Goal: Transaction & Acquisition: Purchase product/service

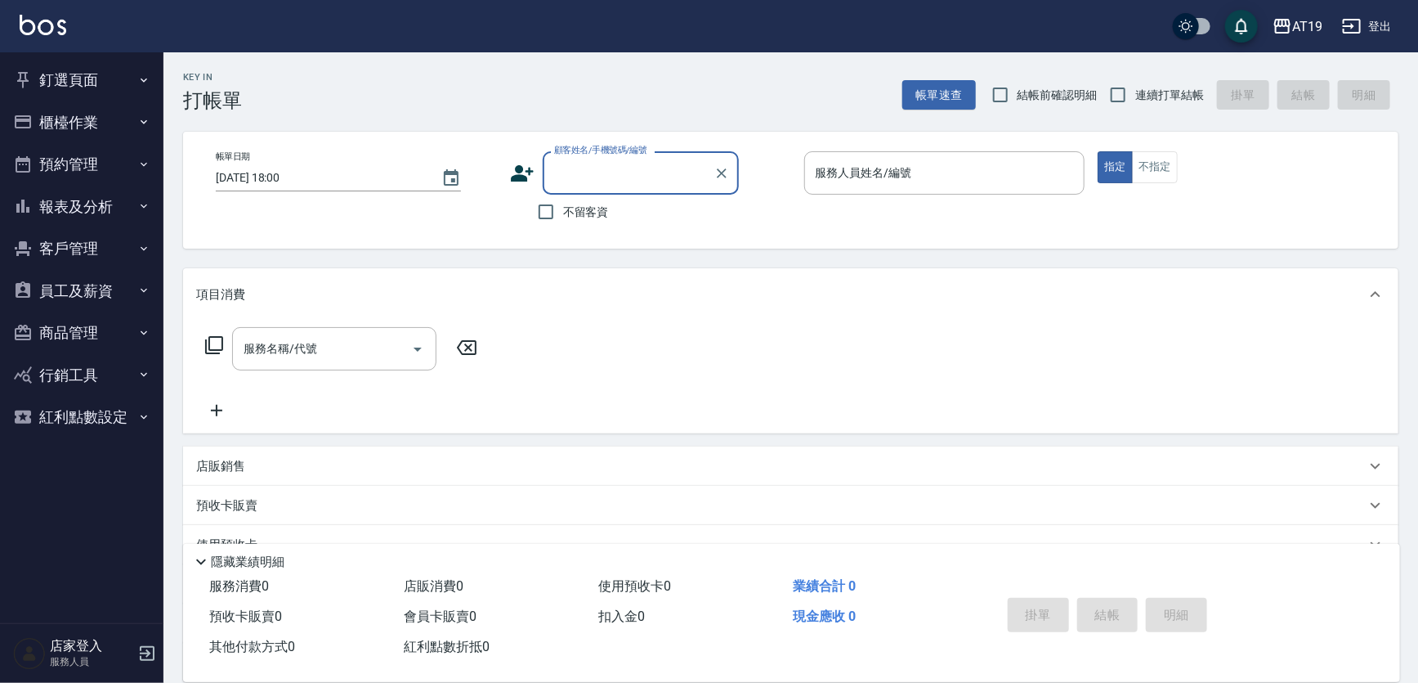
click at [53, 74] on button "釘選頁面" at bounding box center [82, 80] width 150 height 43
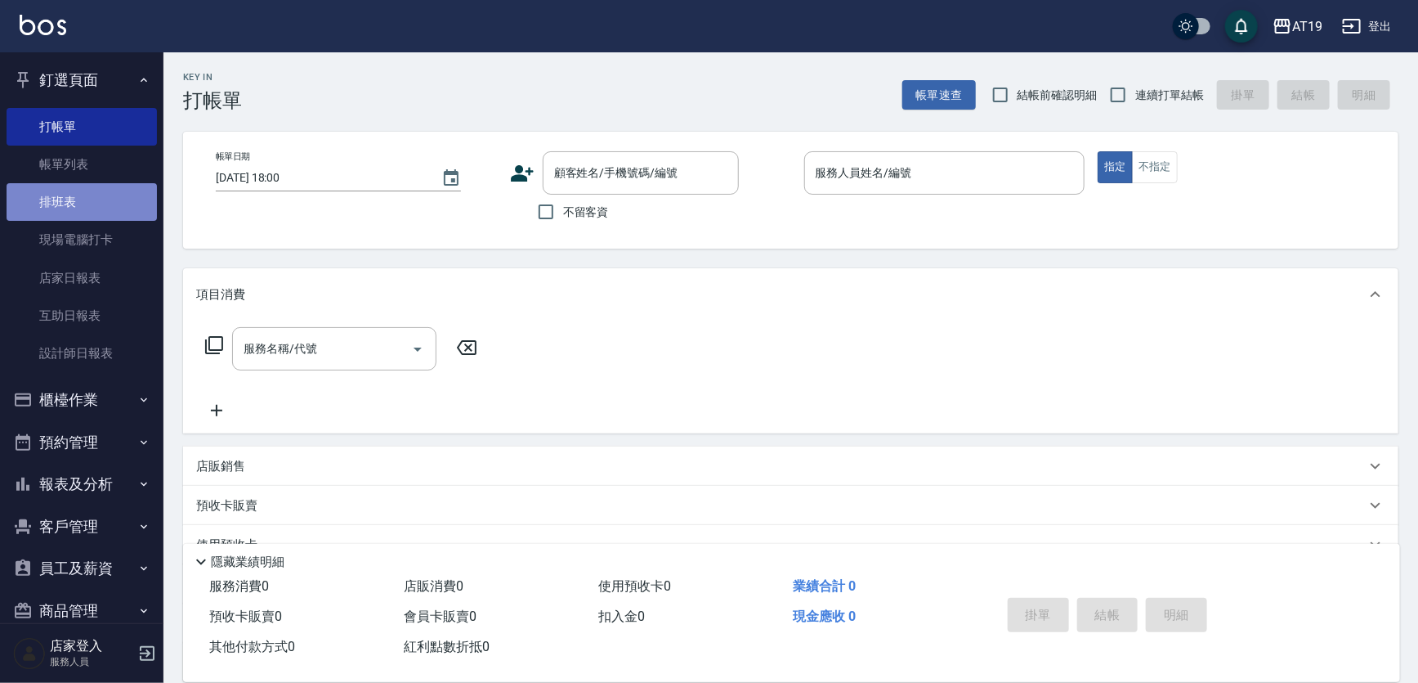
click at [97, 196] on link "排班表" at bounding box center [82, 202] width 150 height 38
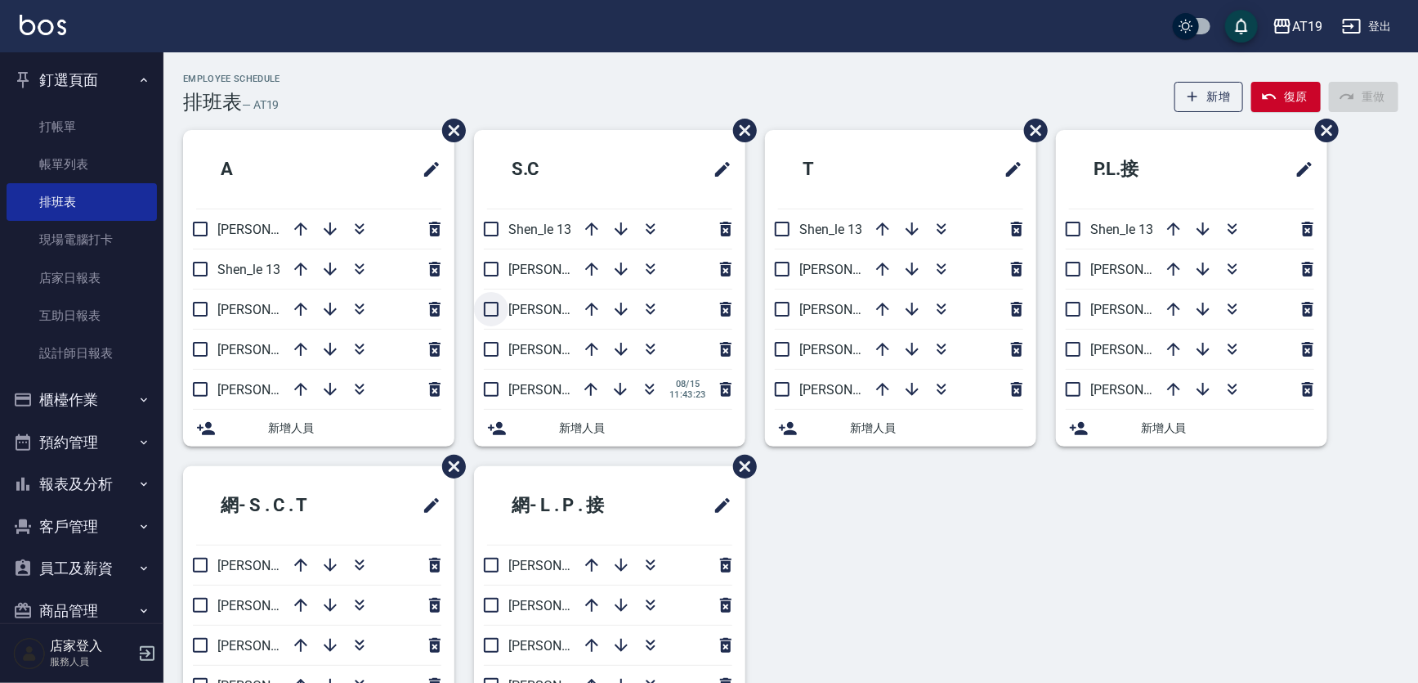
click at [495, 308] on input "checkbox" at bounding box center [491, 309] width 34 height 34
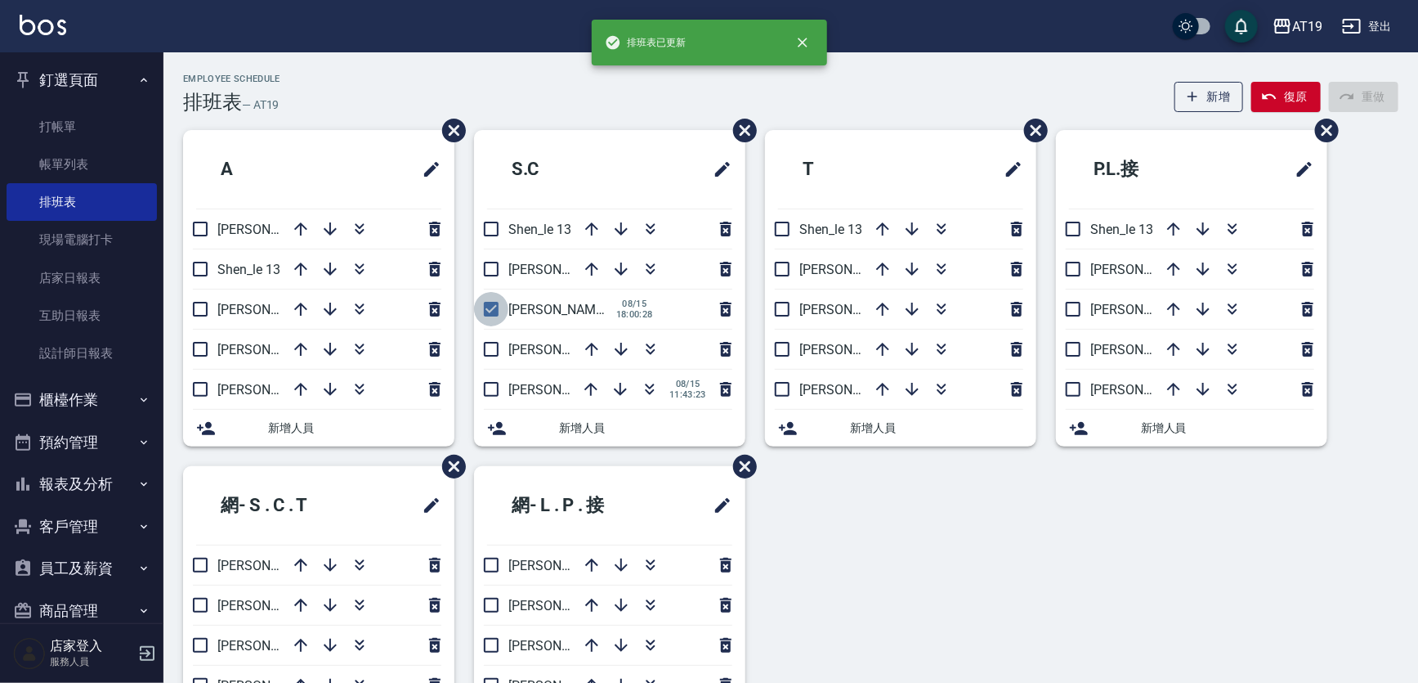
click at [491, 306] on input "checkbox" at bounding box center [491, 309] width 34 height 34
checkbox input "false"
click at [649, 312] on icon "button" at bounding box center [650, 312] width 9 height 6
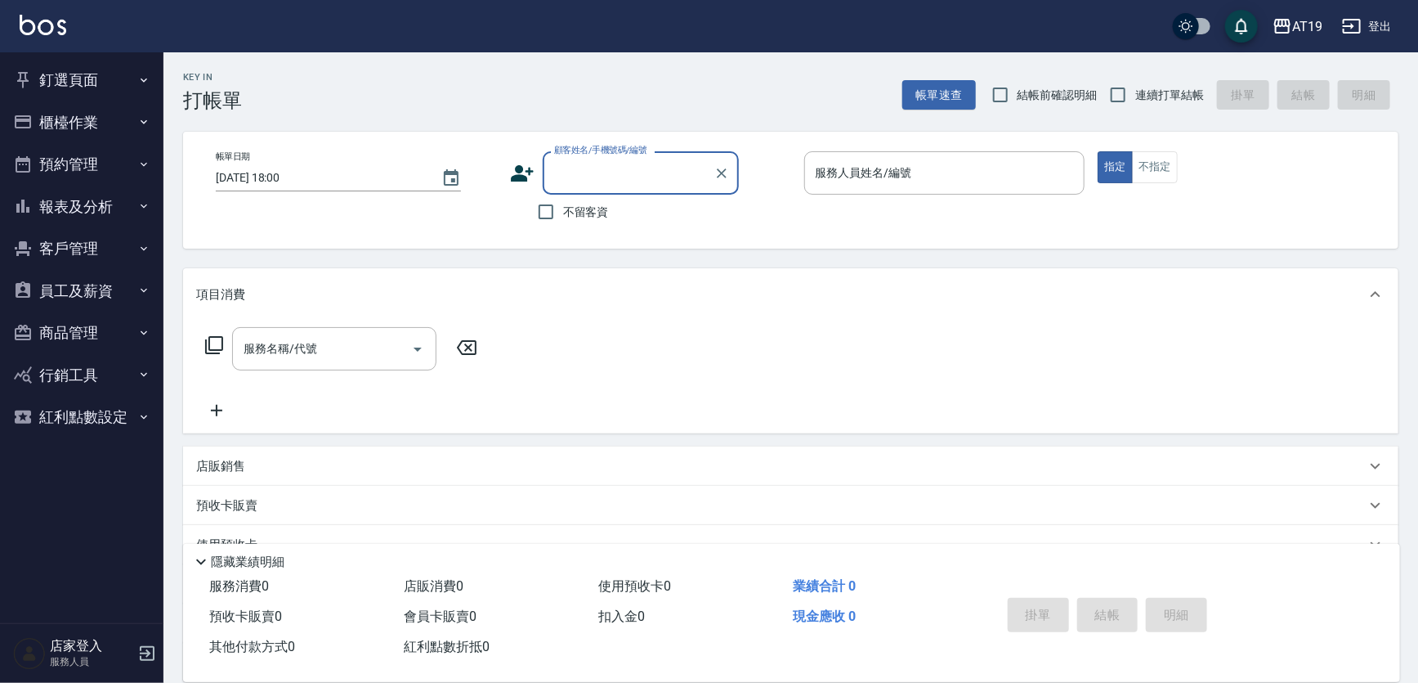
click at [601, 177] on input "顧客姓名/手機號碼/編號" at bounding box center [628, 173] width 157 height 29
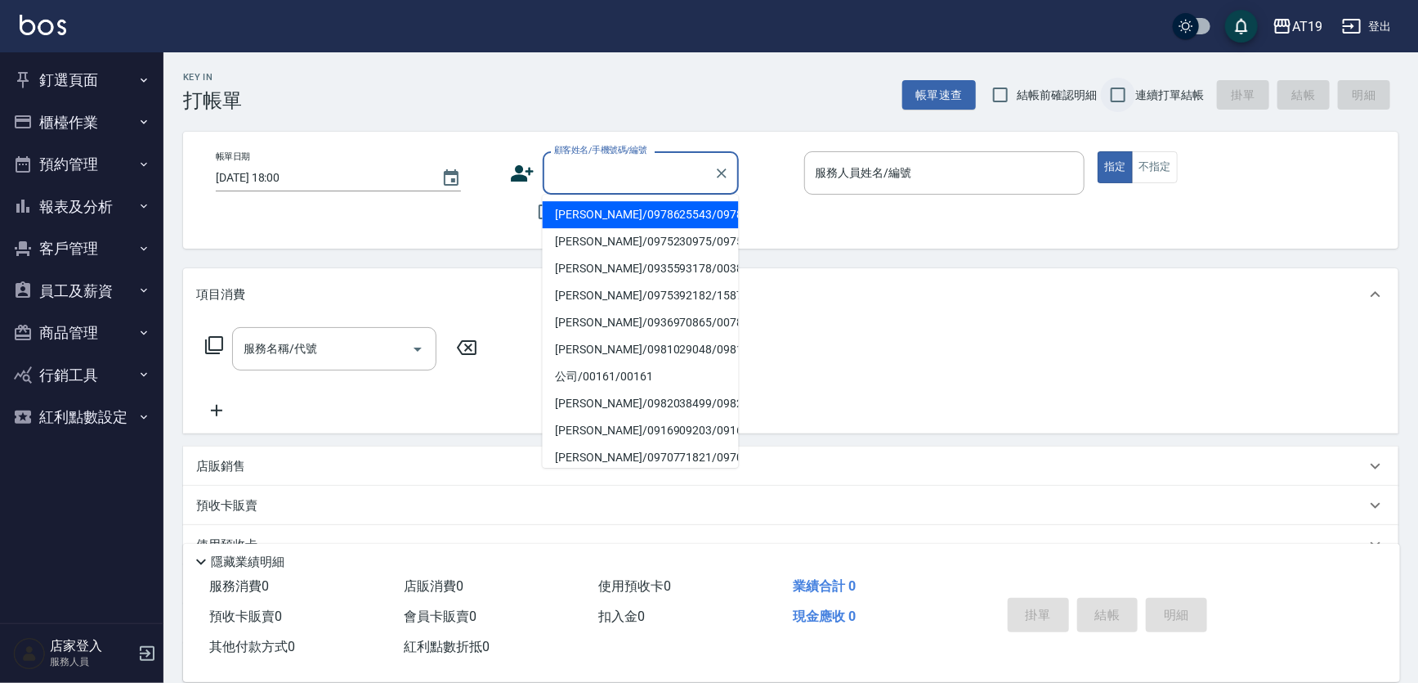
click at [1120, 87] on input "連續打單結帳" at bounding box center [1118, 95] width 34 height 34
checkbox input "true"
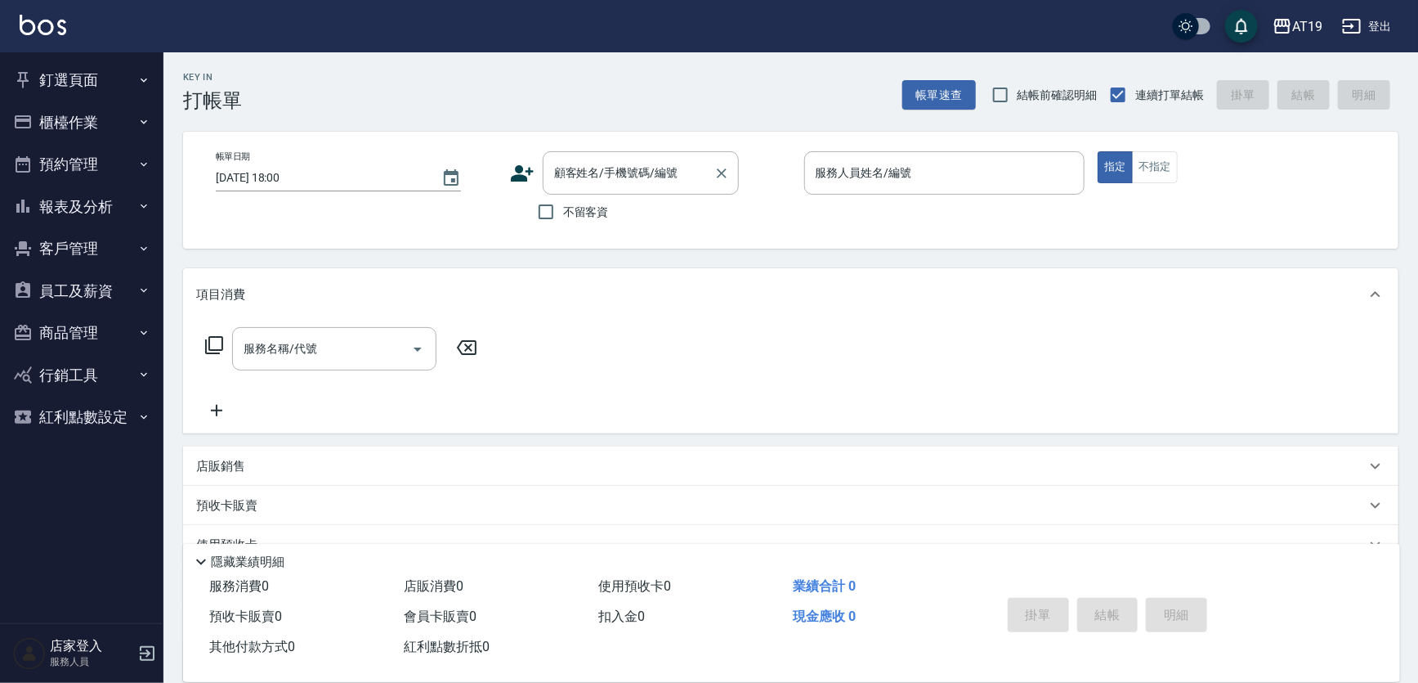
click at [634, 173] on input "顧客姓名/手機號碼/編號" at bounding box center [628, 173] width 157 height 29
type input "溫修易/0960020093/0960020093"
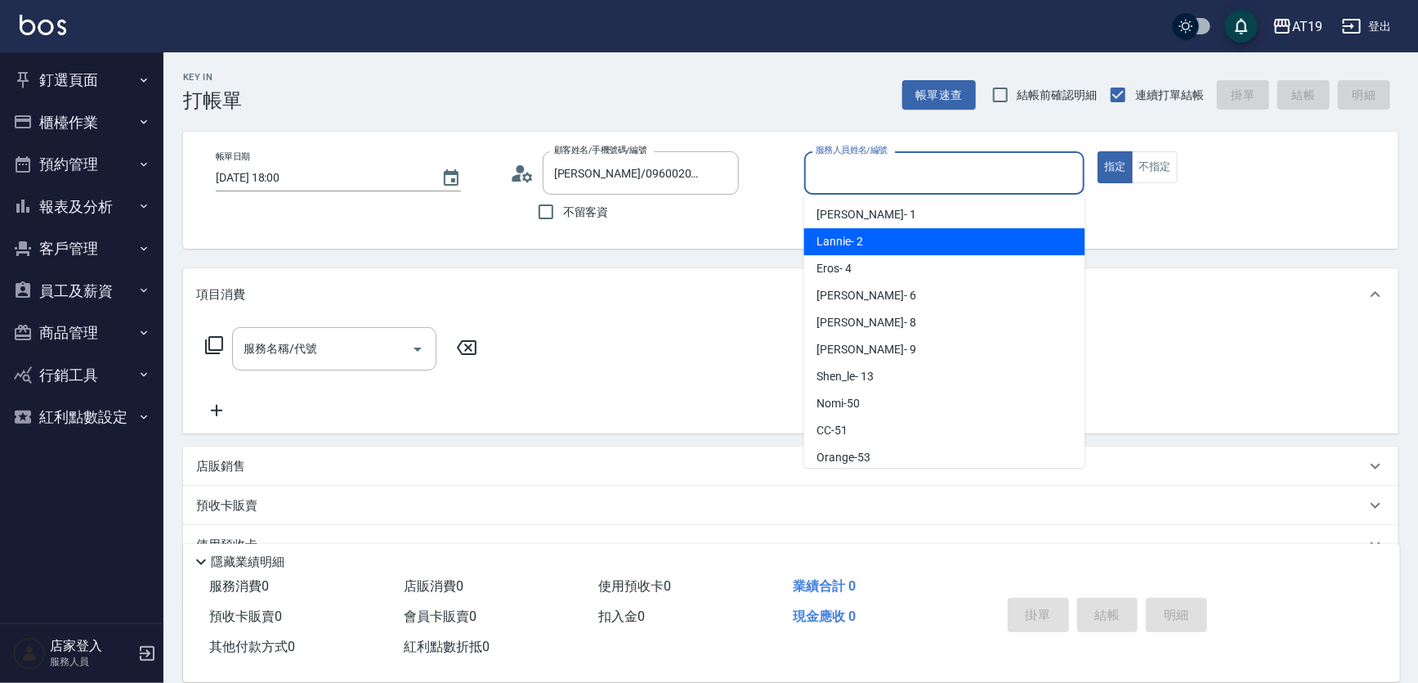
type input "Lannie- 2"
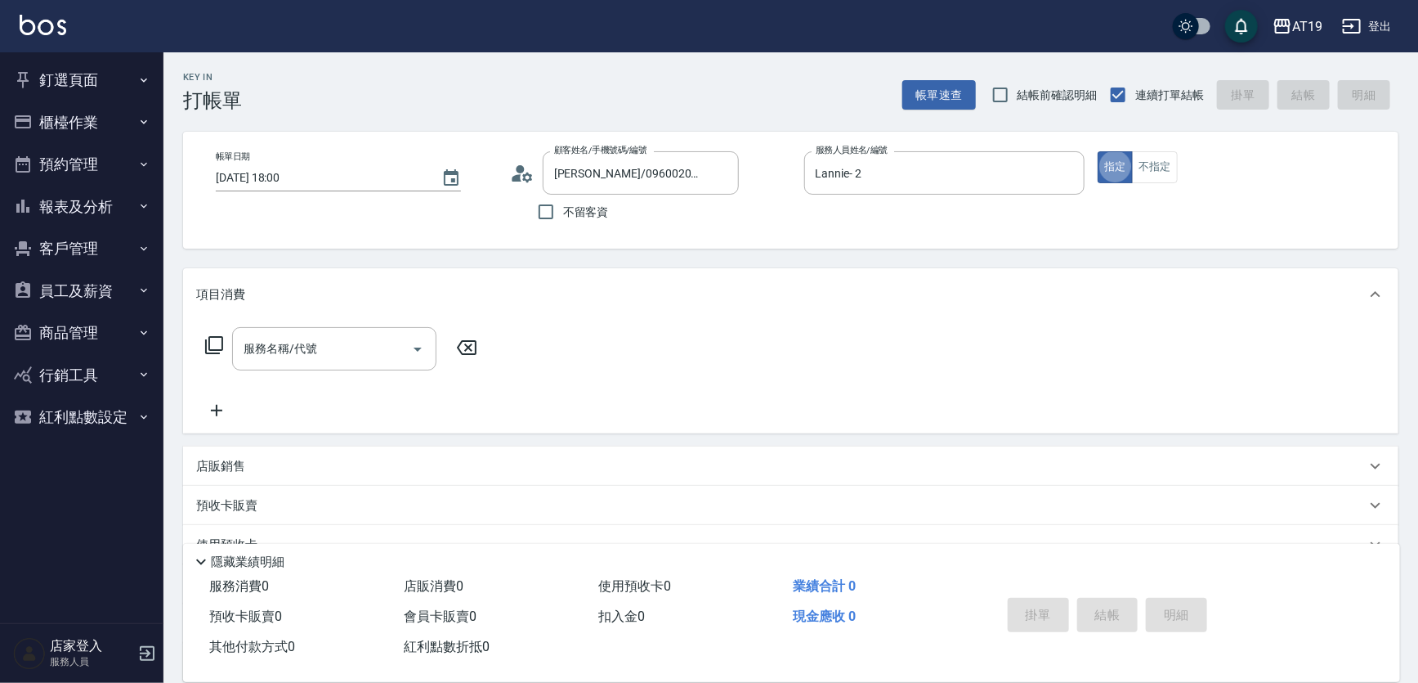
type button "true"
type input "401"
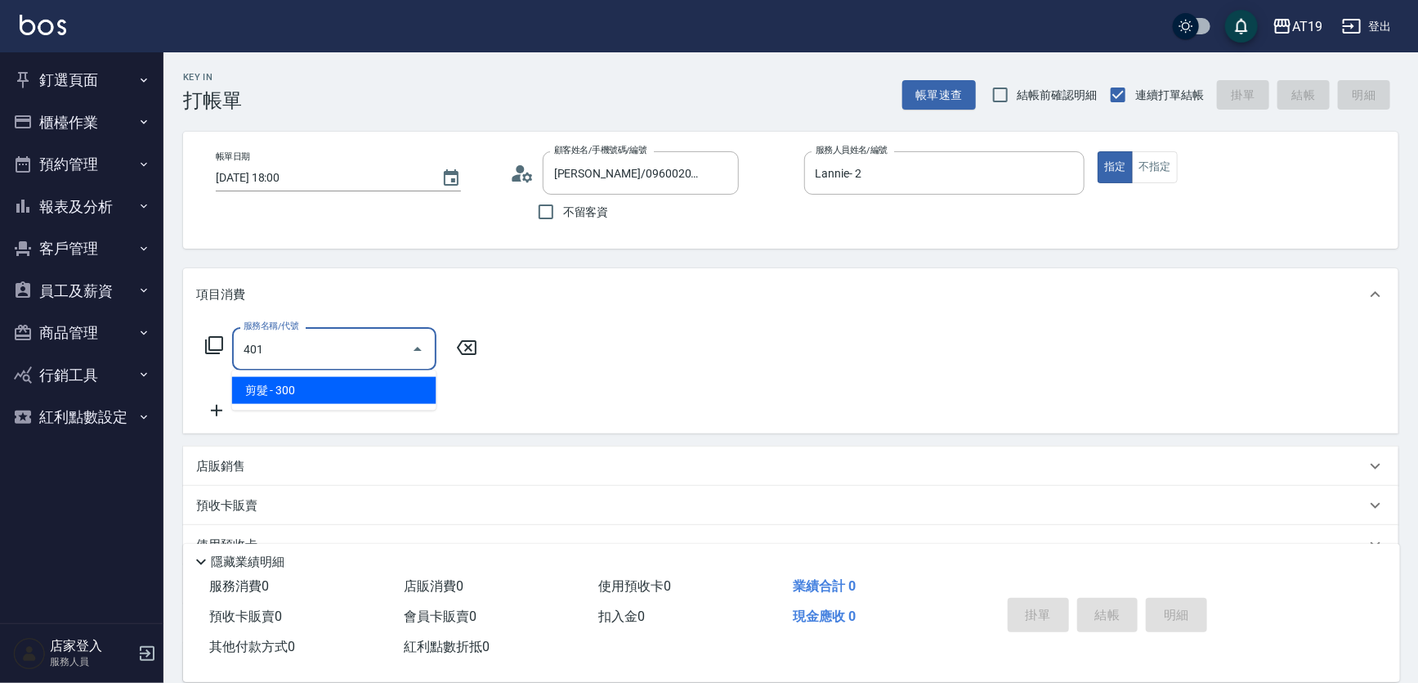
type input "30"
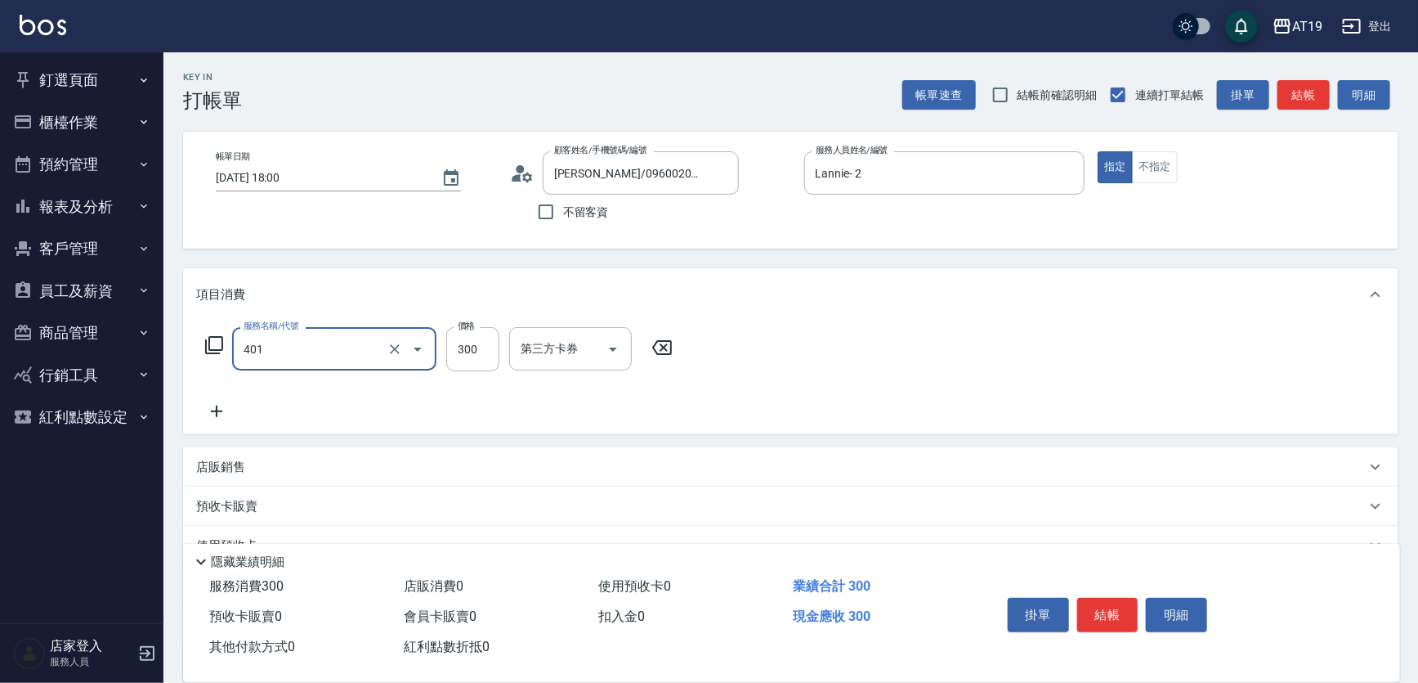
type input "剪髮(401)"
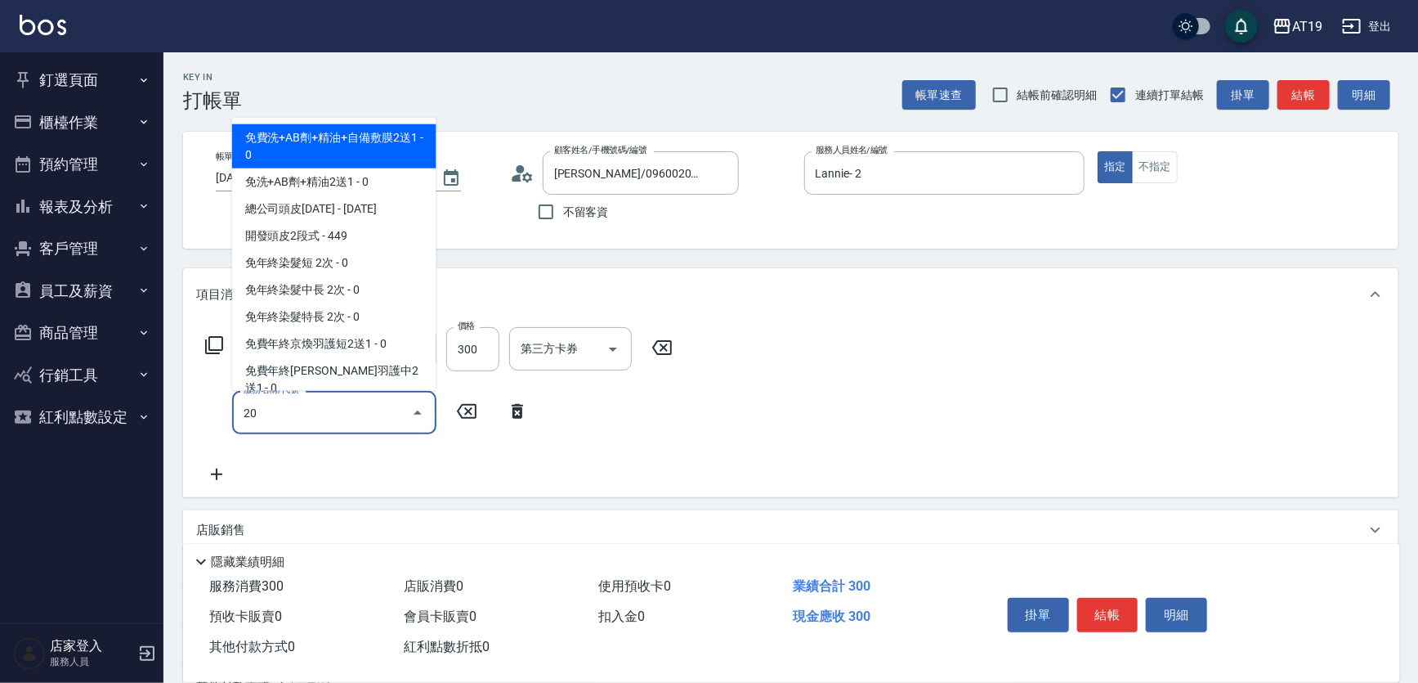
type input "201"
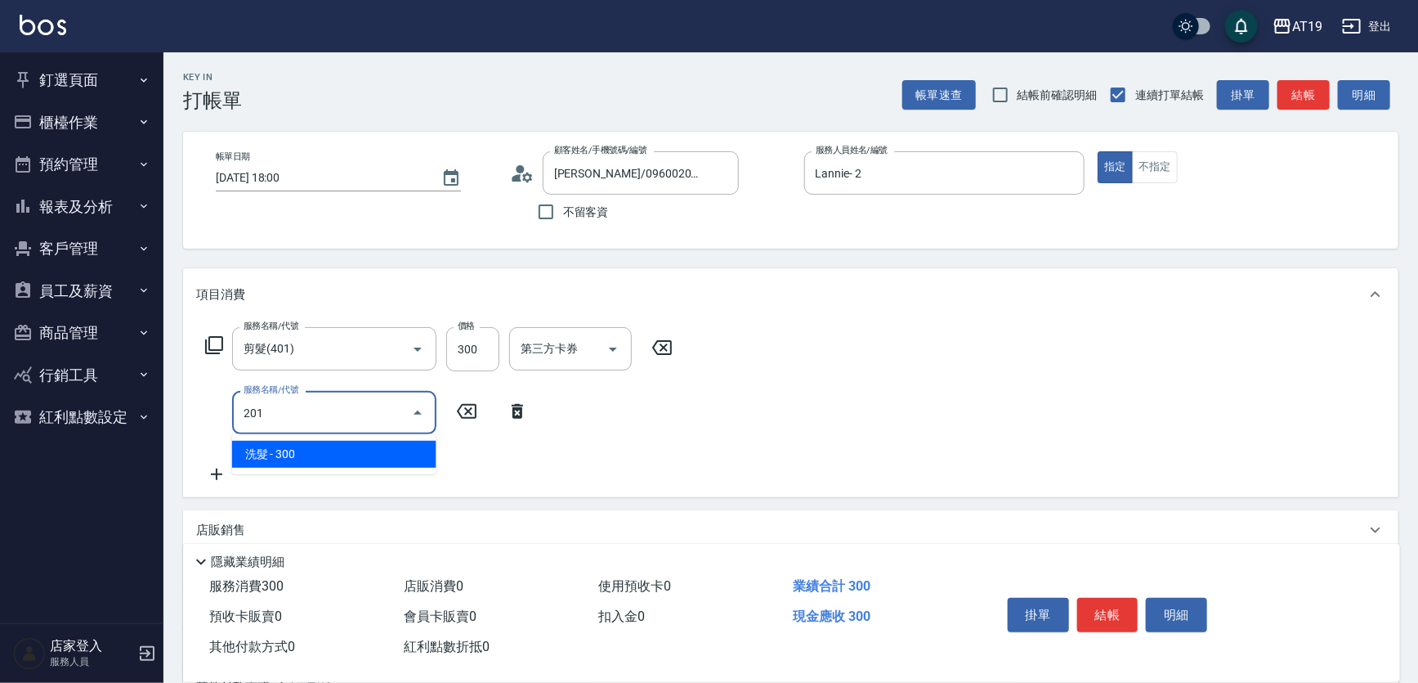
type input "60"
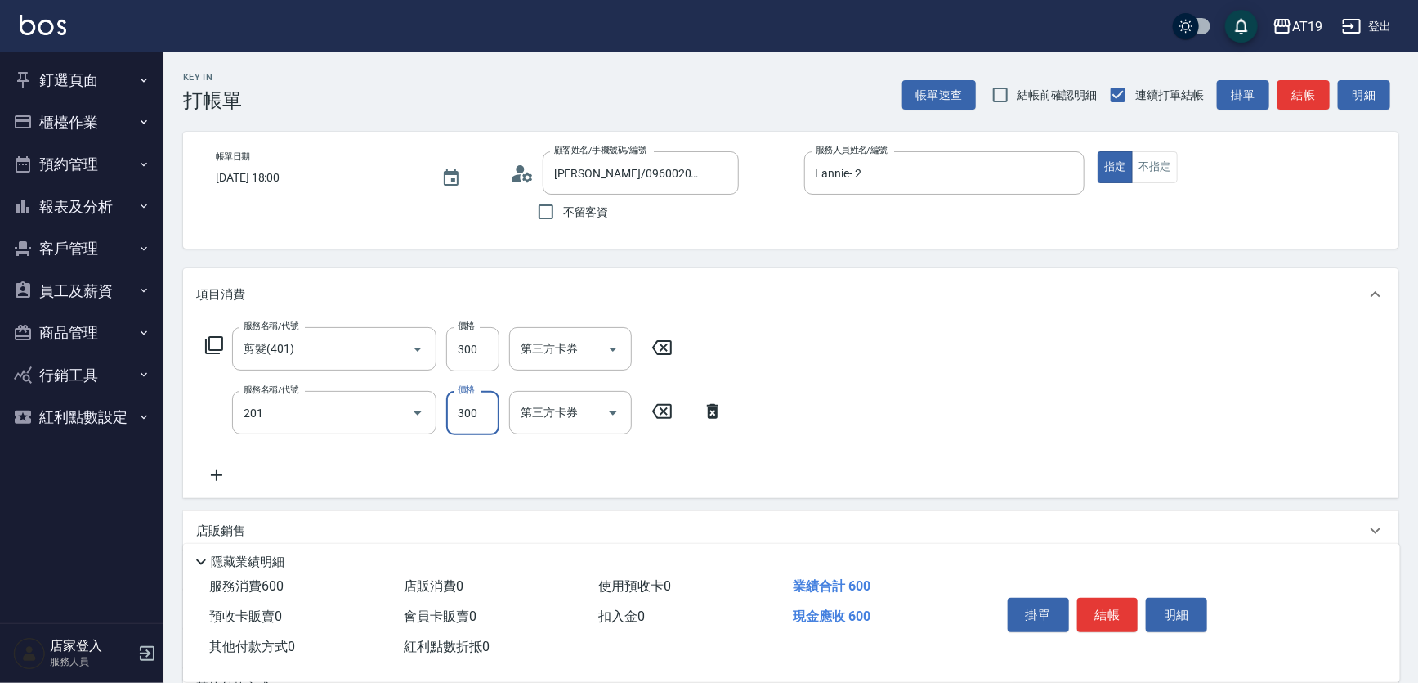
type input "洗髮(201)"
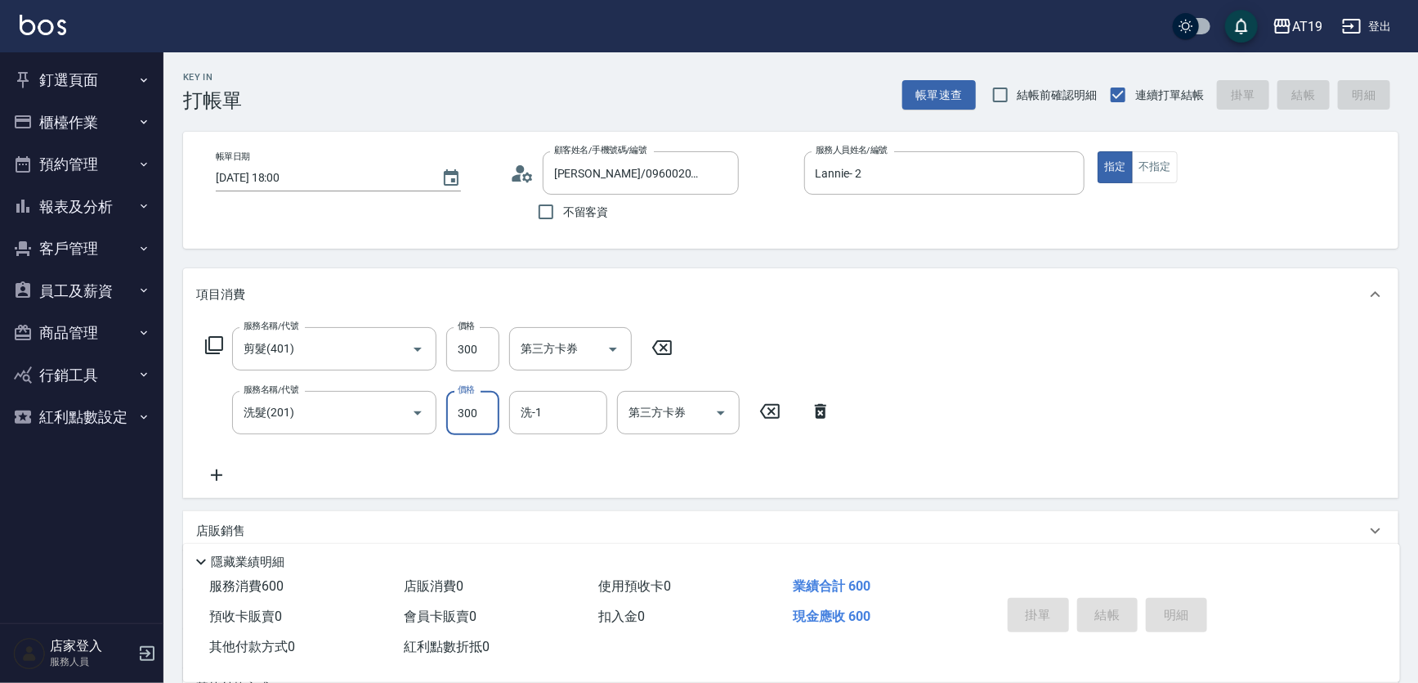
type input "2025/08/15 18:02"
type input "0"
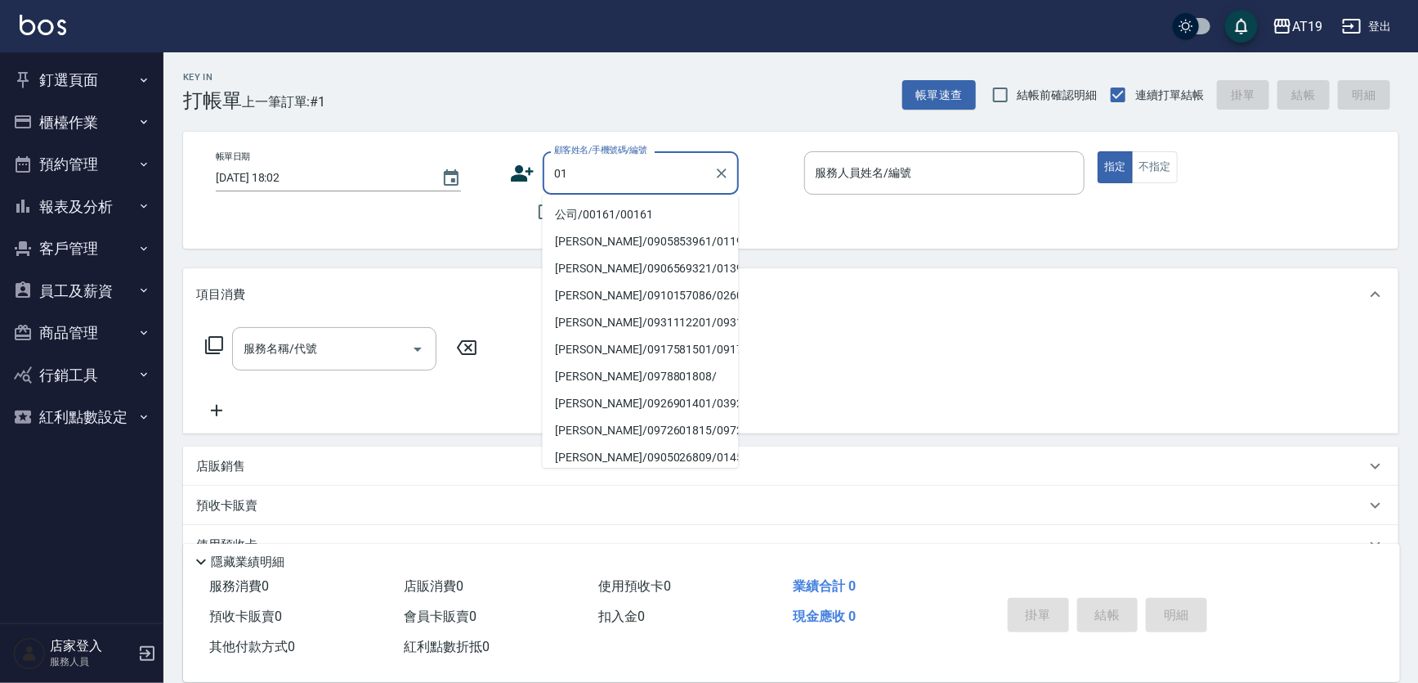
type input "0"
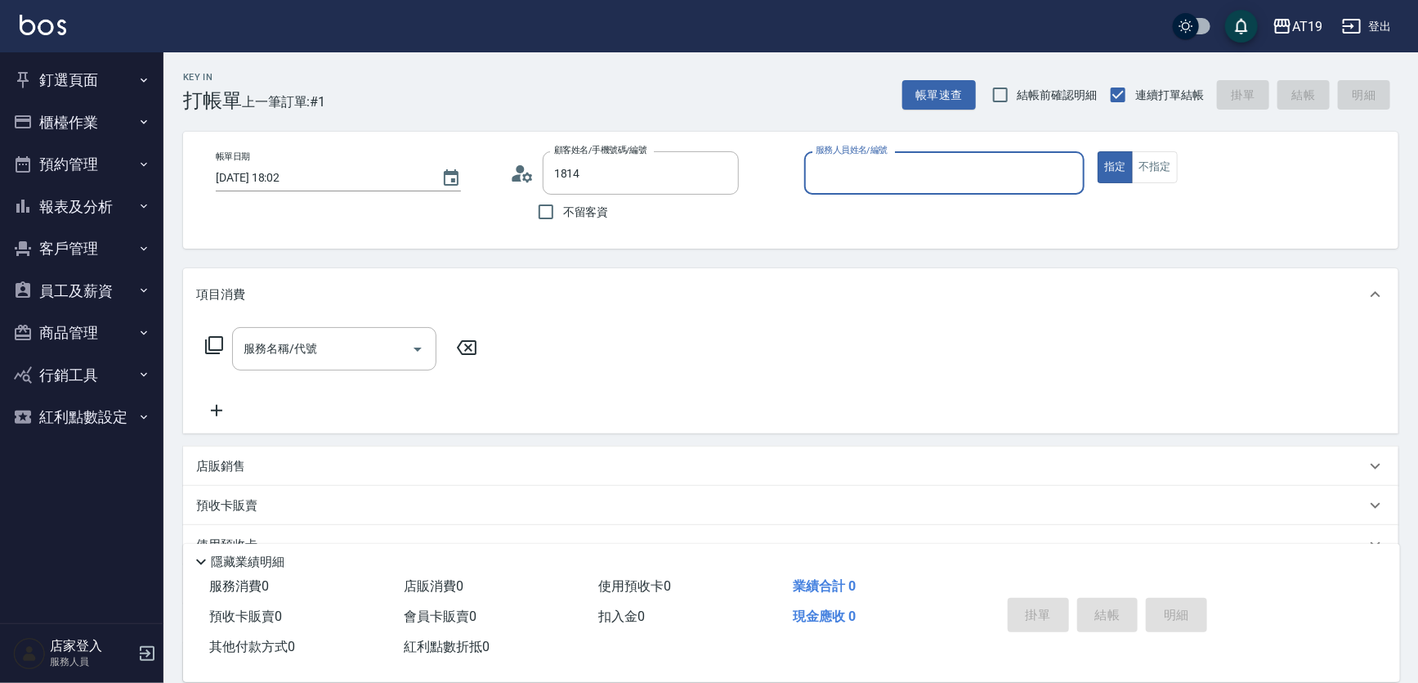
type input "張晉瑜/0921071814/13170"
type input "Shen_le- 13"
click at [1098, 151] on button "指定" at bounding box center [1115, 167] width 35 height 32
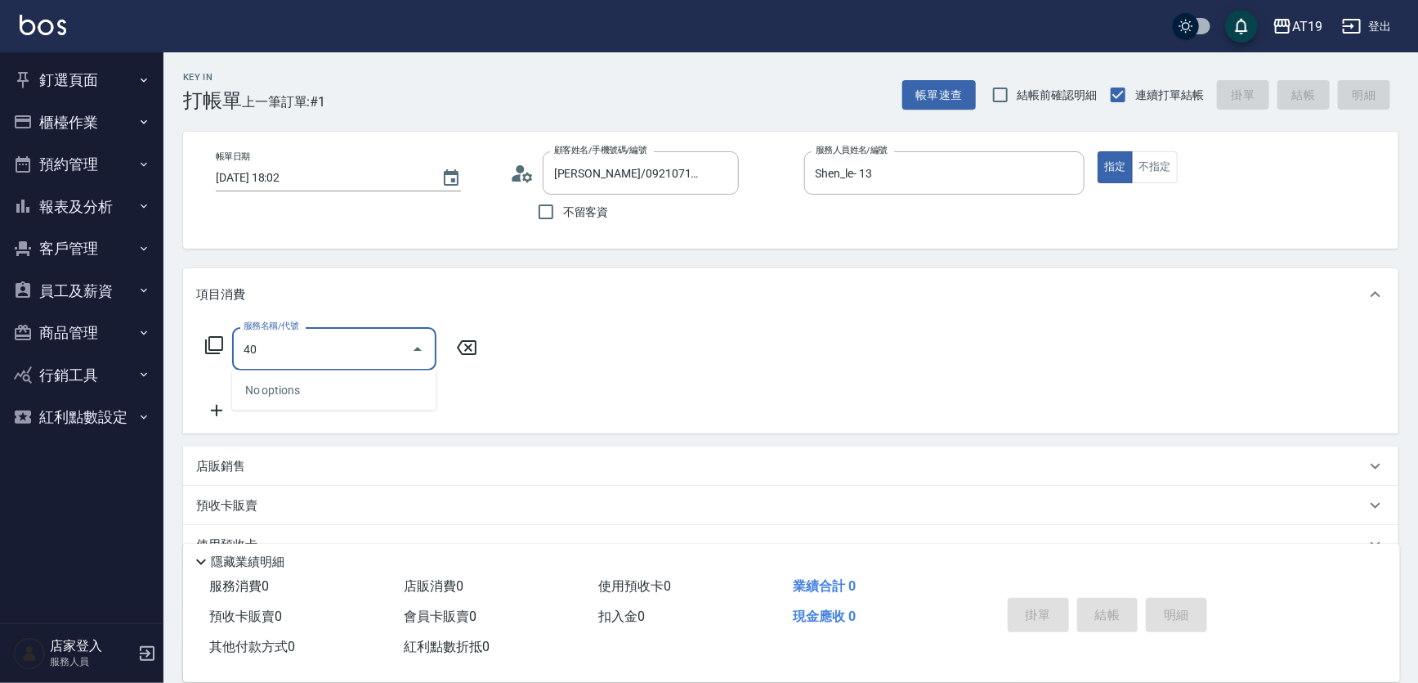
type input "401"
type input "30"
type input "剪髮(401)"
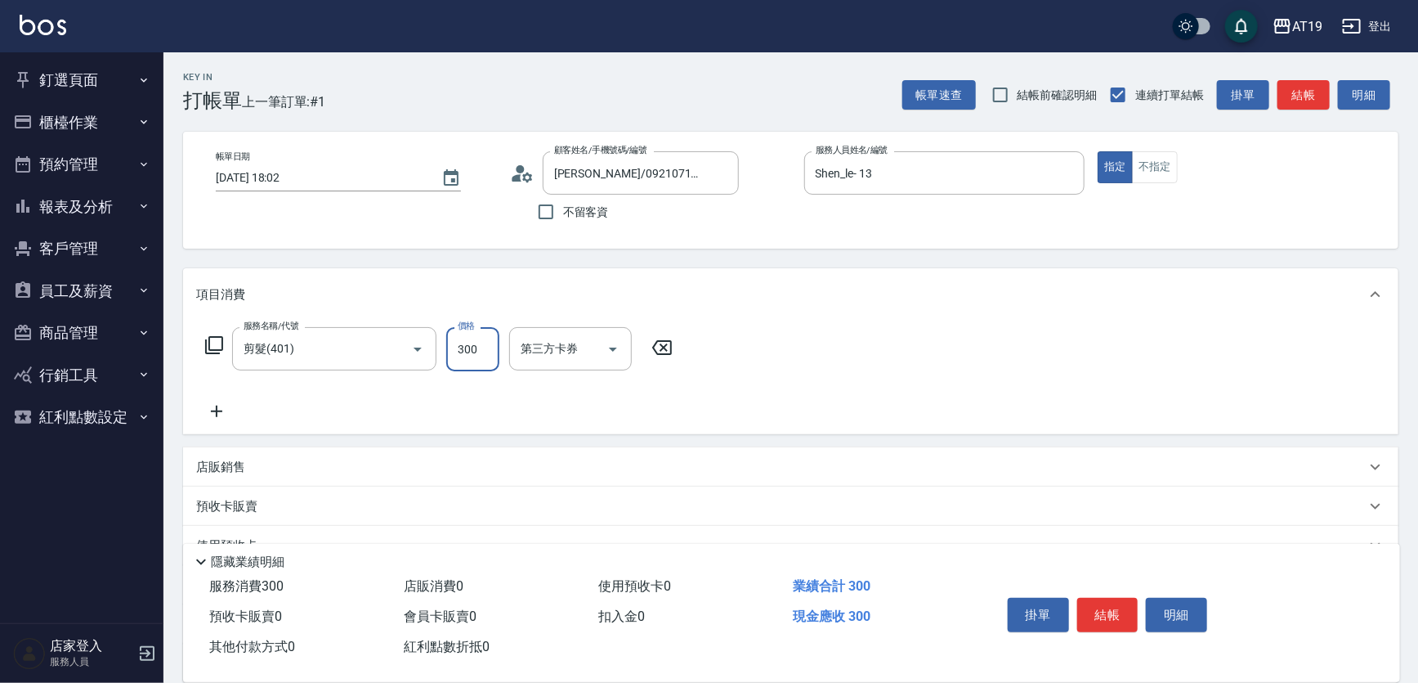
type input "0"
type input "40"
type input "400"
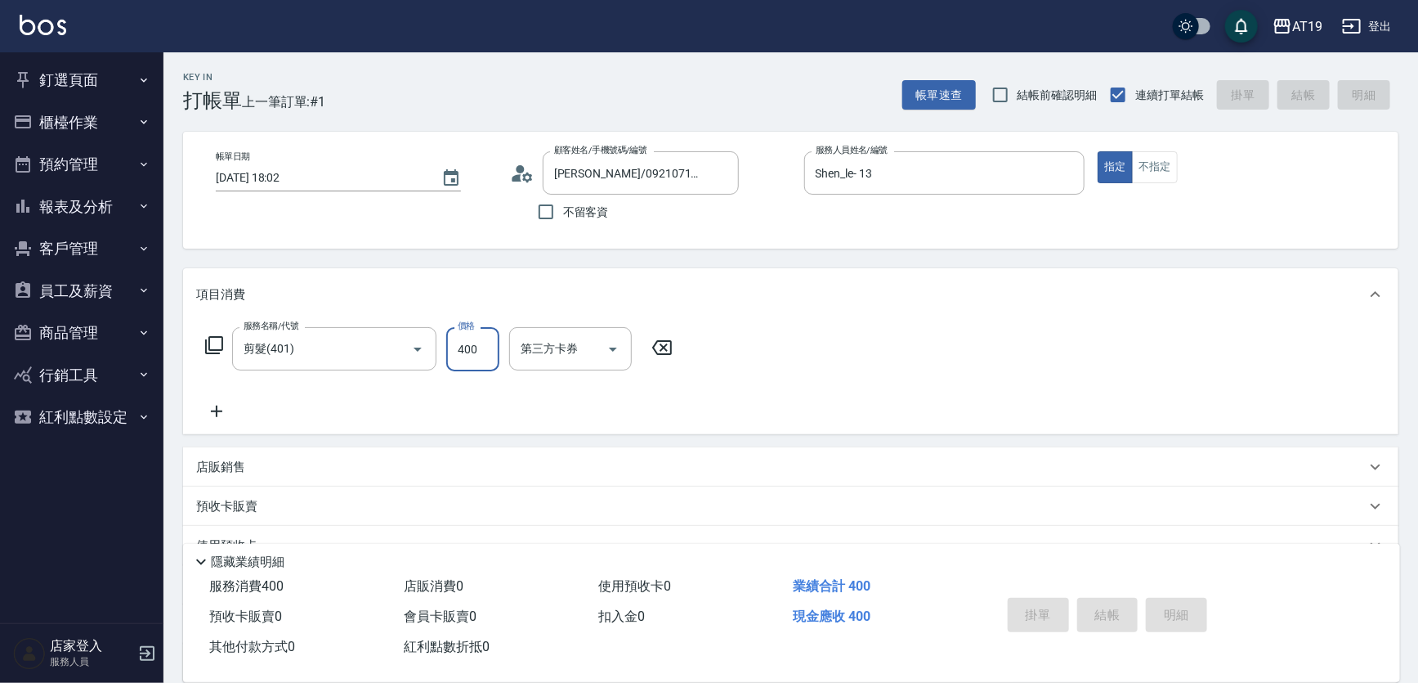
type input "0"
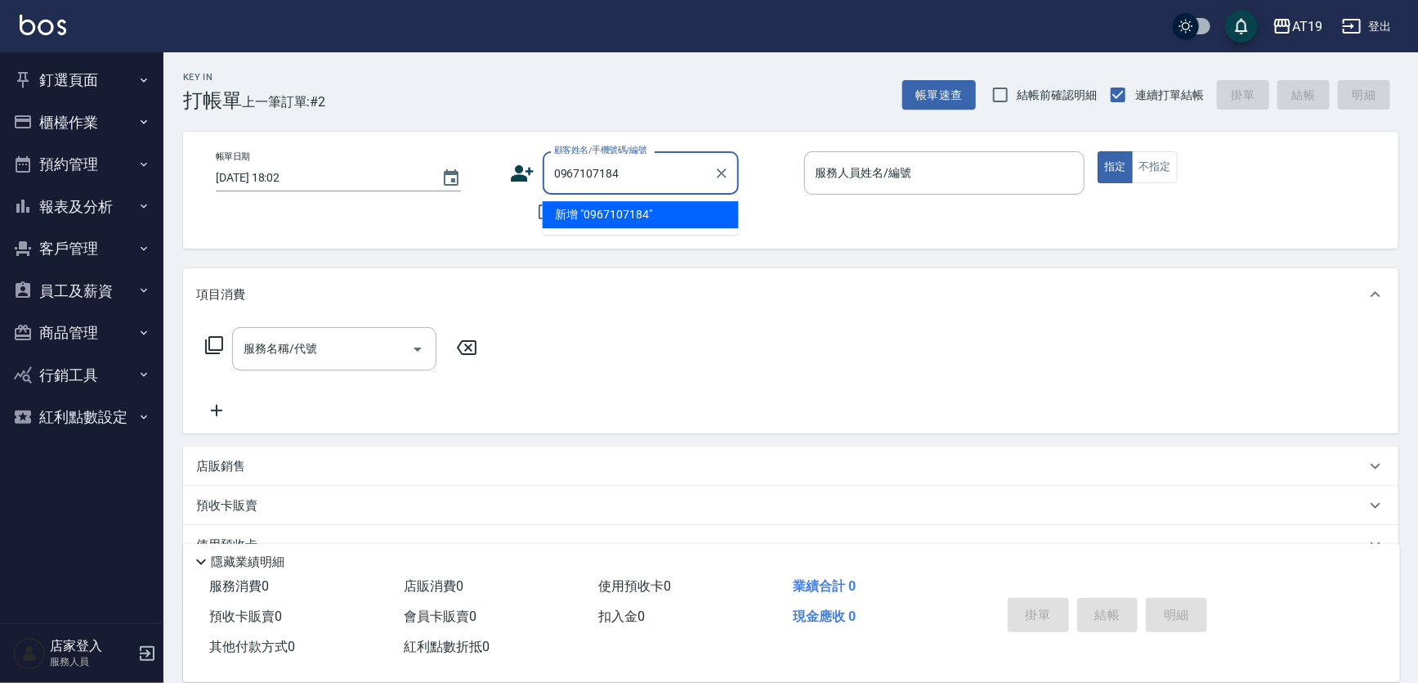
type input "0967107184"
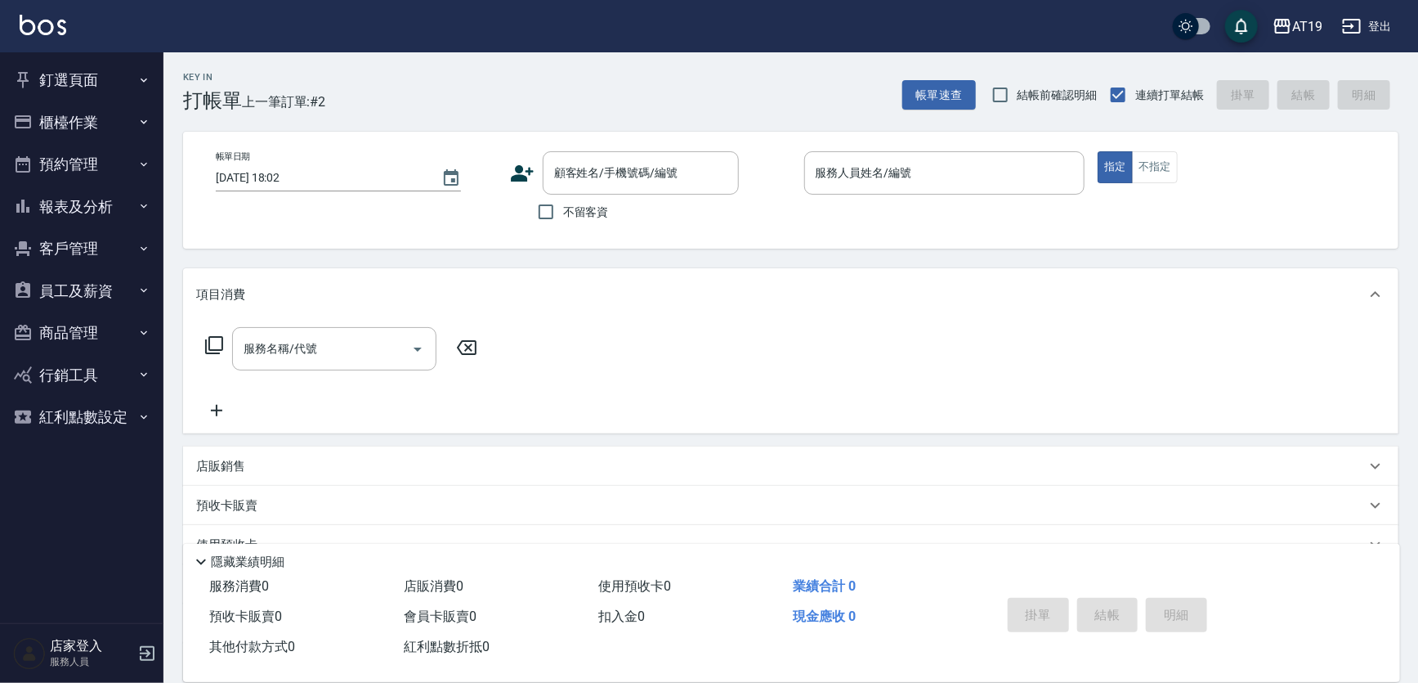
click at [515, 171] on icon at bounding box center [522, 173] width 23 height 16
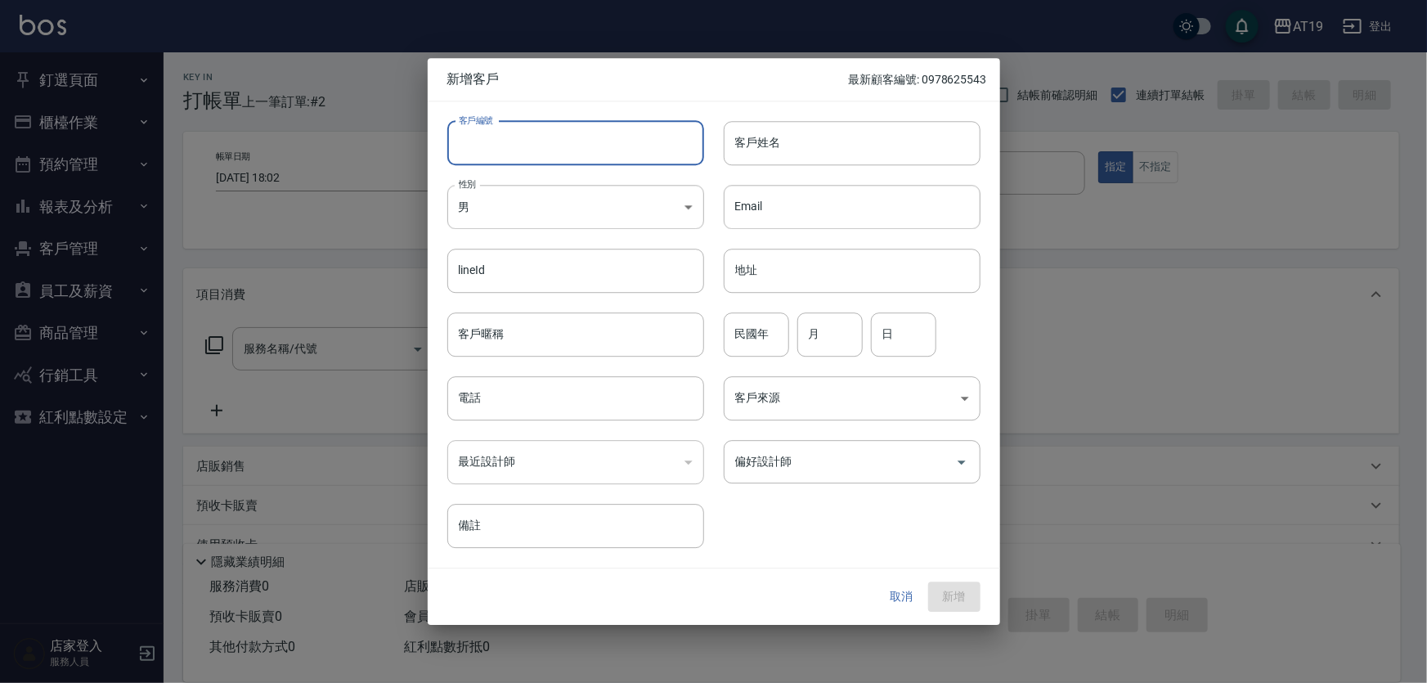
click at [550, 150] on input "客戶編號" at bounding box center [575, 143] width 257 height 44
paste input "0967107184"
type input "0967107184"
click at [543, 411] on input "電話" at bounding box center [575, 398] width 257 height 44
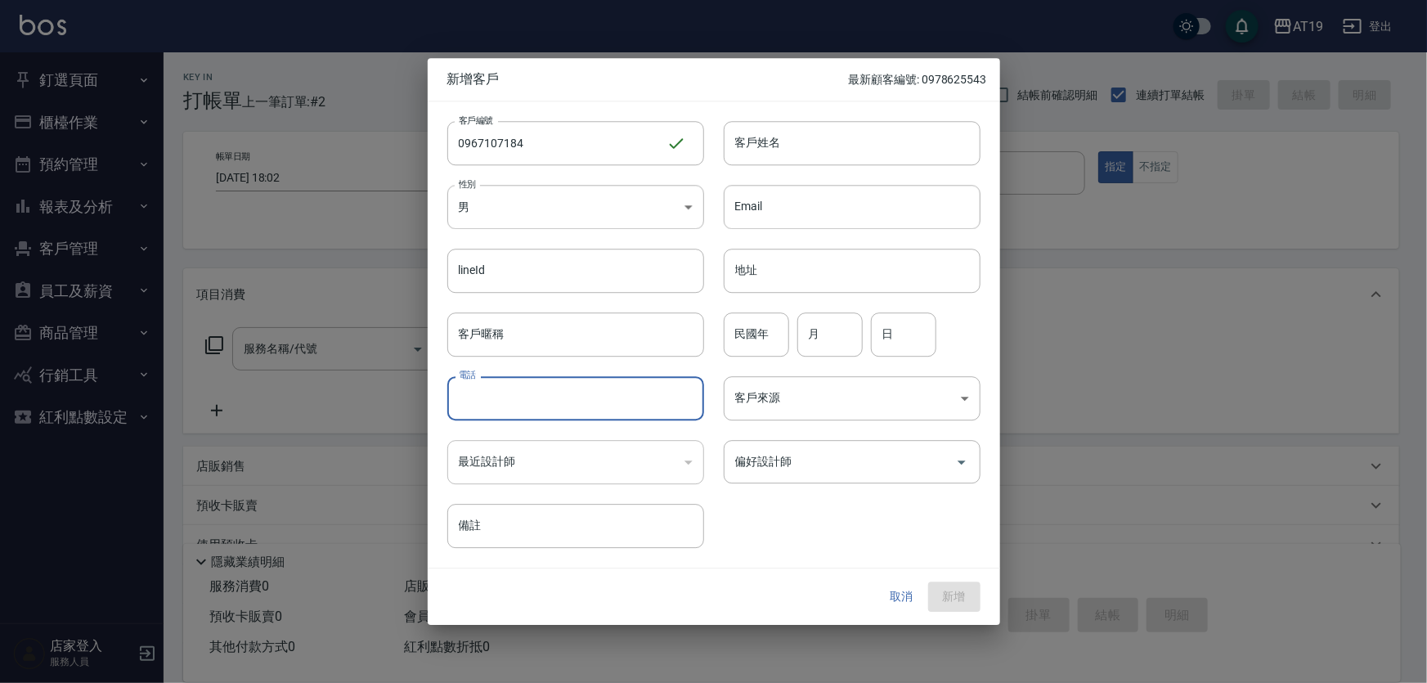
paste input "0967107184"
type input "0967107184"
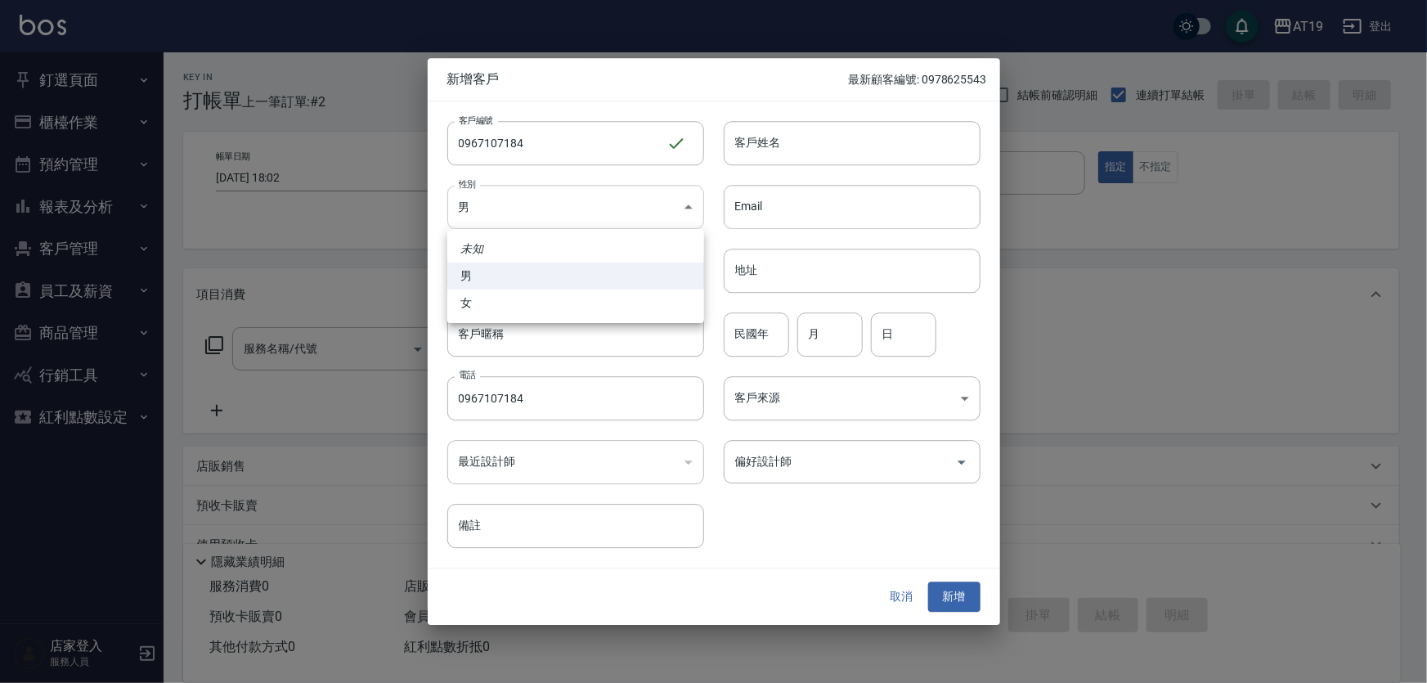
click at [569, 225] on body "AT19 登出 釘選頁面 打帳單 帳單列表 排班表 現場電腦打卡 店家日報表 互助日報表 設計師日報表 櫃檯作業 打帳單 帳單列表 現金收支登錄 高階收支登錄…" at bounding box center [713, 417] width 1427 height 835
drag, startPoint x: 580, startPoint y: 310, endPoint x: 676, endPoint y: 232, distance: 123.8
click at [583, 306] on li "女" at bounding box center [575, 302] width 257 height 27
type input "FEMALE"
click at [754, 146] on input "客戶姓名" at bounding box center [851, 143] width 257 height 44
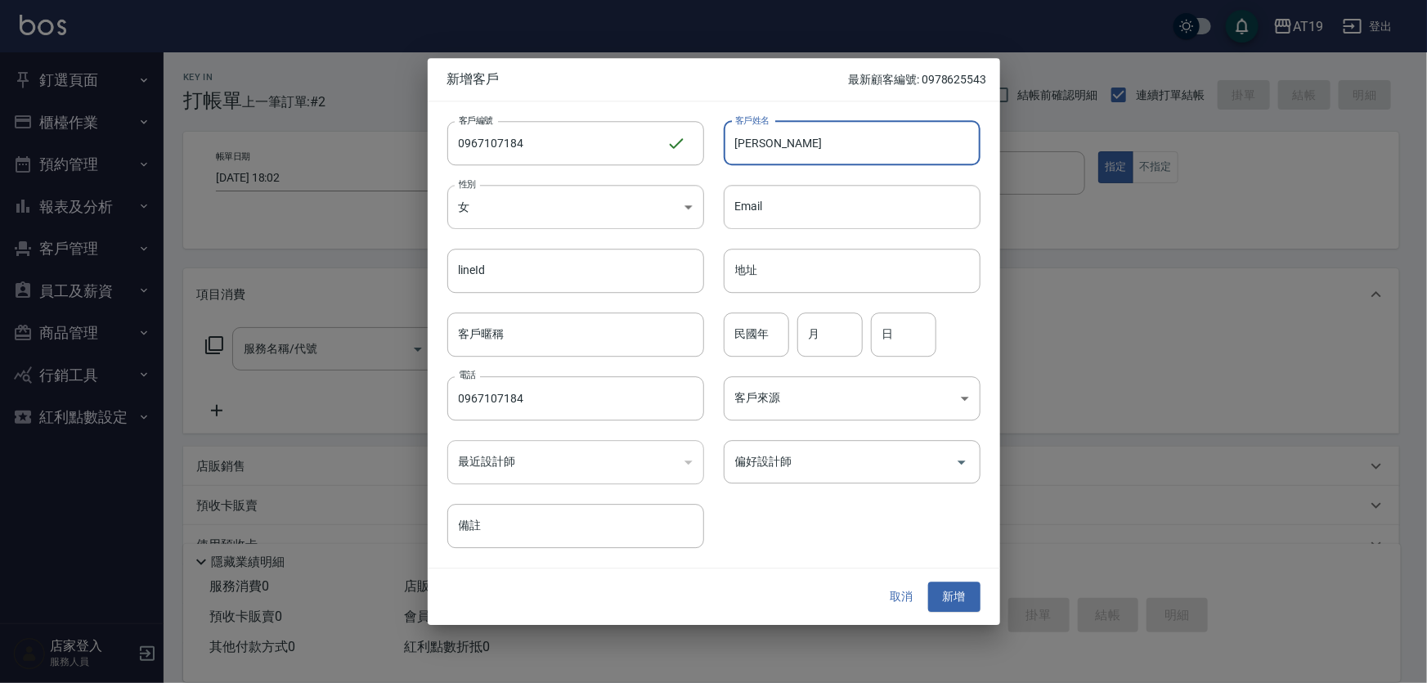
type input "萊恩"
type input "01"
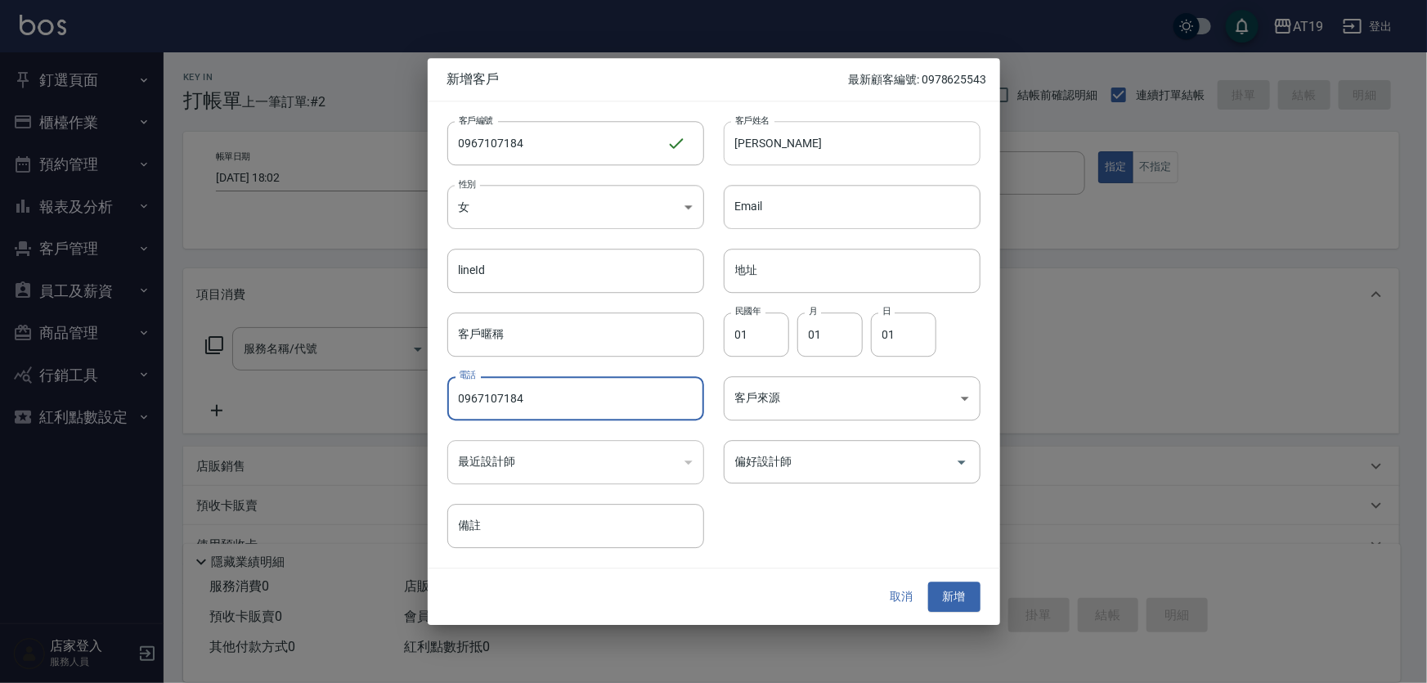
type input "0"
paste input "0967107184"
type input "0967107184"
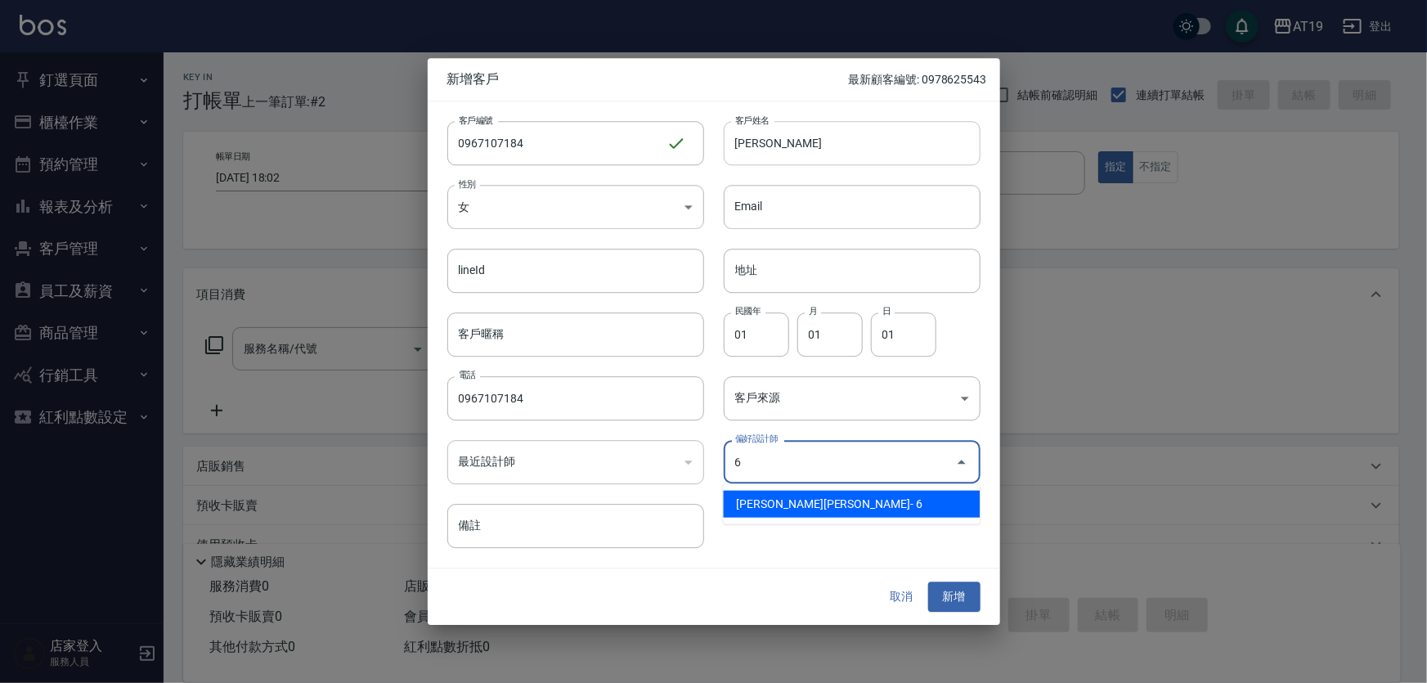
type input "朱莉Julie"
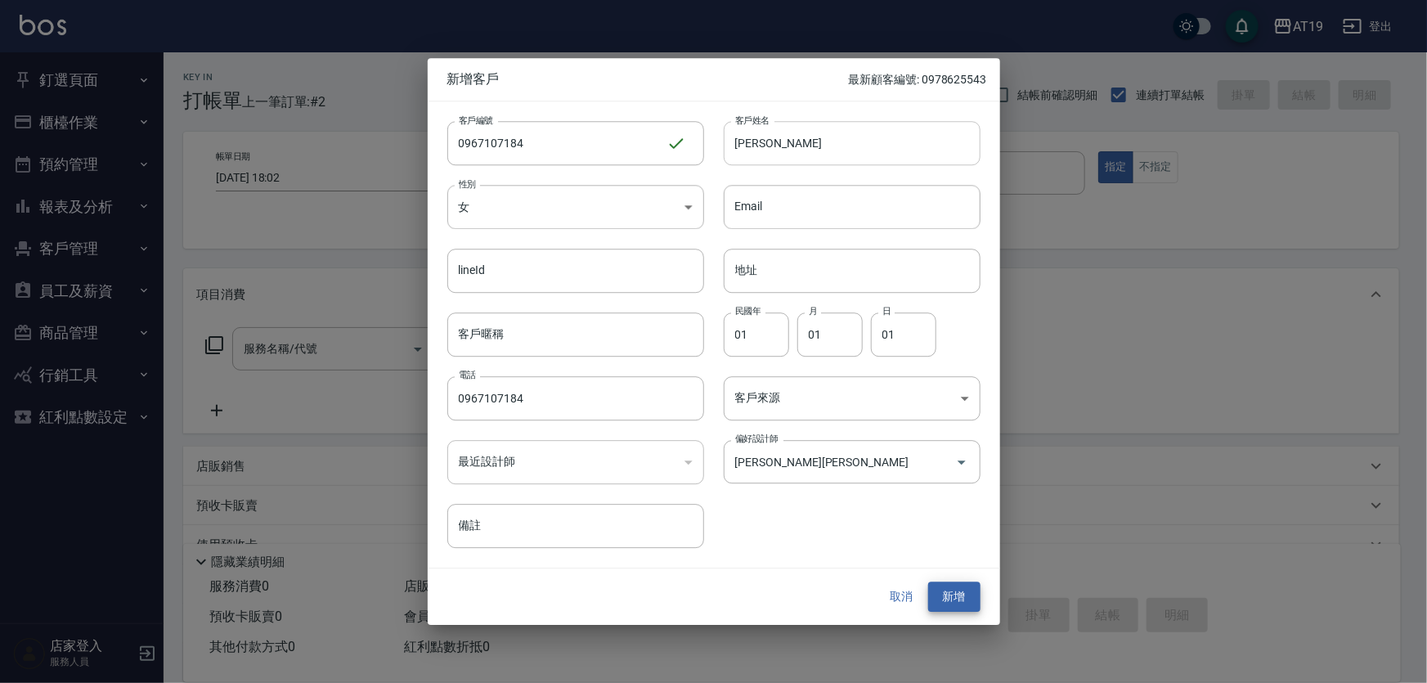
click at [928, 582] on button "新增" at bounding box center [954, 597] width 52 height 30
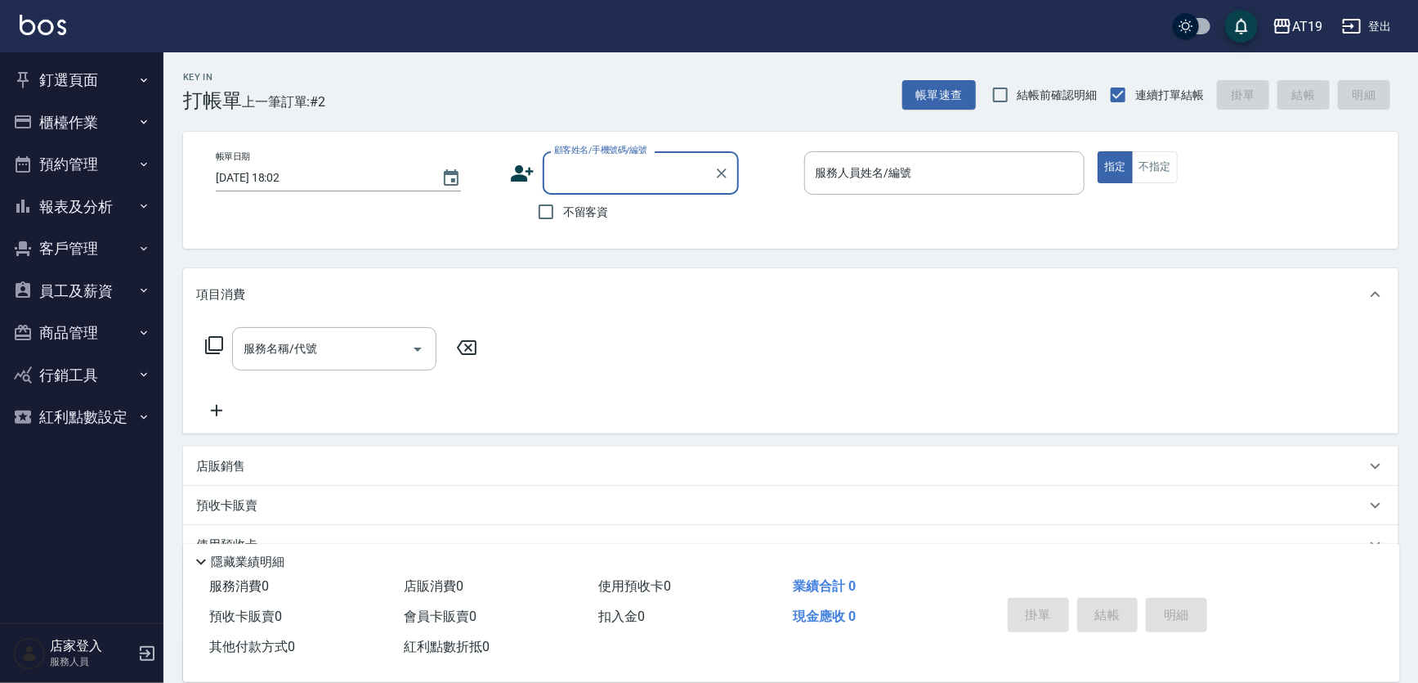
drag, startPoint x: 634, startPoint y: 184, endPoint x: 670, endPoint y: 106, distance: 85.6
click at [637, 181] on input "顧客姓名/手機號碼/編號" at bounding box center [628, 173] width 157 height 29
type input "0965308375"
click at [530, 170] on icon at bounding box center [522, 173] width 23 height 16
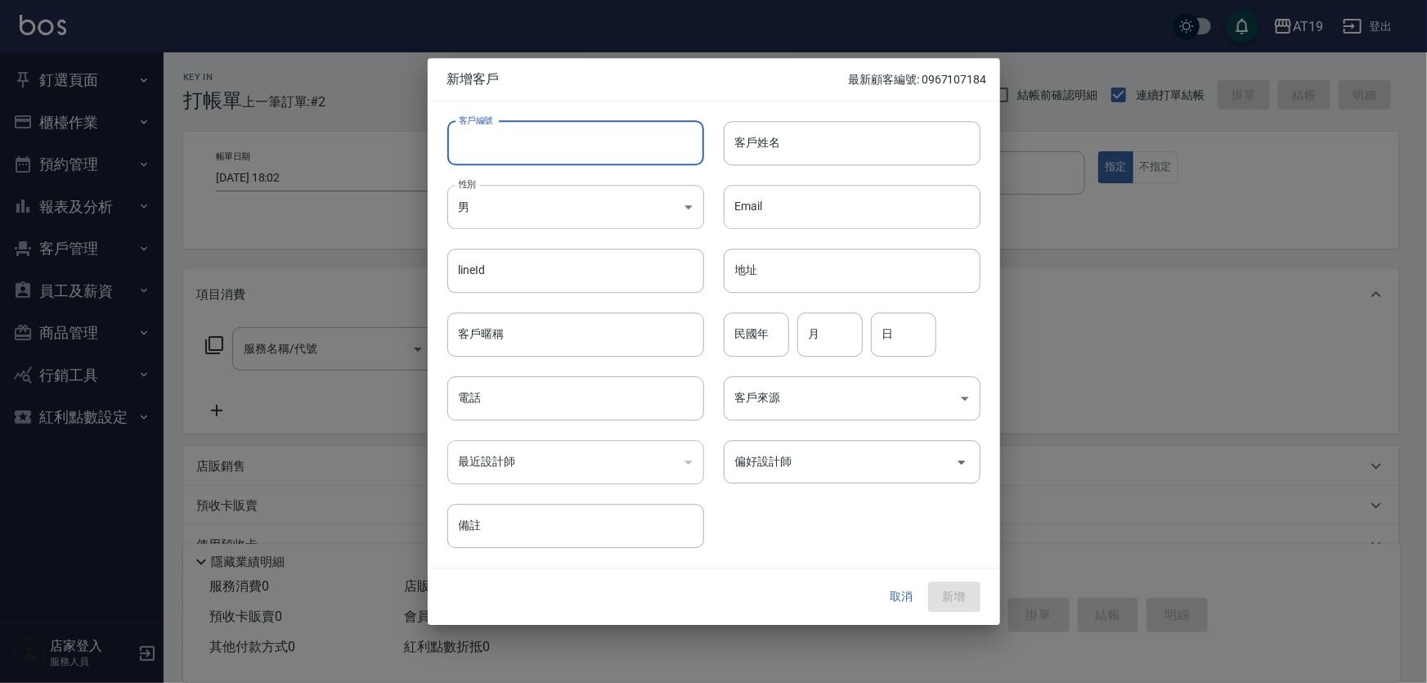
click at [552, 155] on input "客戶編號" at bounding box center [575, 143] width 257 height 44
paste input "0965308375"
type input "0965308375"
click at [522, 394] on input "電話" at bounding box center [575, 398] width 257 height 44
paste input "0965308375"
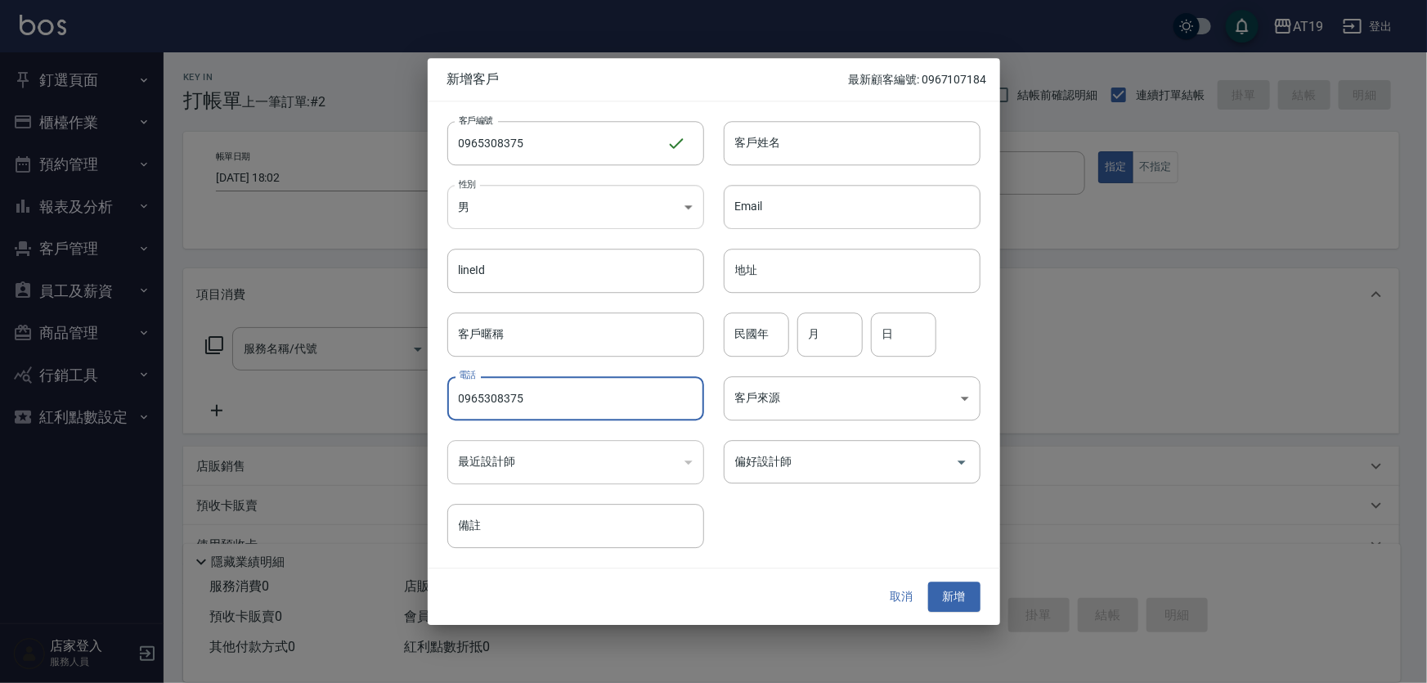
type input "0965308375"
click at [518, 203] on body "AT19 登出 釘選頁面 打帳單 帳單列表 排班表 現場電腦打卡 店家日報表 互助日報表 設計師日報表 櫃檯作業 打帳單 帳單列表 現金收支登錄 高階收支登錄…" at bounding box center [713, 417] width 1427 height 835
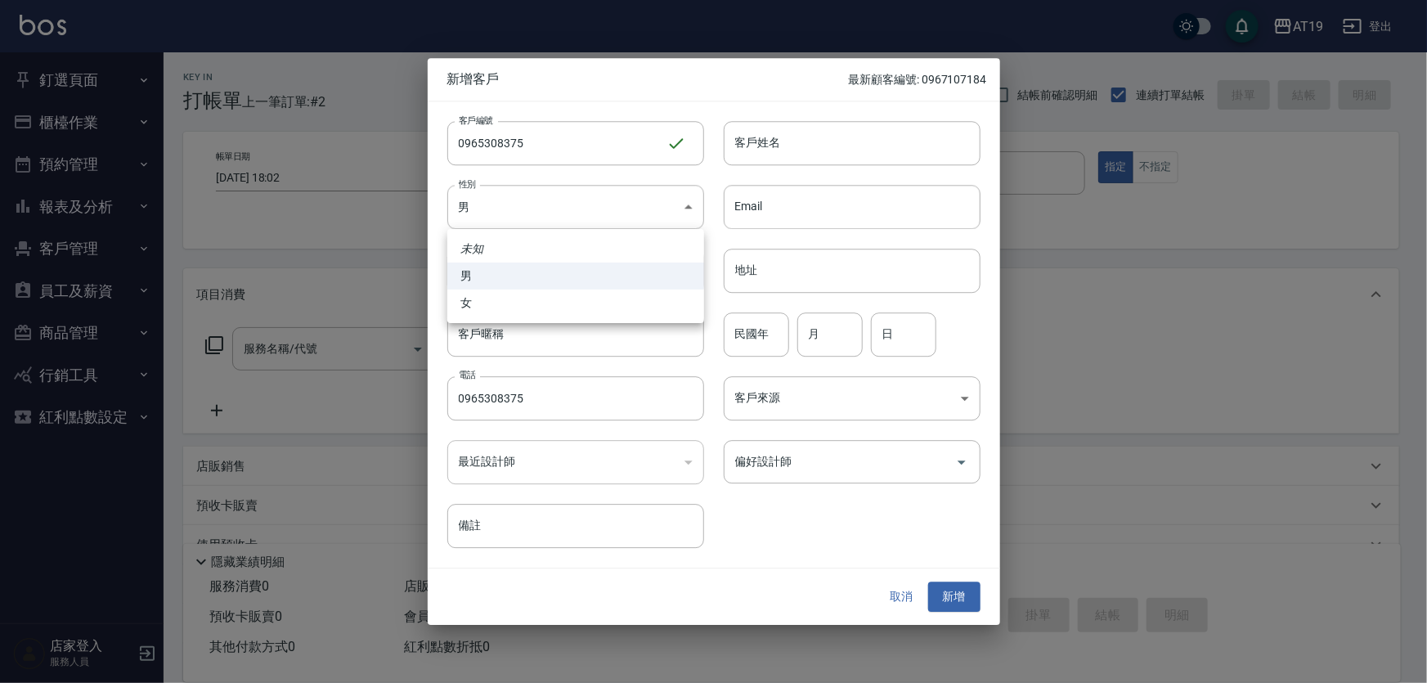
click at [515, 314] on ul "未知 男 女" at bounding box center [575, 276] width 257 height 94
drag, startPoint x: 517, startPoint y: 302, endPoint x: 526, endPoint y: 302, distance: 8.2
click at [522, 303] on li "女" at bounding box center [575, 302] width 257 height 27
type input "FEMALE"
drag, startPoint x: 767, startPoint y: 149, endPoint x: 762, endPoint y: 101, distance: 47.7
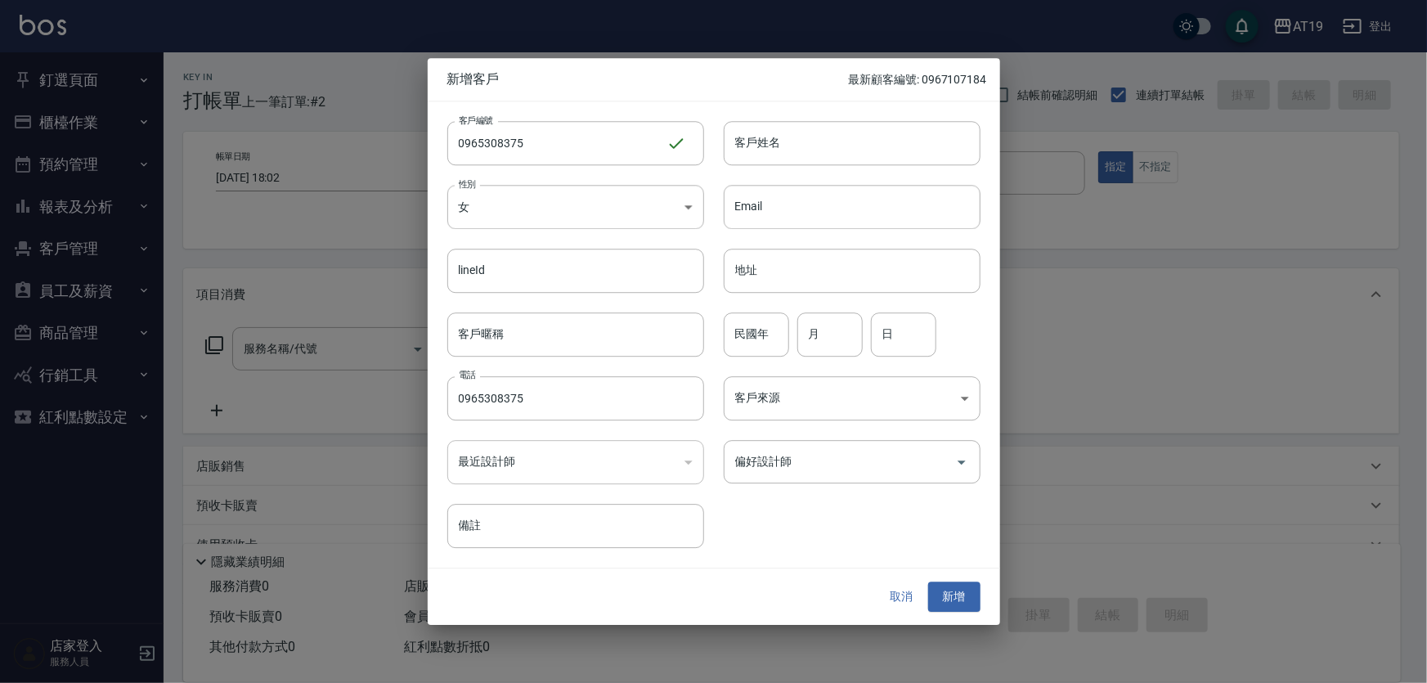
click at [768, 146] on input "客戶姓名" at bounding box center [851, 143] width 257 height 44
type input "蘇鈺華"
type input "0"
type input "78"
type input "11"
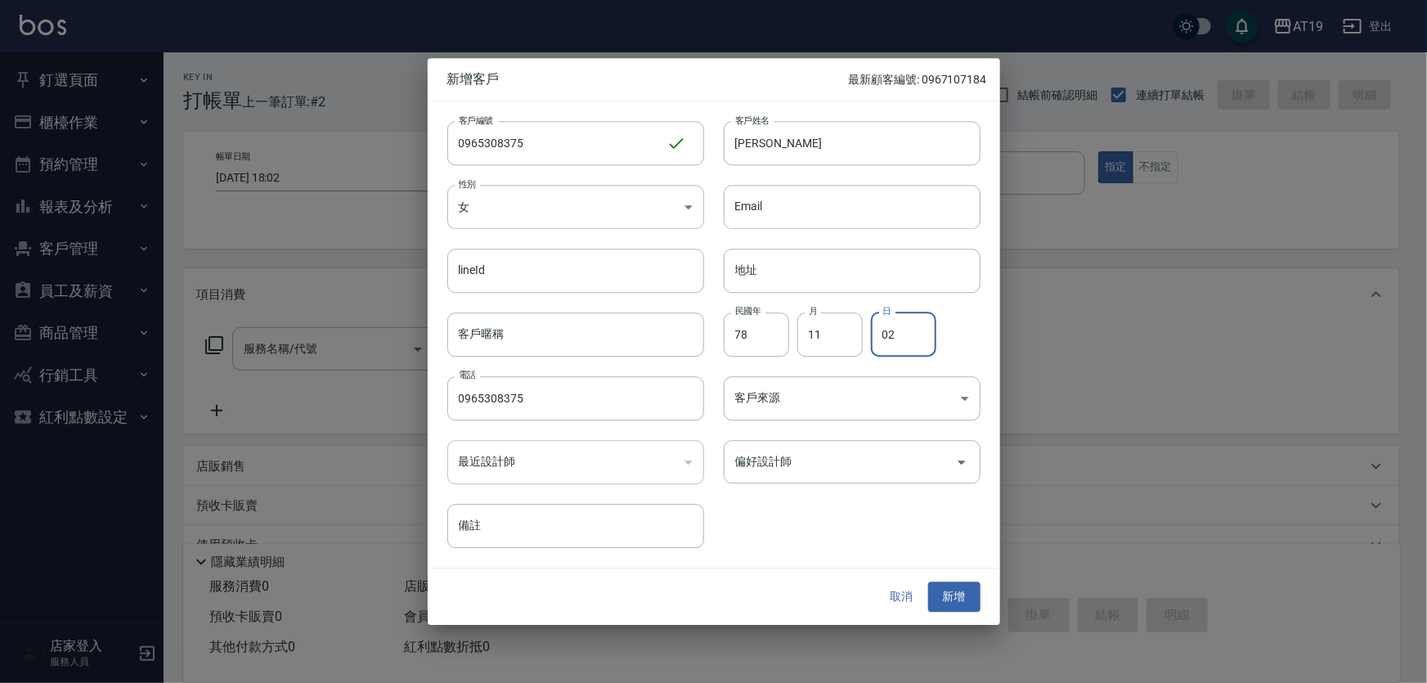
type input "02"
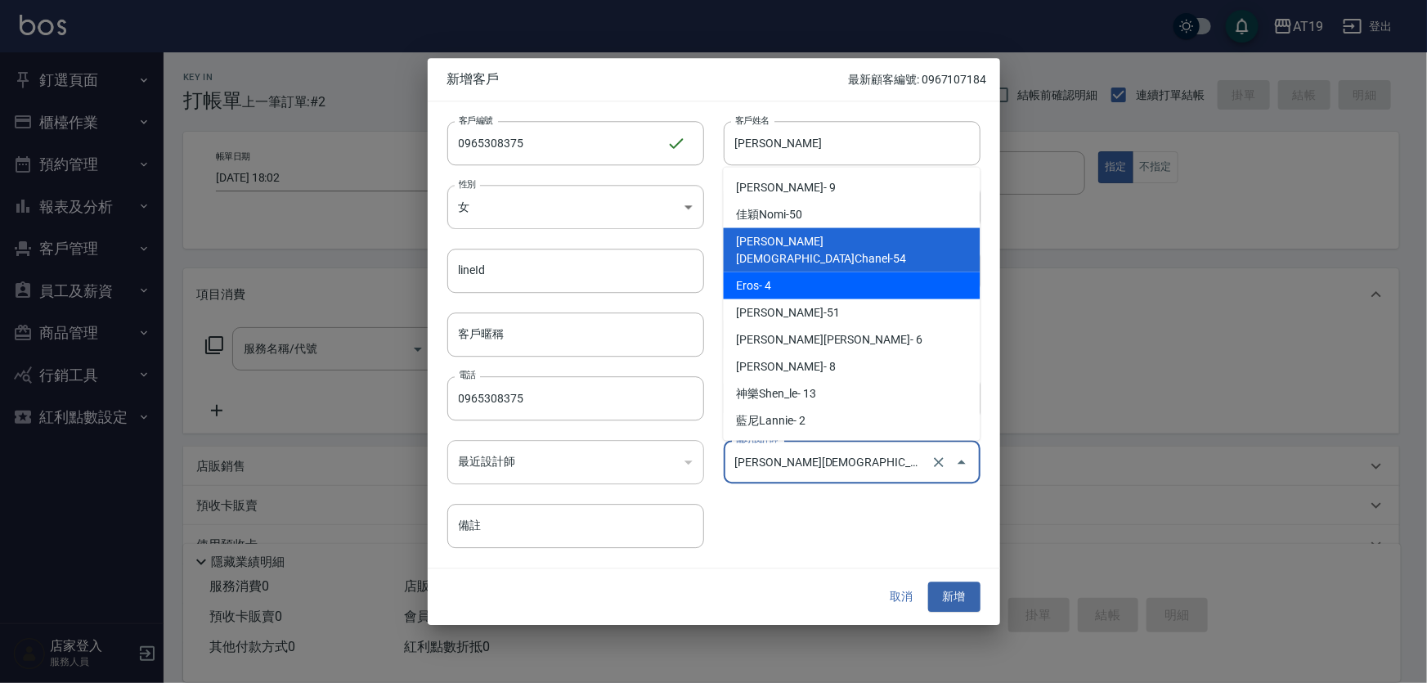
type input "Eros"
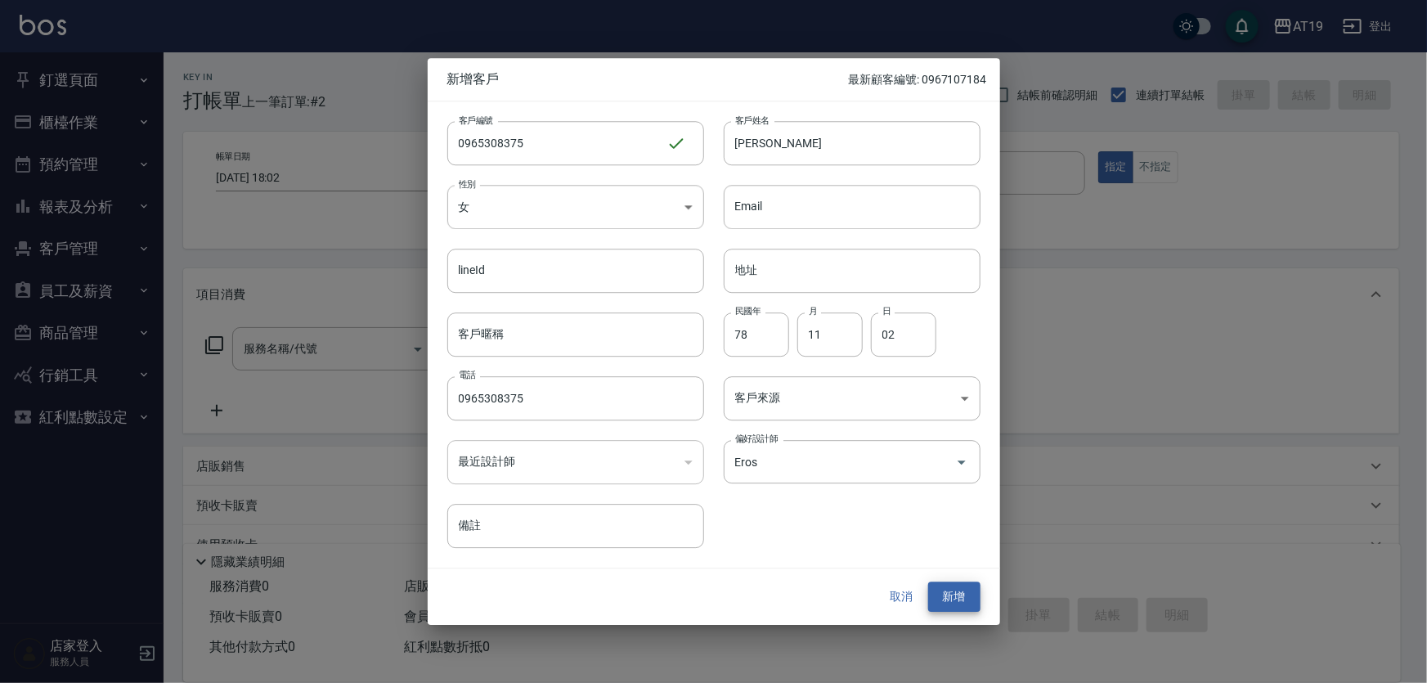
click at [928, 582] on button "新增" at bounding box center [954, 597] width 52 height 30
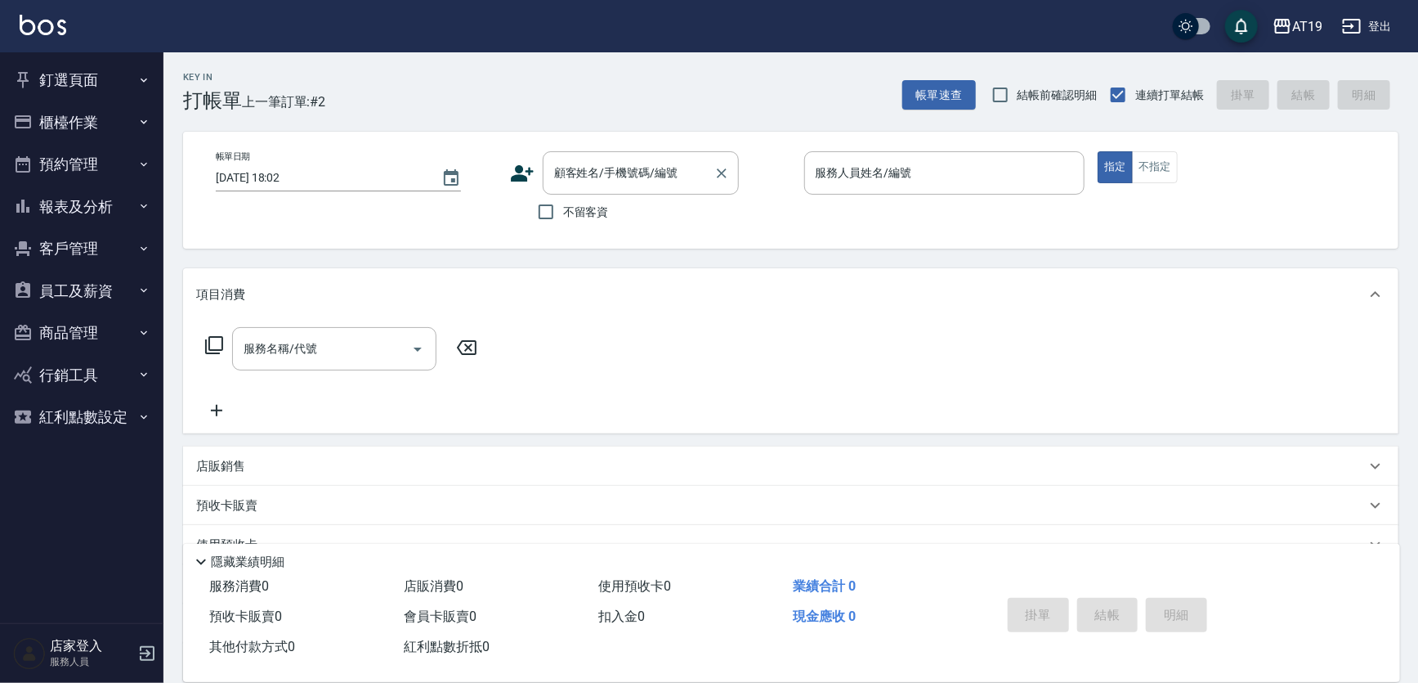
drag, startPoint x: 596, startPoint y: 181, endPoint x: 613, endPoint y: 154, distance: 32.0
click at [597, 180] on input "顧客姓名/手機號碼/編號" at bounding box center [628, 173] width 157 height 29
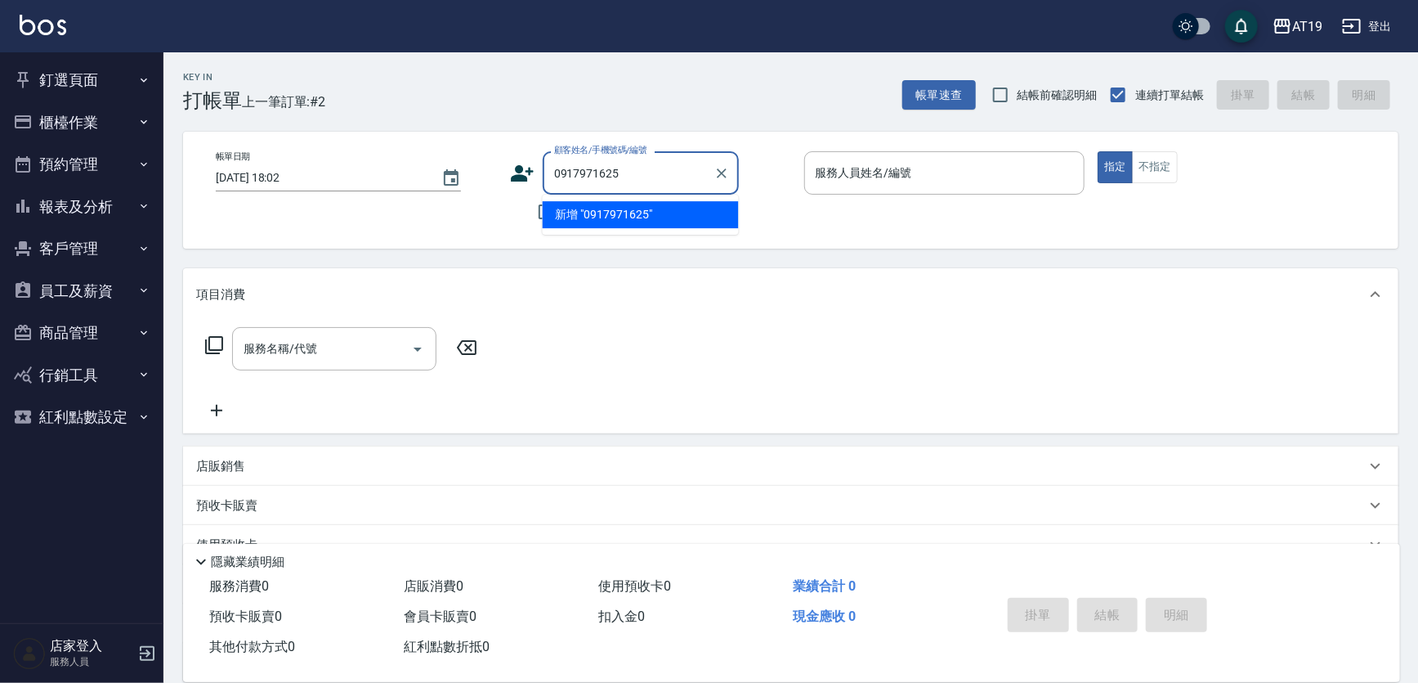
type input "0917971625"
click at [517, 164] on icon at bounding box center [522, 173] width 25 height 25
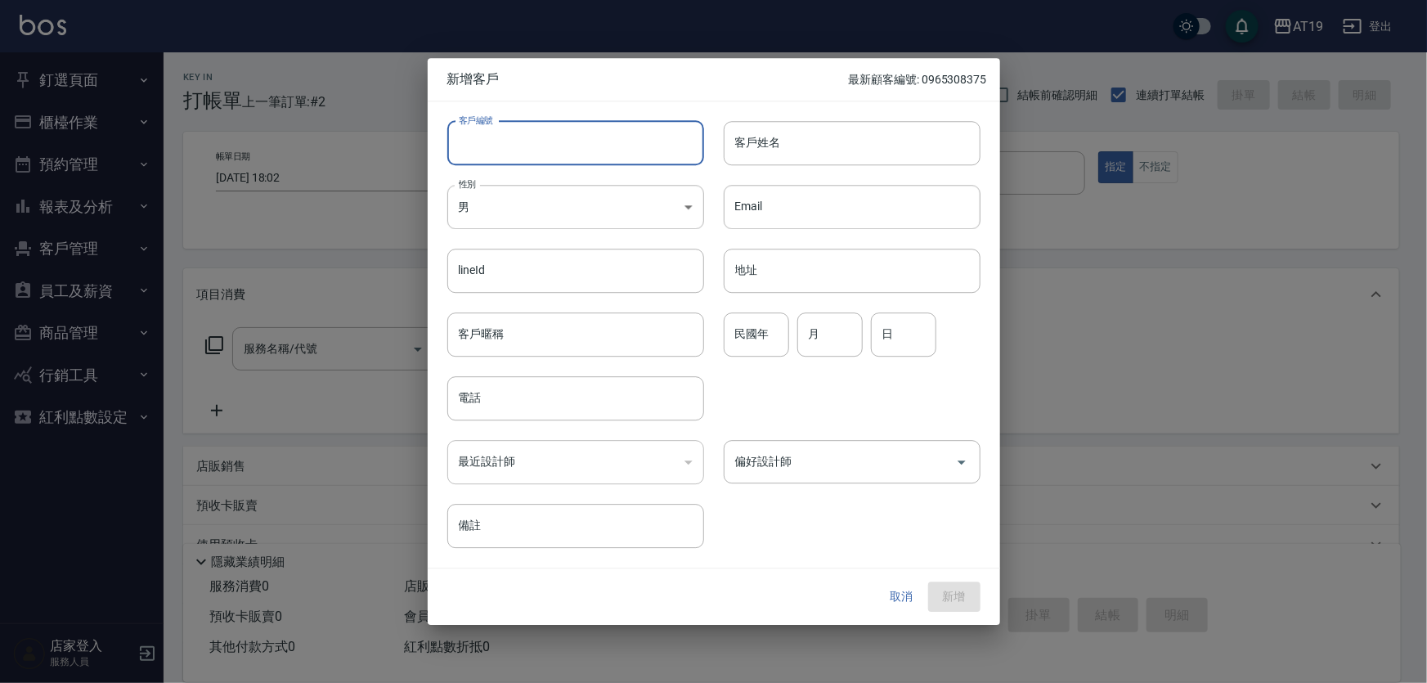
click at [547, 150] on input "客戶編號" at bounding box center [575, 143] width 257 height 44
paste input "0917971625"
type input "0917971625"
drag, startPoint x: 517, startPoint y: 401, endPoint x: 514, endPoint y: 377, distance: 23.8
click at [517, 397] on input "電話" at bounding box center [575, 398] width 257 height 44
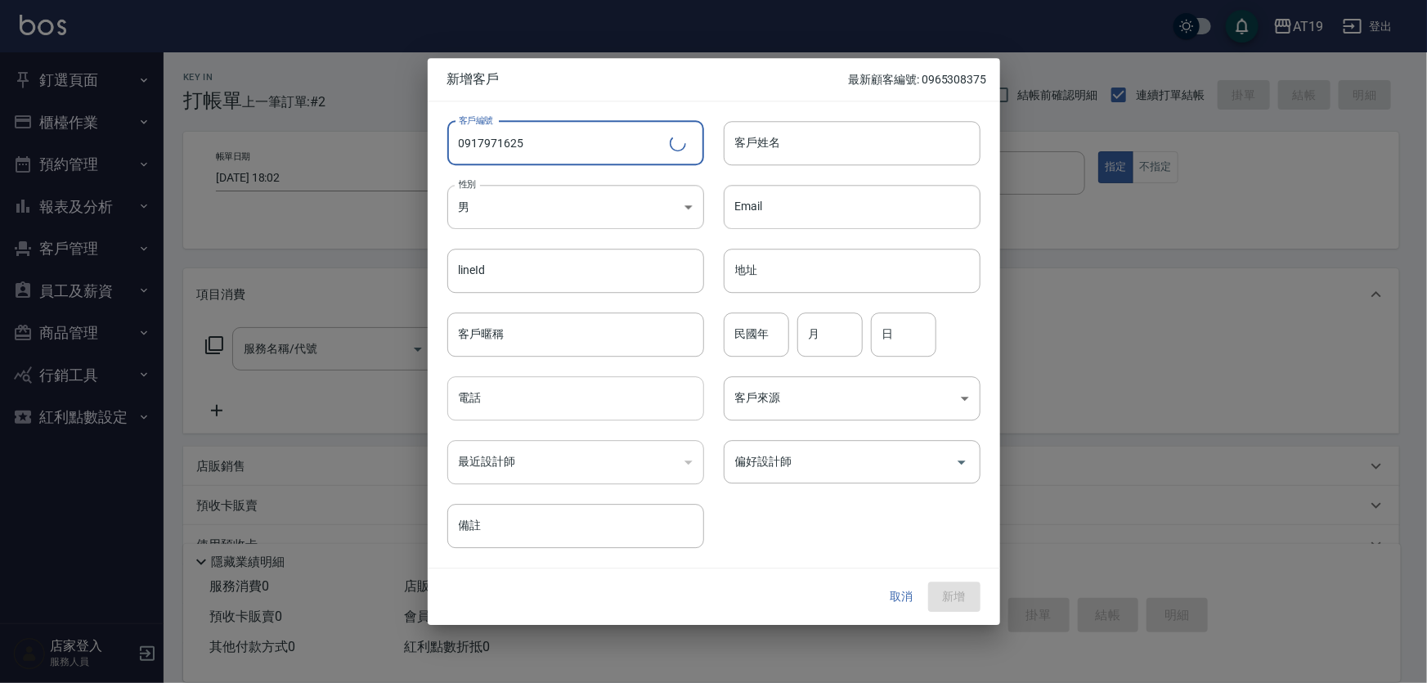
paste input "0917971625"
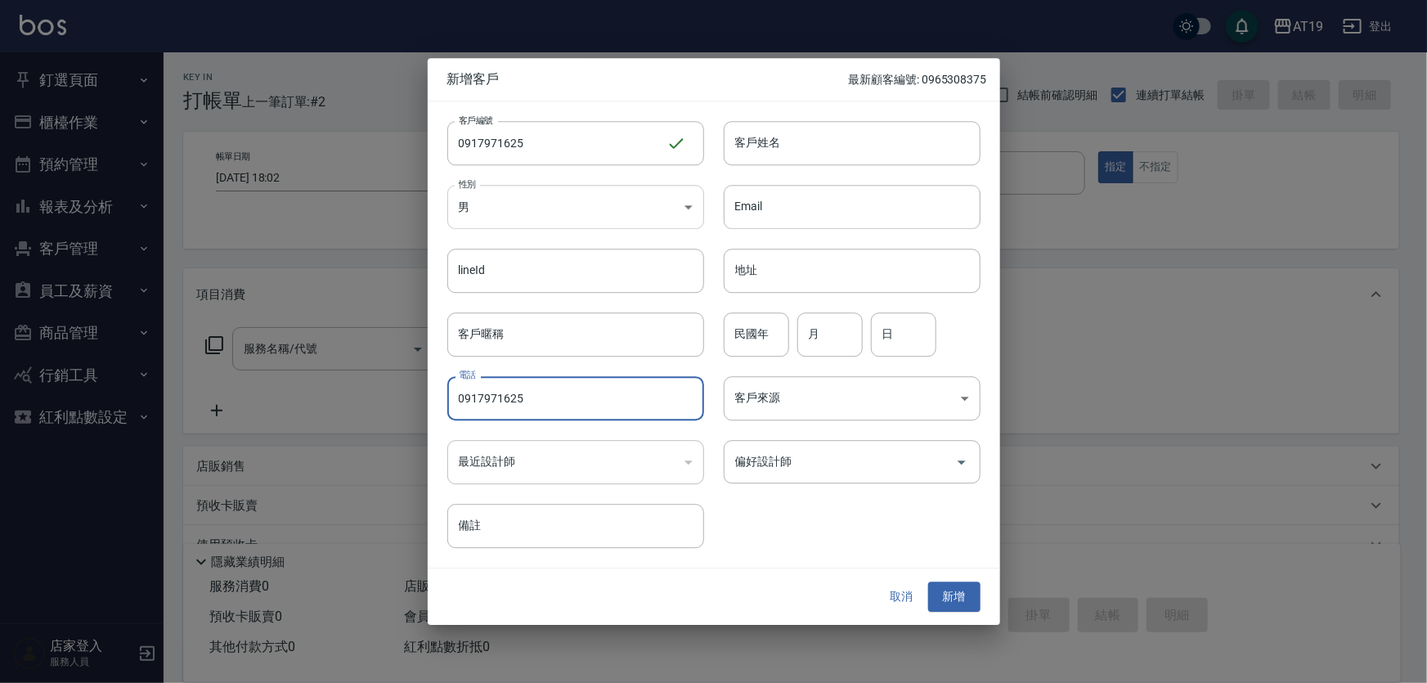
type input "0917971625"
click at [539, 219] on body "AT19 登出 釘選頁面 打帳單 帳單列表 排班表 現場電腦打卡 店家日報表 互助日報表 設計師日報表 櫃檯作業 打帳單 帳單列表 現金收支登錄 高階收支登錄…" at bounding box center [713, 417] width 1427 height 835
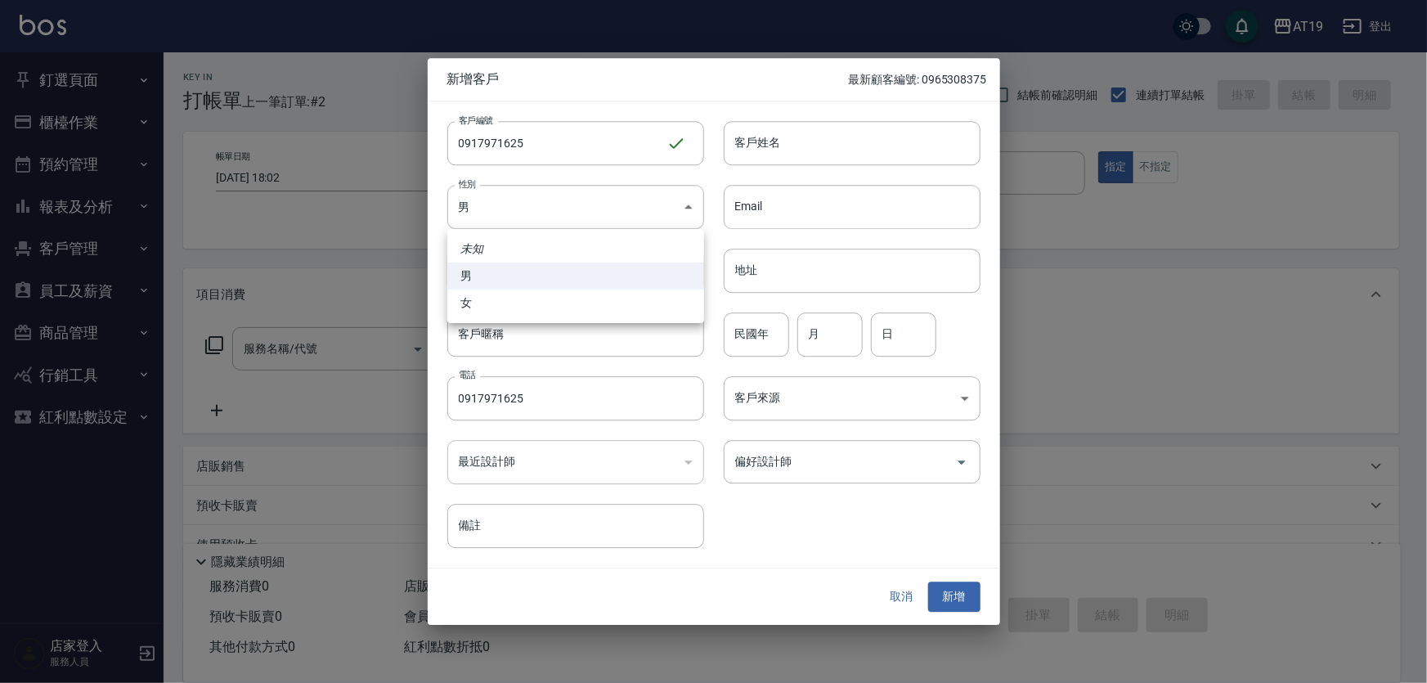
drag, startPoint x: 535, startPoint y: 303, endPoint x: 620, endPoint y: 253, distance: 97.9
click at [540, 302] on li "女" at bounding box center [575, 302] width 257 height 27
type input "FEMALE"
drag, startPoint x: 768, startPoint y: 142, endPoint x: 760, endPoint y: 114, distance: 28.8
click at [768, 140] on input "客戶姓名" at bounding box center [851, 143] width 257 height 44
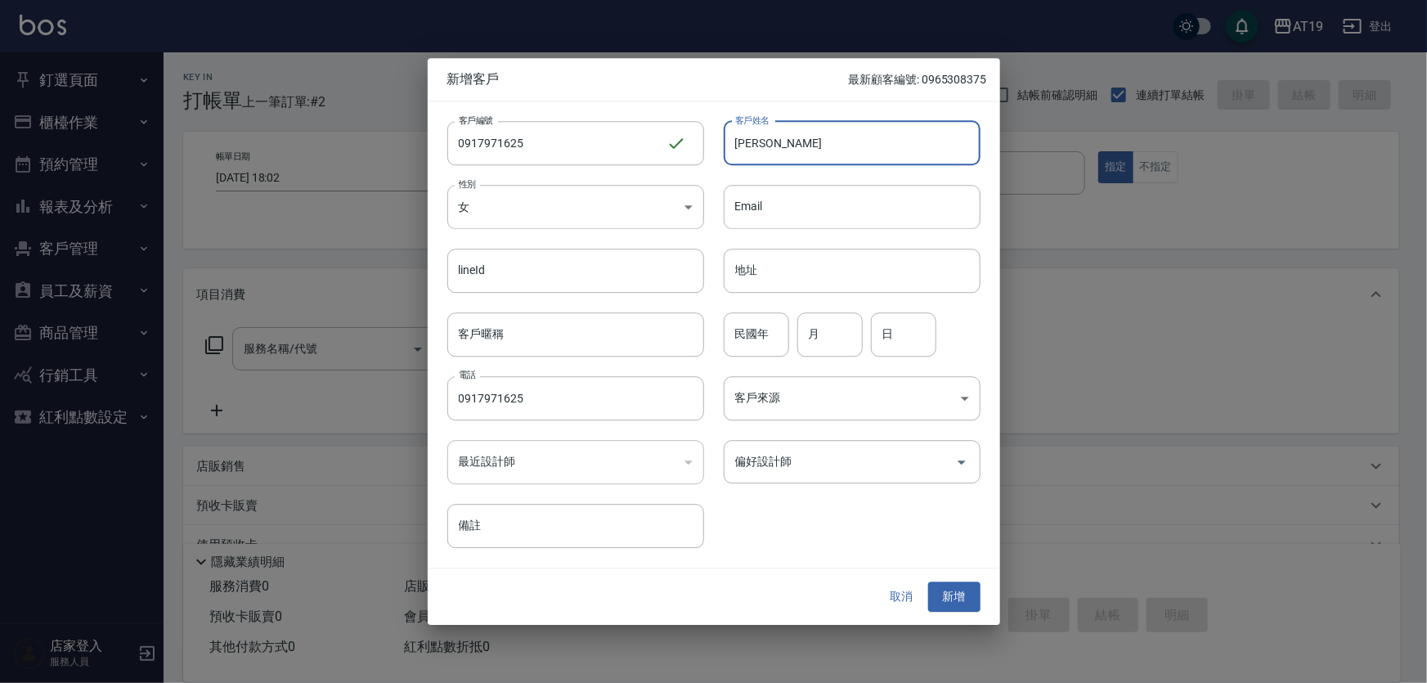
click at [817, 139] on input "陳華吳吳" at bounding box center [851, 143] width 257 height 44
drag, startPoint x: 799, startPoint y: 139, endPoint x: 759, endPoint y: 148, distance: 40.3
click at [759, 148] on input "陳華吳吳" at bounding box center [851, 143] width 257 height 44
type input "陳華焐"
type input "87"
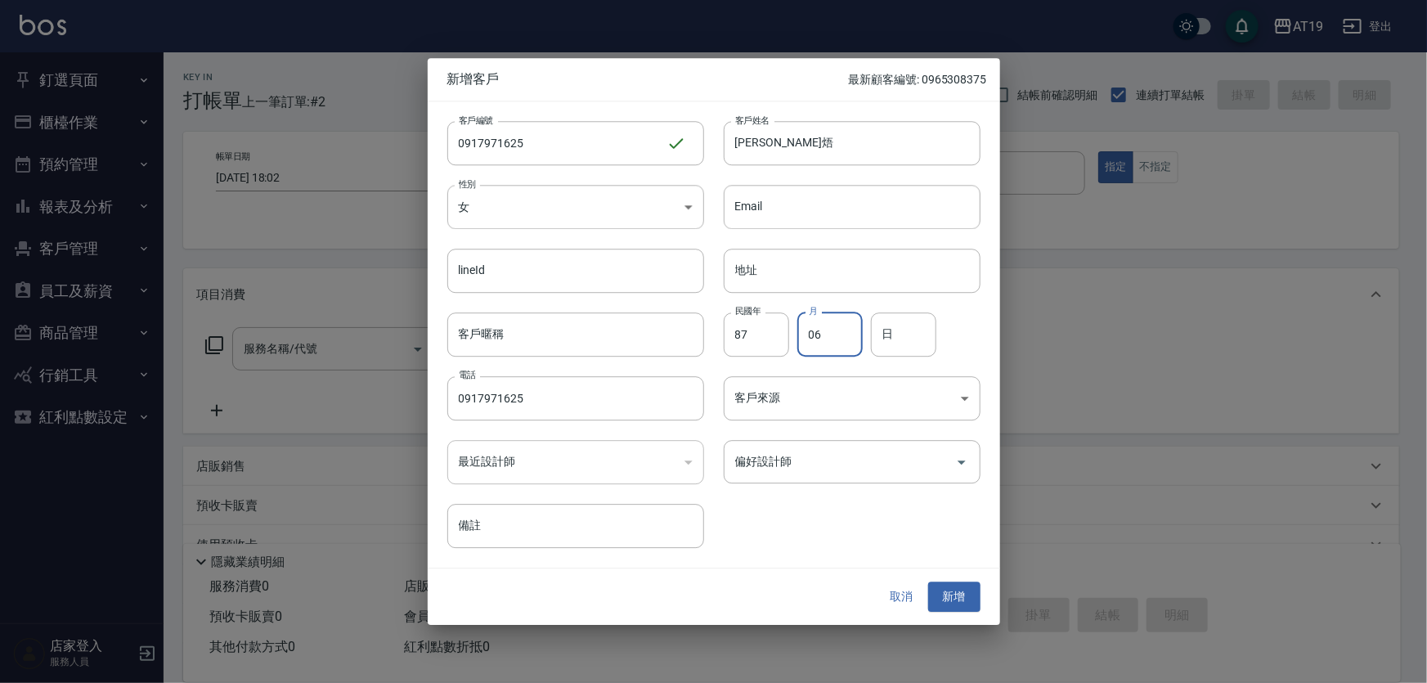
type input "06"
type input "25"
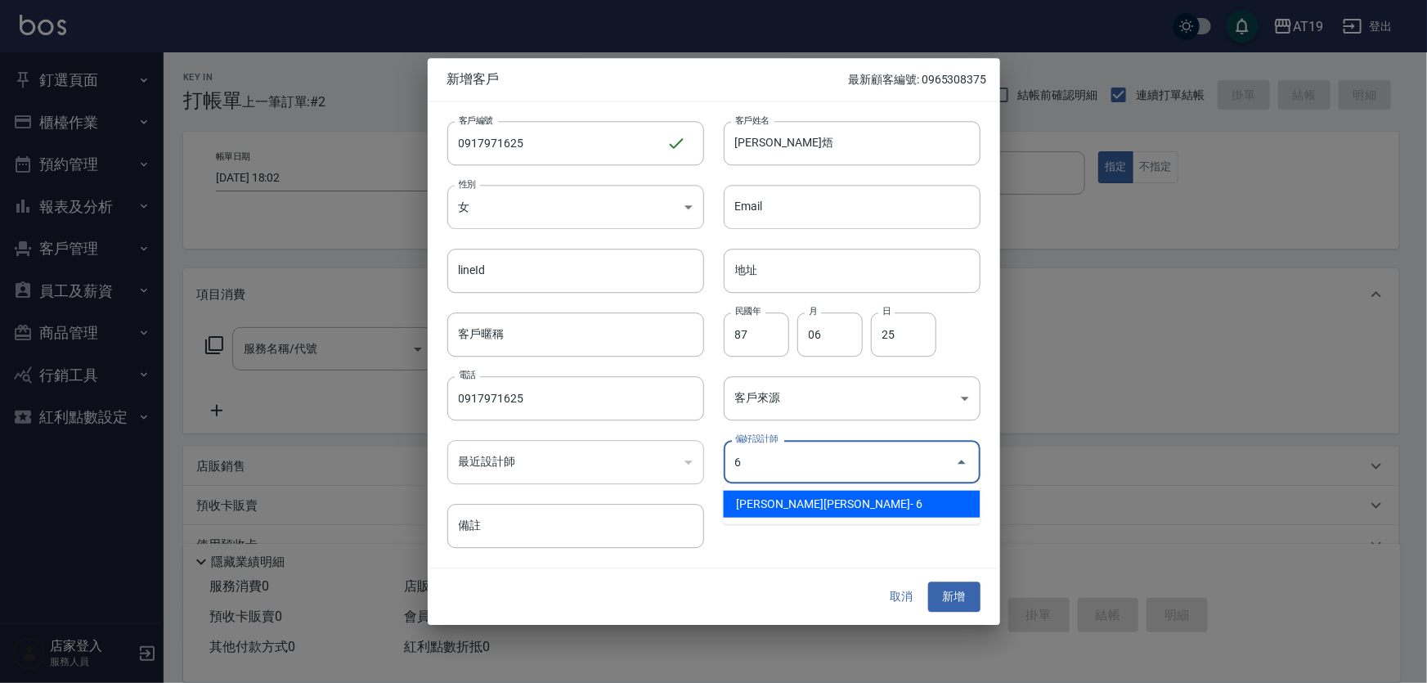
type input "朱莉Julie"
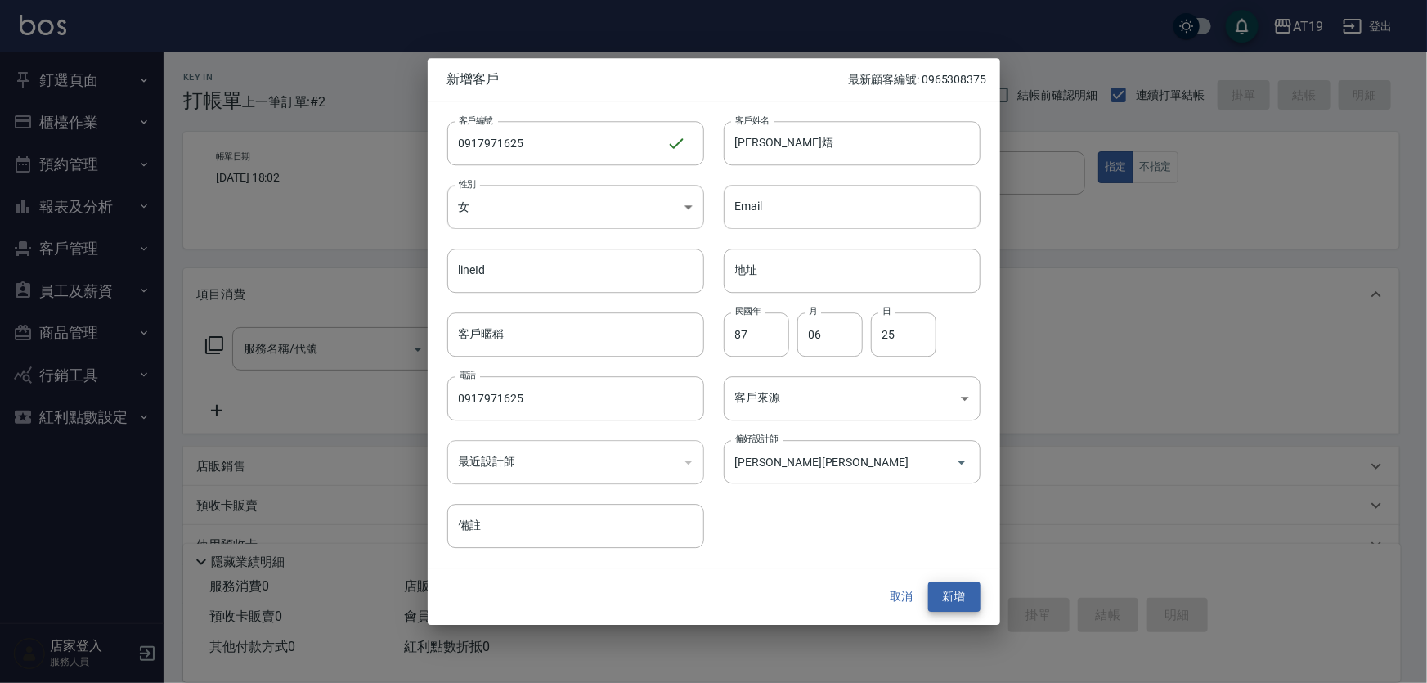
click at [928, 582] on button "新增" at bounding box center [954, 597] width 52 height 30
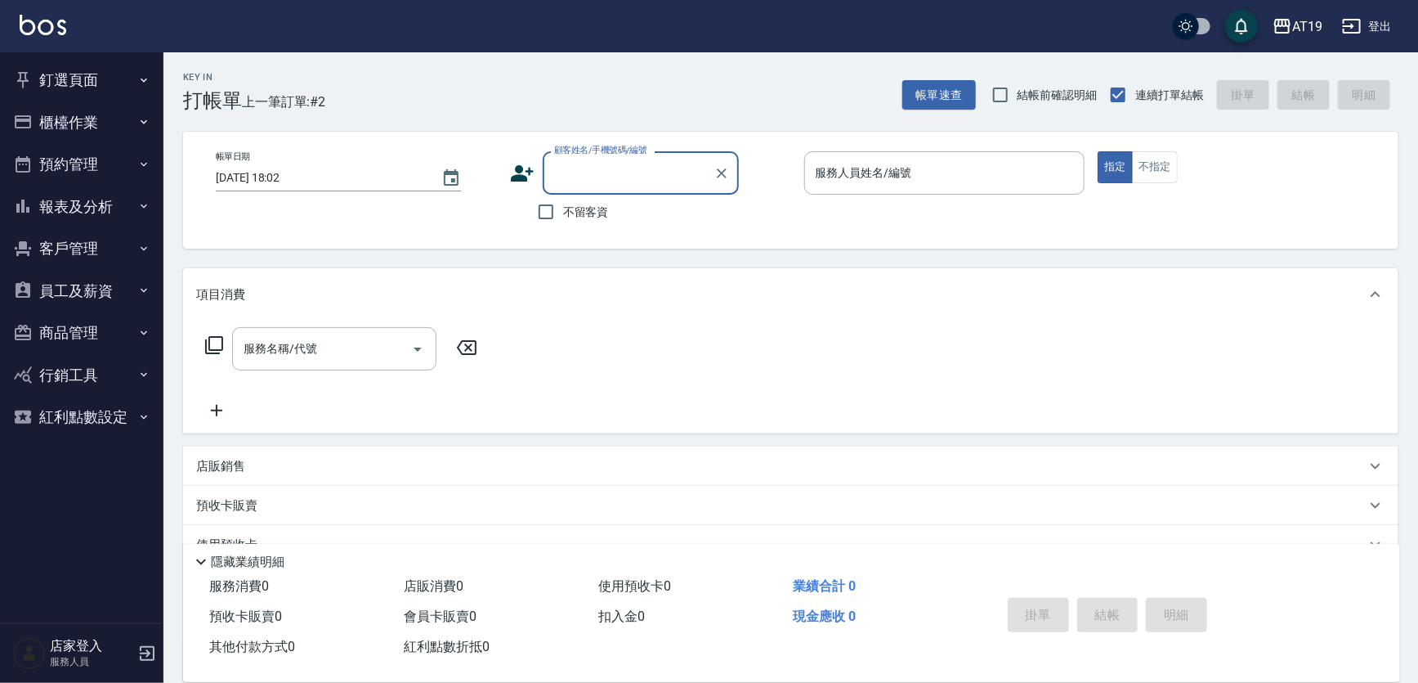
drag, startPoint x: 618, startPoint y: 186, endPoint x: 662, endPoint y: 63, distance: 131.1
click at [622, 167] on input "顧客姓名/手機號碼/編號" at bounding box center [628, 173] width 157 height 29
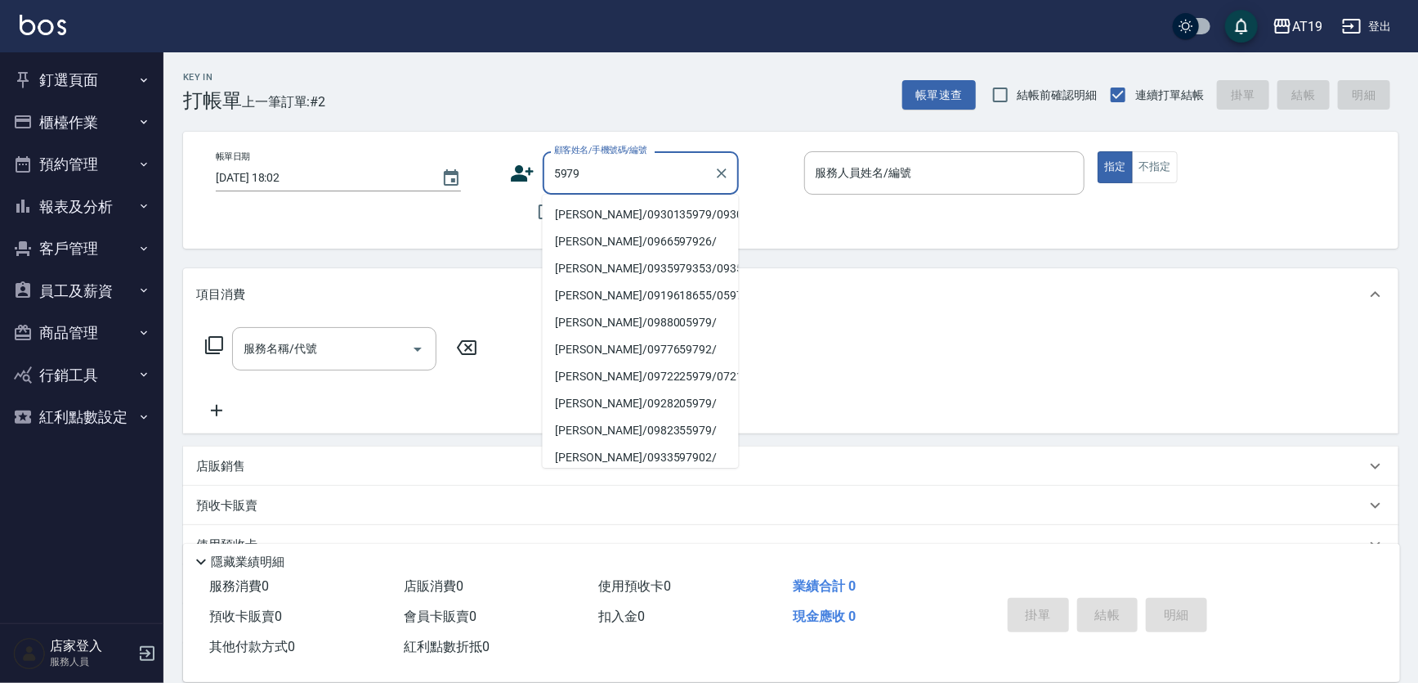
type input "陳品浩/0930135979/0930135979"
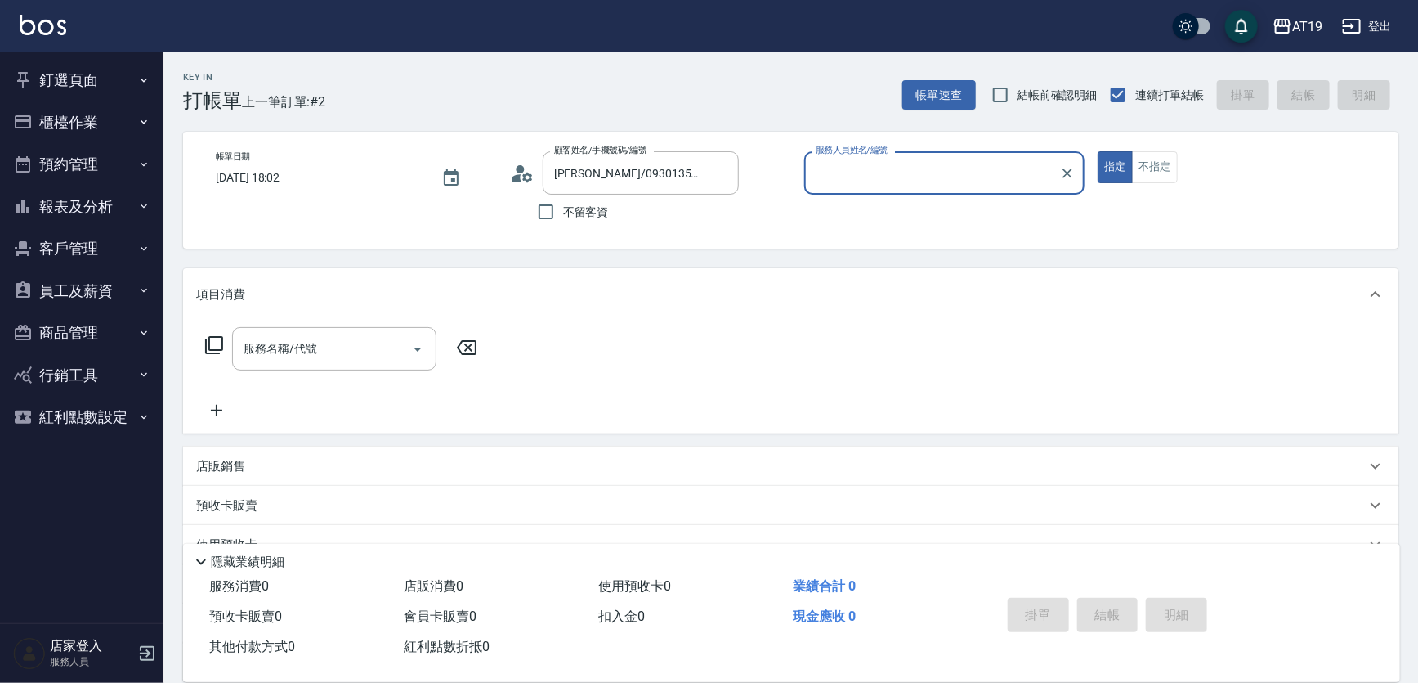
type input "Eros- 4"
click at [1098, 151] on button "指定" at bounding box center [1115, 167] width 35 height 32
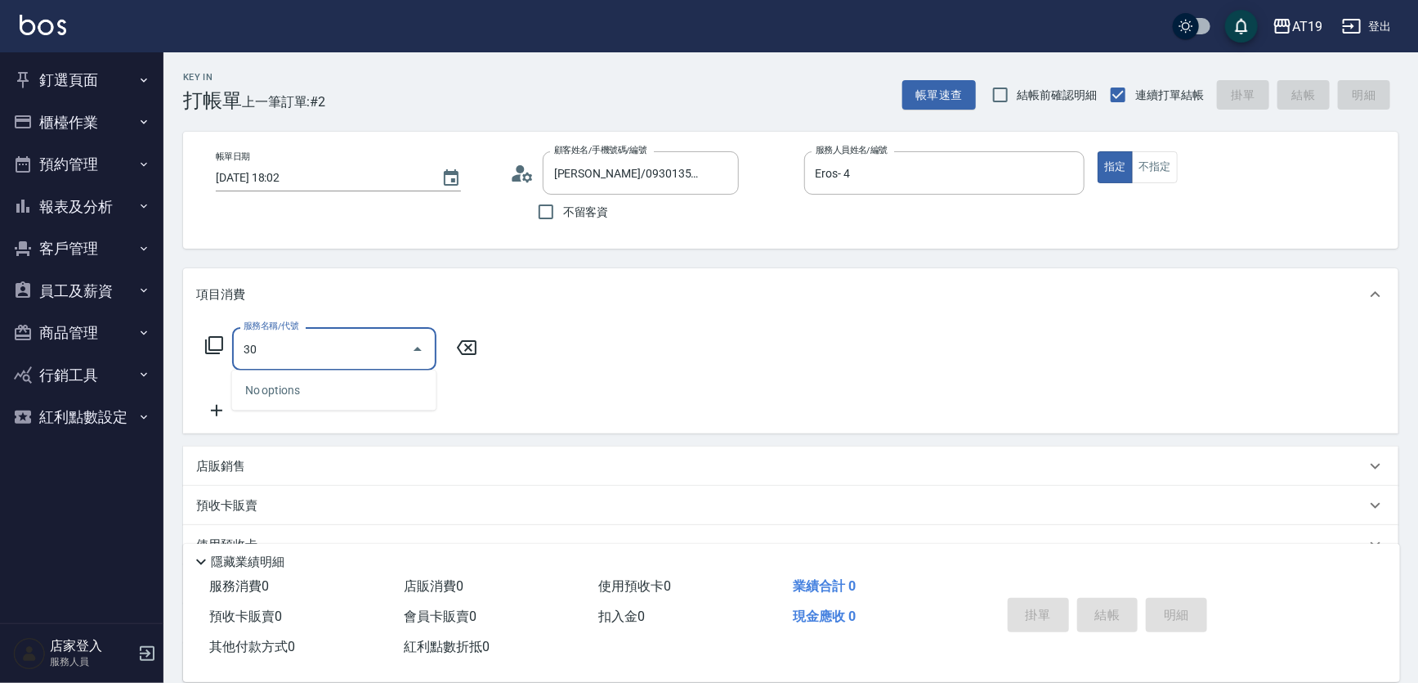
type input "301"
type input "150"
type input "燙髮(301)"
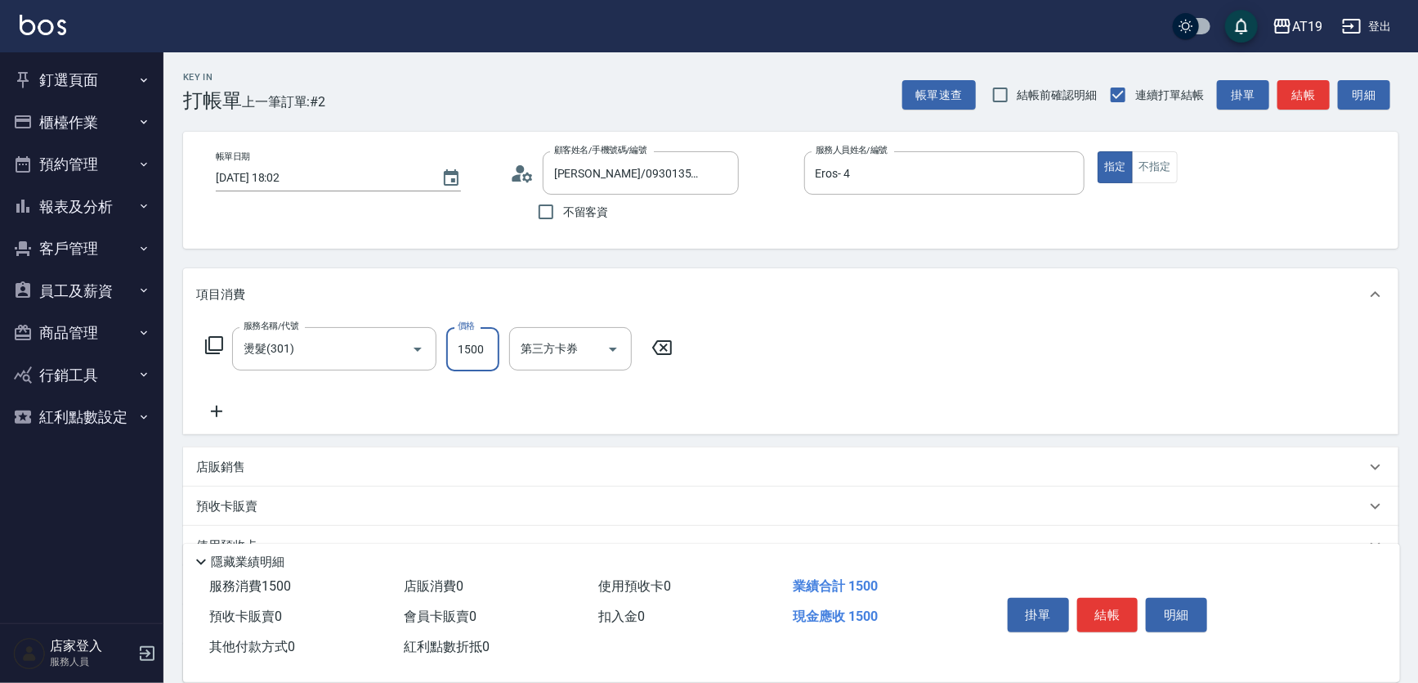
type input "1"
type input "0"
type input "180"
type input "1800"
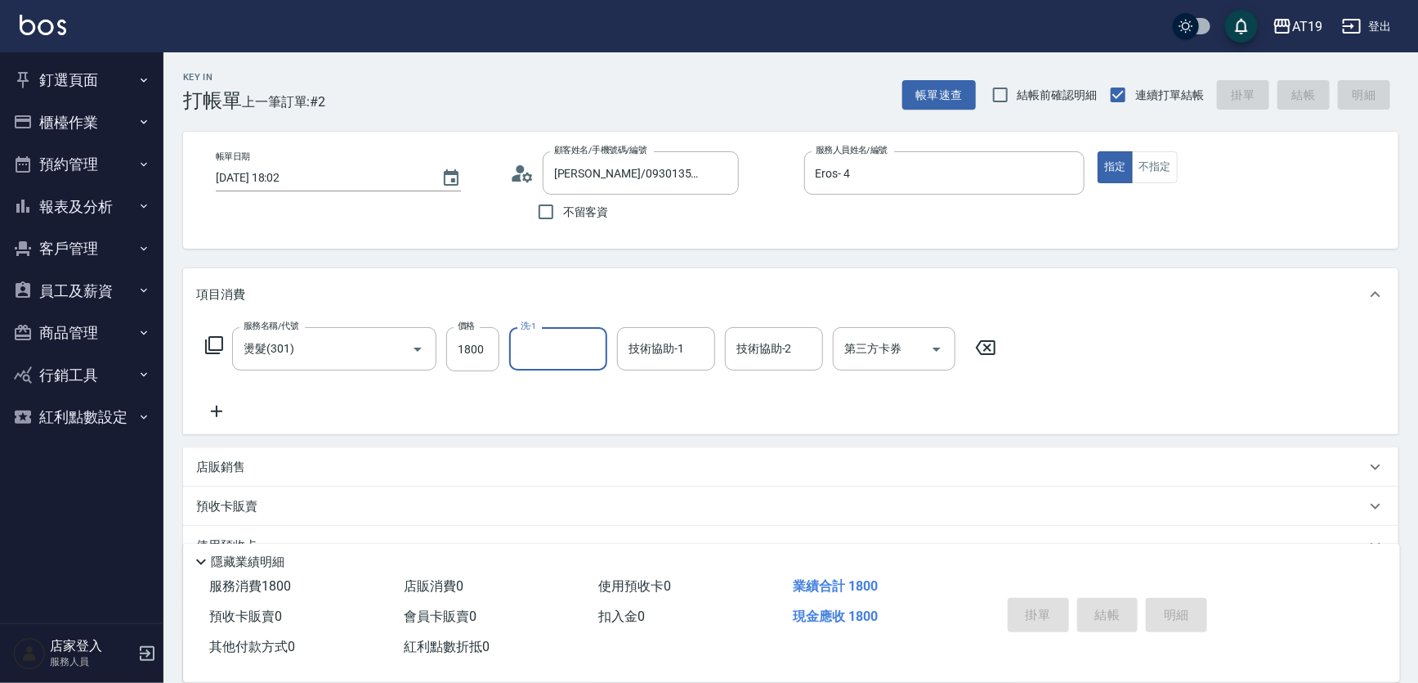
type input "2025/08/15 18:12"
type input "0"
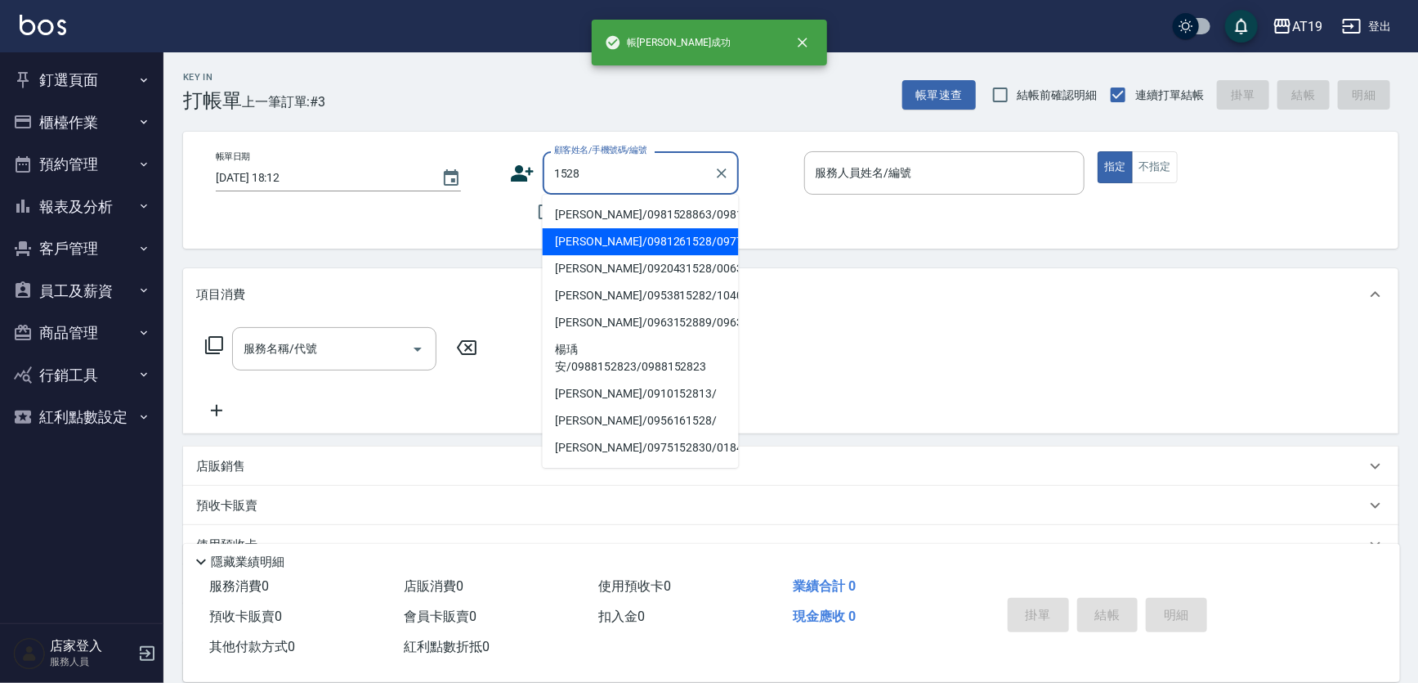
type input "邱嘉信/0981261528/09777"
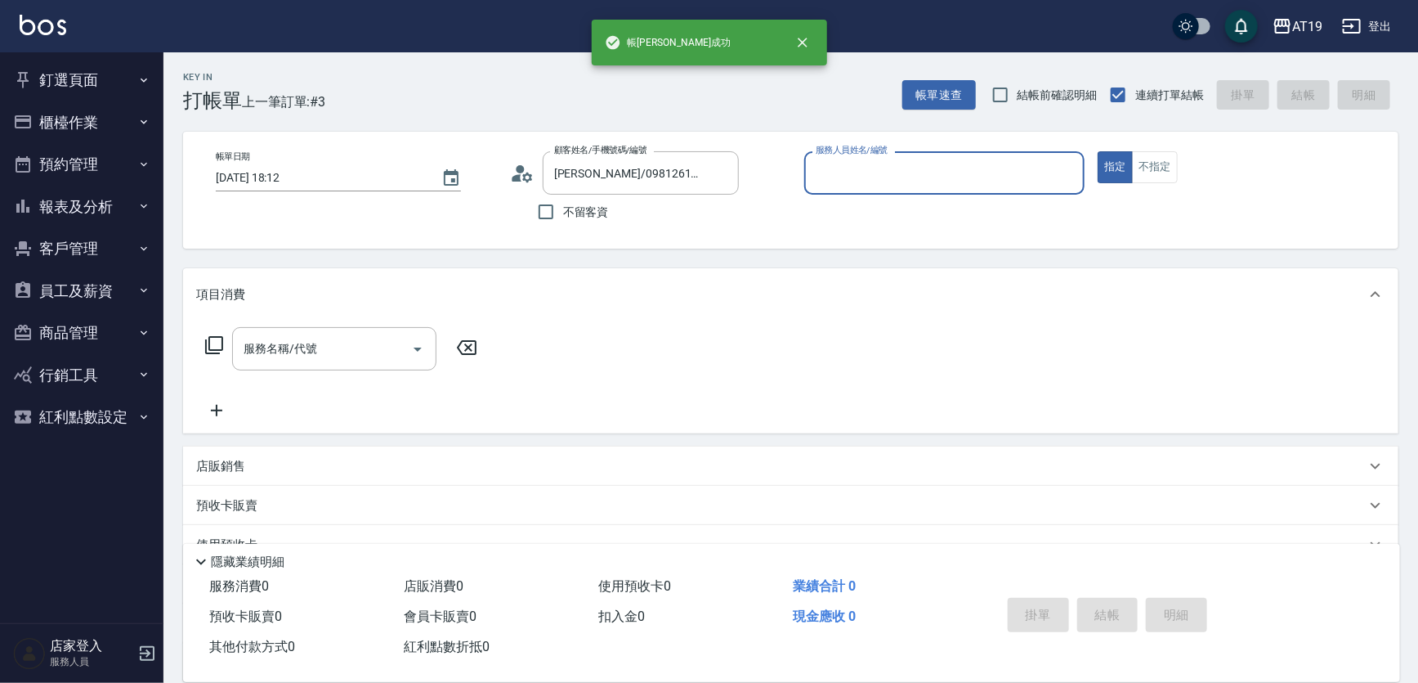
type input "Lannie- 2"
click at [1098, 151] on button "指定" at bounding box center [1115, 167] width 35 height 32
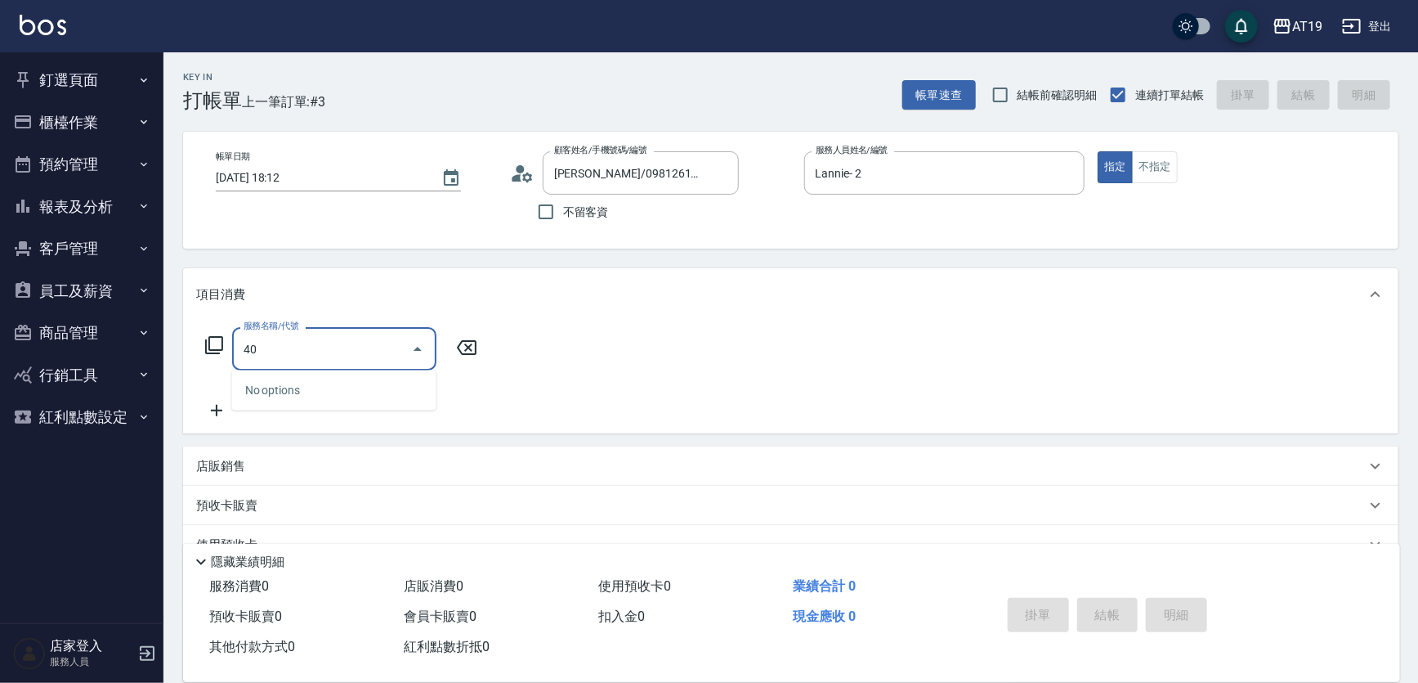
type input "401"
type input "30"
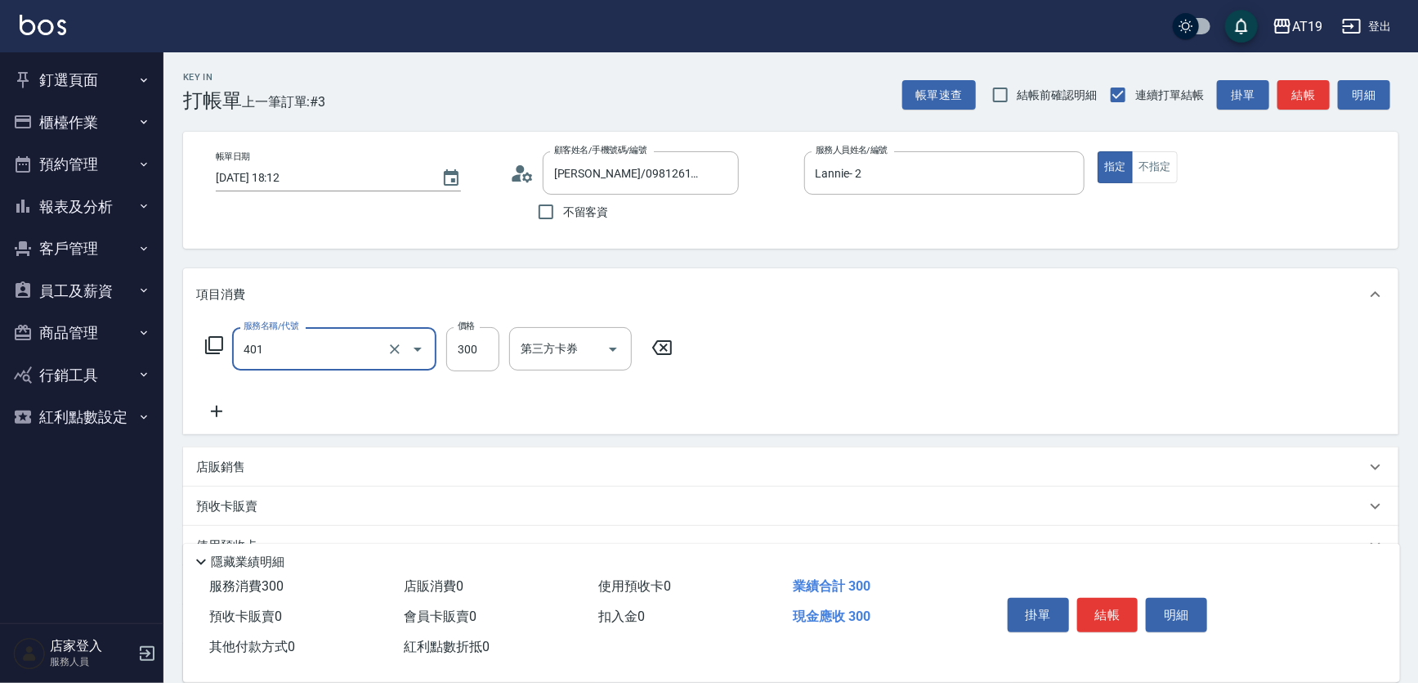
type input "剪髮(401)"
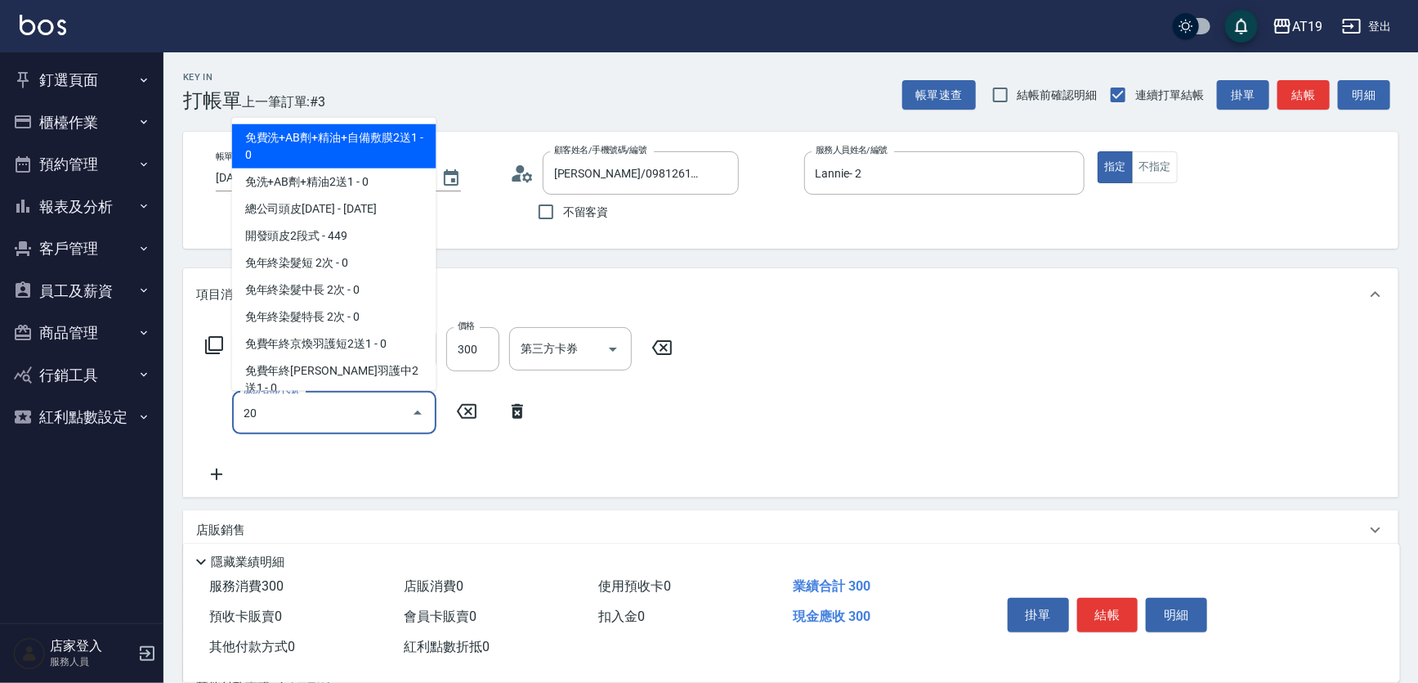
type input "201"
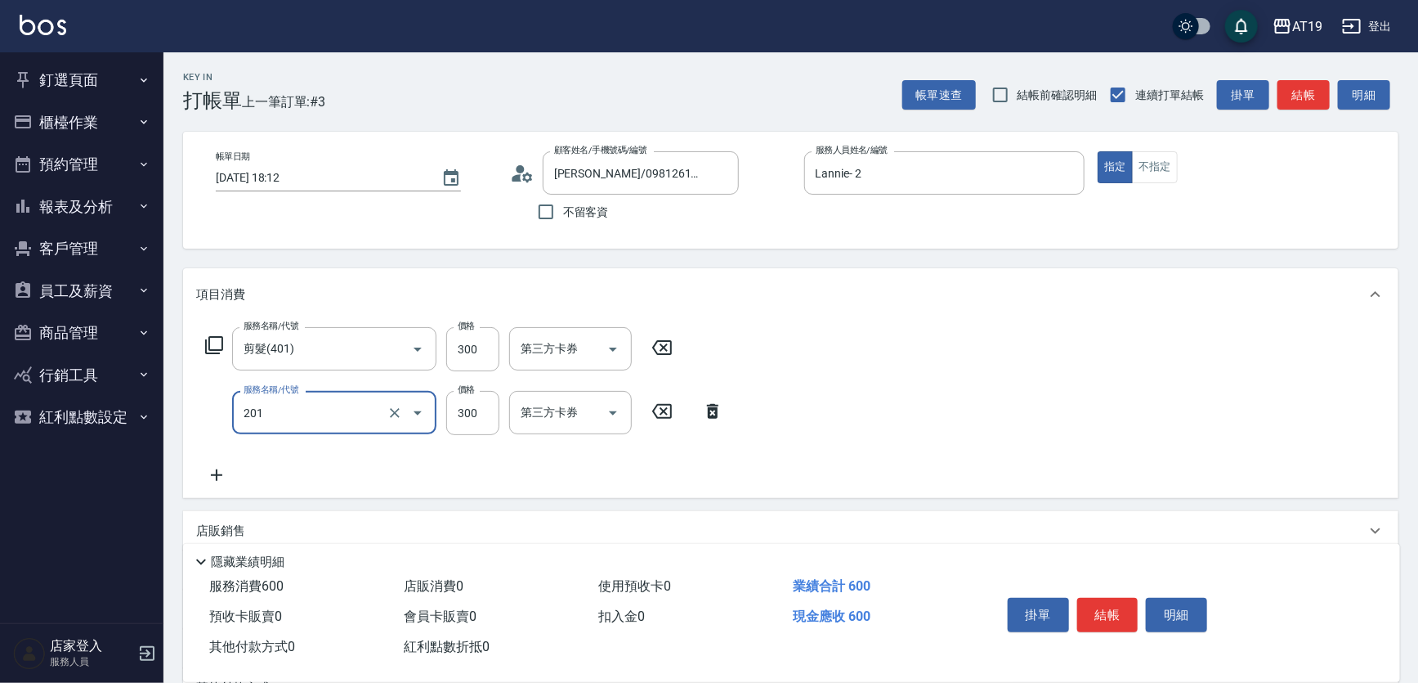
type input "60"
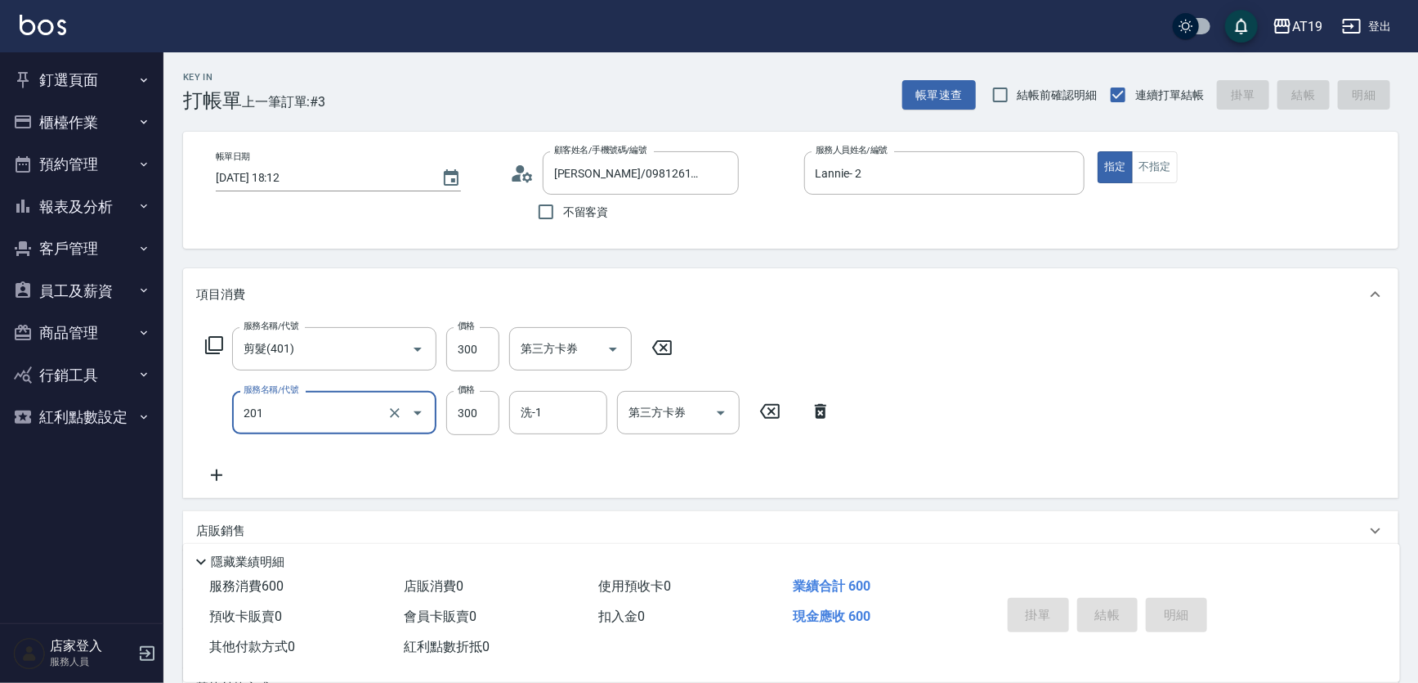
type input "0"
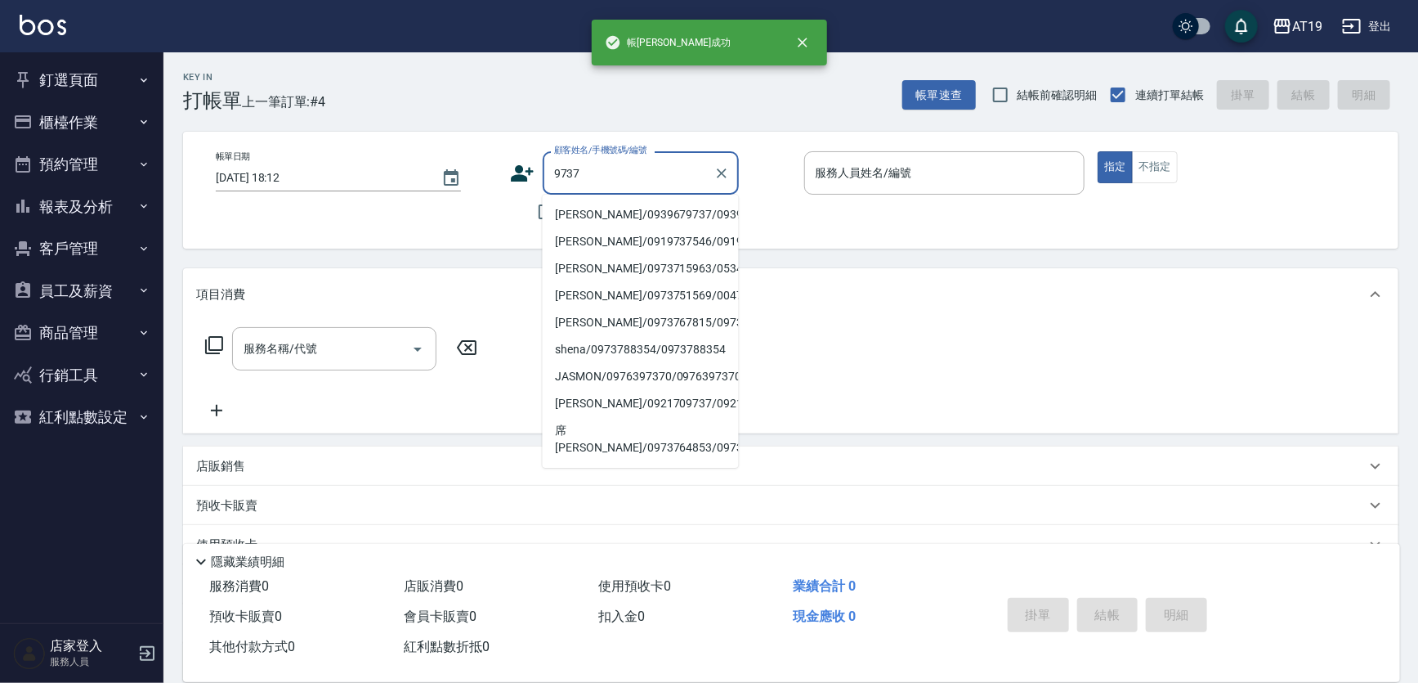
type input "黃宇晨/0939679737/0939679737"
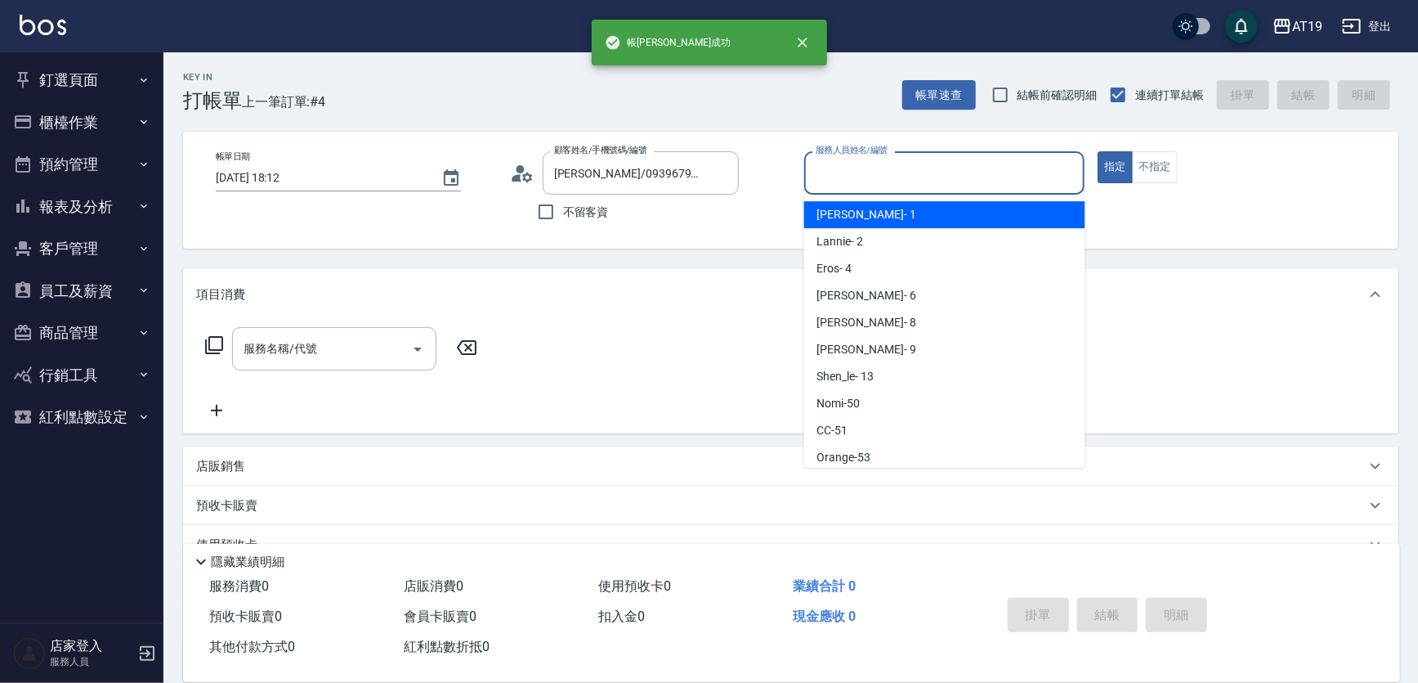
scroll to position [30, 0]
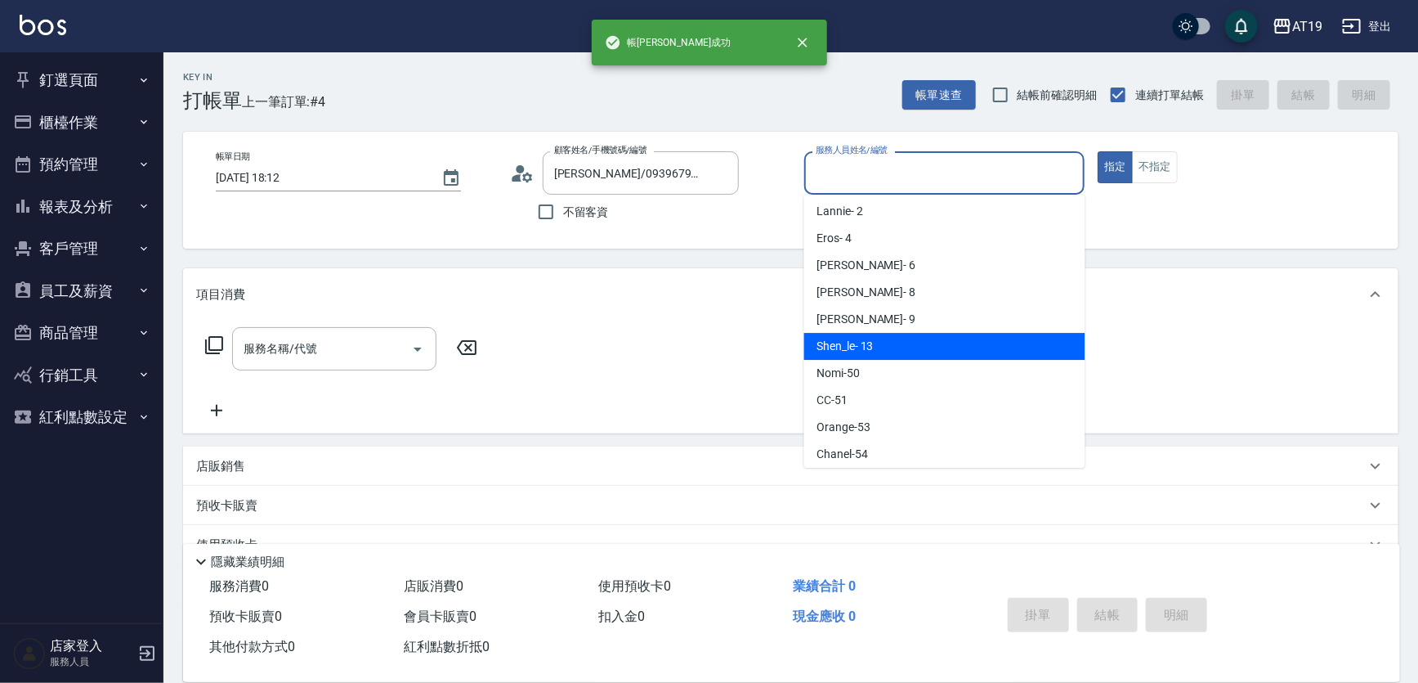
type input "Shen_le- 13"
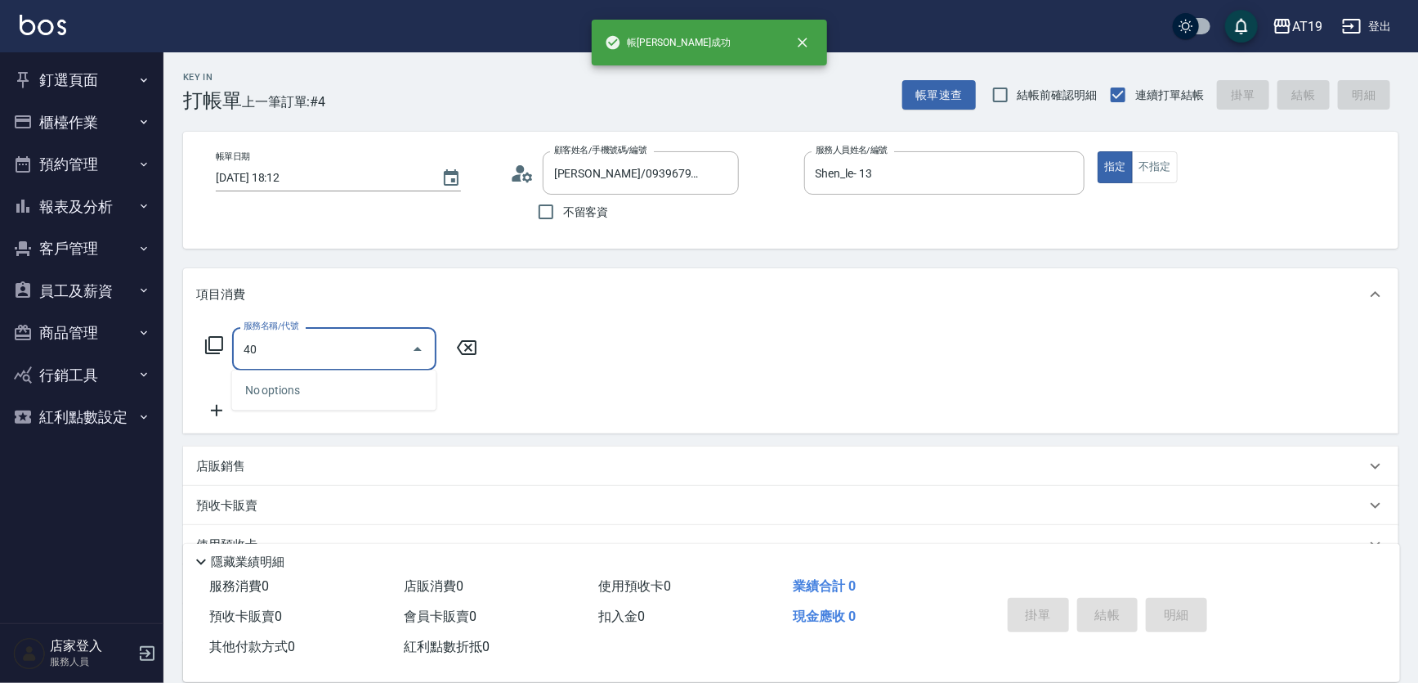
type input "401"
type input "30"
type input "剪髮(401)"
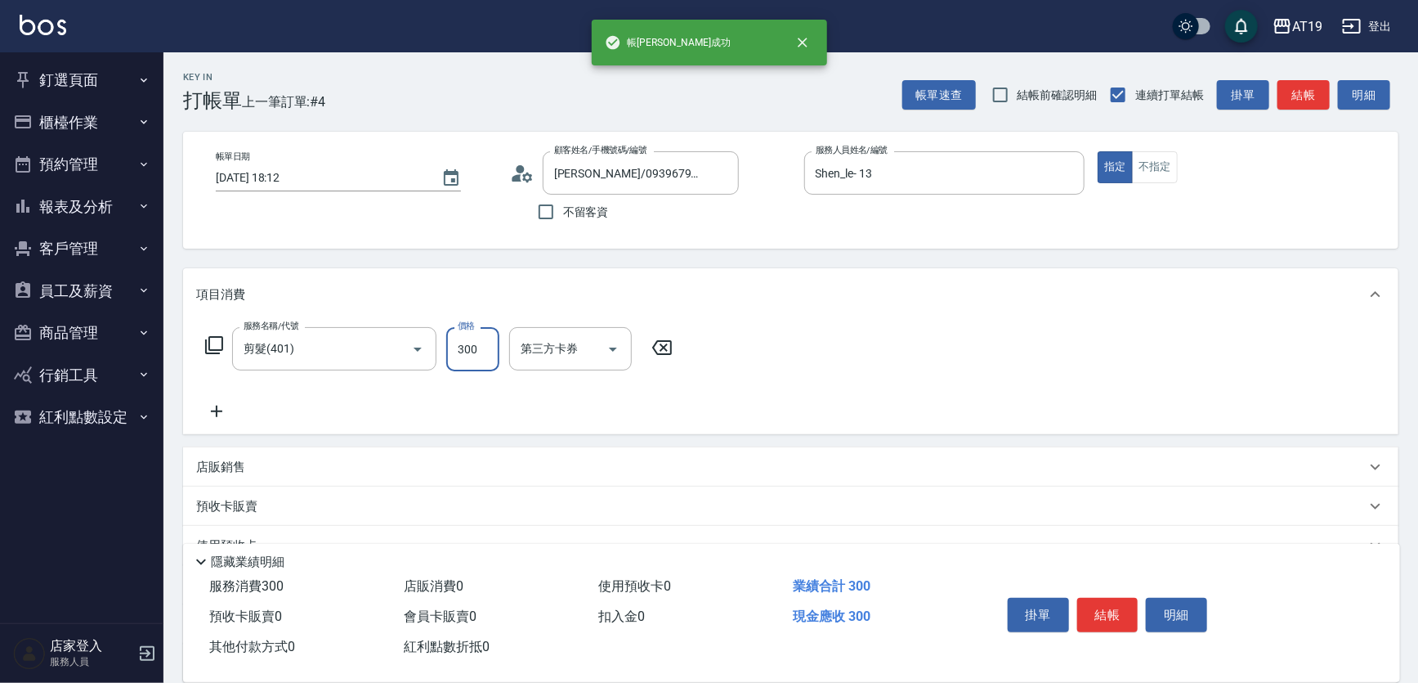
type input "0"
type input "35"
type input "30"
type input "350"
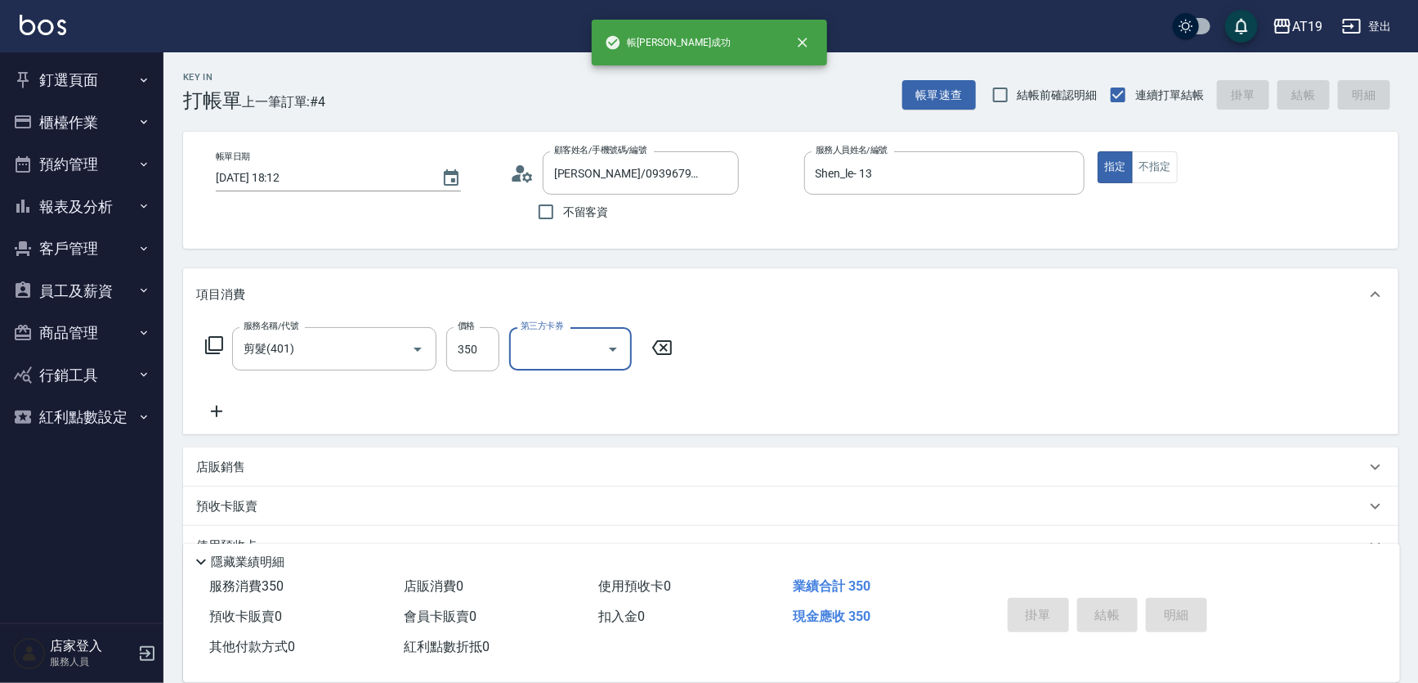
type input "2025/08/15 18:14"
type input "0"
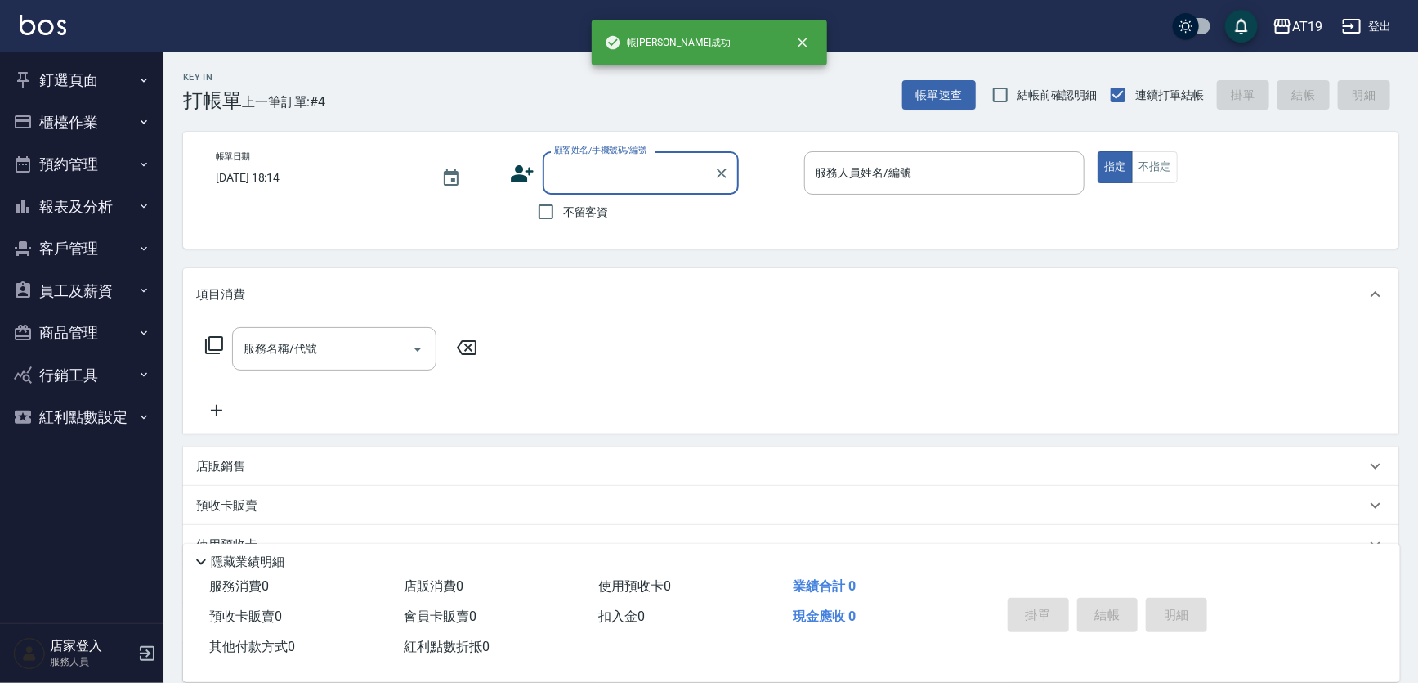
scroll to position [0, 0]
type input "0953385512"
click at [523, 171] on icon at bounding box center [522, 173] width 25 height 25
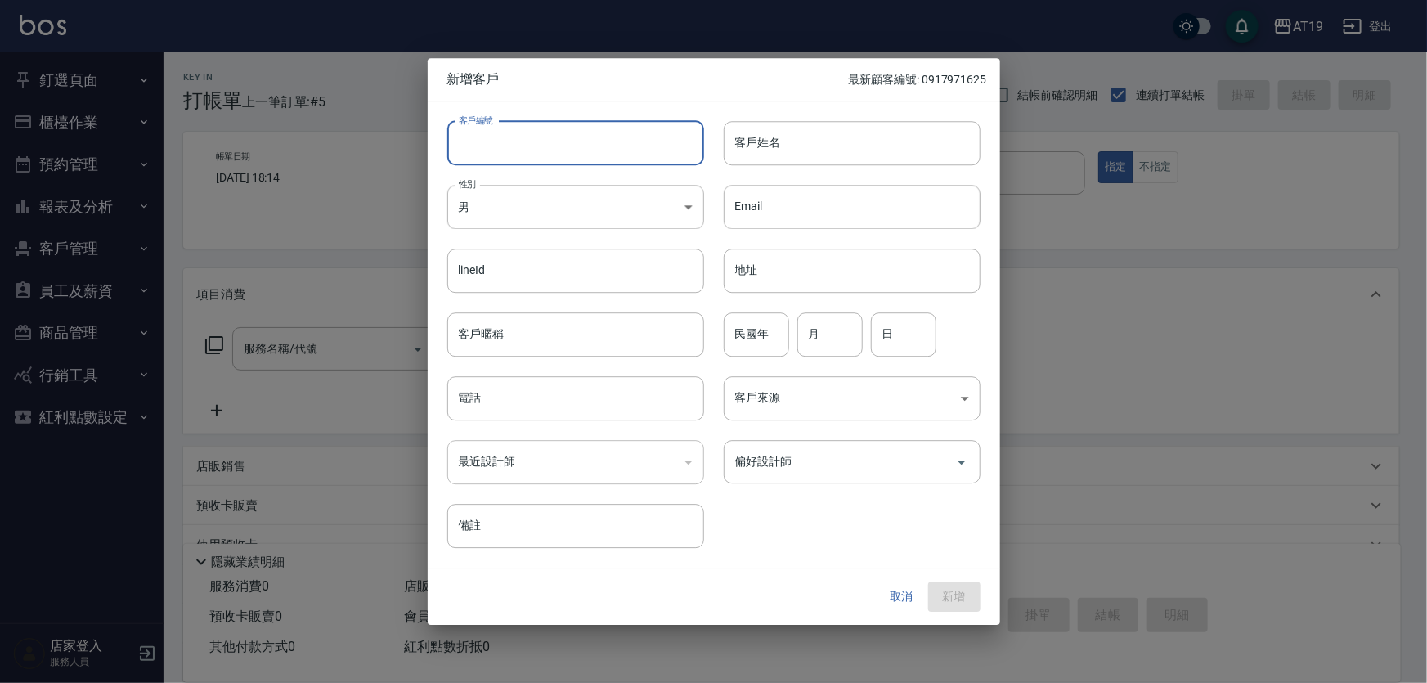
click at [539, 154] on input "客戶編號" at bounding box center [575, 143] width 257 height 44
paste input "0953385512"
type input "0953385512"
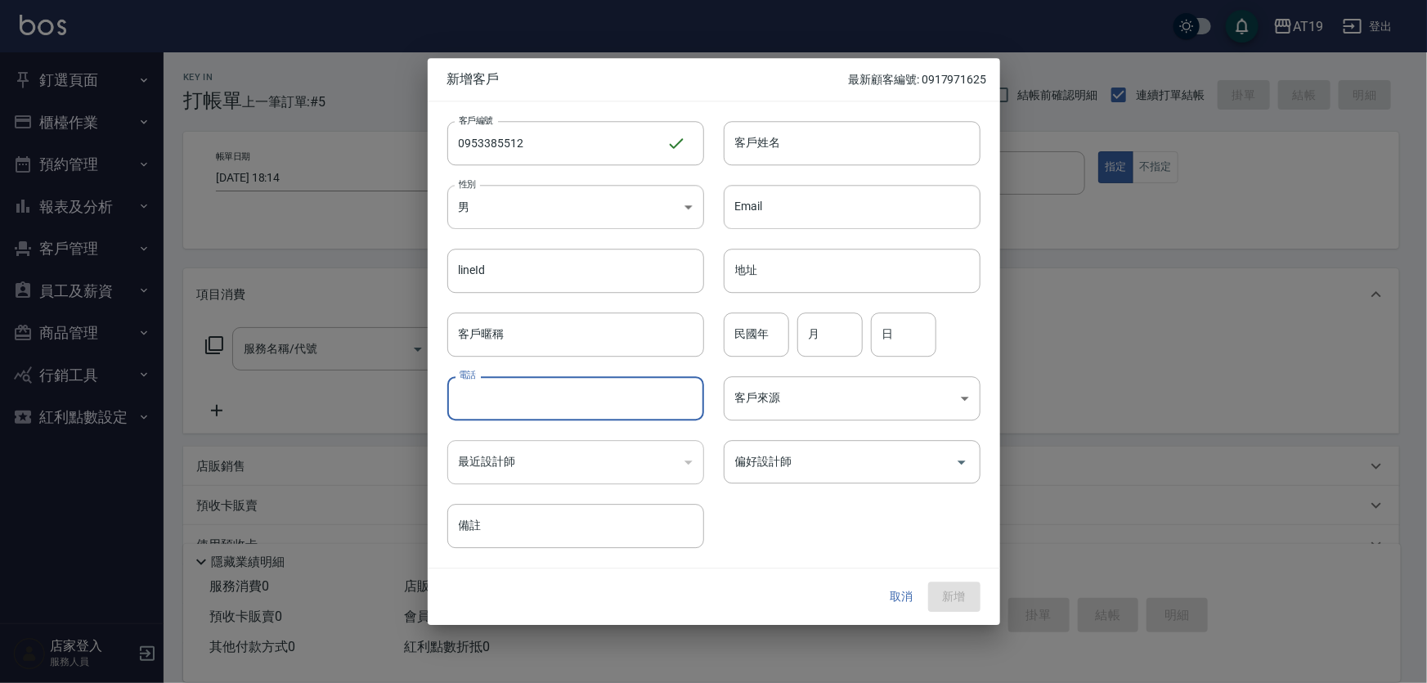
click at [524, 404] on input "電話" at bounding box center [575, 398] width 257 height 44
paste input "0953385512"
type input "0953385512"
click at [523, 177] on div "性別 男 MALE 性別" at bounding box center [566, 197] width 276 height 64
click at [547, 202] on body "AT19 登出 釘選頁面 打帳單 帳單列表 排班表 現場電腦打卡 店家日報表 互助日報表 設計師日報表 櫃檯作業 打帳單 帳單列表 現金收支登錄 高階收支登錄…" at bounding box center [713, 417] width 1427 height 835
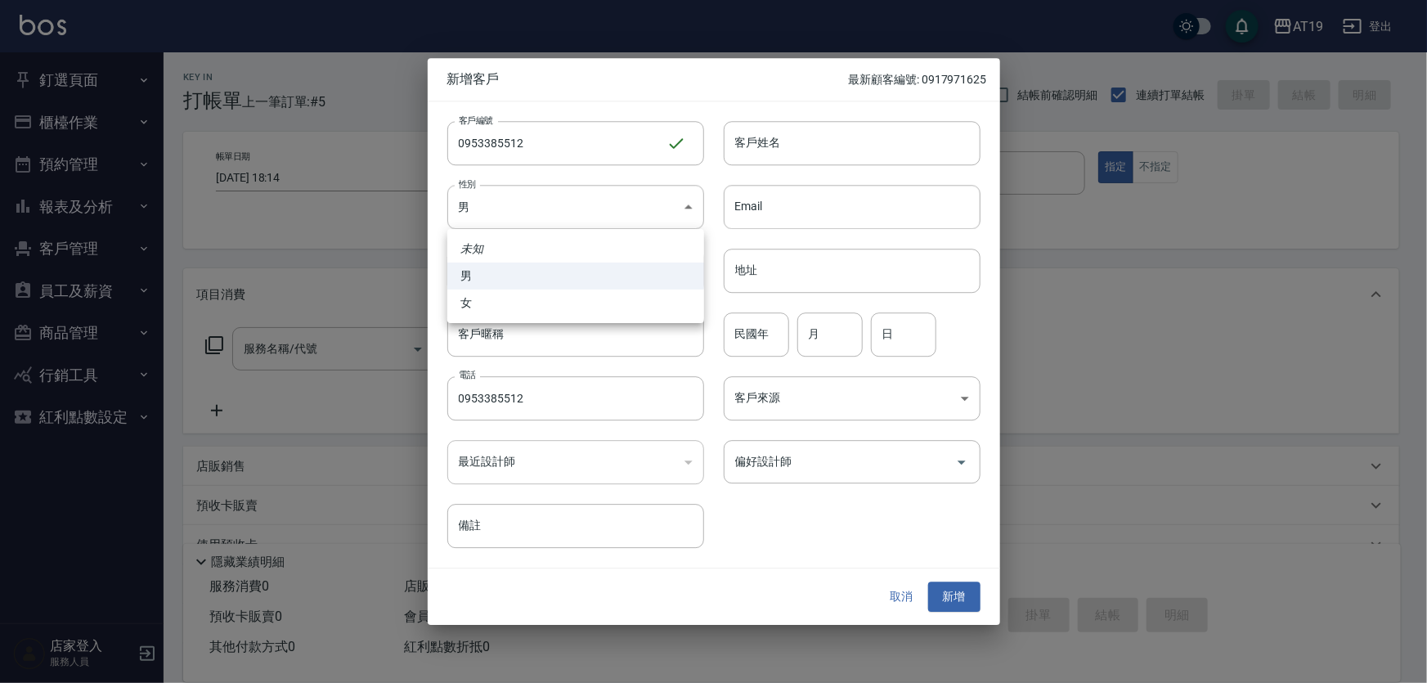
click at [541, 300] on li "女" at bounding box center [575, 302] width 257 height 27
type input "FEMALE"
click at [768, 153] on input "客戶姓名" at bounding box center [851, 143] width 257 height 44
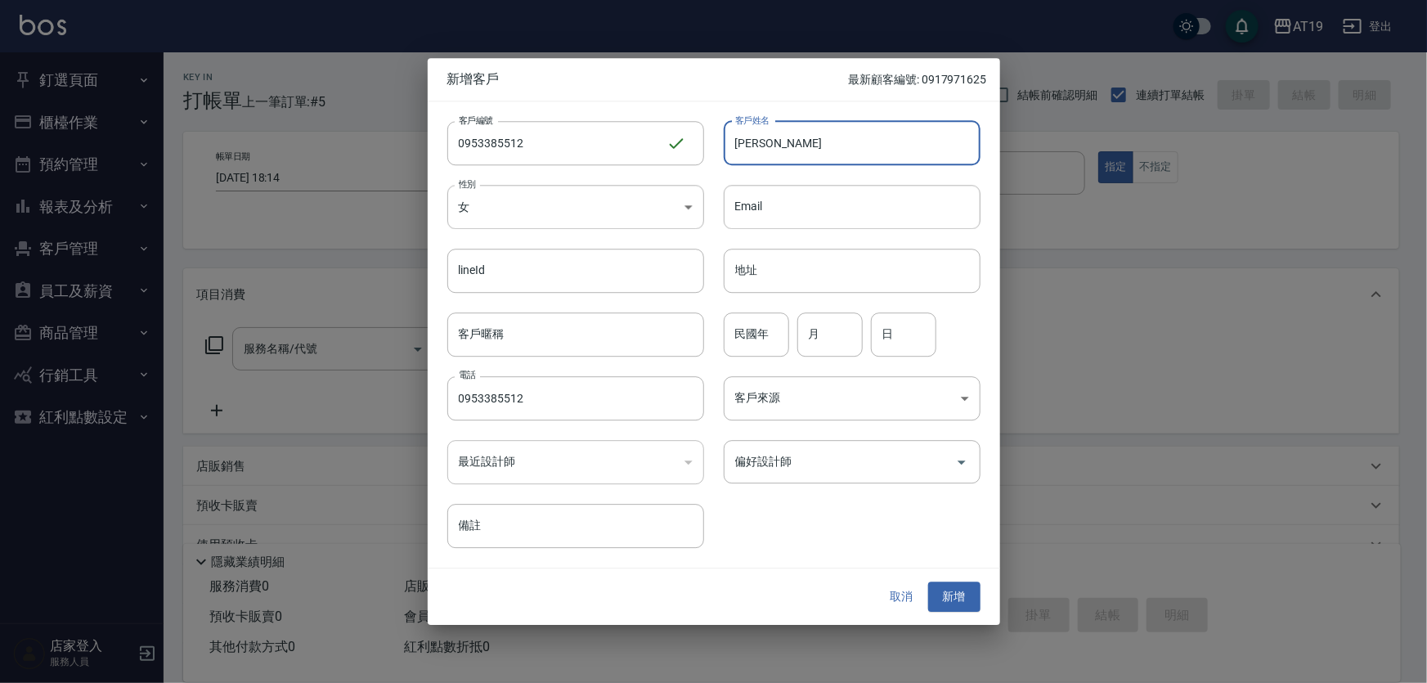
type input "陳芳怡"
type input "0"
type input "65"
type input "12"
type input "07"
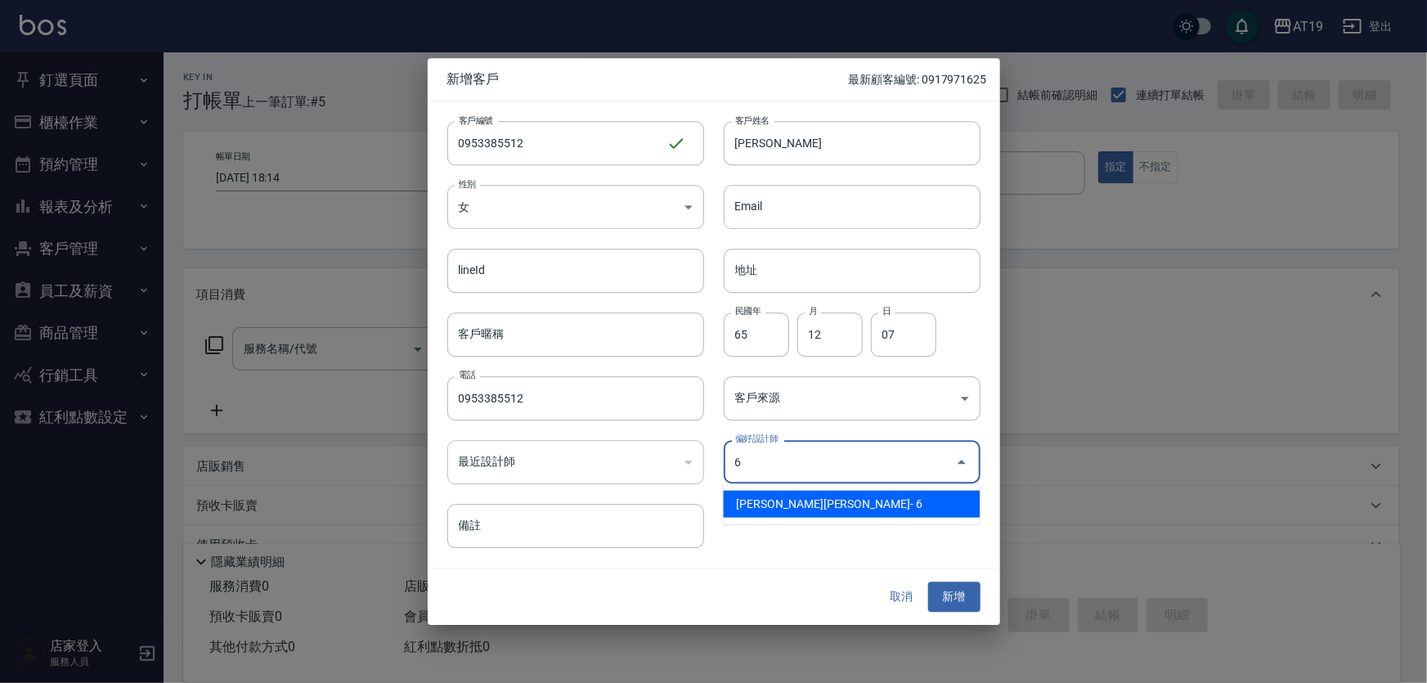
type input "朱莉Julie"
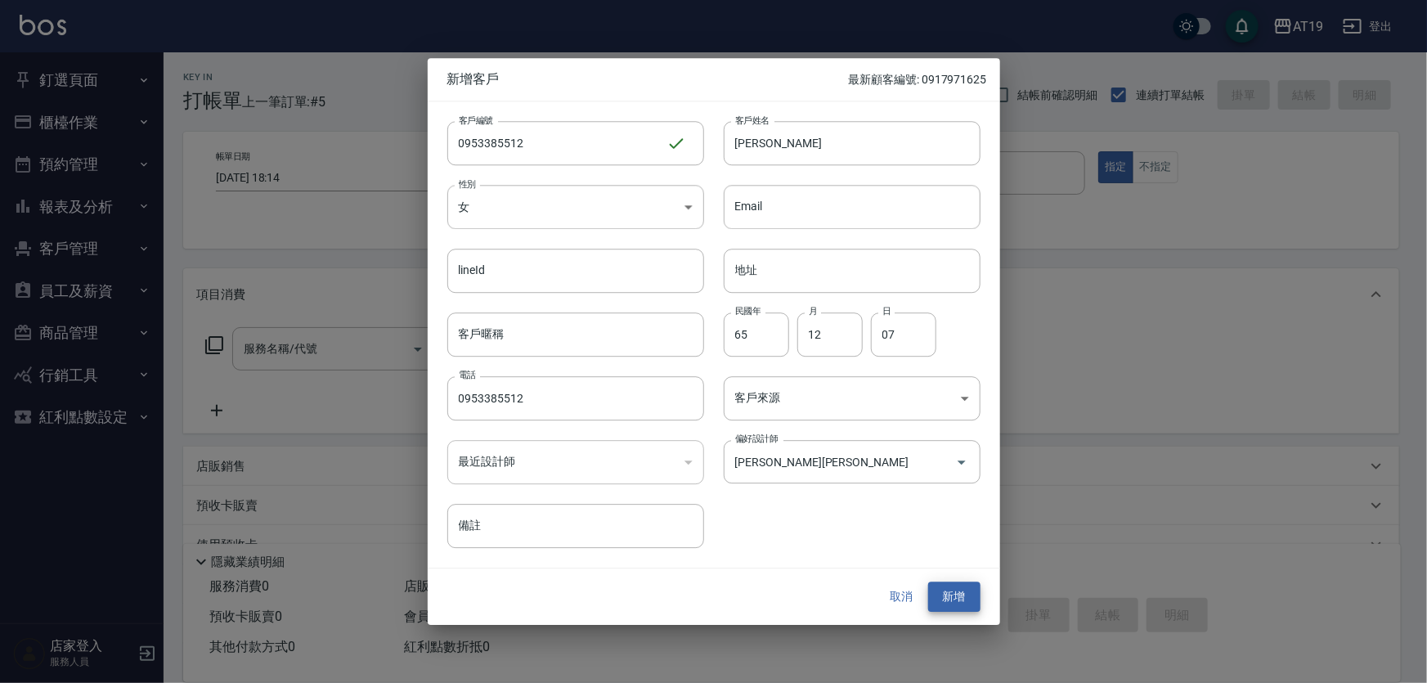
click at [928, 582] on button "新增" at bounding box center [954, 597] width 52 height 30
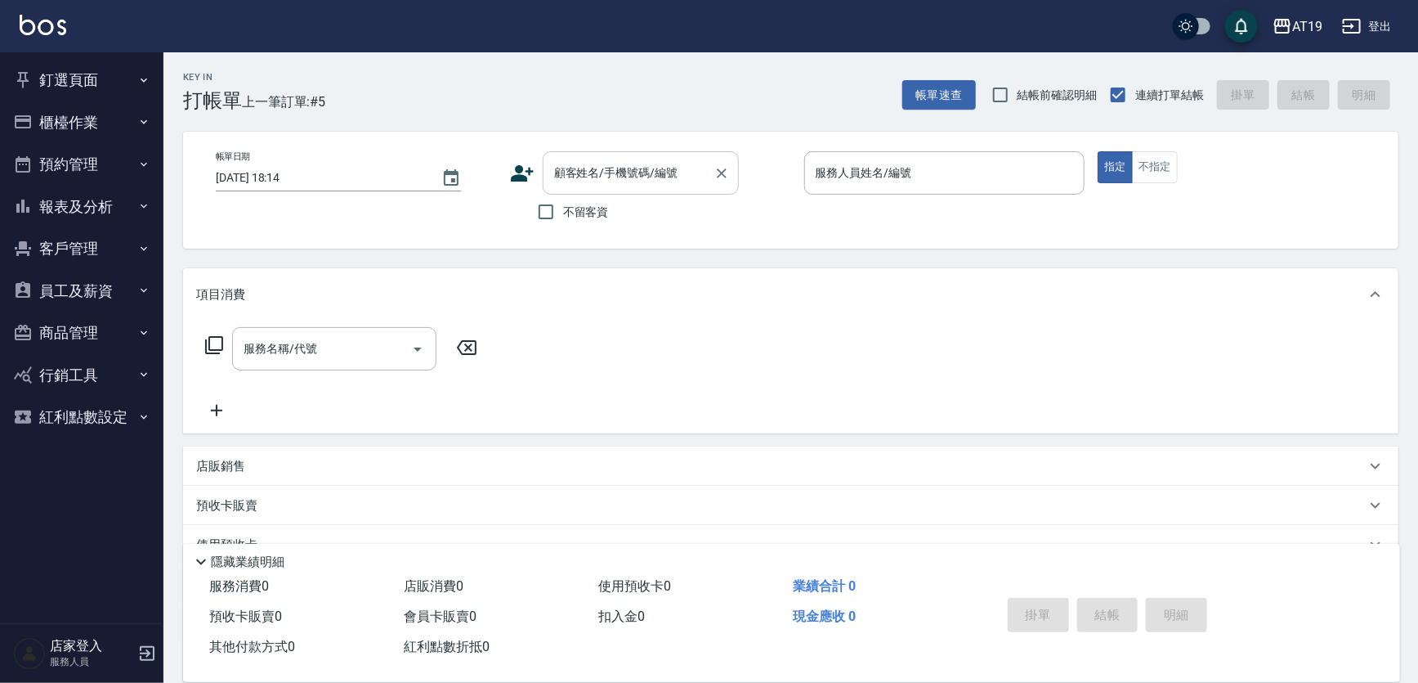
click at [647, 162] on input "顧客姓名/手機號碼/編號" at bounding box center [628, 173] width 157 height 29
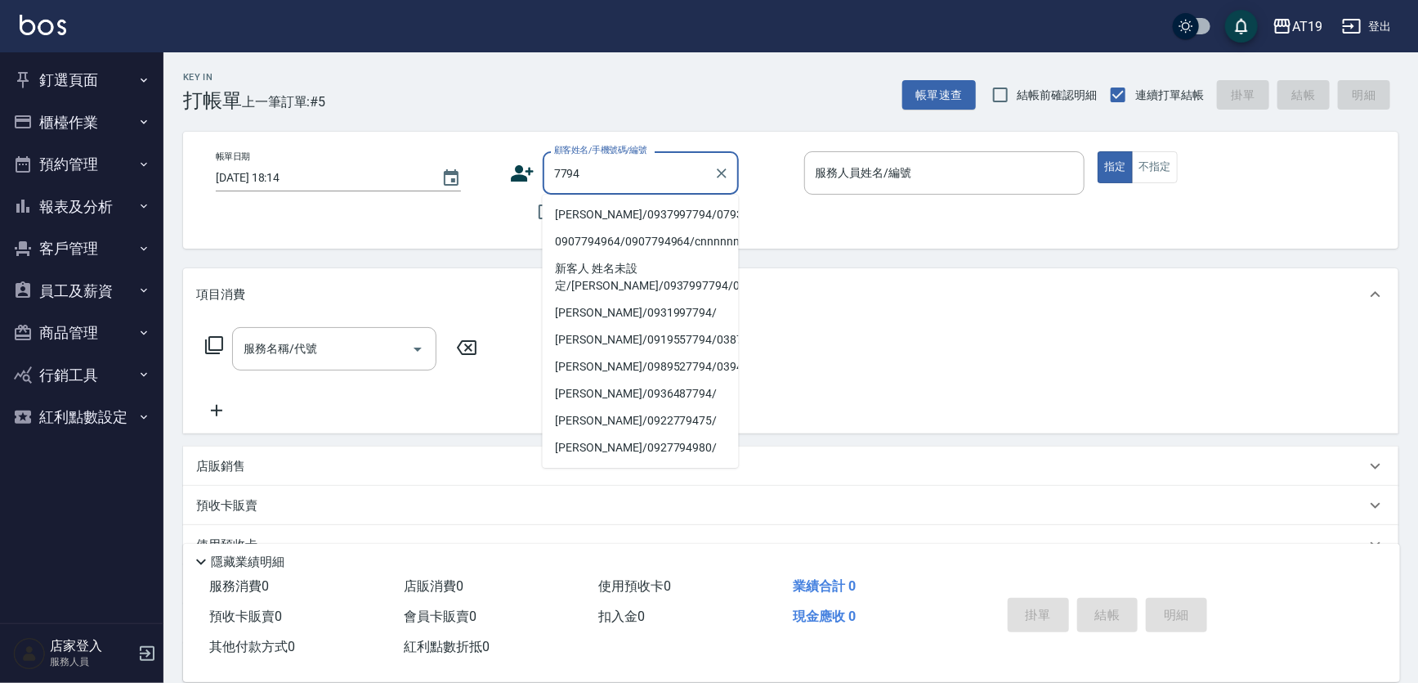
type input "詹耀驊/0937997794/07931"
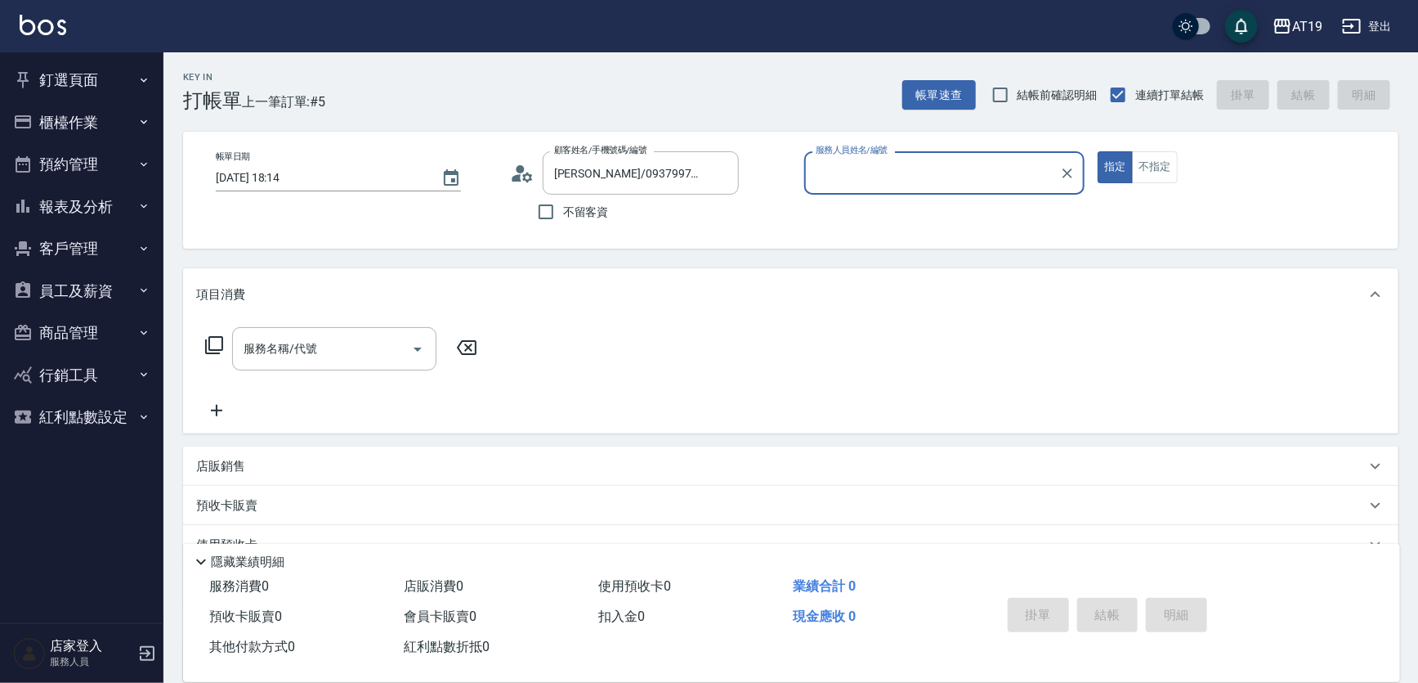
type input "Lannie- 2"
click at [1098, 151] on button "指定" at bounding box center [1115, 167] width 35 height 32
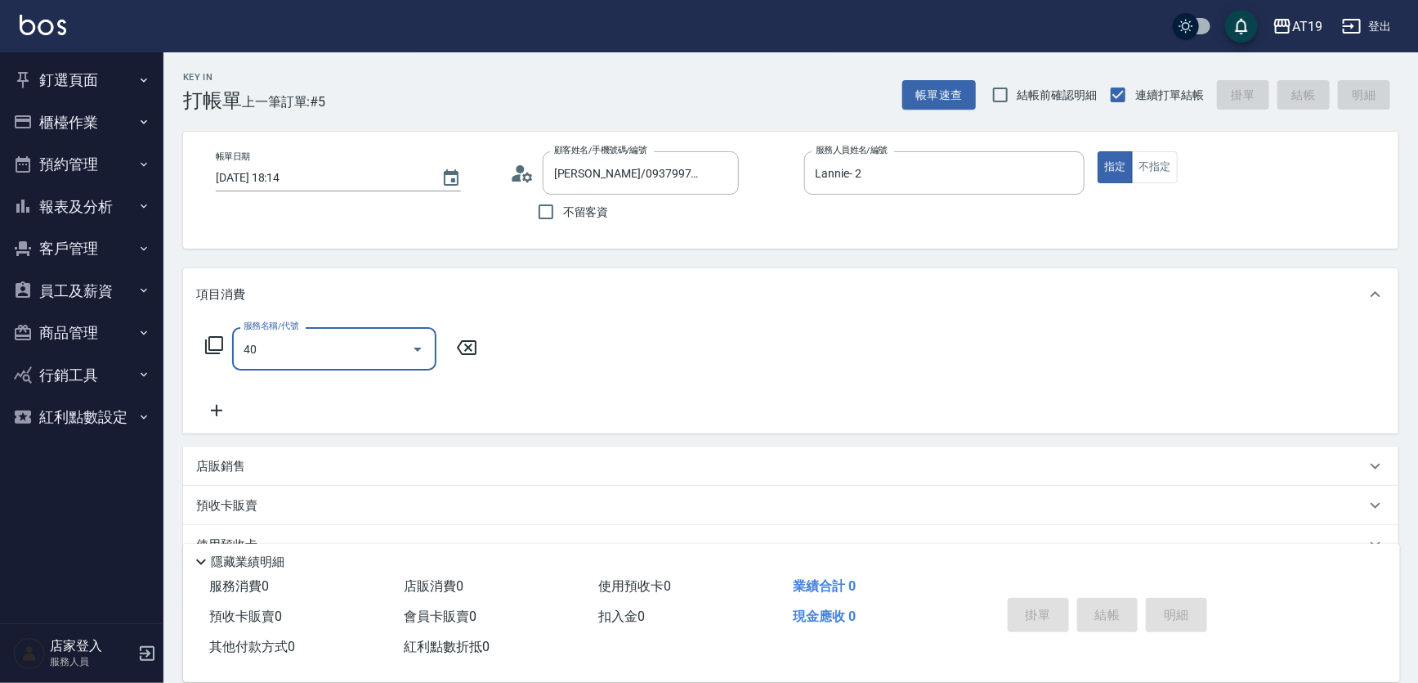
type input "401"
type input "30"
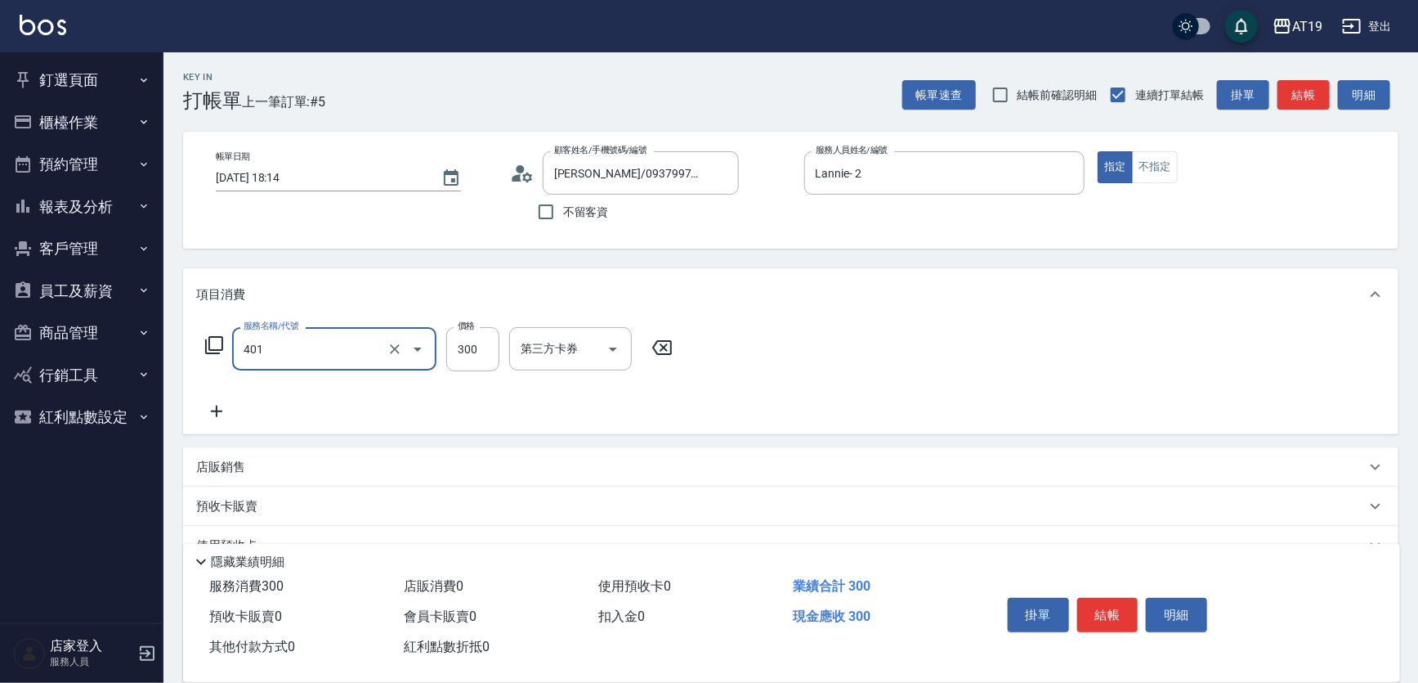
type input "剪髮(401)"
type input "0"
type input "60"
type input "600"
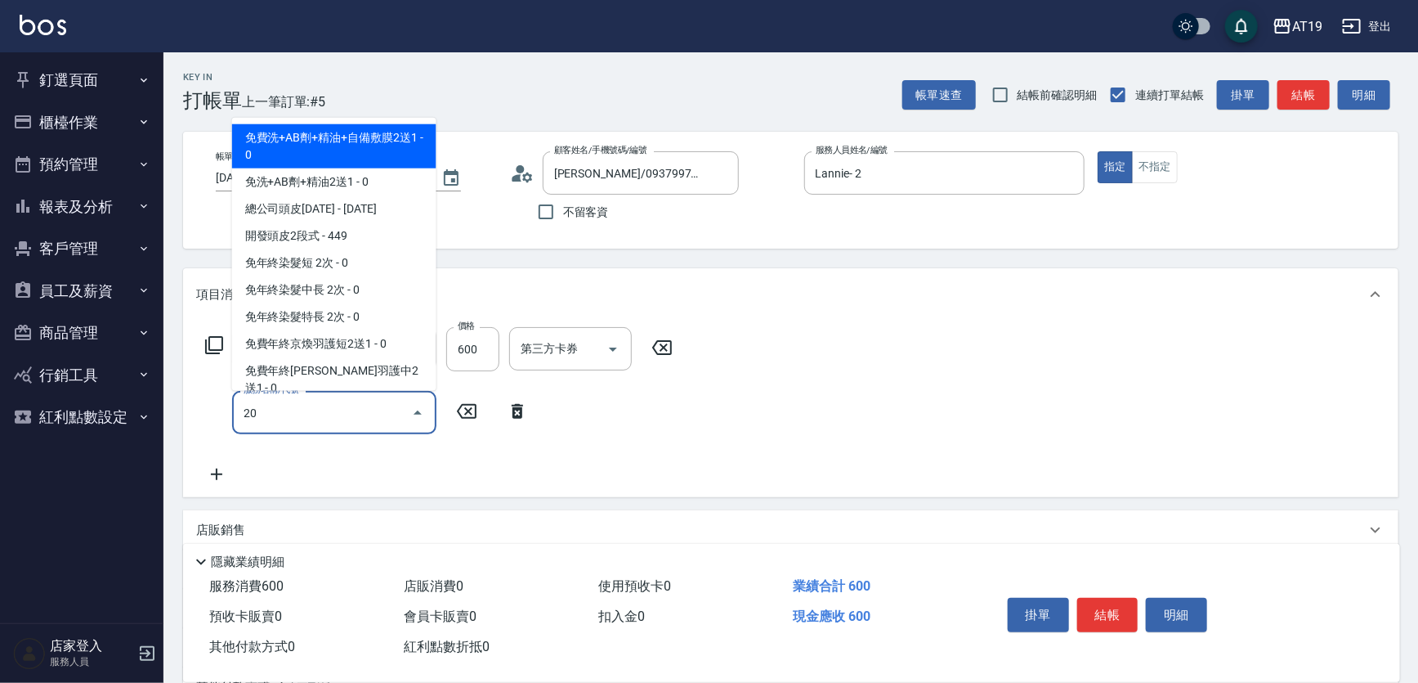
type input "201"
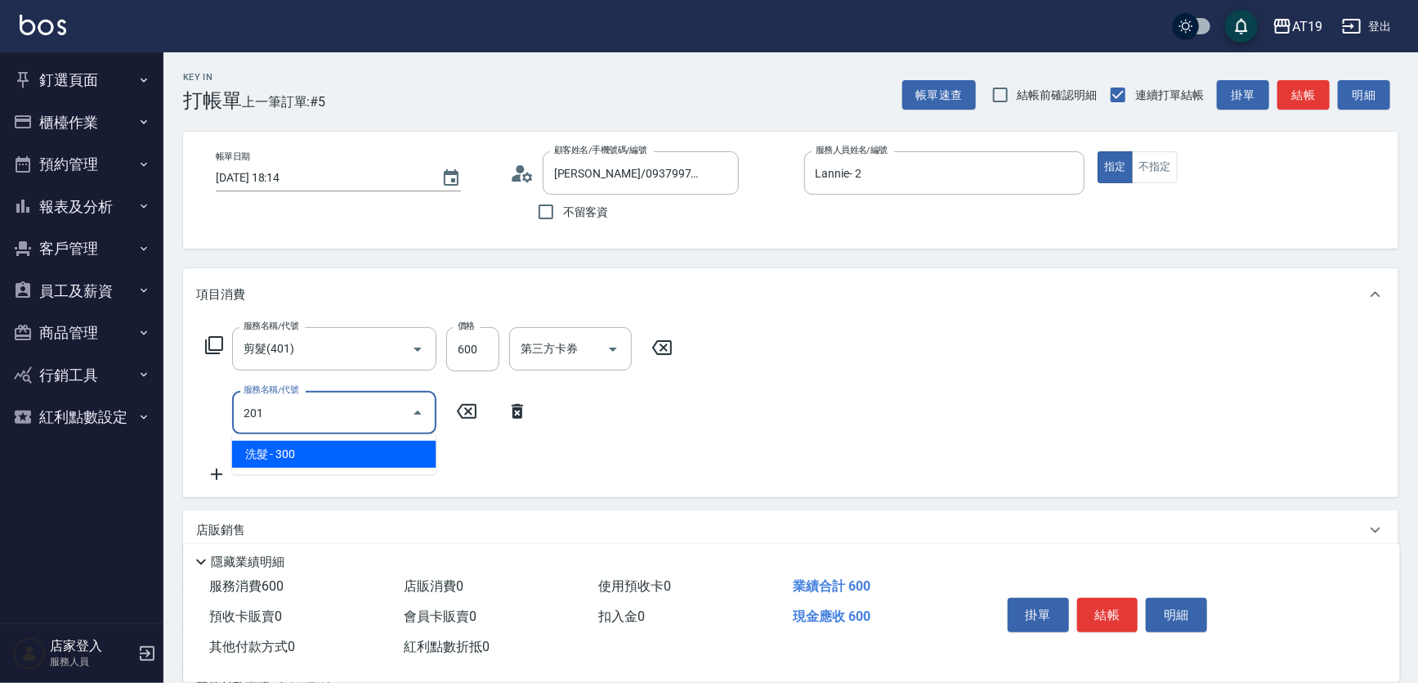
type input "90"
type input "洗髮(201)"
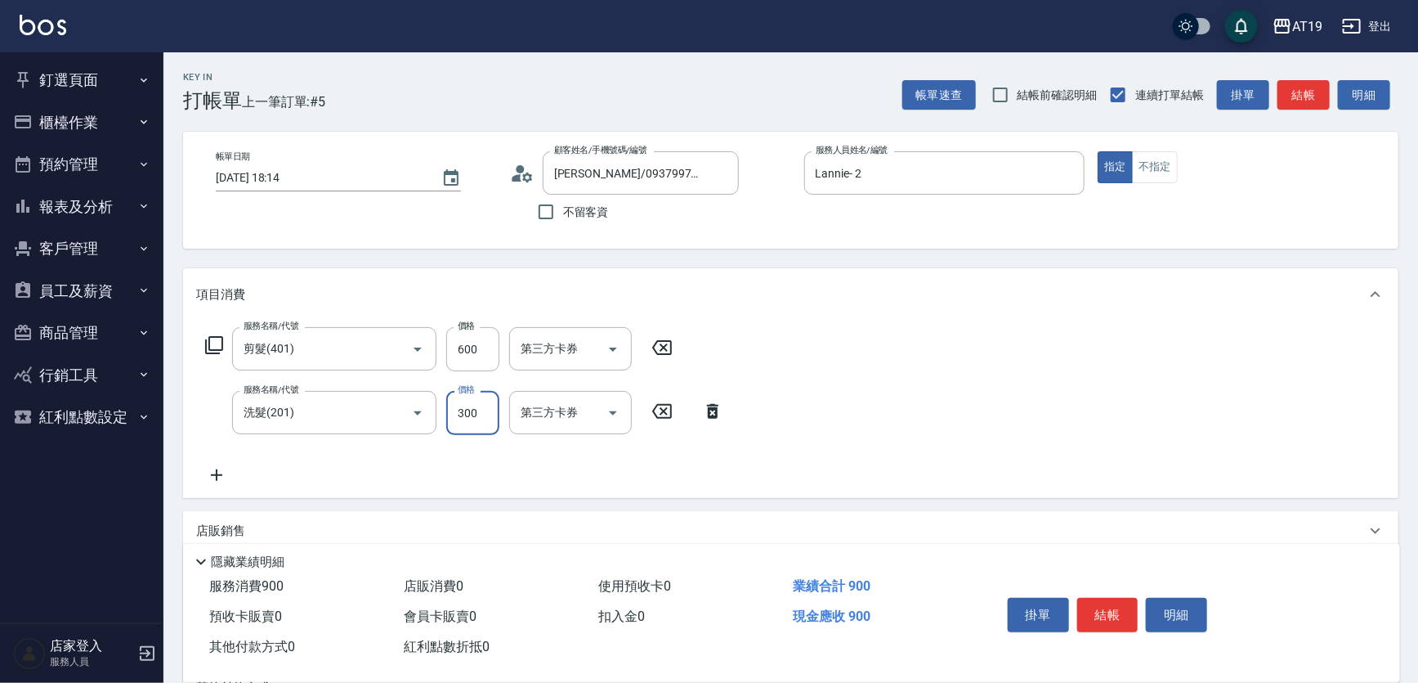
type input "60"
type input "400"
type input "100"
type input "400"
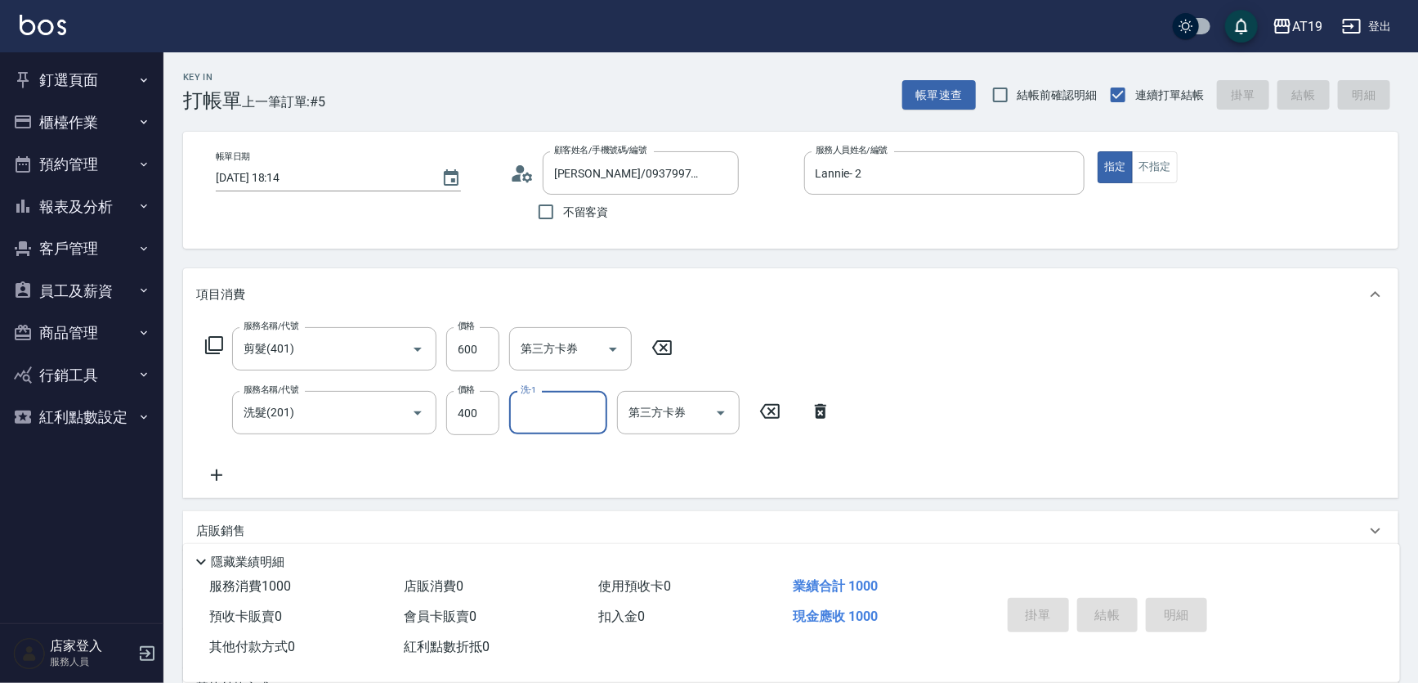
type input "2025/08/15 18:16"
type input "0"
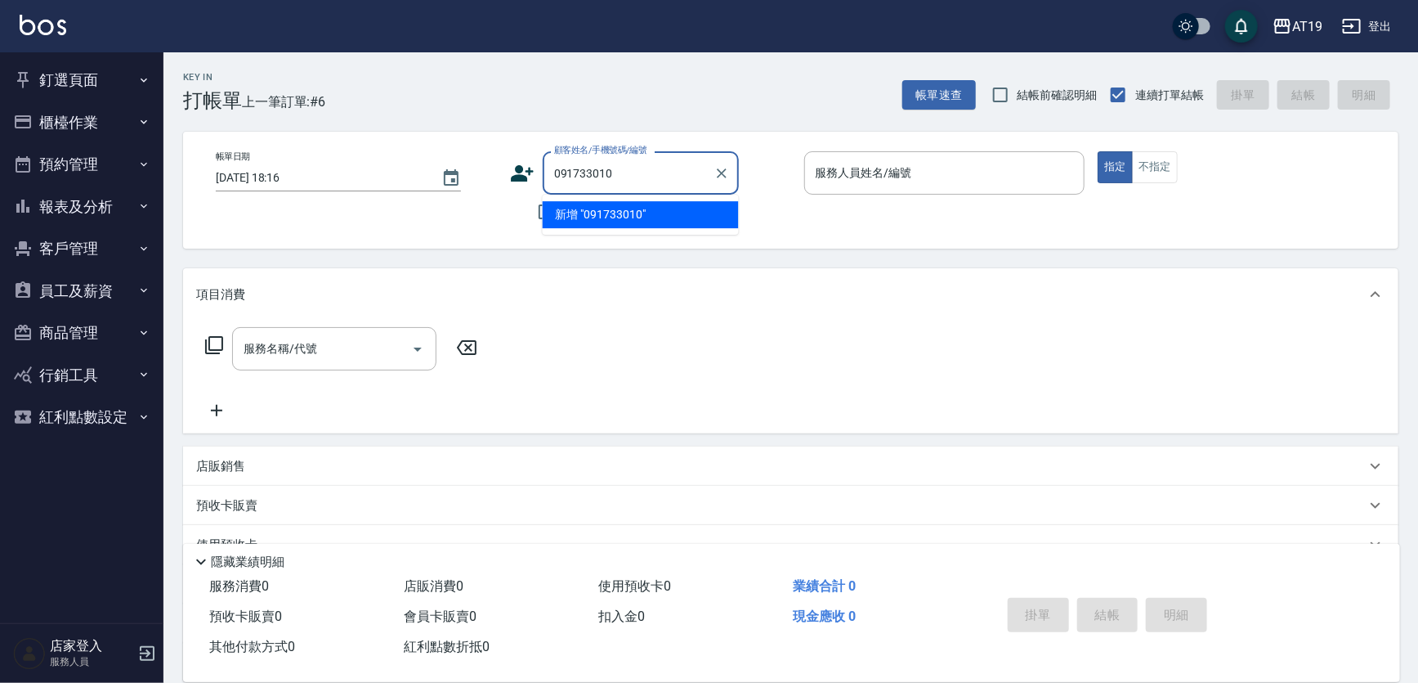
type input "0917363010"
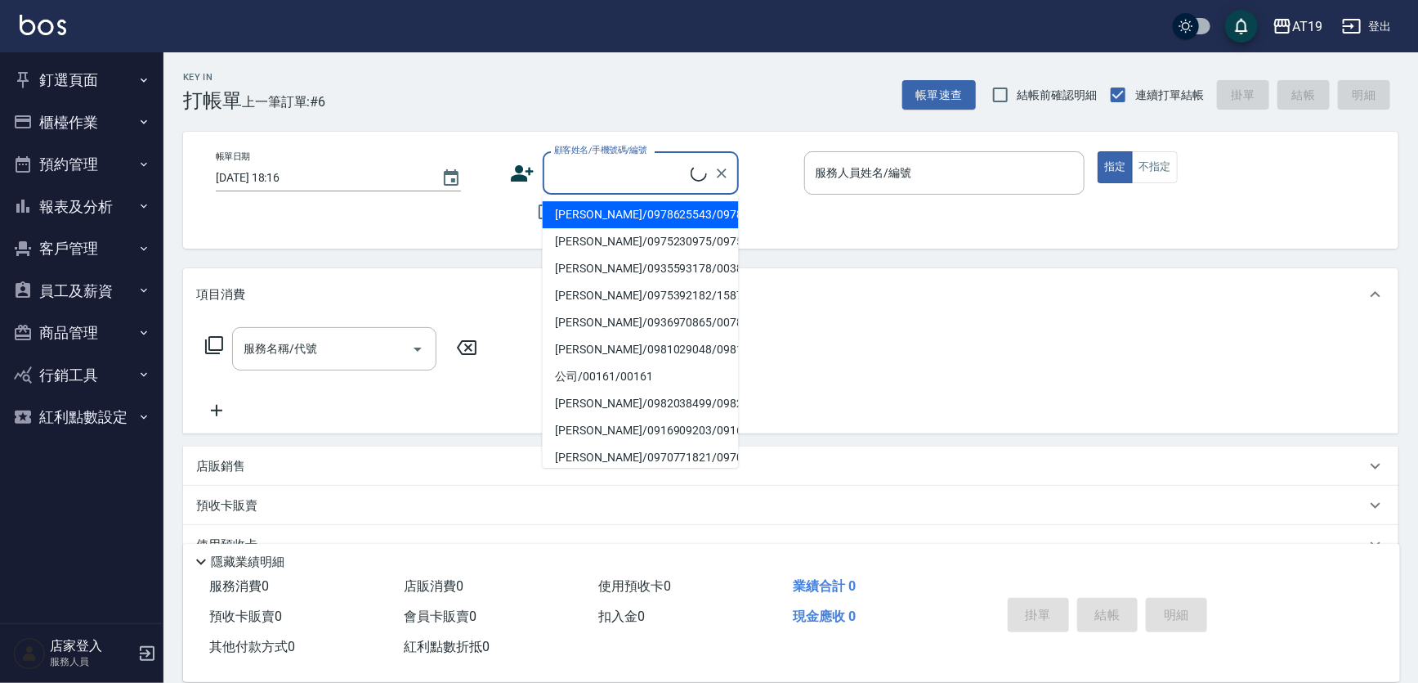
click at [639, 179] on input "顧客姓名/手機號碼/編號" at bounding box center [620, 173] width 141 height 29
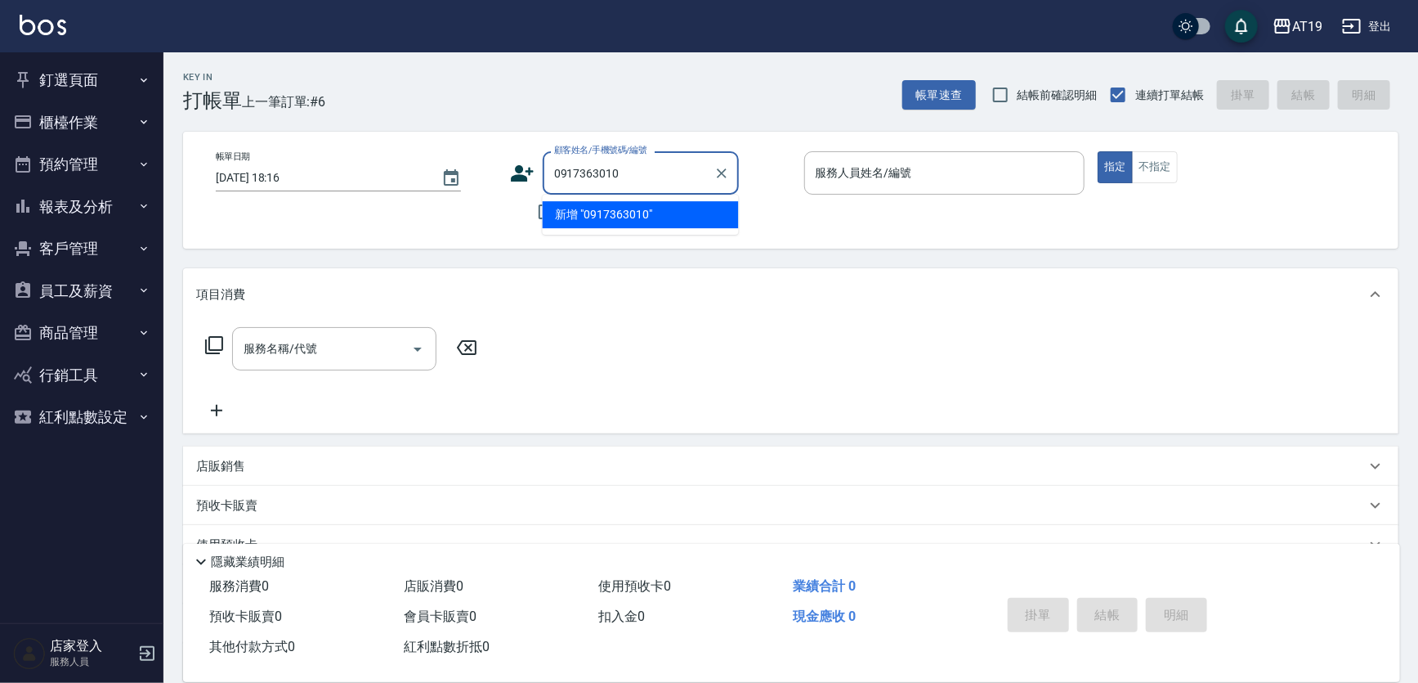
type input "0917363010"
click at [518, 170] on icon at bounding box center [522, 173] width 23 height 16
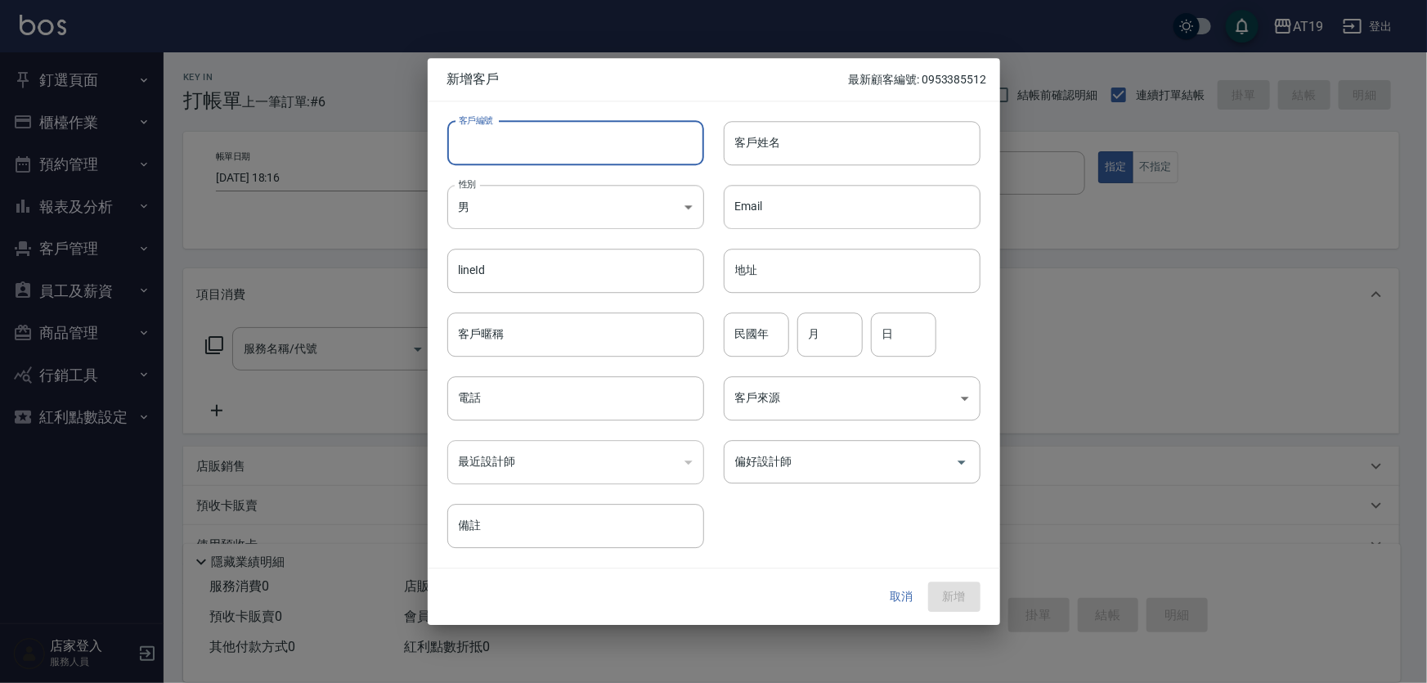
click at [527, 158] on input "客戶編號" at bounding box center [575, 143] width 257 height 44
paste input "0917363010"
type input "0917363010"
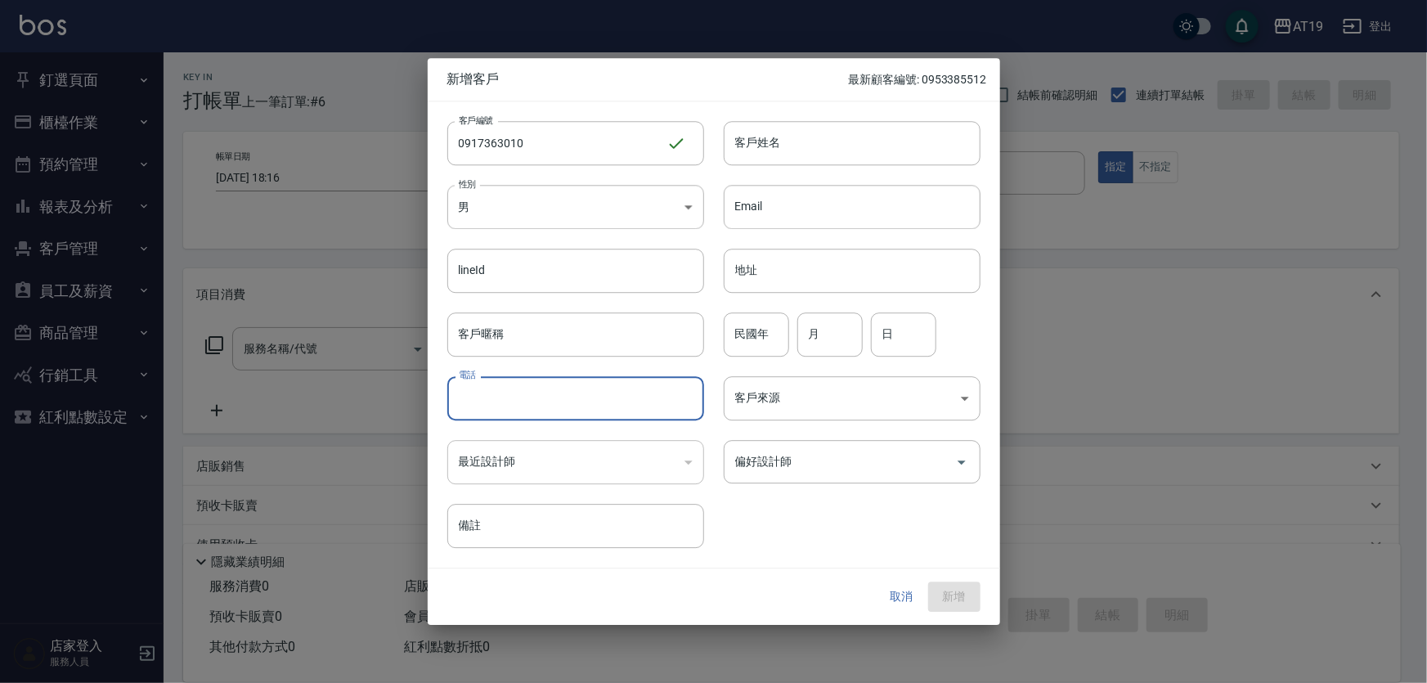
click at [530, 401] on input "電話" at bounding box center [575, 398] width 257 height 44
paste input "0917363010"
type input "0917363010"
click at [531, 213] on body "AT19 登出 釘選頁面 打帳單 帳單列表 排班表 現場電腦打卡 店家日報表 互助日報表 設計師日報表 櫃檯作業 打帳單 帳單列表 現金收支登錄 高階收支登錄…" at bounding box center [713, 417] width 1427 height 835
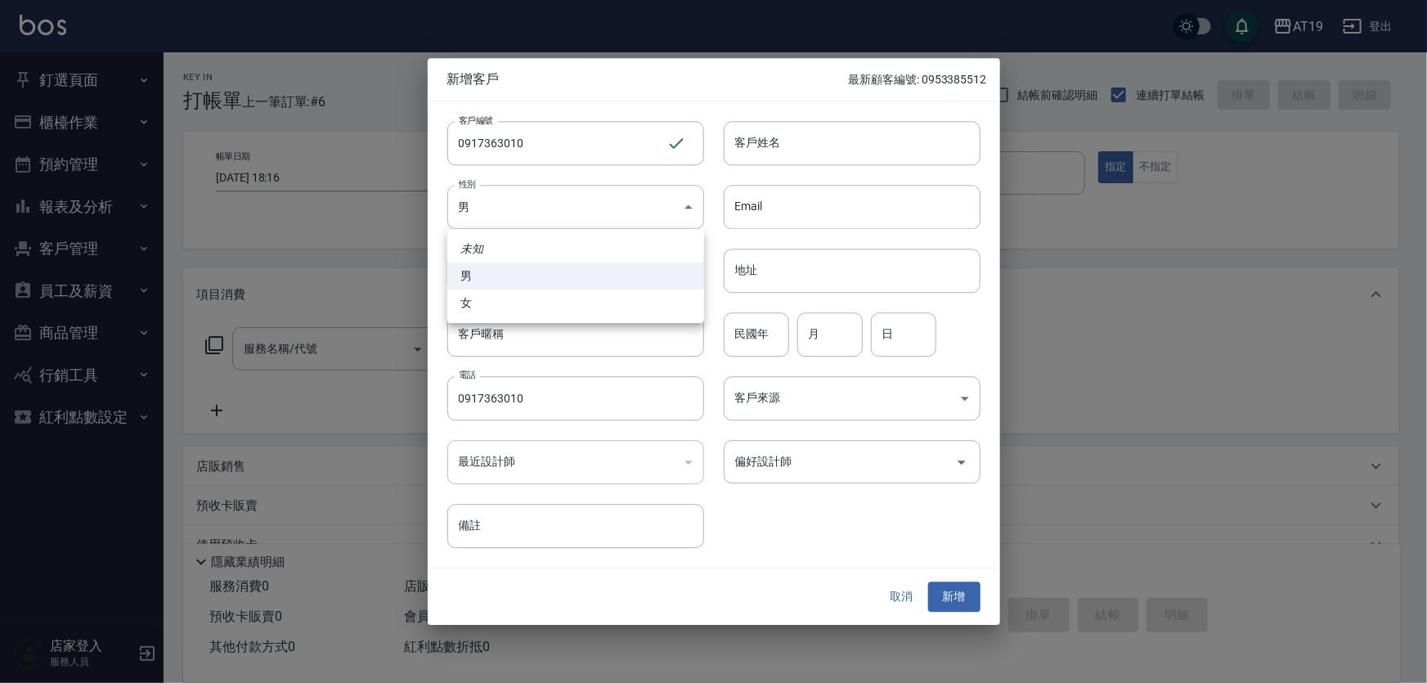
click at [759, 144] on div at bounding box center [713, 341] width 1427 height 683
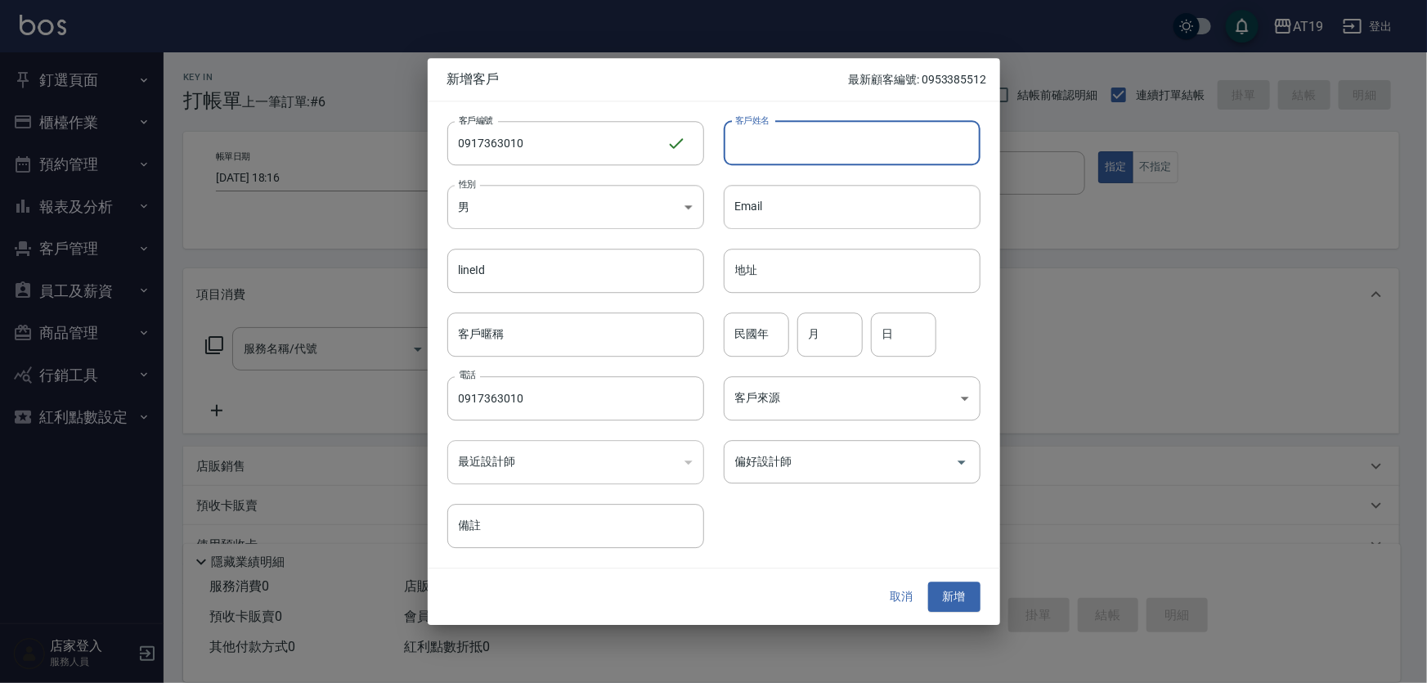
drag, startPoint x: 742, startPoint y: 160, endPoint x: 732, endPoint y: 126, distance: 35.9
click at [739, 155] on input "客戶姓名" at bounding box center [851, 143] width 257 height 44
type input "劉建貢"
type input "01"
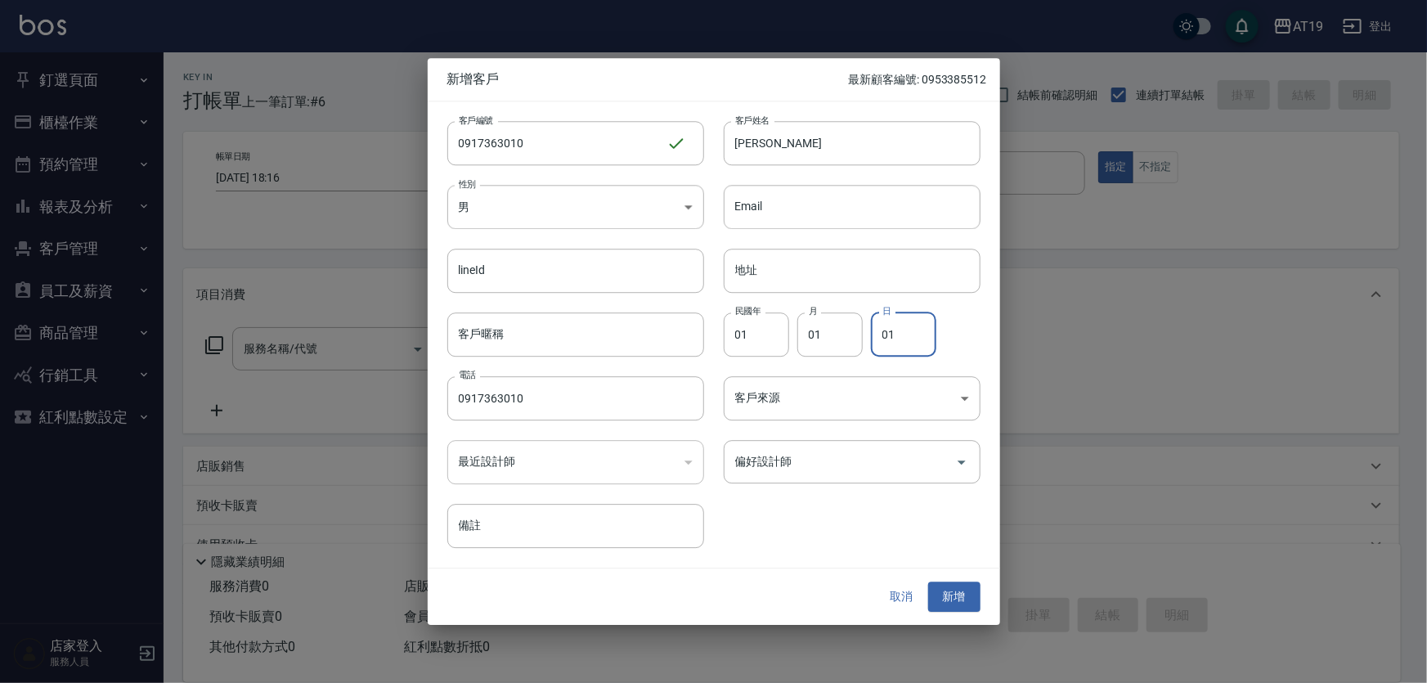
type input "01"
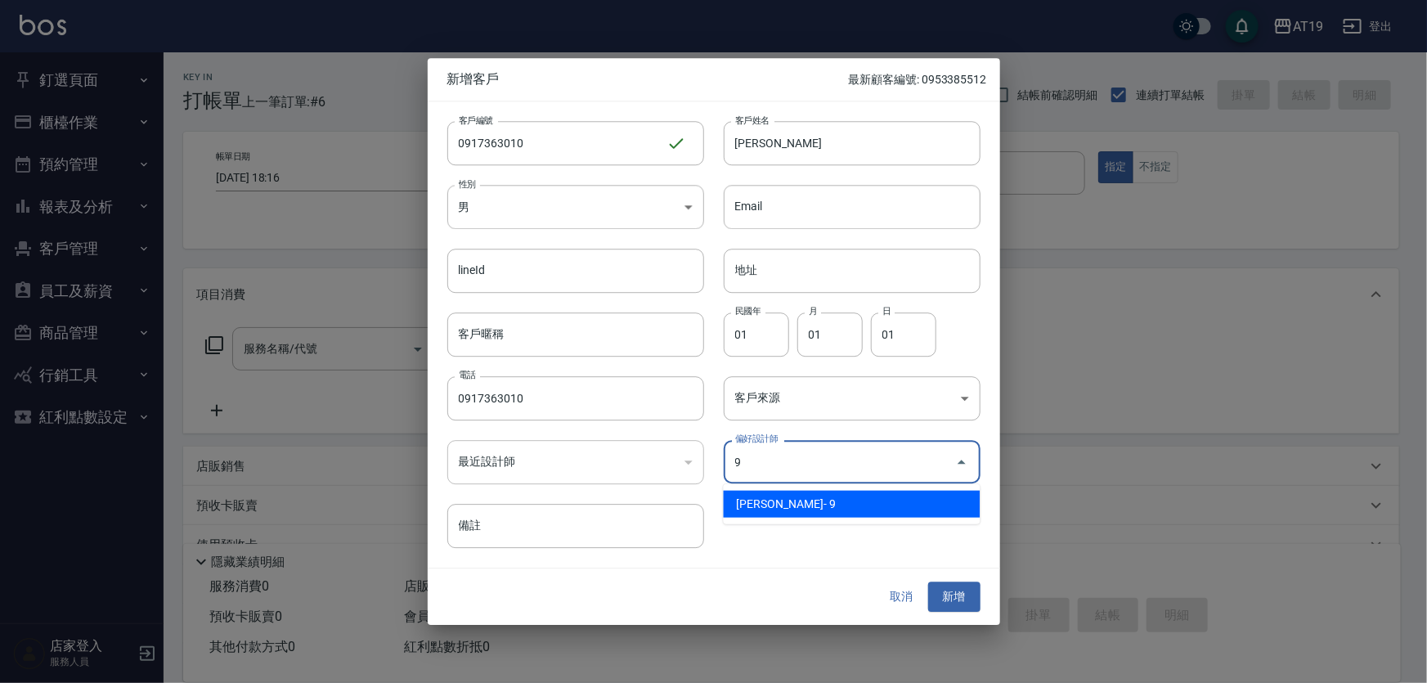
type input "潔西Jessie"
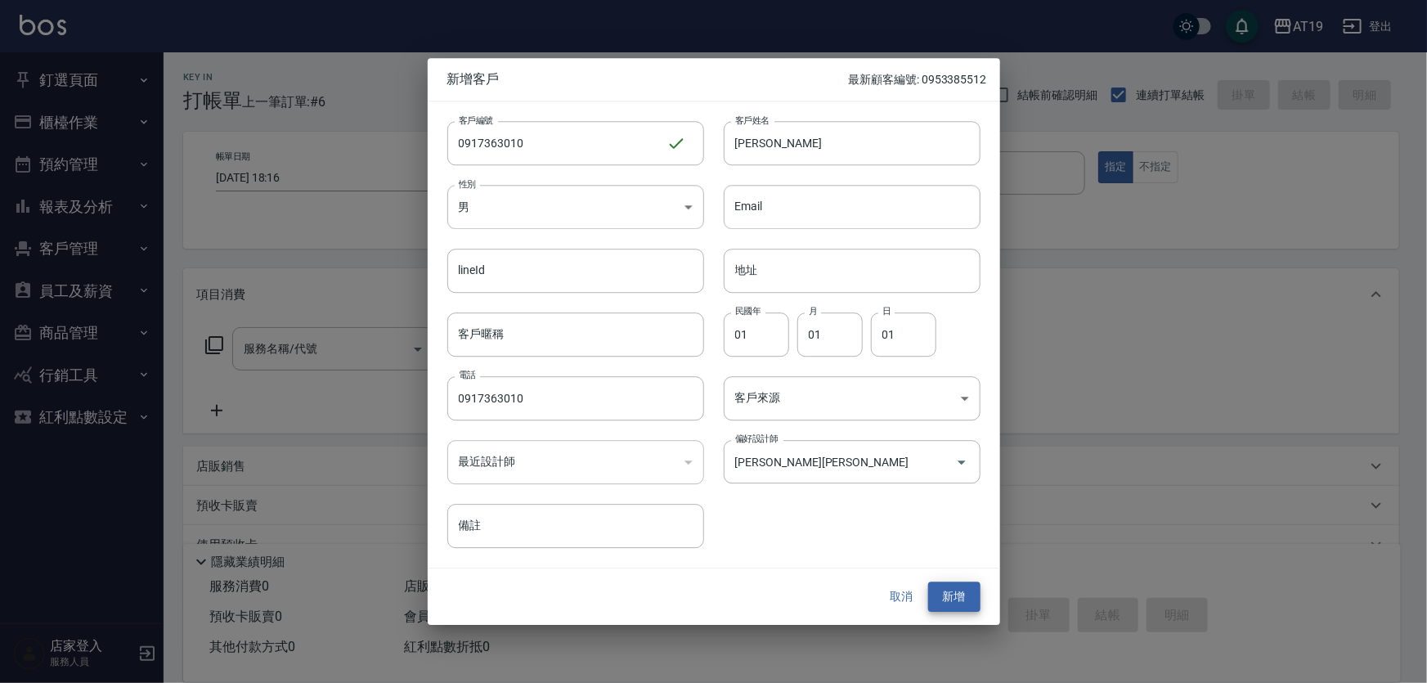
click at [928, 582] on button "新增" at bounding box center [954, 597] width 52 height 30
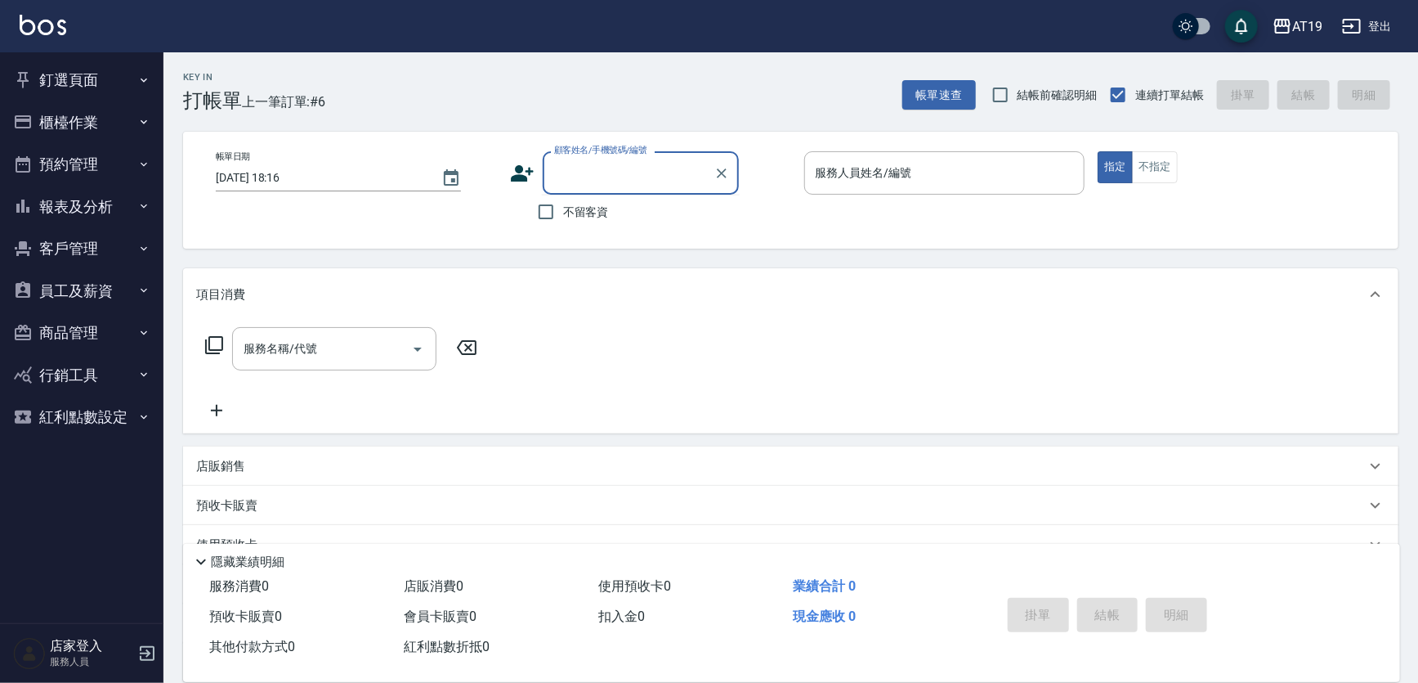
click at [631, 181] on input "顧客姓名/手機號碼/編號" at bounding box center [628, 173] width 157 height 29
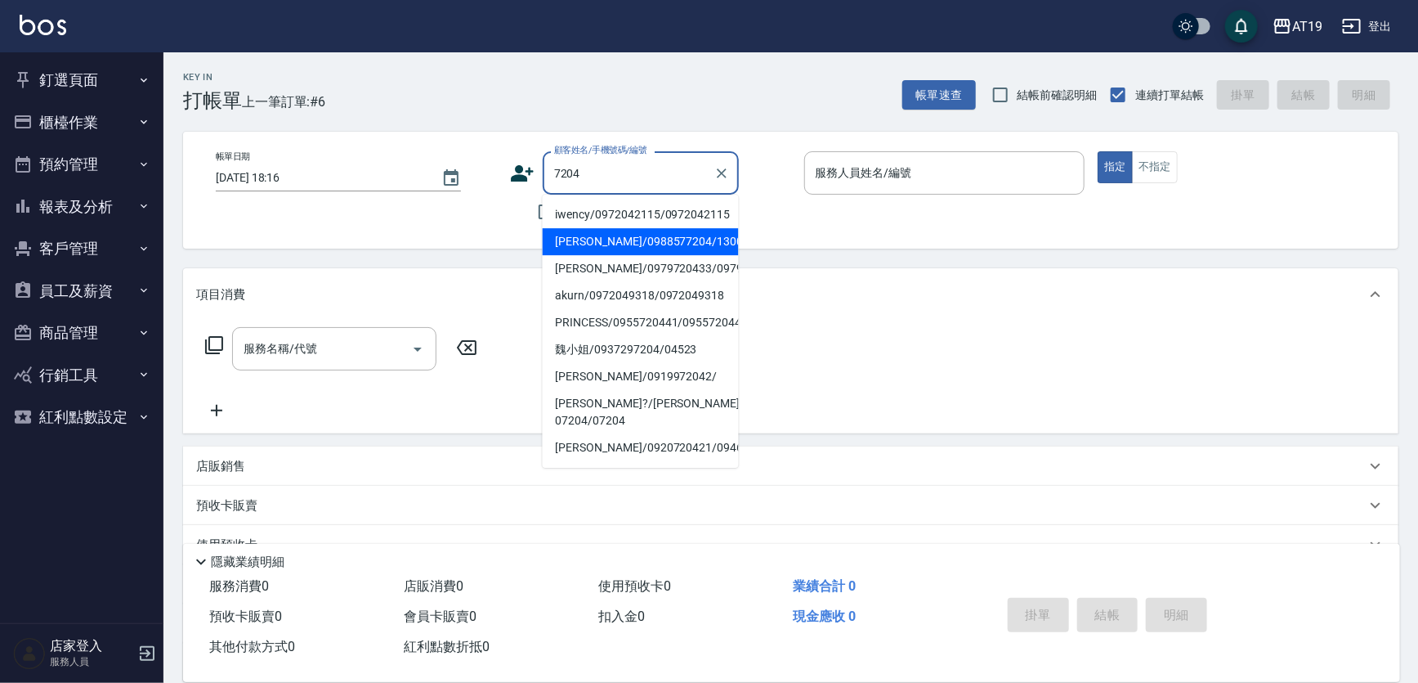
type input "李祐丞/0988577204/13005"
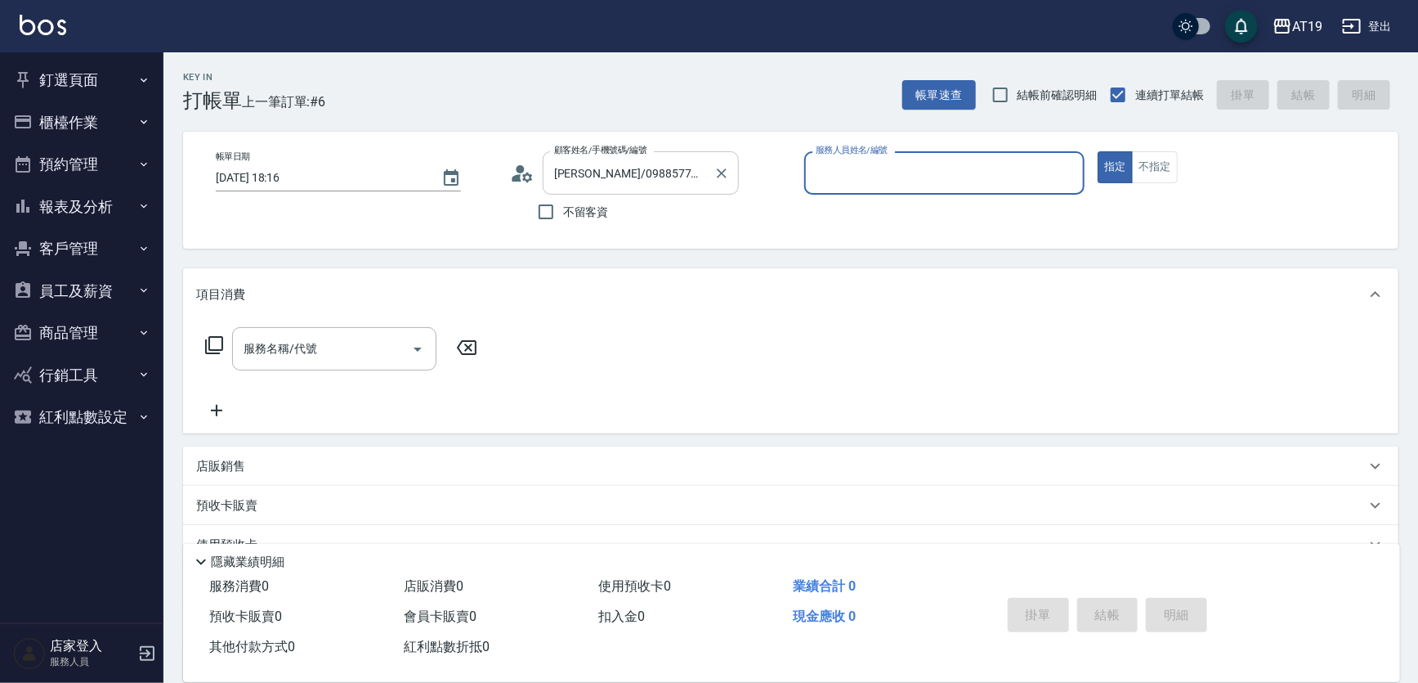
type input "Shen_le- 13"
click at [1098, 151] on button "指定" at bounding box center [1115, 167] width 35 height 32
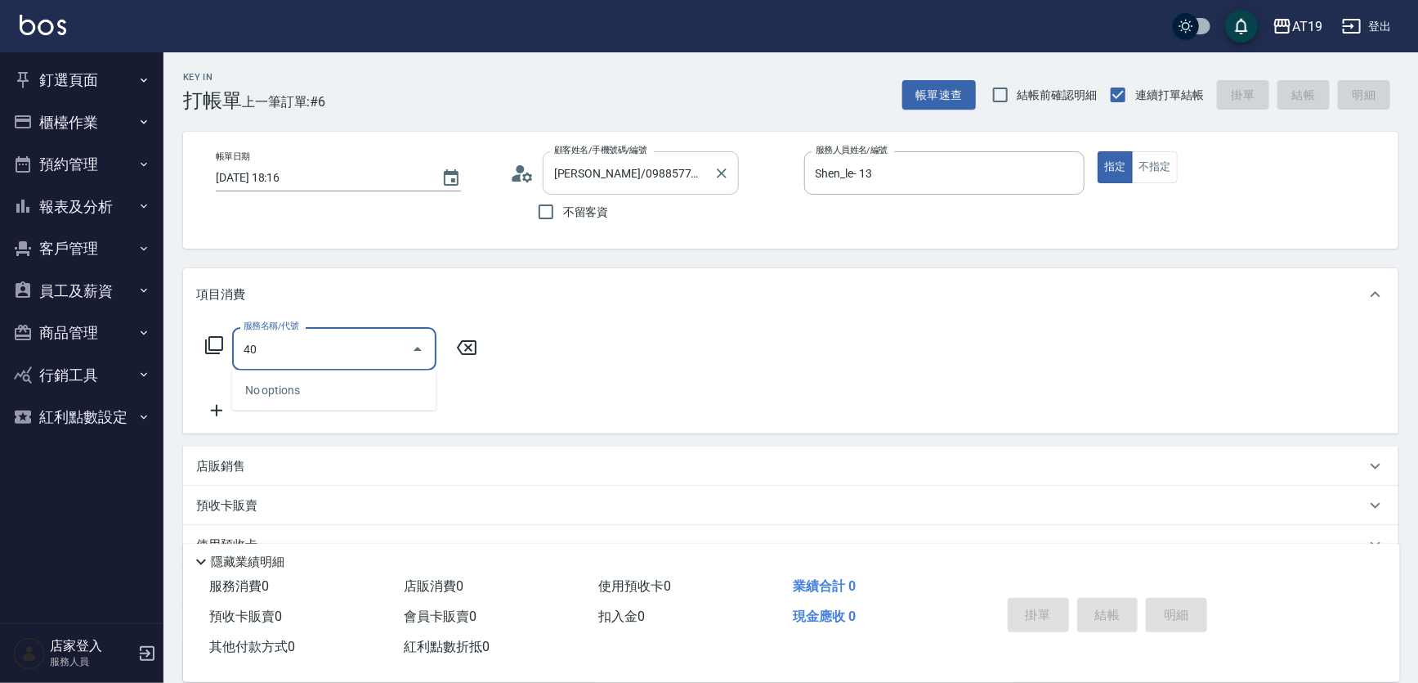
type input "401"
type input "30"
type input "剪髮(401)"
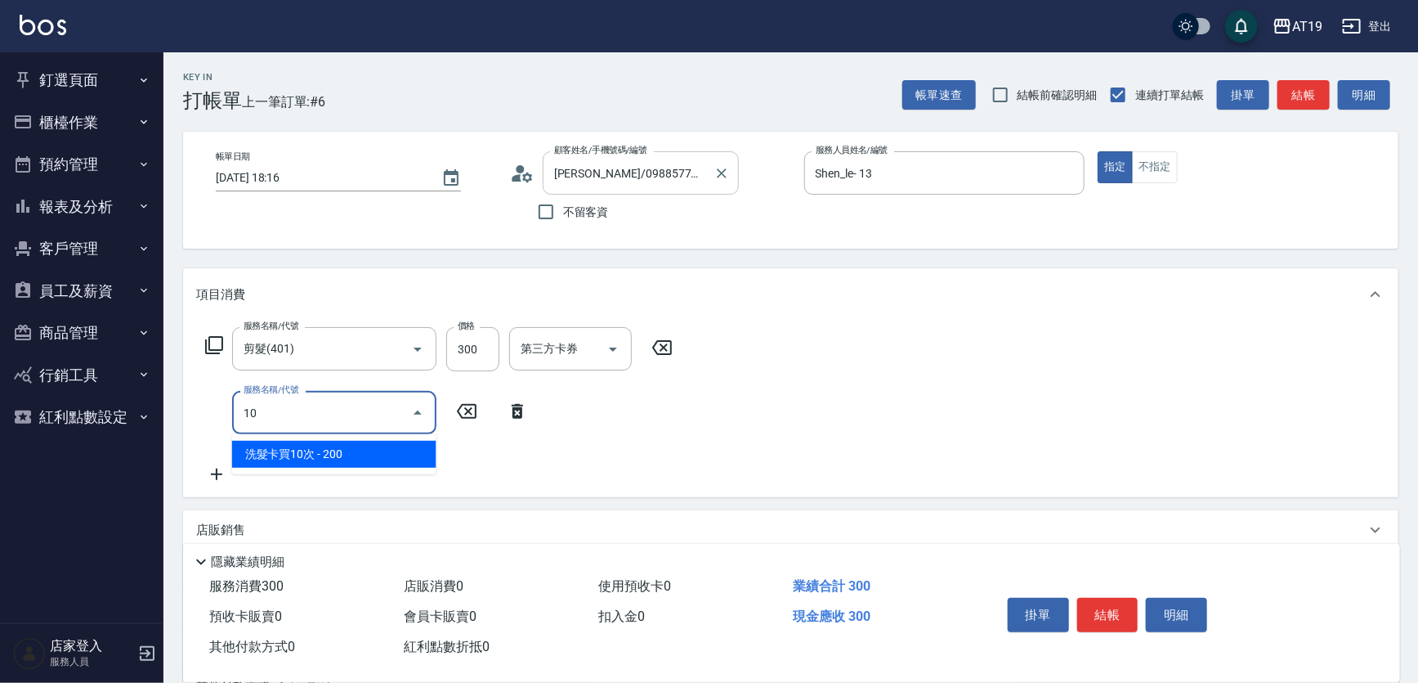
type input "101"
type input "100"
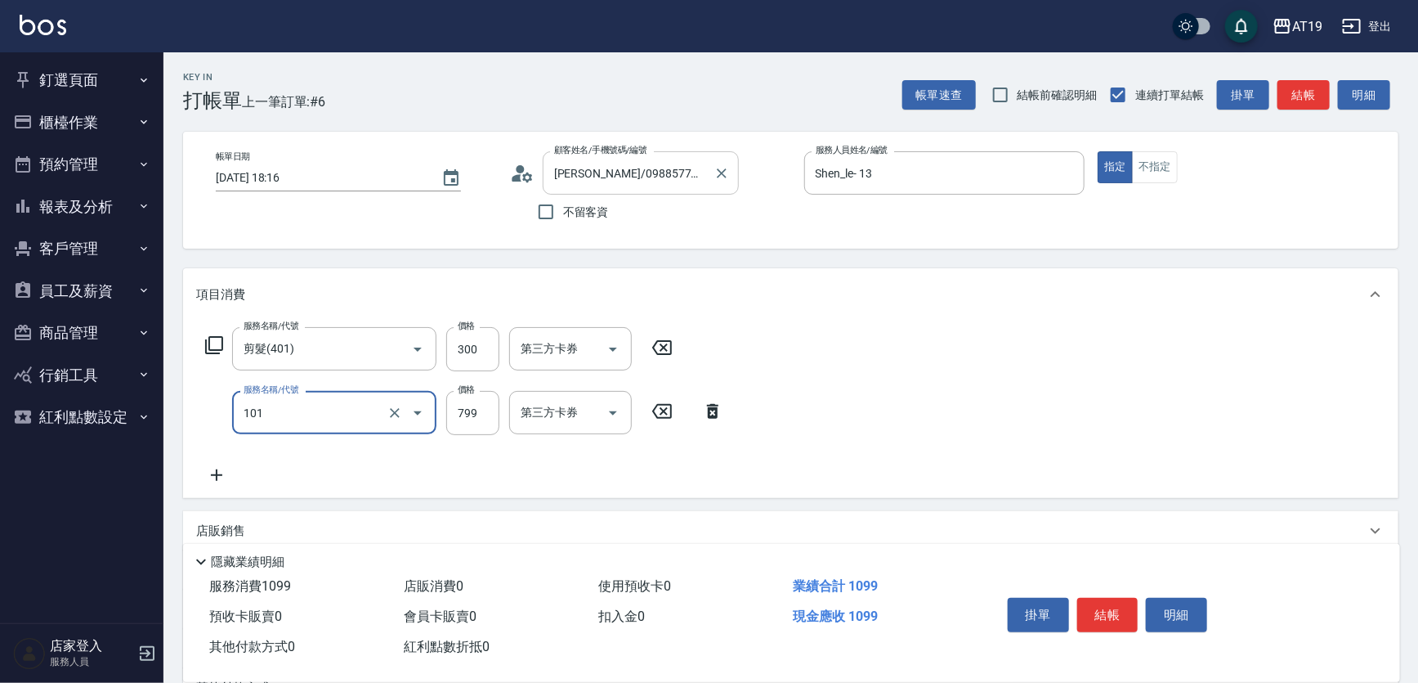
type input "洗+AB劑(101)"
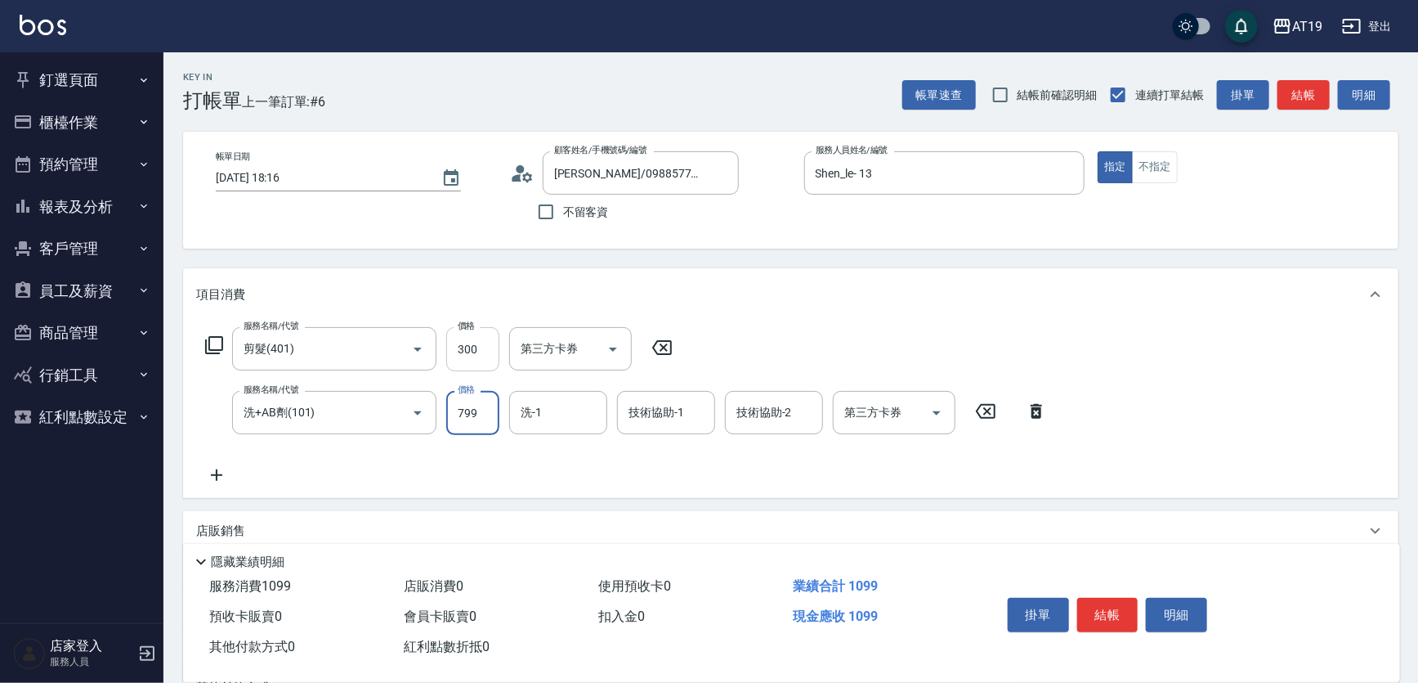
click at [486, 337] on input "300" at bounding box center [472, 349] width 53 height 44
type input "4"
type input "80"
type input "400"
type input "110"
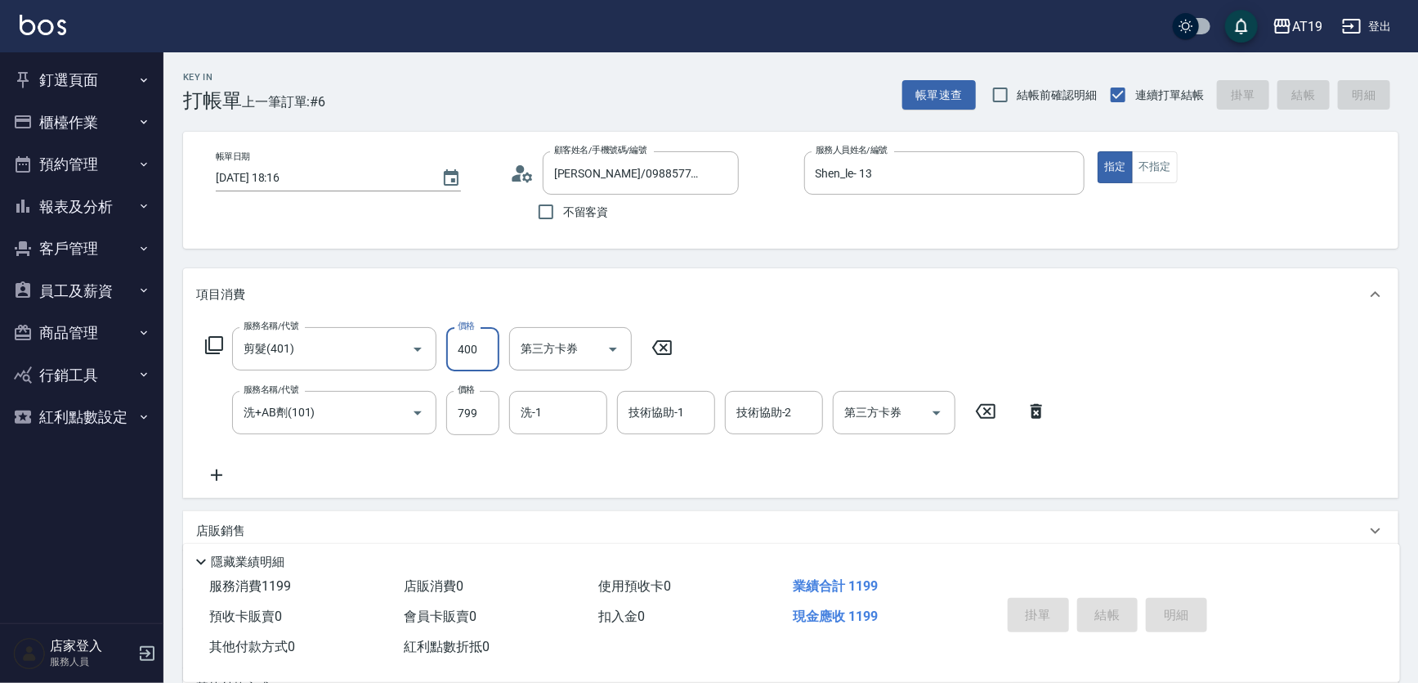
type input "2025/08/15 18:18"
type input "0"
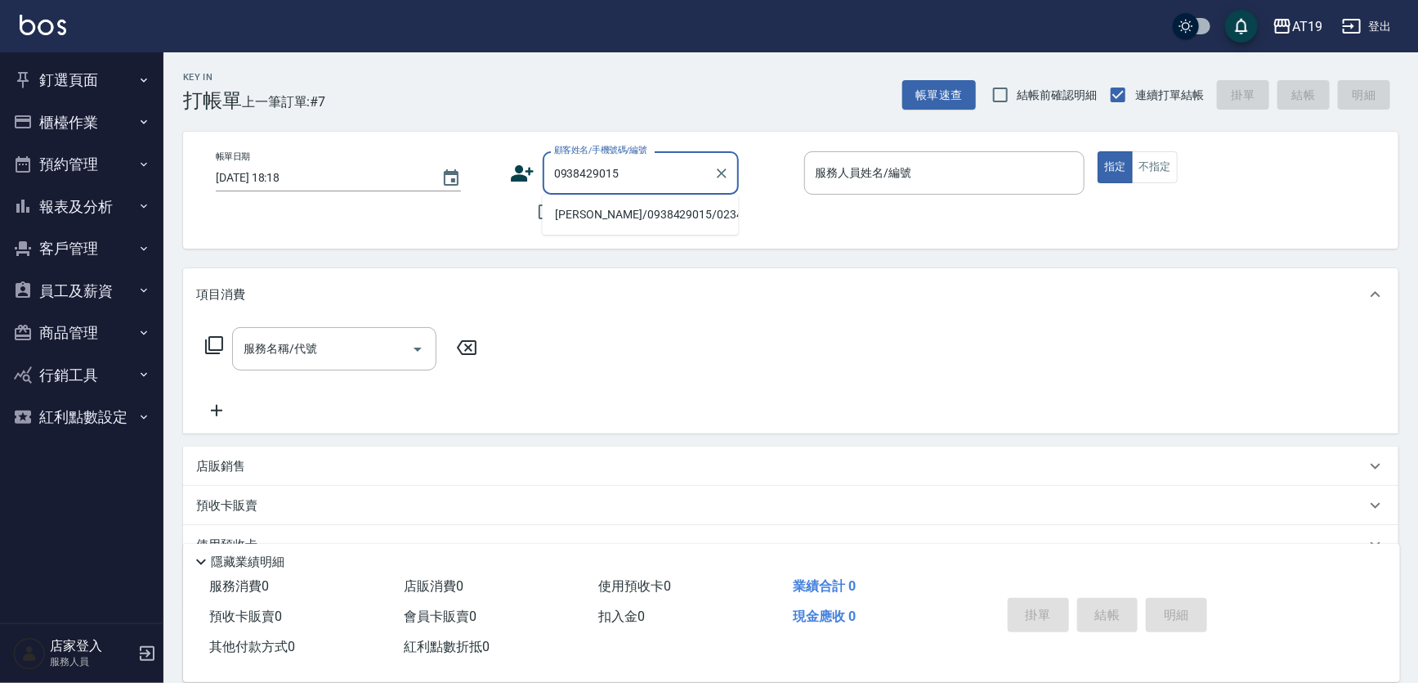
type input "alberto/0938429015/02348"
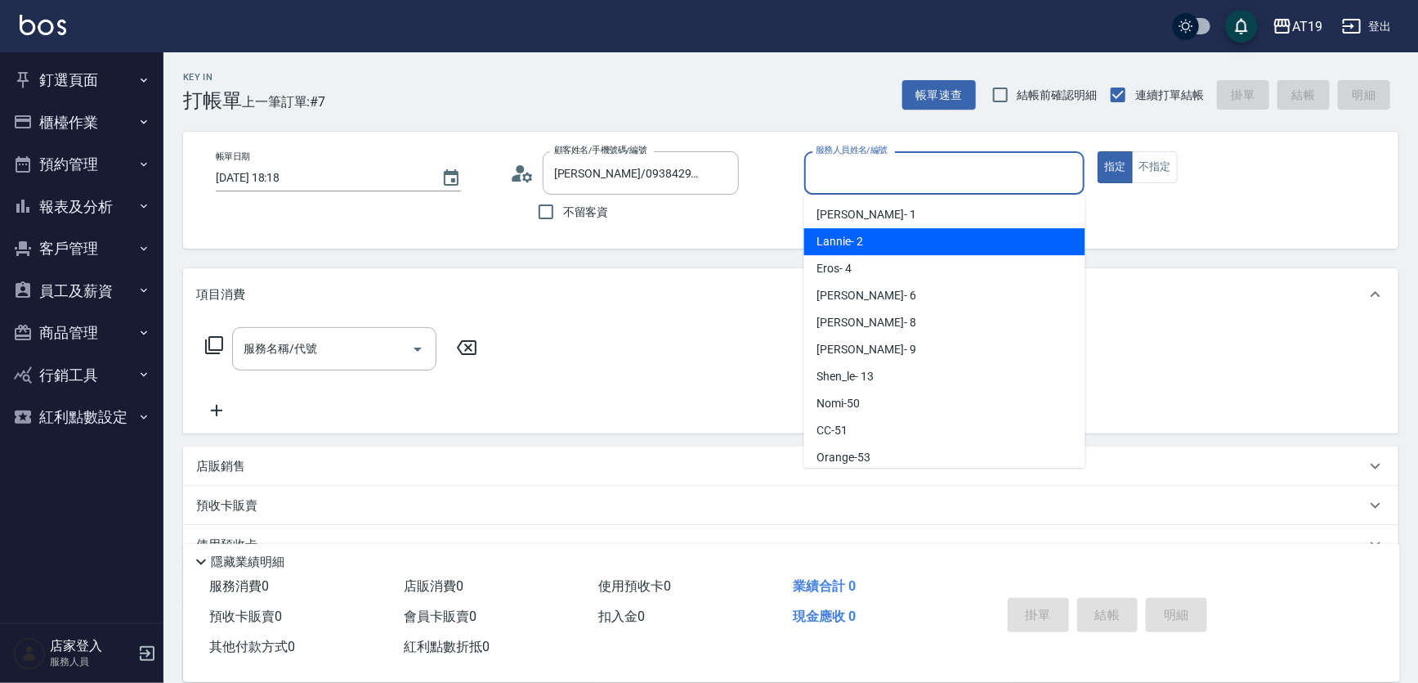
type input "Lannie- 2"
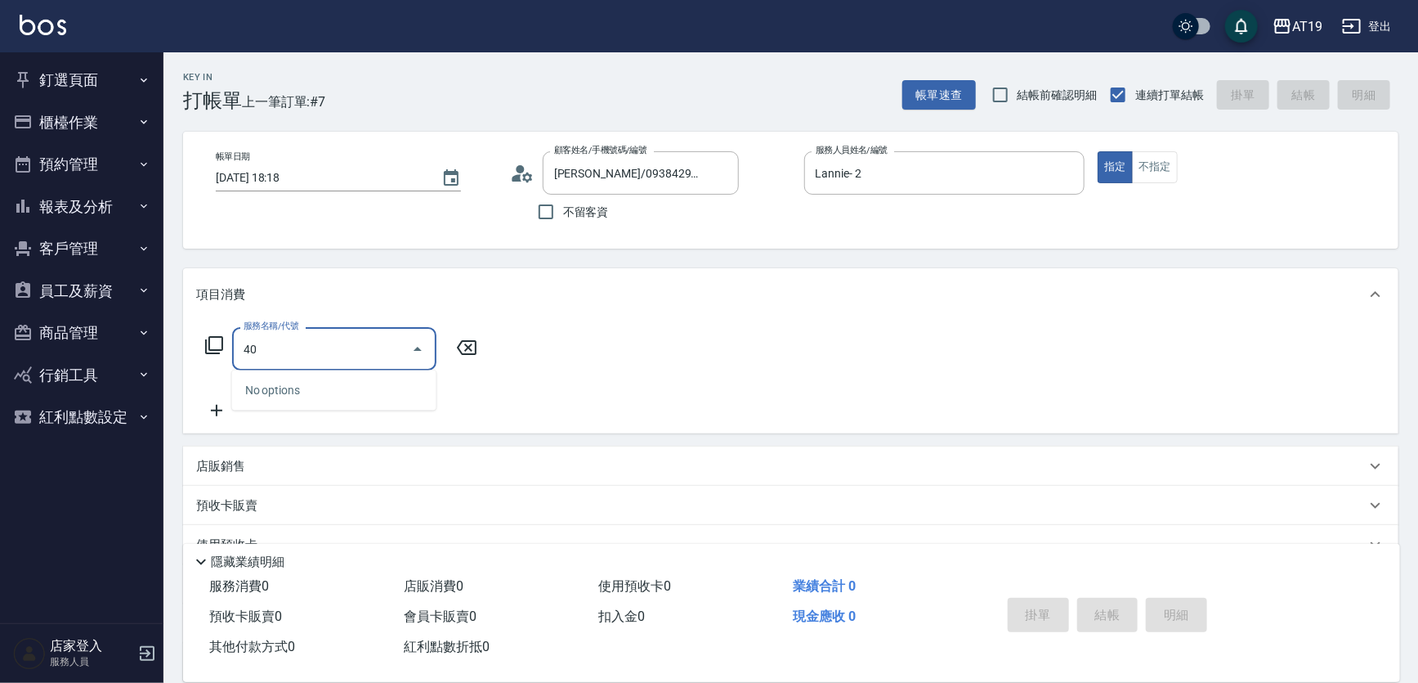
type input "401"
type input "30"
type input "401"
type input "0"
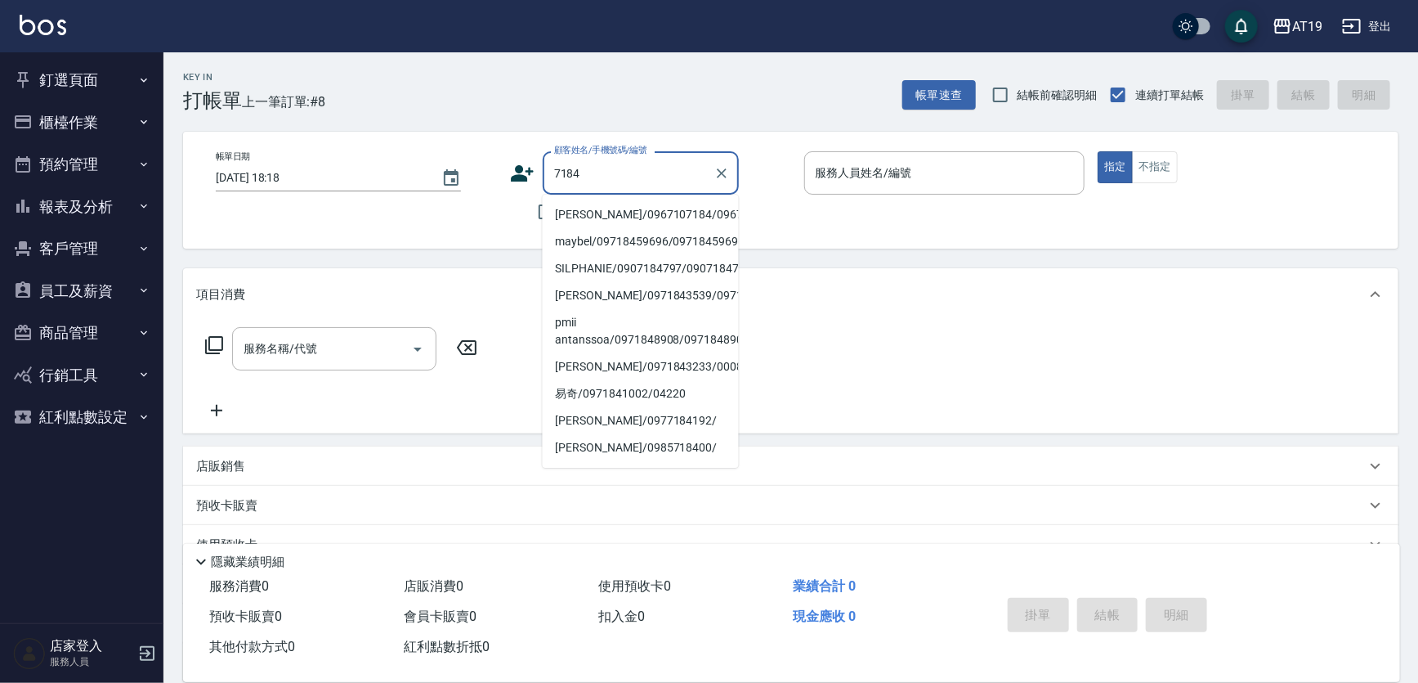
type input "萊恩/0967107184/0967107184"
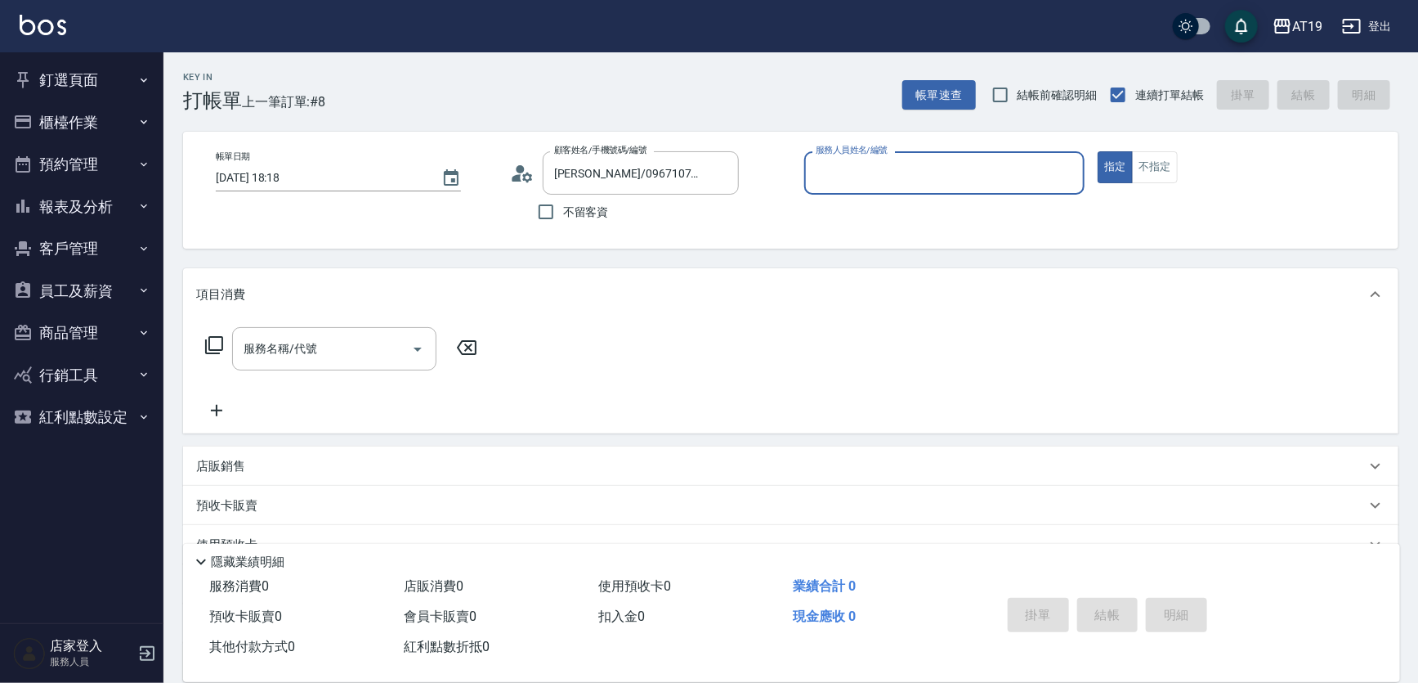
type input "Julie- 6"
click at [1098, 151] on button "指定" at bounding box center [1115, 167] width 35 height 32
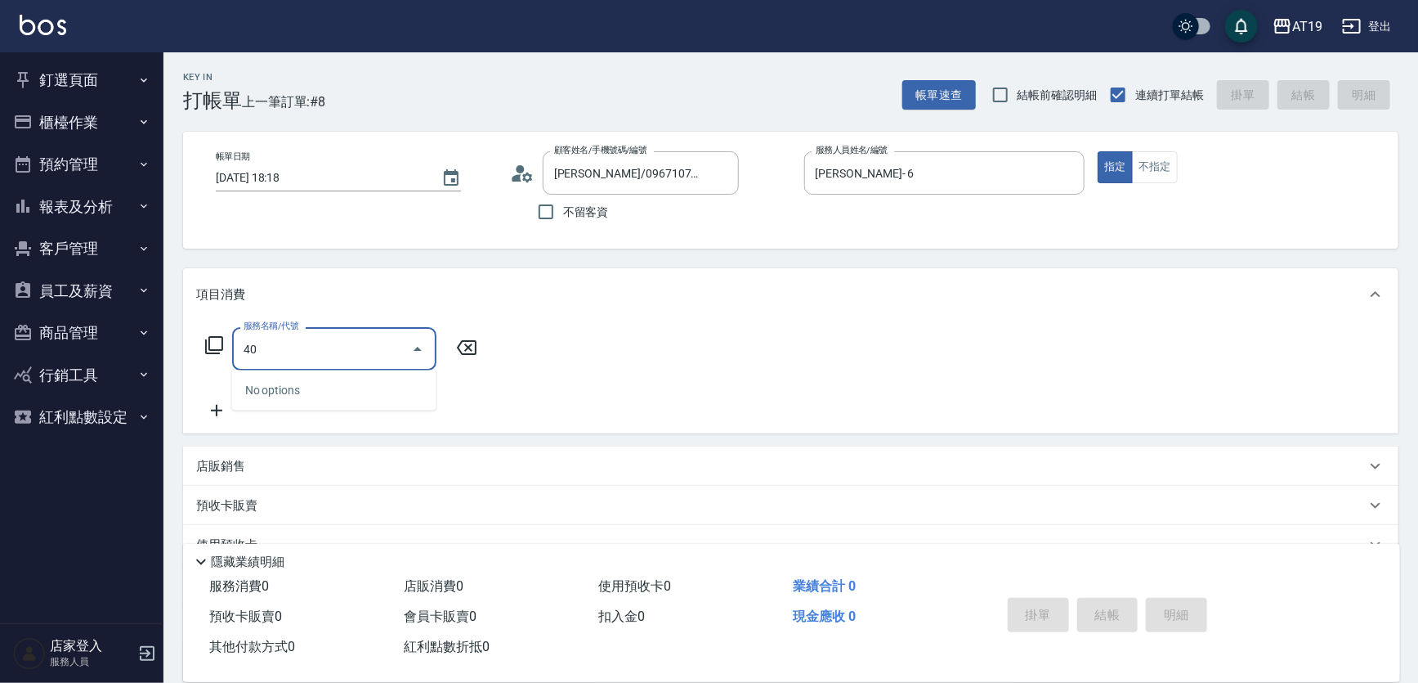
type input "401"
type input "30"
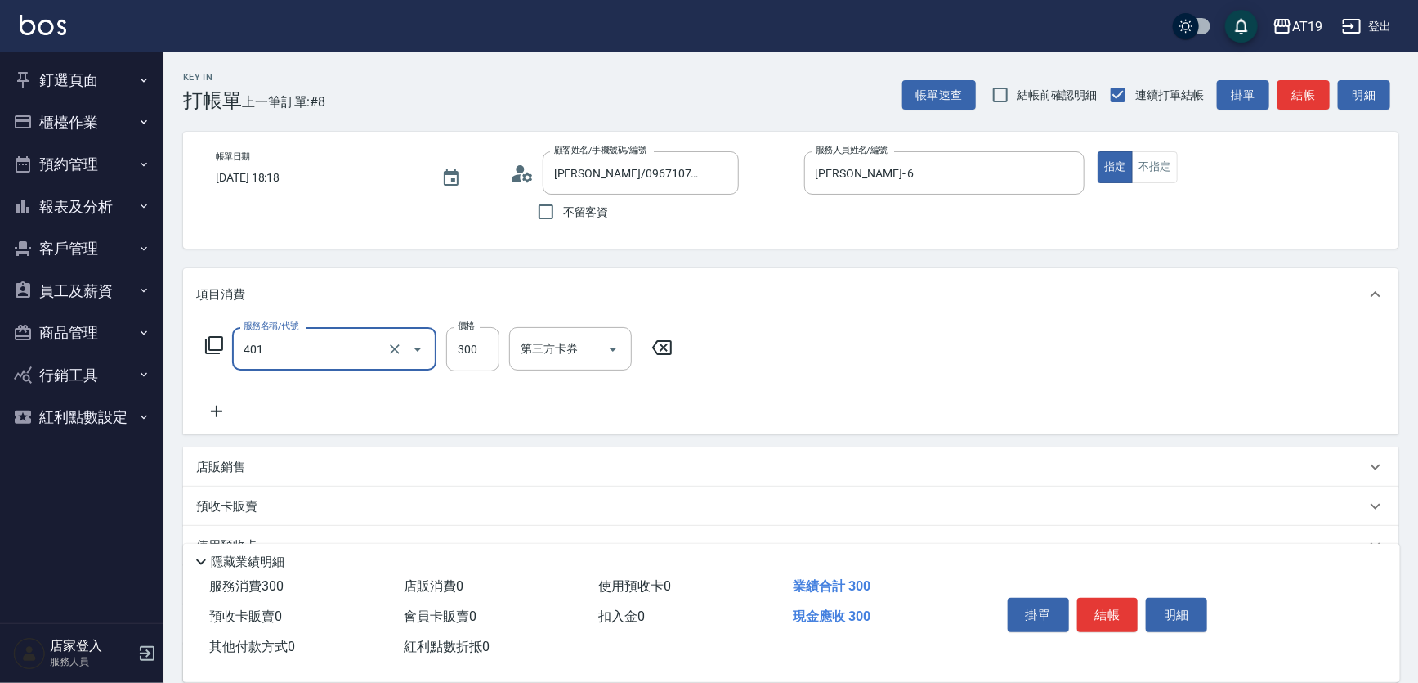
type input "剪髮(401)"
type input "0"
type input "400"
type input "40"
type input "400"
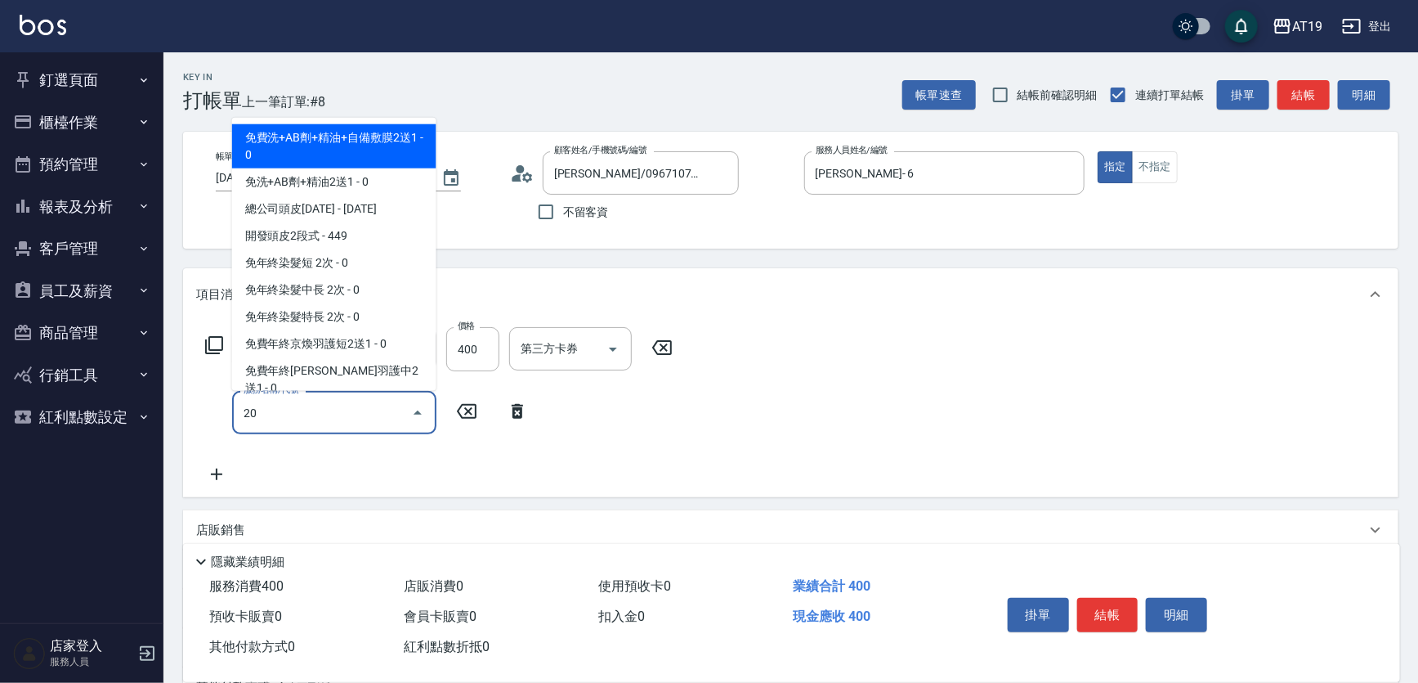
type input "201"
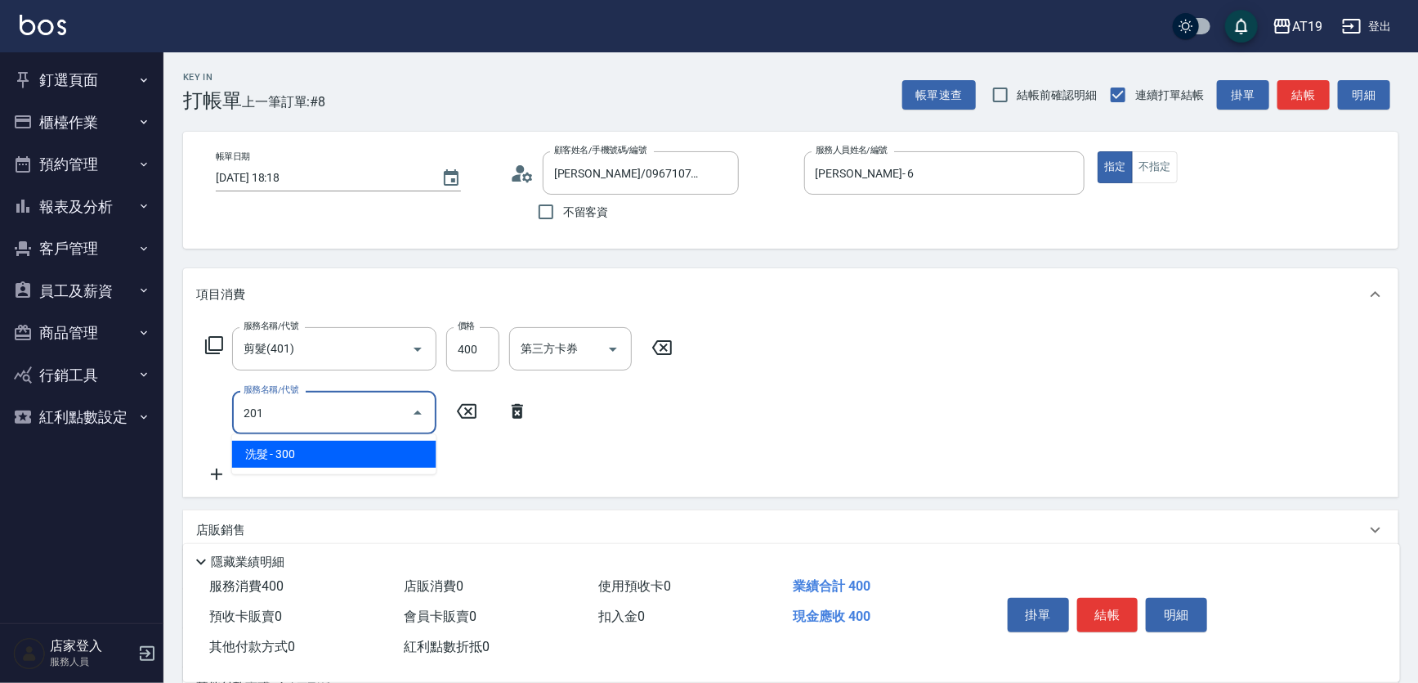
type input "70"
type input "洗髮(201)"
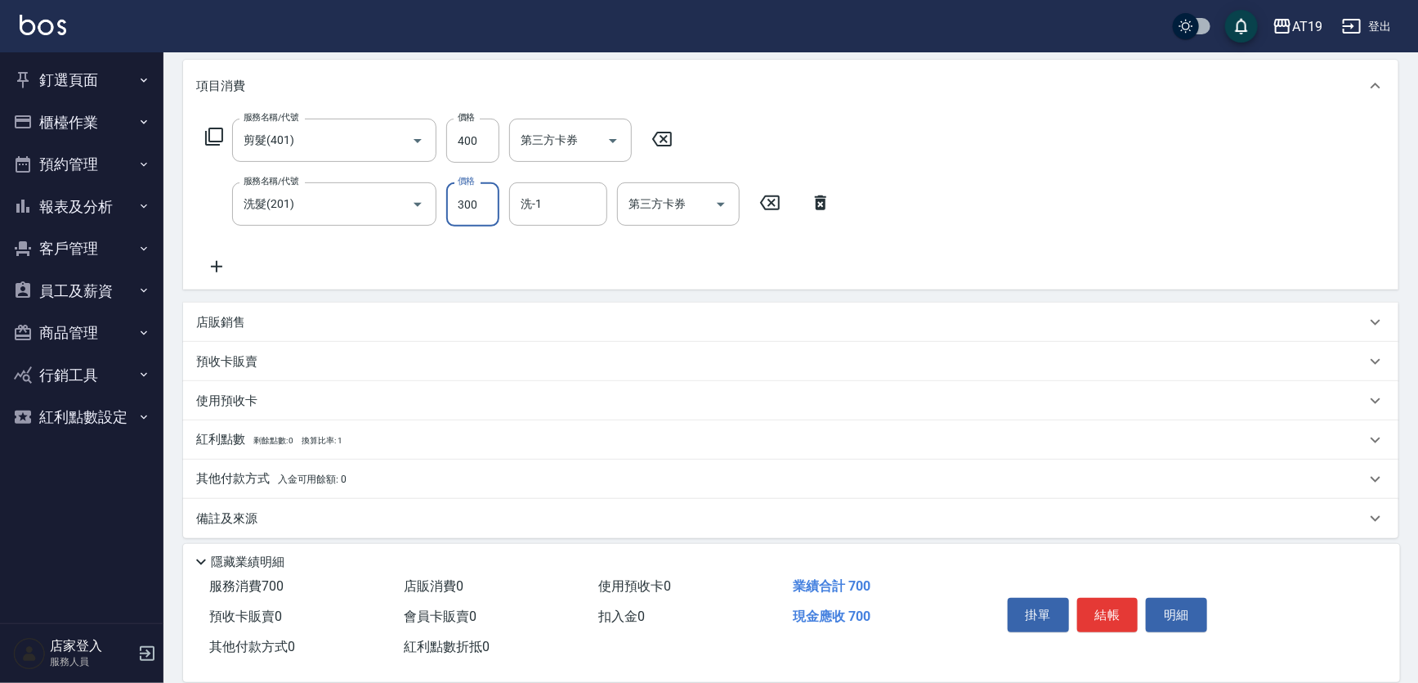
scroll to position [217, 0]
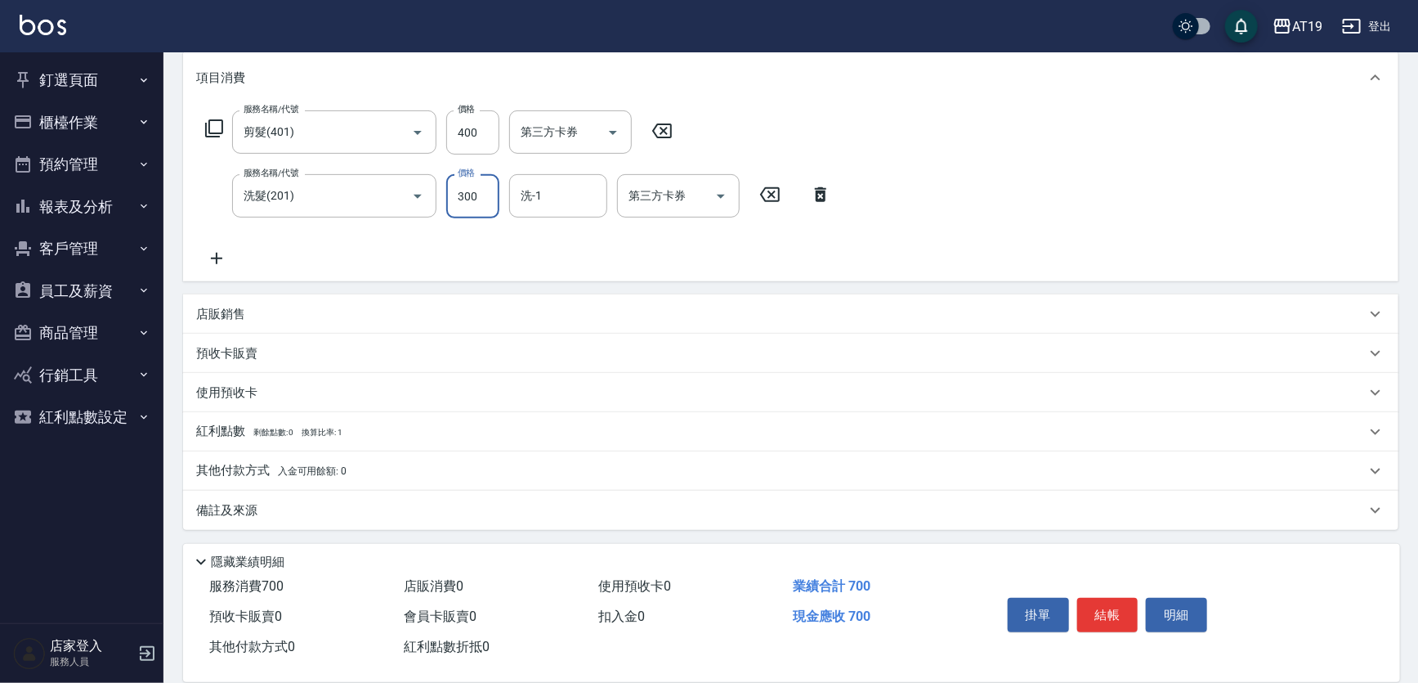
click at [245, 299] on div "店販銷售" at bounding box center [791, 313] width 1216 height 39
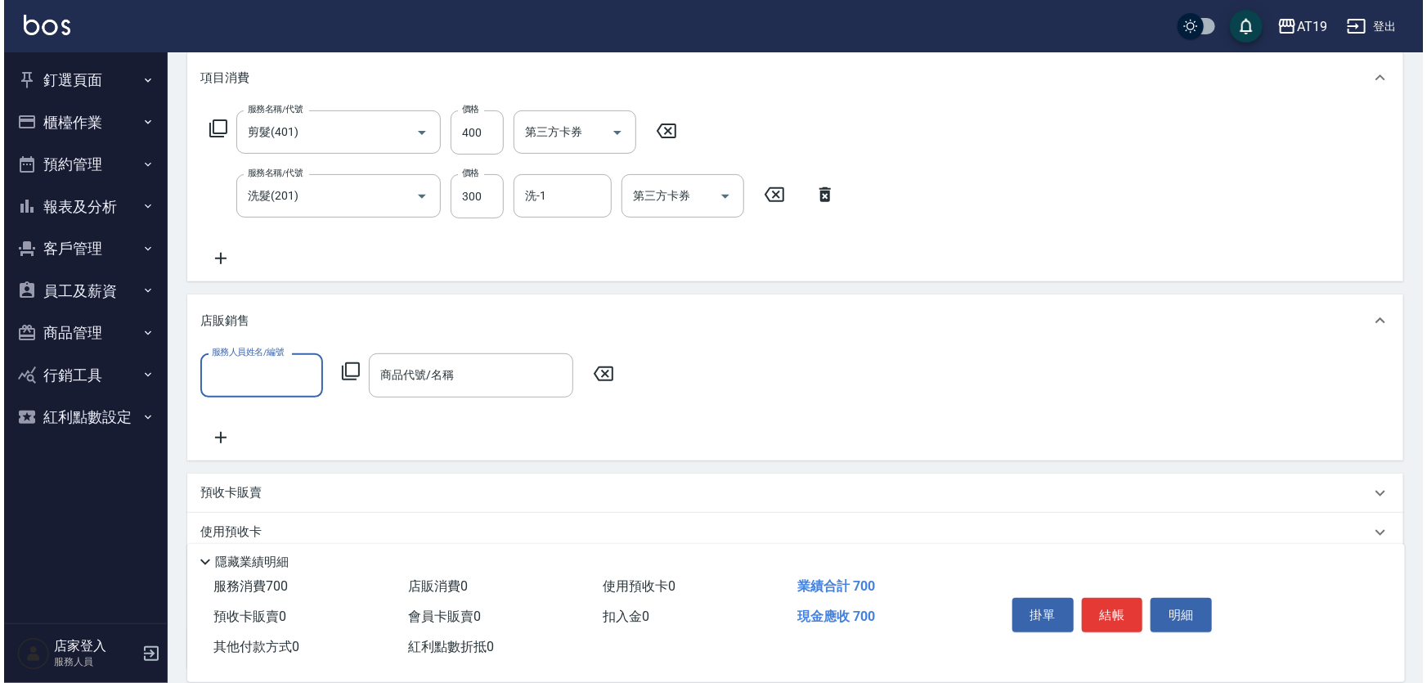
scroll to position [0, 0]
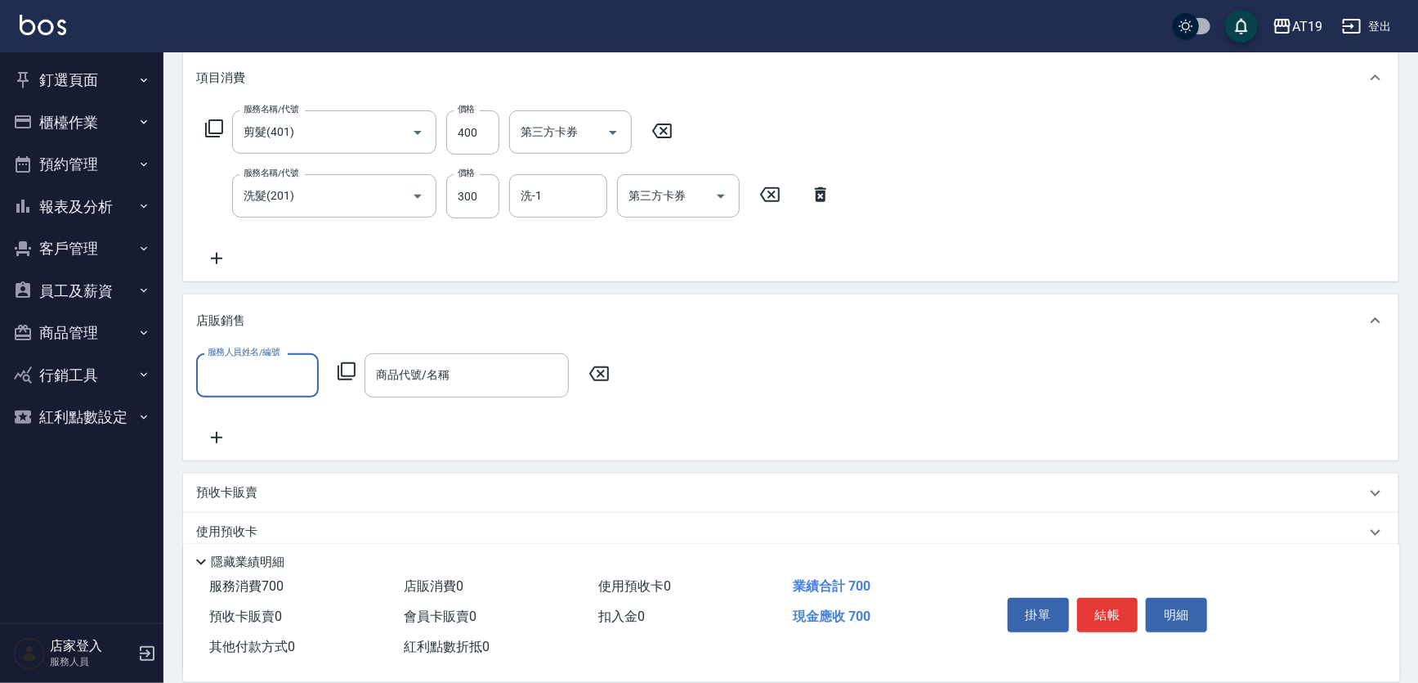
click at [245, 374] on input "服務人員姓名/編號" at bounding box center [258, 375] width 108 height 29
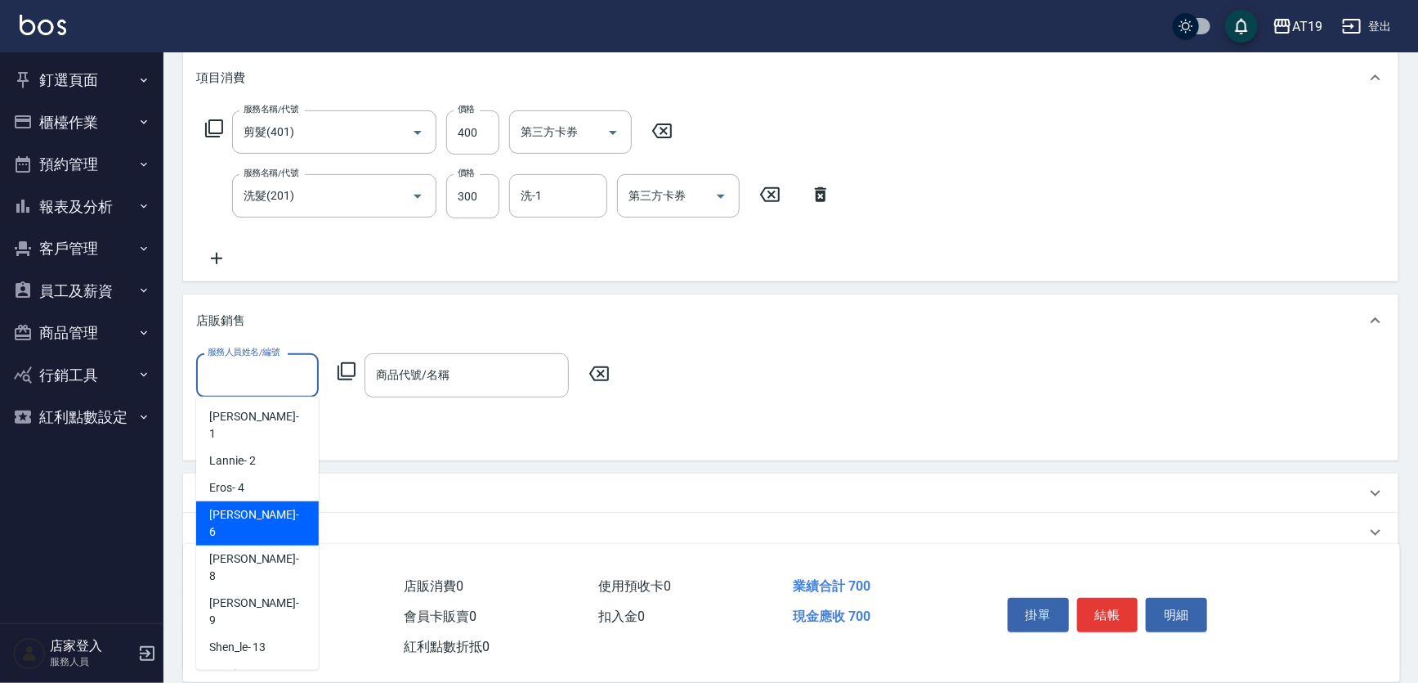
click at [255, 502] on div "Julie - 6" at bounding box center [257, 523] width 123 height 44
type input "Julie- 6"
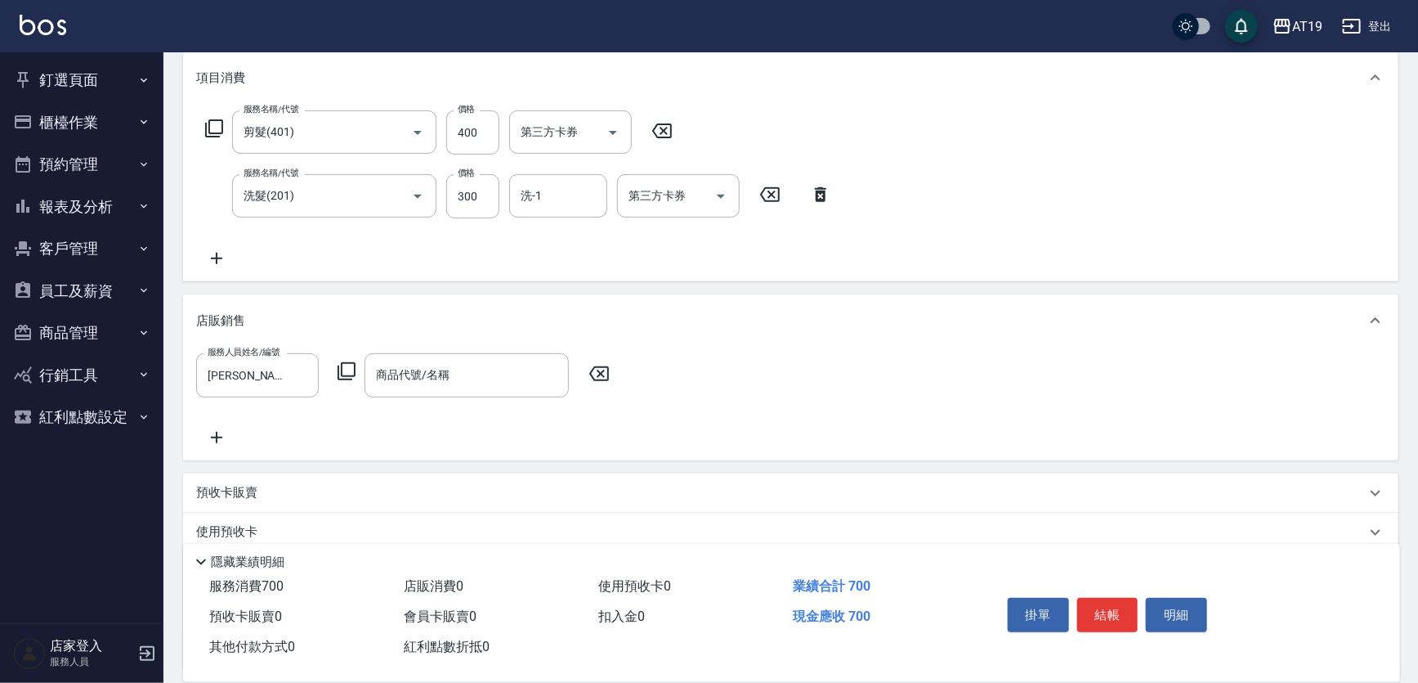
click at [341, 366] on icon at bounding box center [347, 371] width 18 height 18
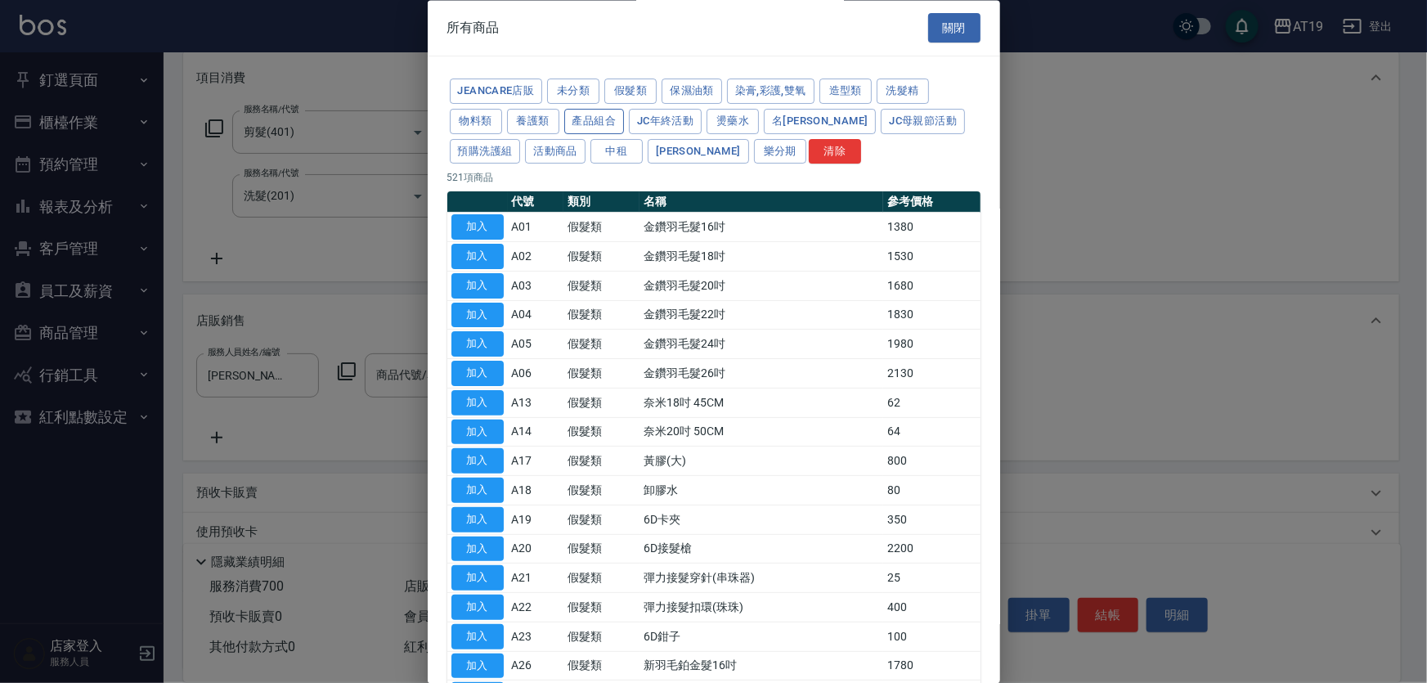
click at [587, 120] on button "產品組合" at bounding box center [594, 121] width 60 height 25
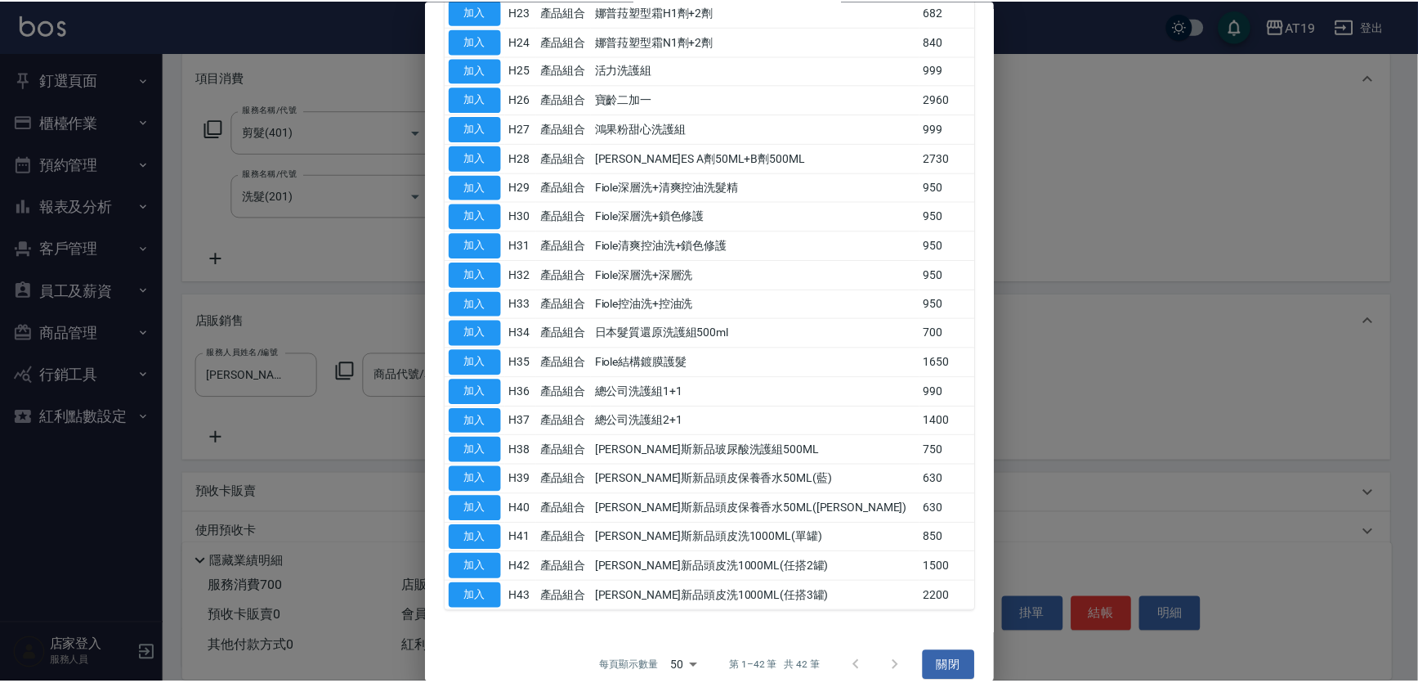
scroll to position [842, 0]
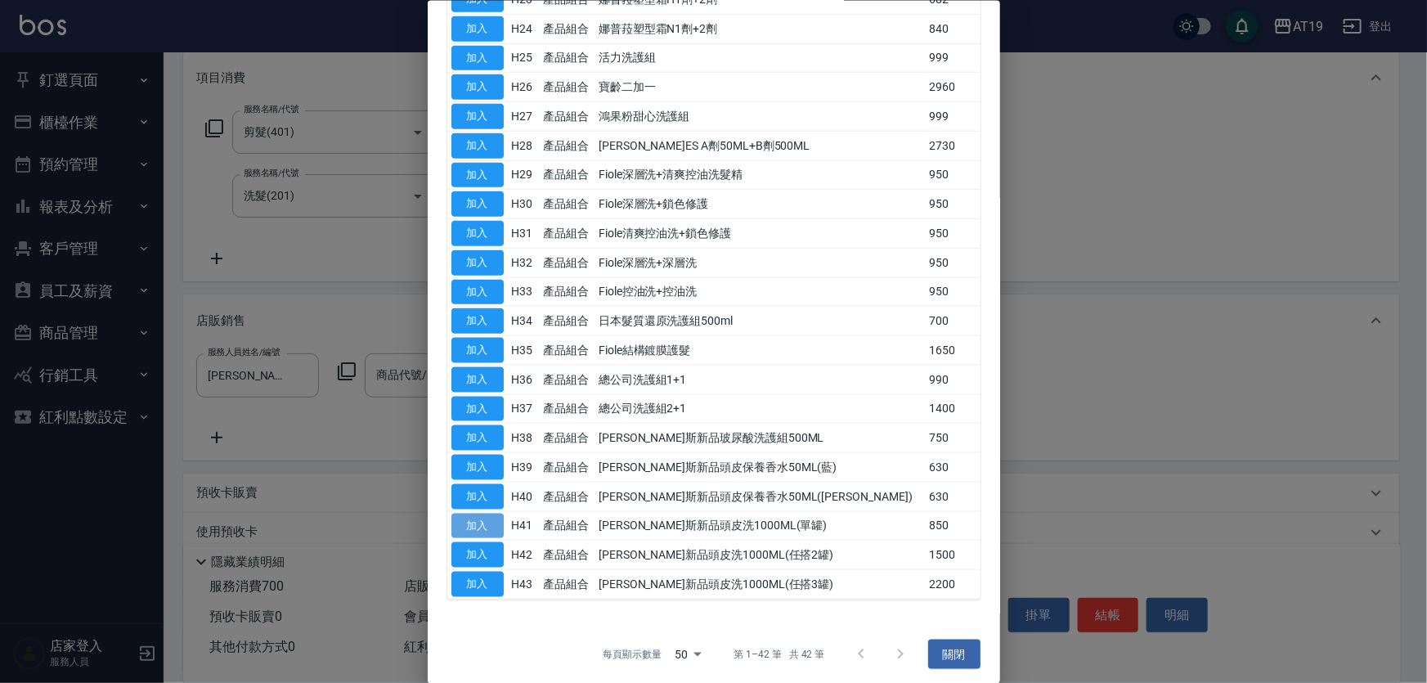
click at [488, 522] on button "加入" at bounding box center [477, 525] width 52 height 25
type input "喬娜斯新品頭皮洗1000ML(單罐)"
type input "150"
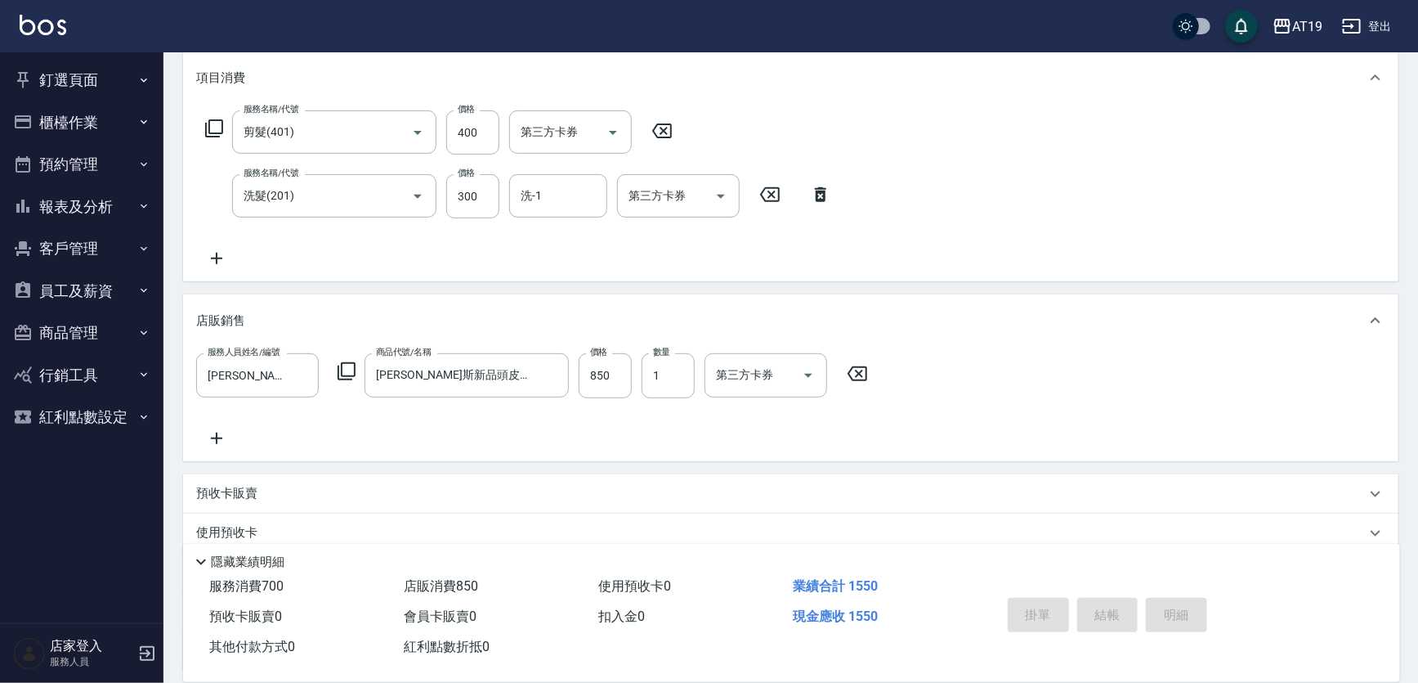
type input "2025/08/15 18:19"
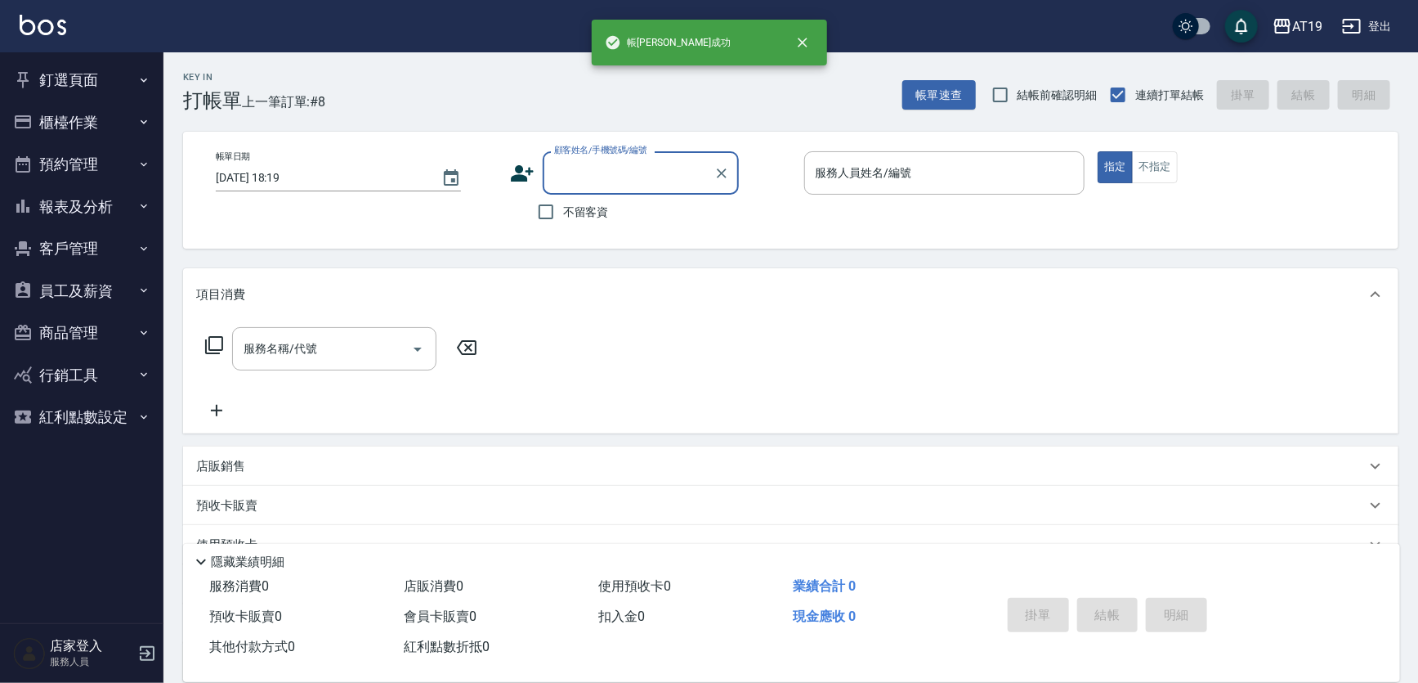
scroll to position [0, 0]
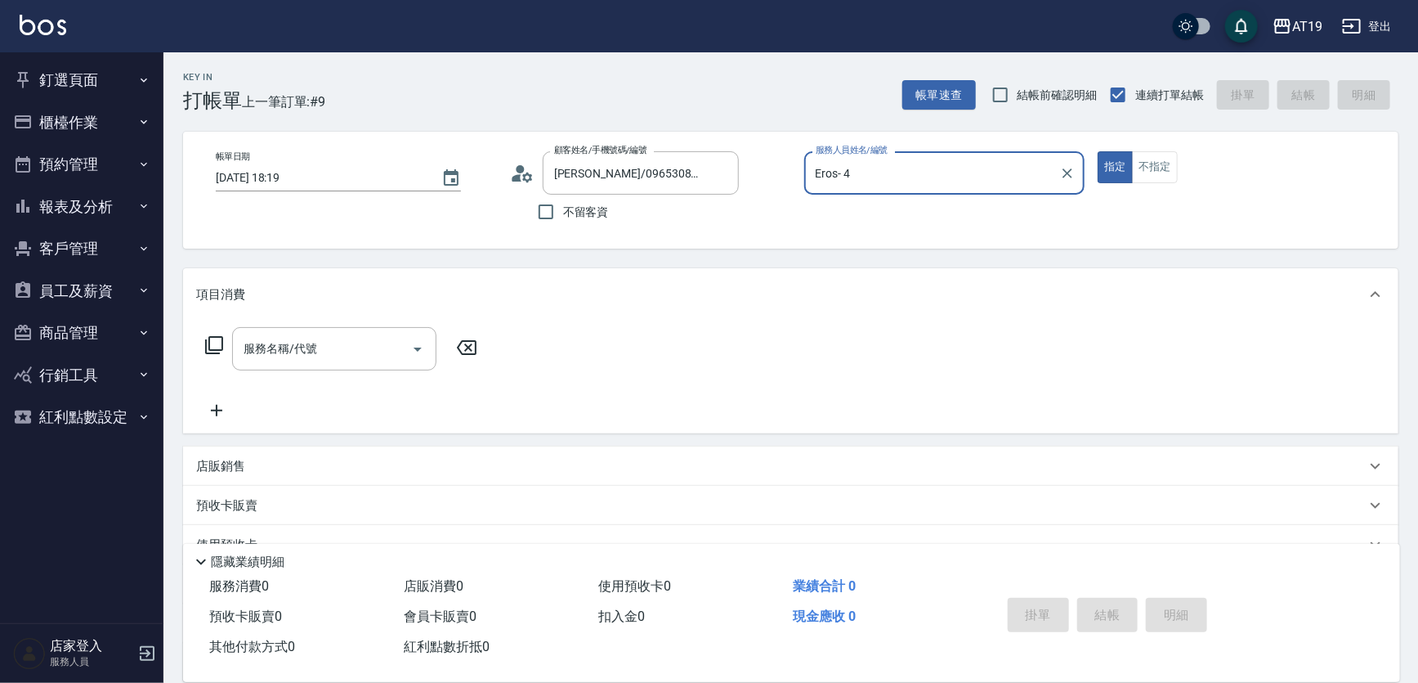
click at [1098, 151] on button "指定" at bounding box center [1115, 167] width 35 height 32
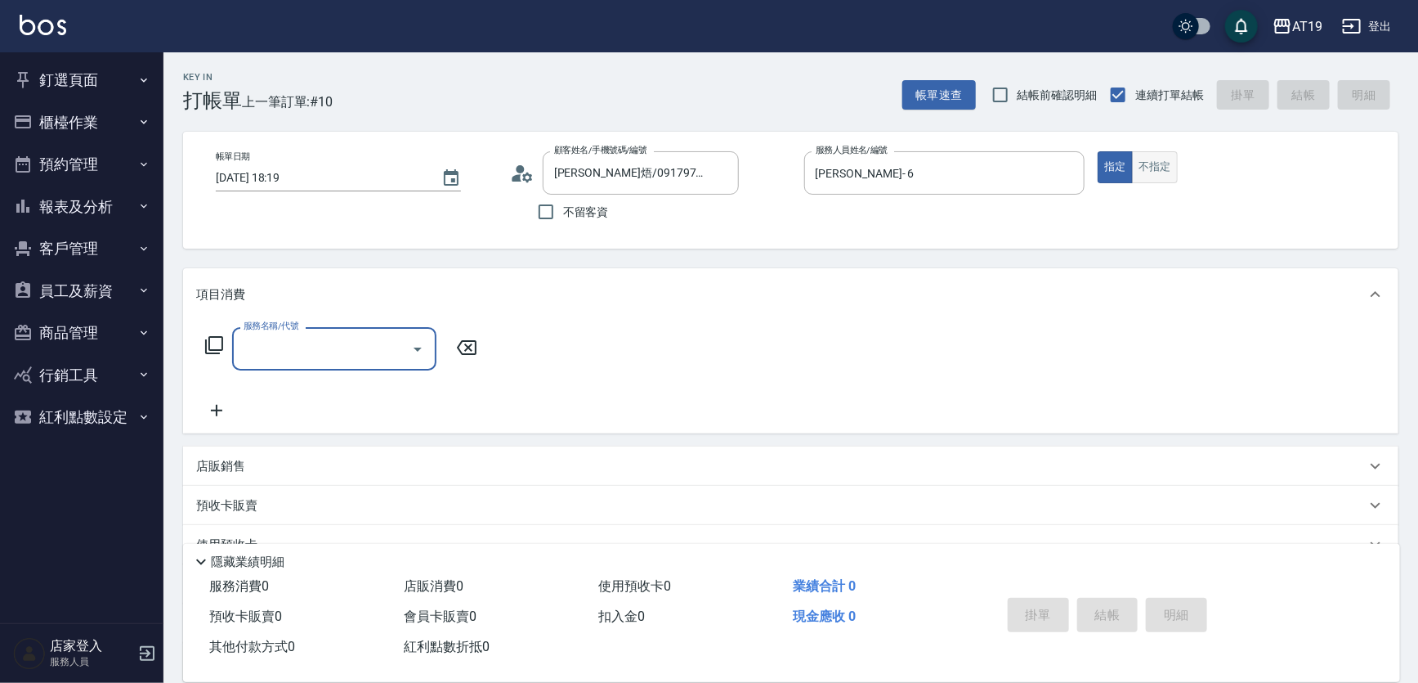
drag, startPoint x: 1146, startPoint y: 143, endPoint x: 1144, endPoint y: 158, distance: 14.8
click at [1146, 148] on div "帳單日期 2025/08/15 18:19 顧客姓名/手機號碼/編號 陳華焐/0917971625/0917971625 顧客姓名/手機號碼/編號 不留客資 …" at bounding box center [791, 190] width 1216 height 117
click at [1141, 168] on button "不指定" at bounding box center [1155, 167] width 46 height 32
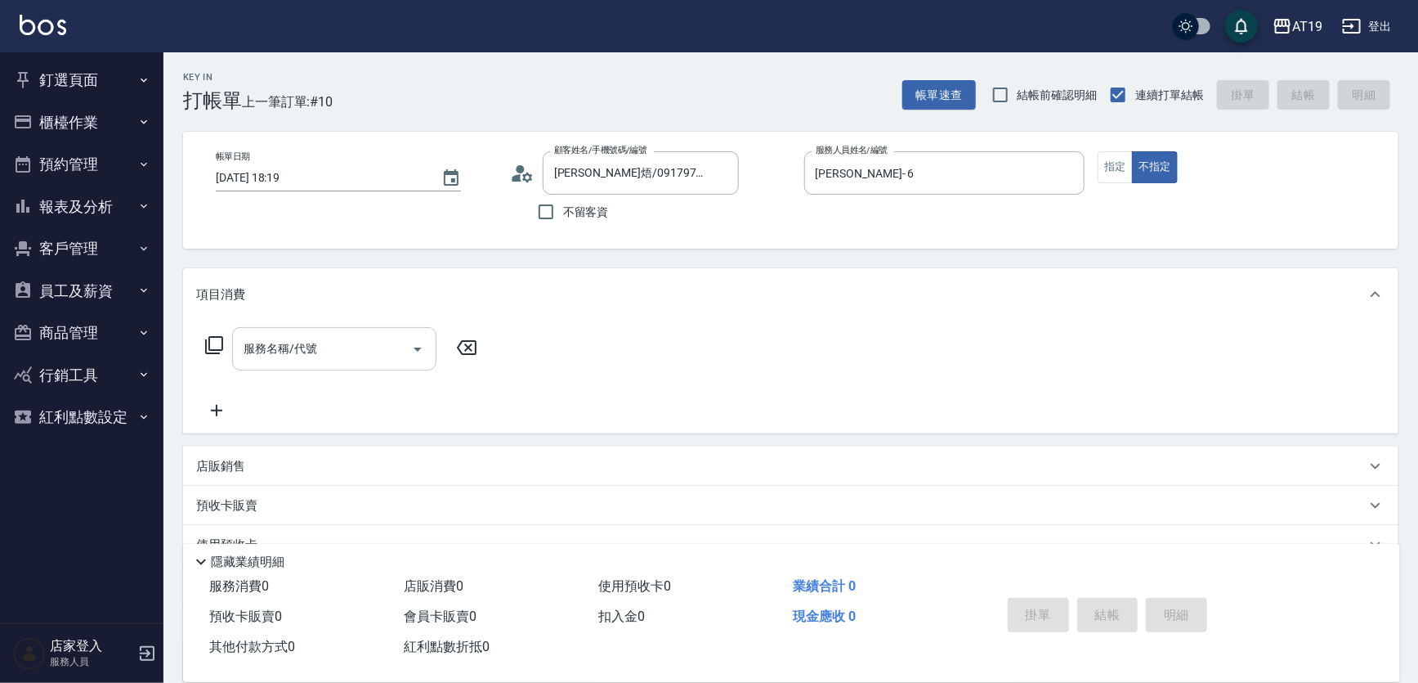
click at [292, 335] on div "服務名稱/代號 服務名稱/代號" at bounding box center [334, 348] width 204 height 43
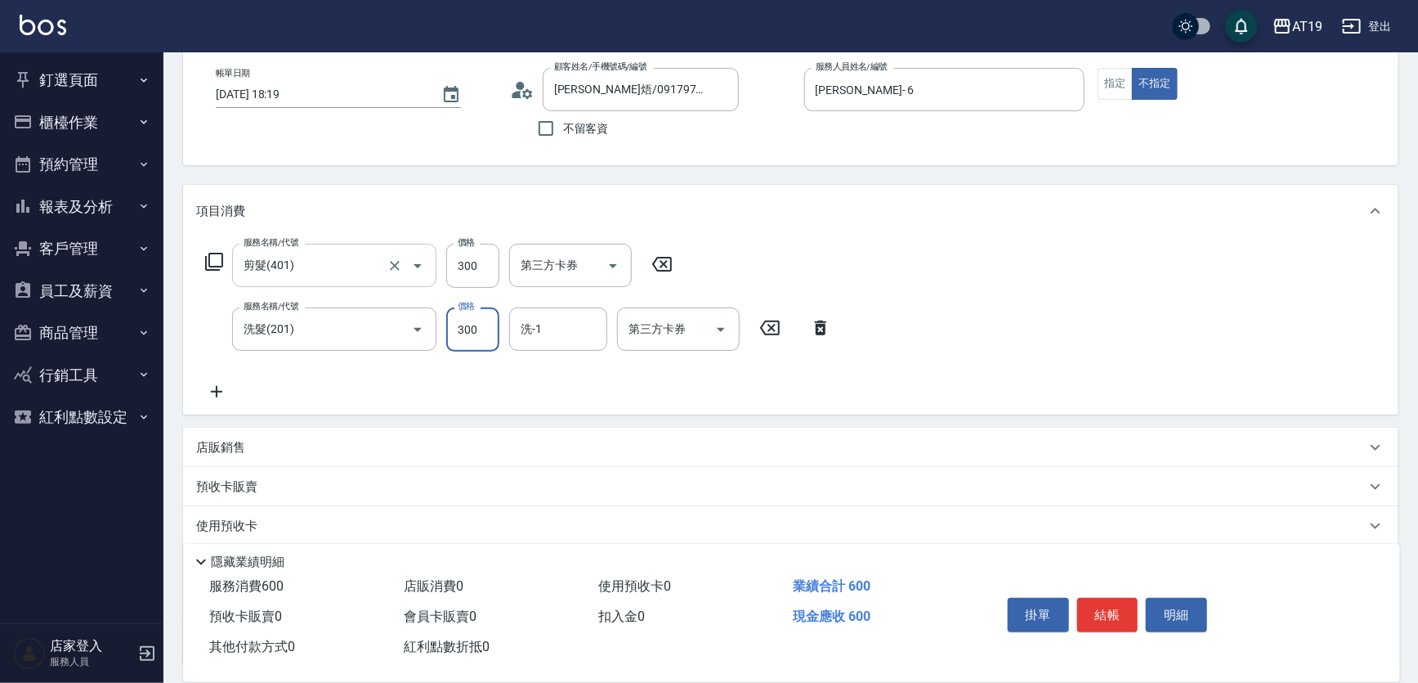
scroll to position [217, 0]
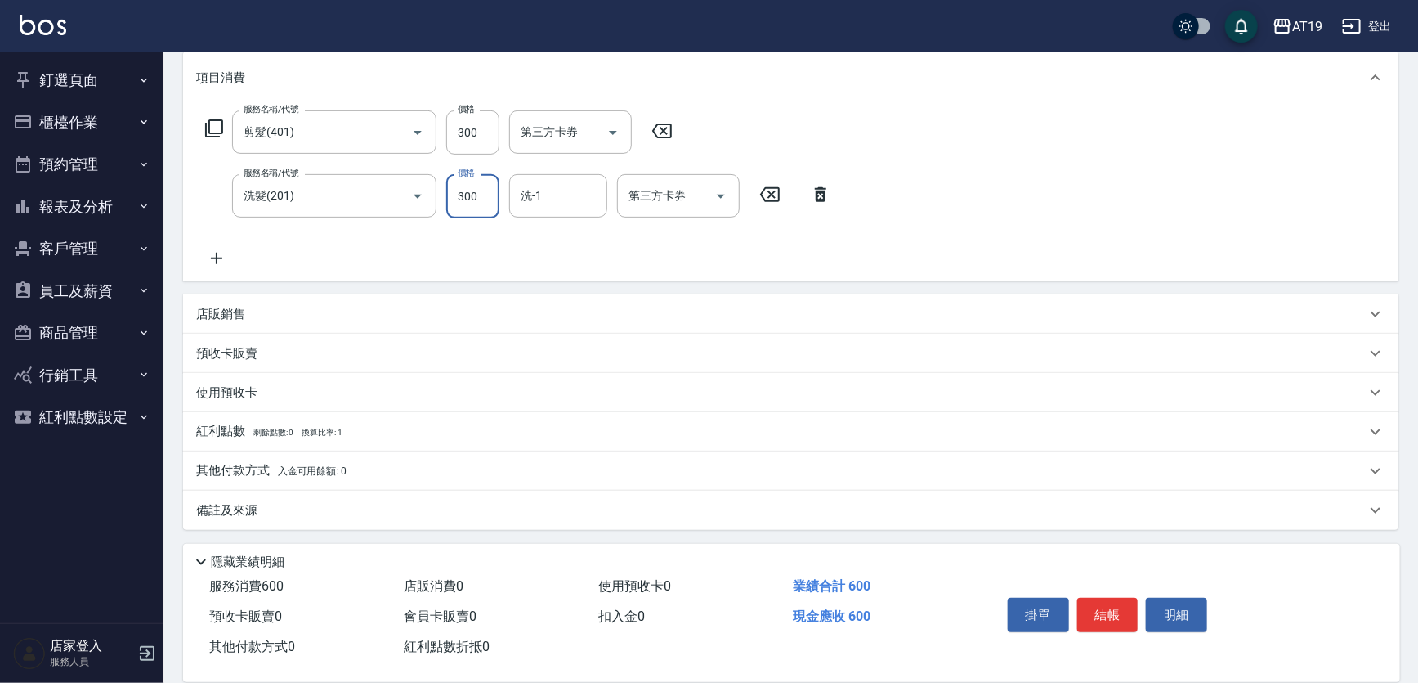
click at [237, 309] on p "店販銷售" at bounding box center [220, 314] width 49 height 17
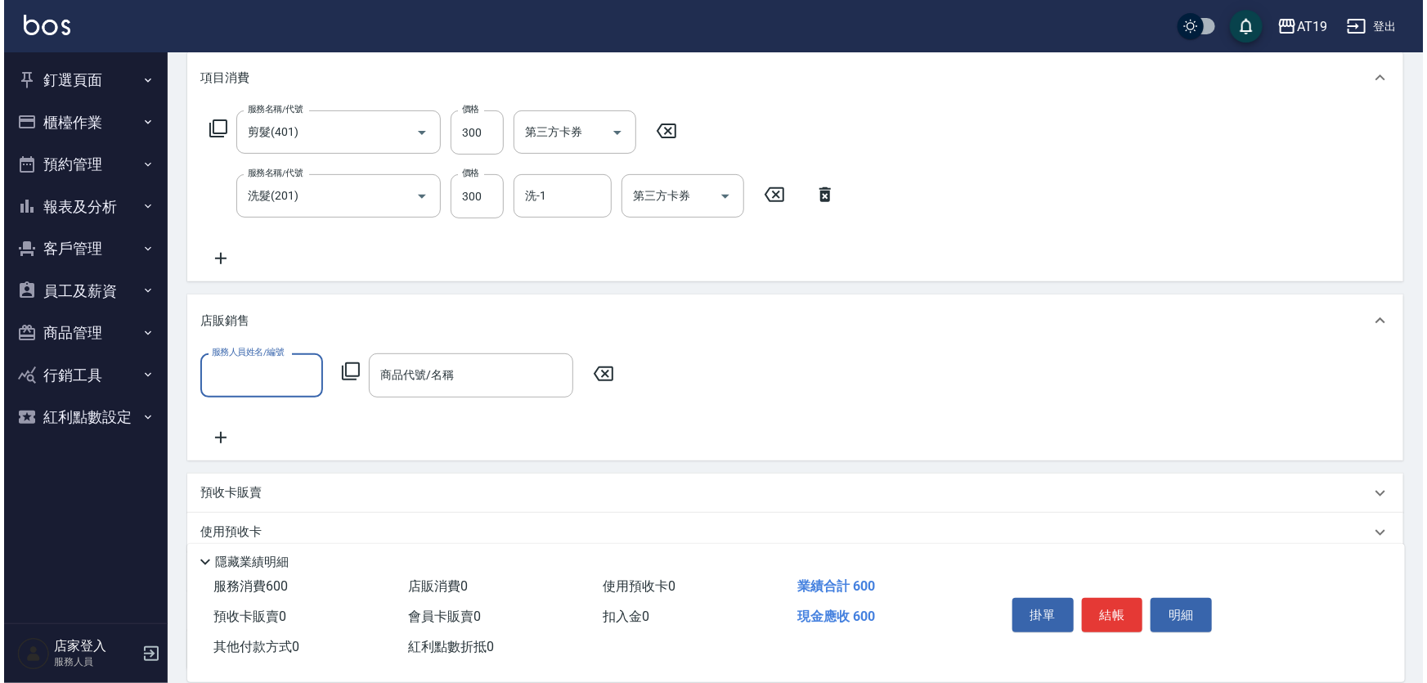
scroll to position [0, 0]
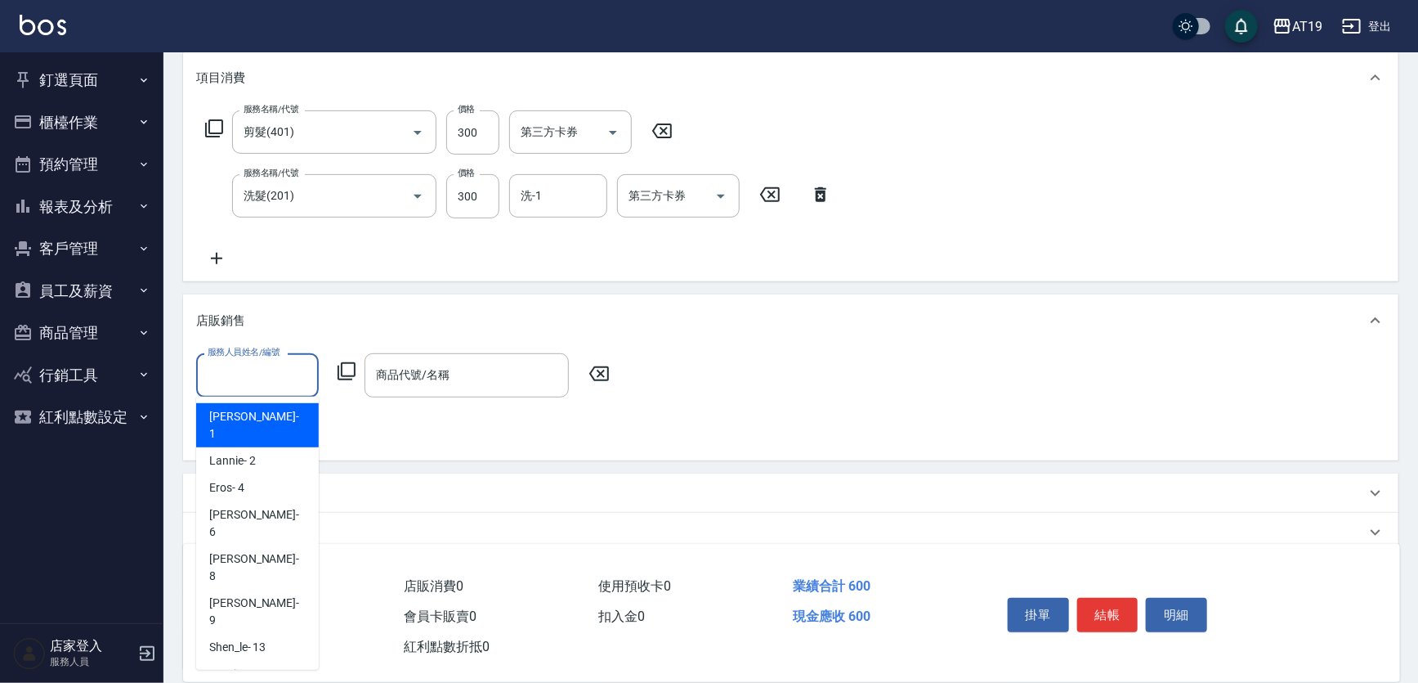
click at [221, 377] on input "服務人員姓名/編號" at bounding box center [258, 375] width 108 height 29
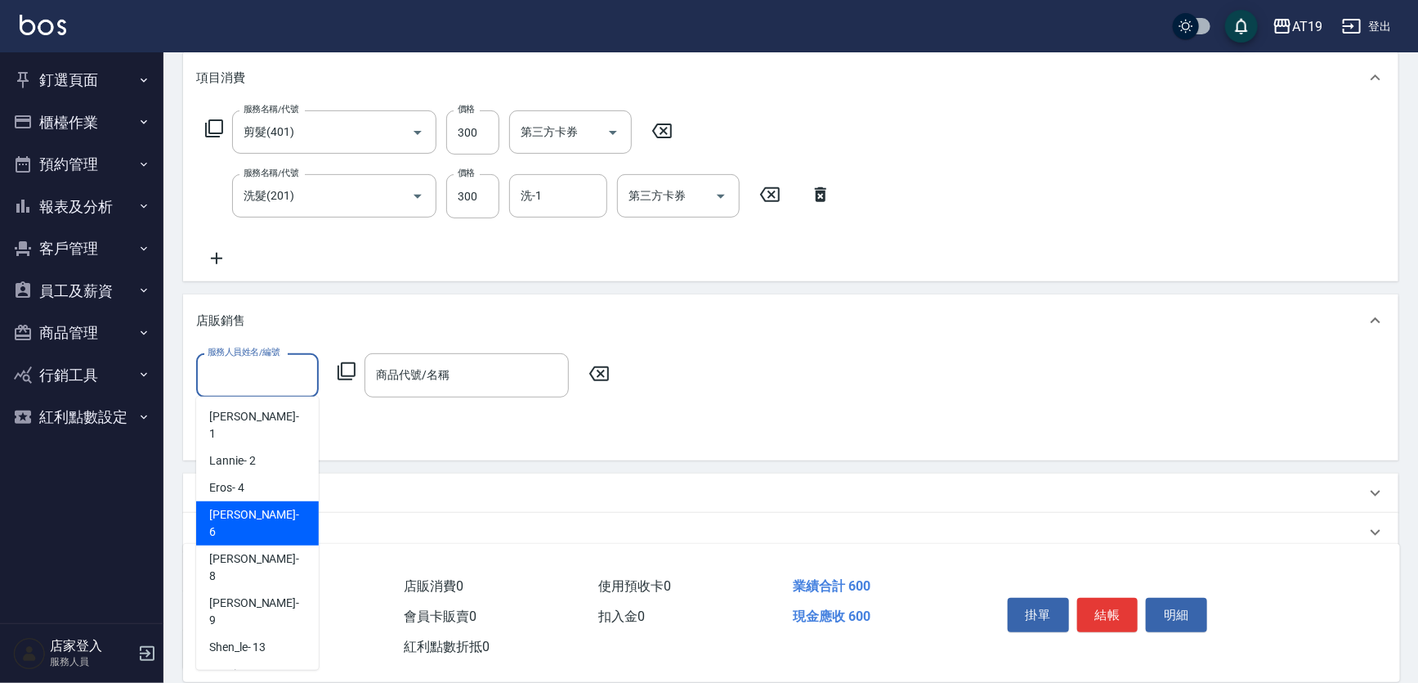
click at [229, 506] on span "Julie - 6" at bounding box center [257, 523] width 96 height 34
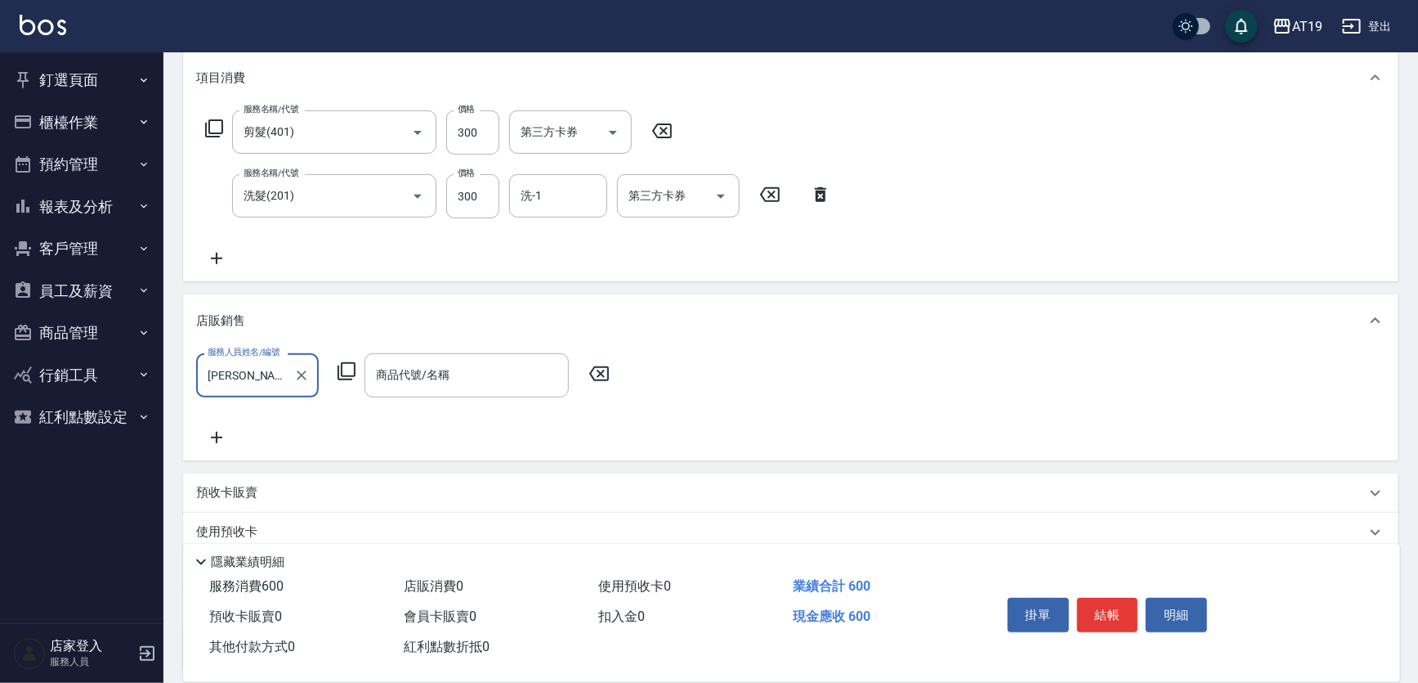
click at [343, 373] on icon at bounding box center [347, 371] width 20 height 20
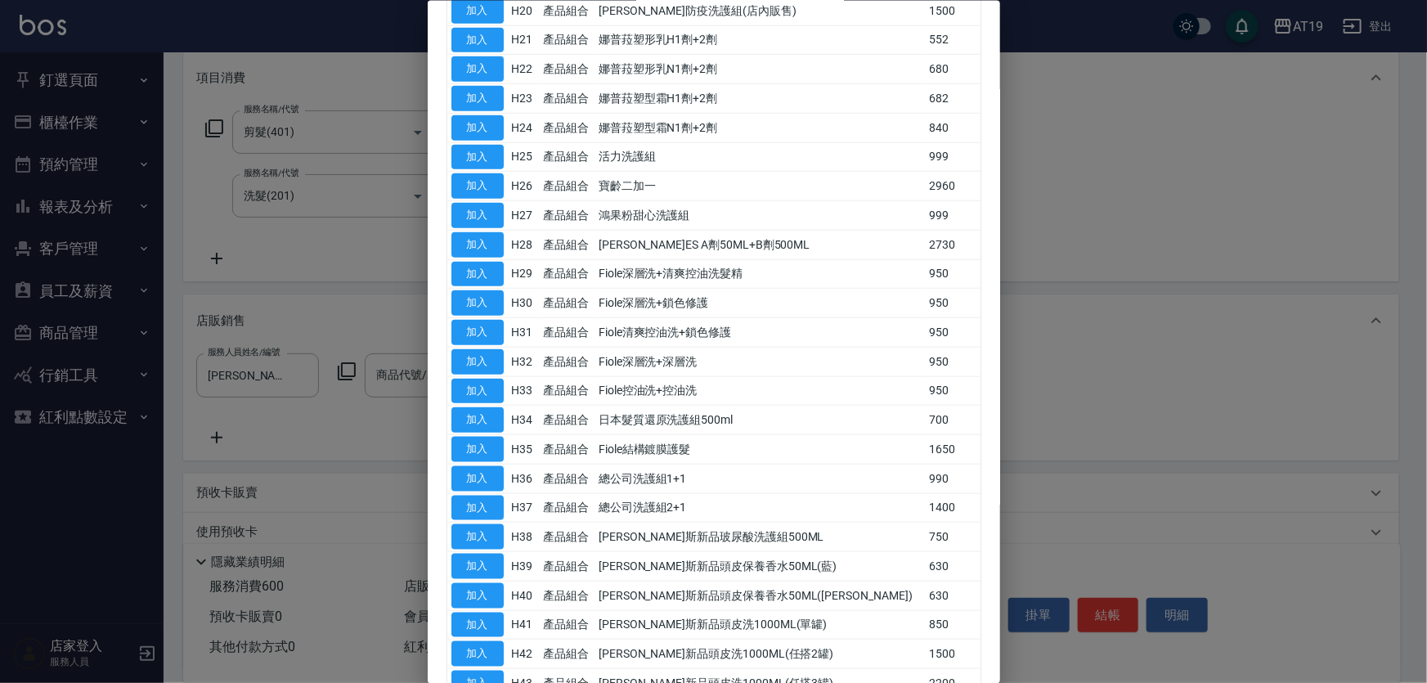
scroll to position [842, 0]
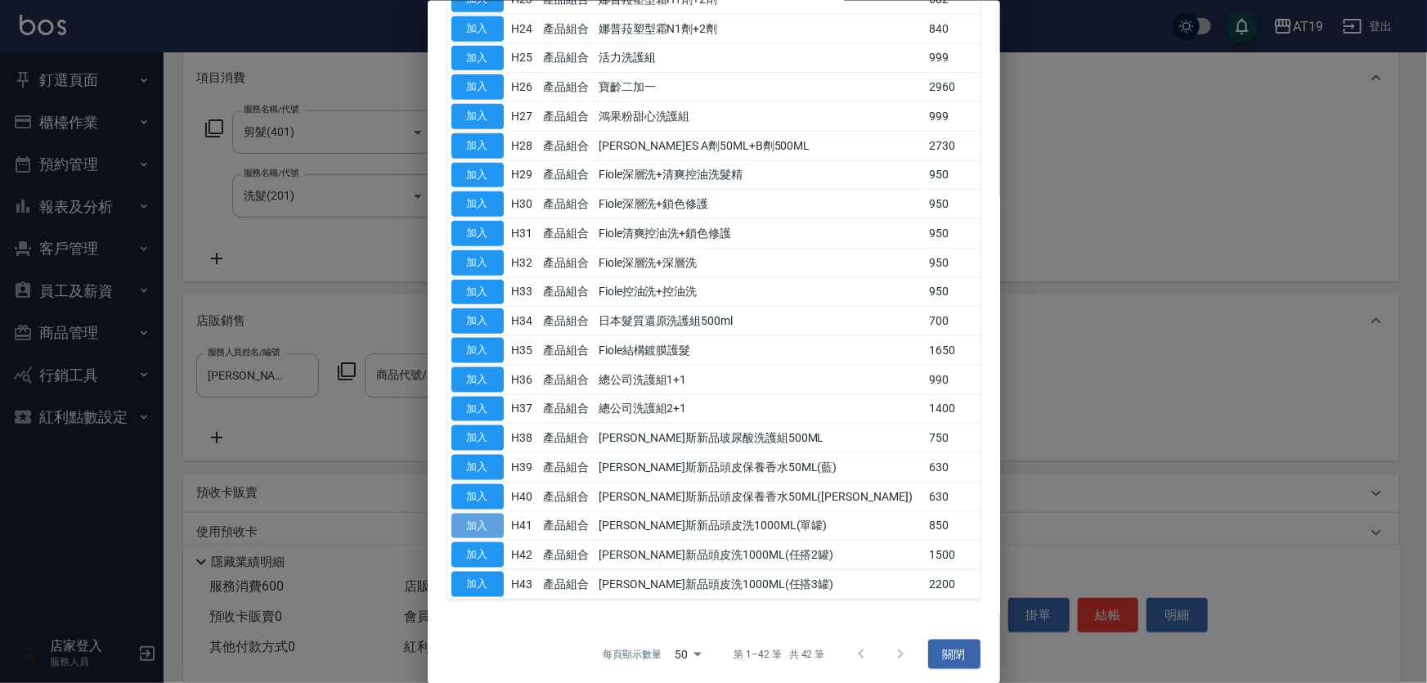
click at [493, 513] on button "加入" at bounding box center [477, 525] width 52 height 25
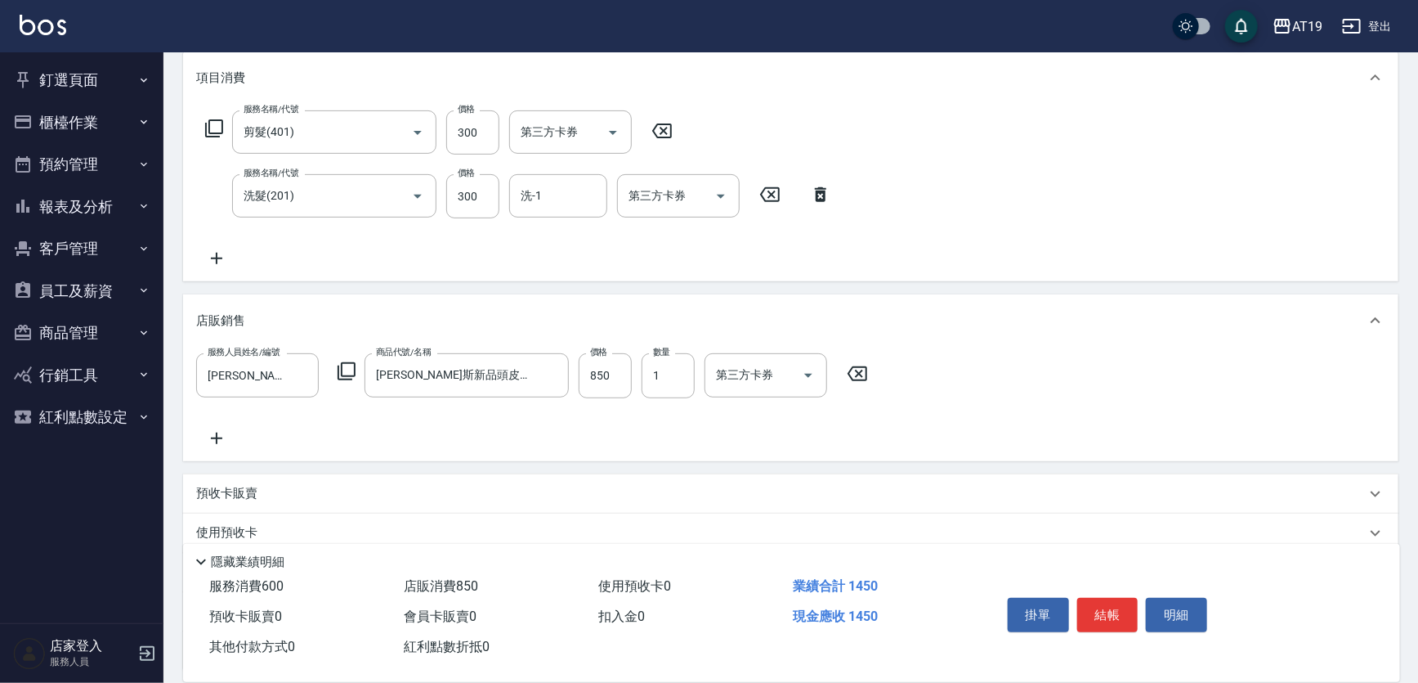
click at [351, 376] on icon at bounding box center [347, 371] width 20 height 20
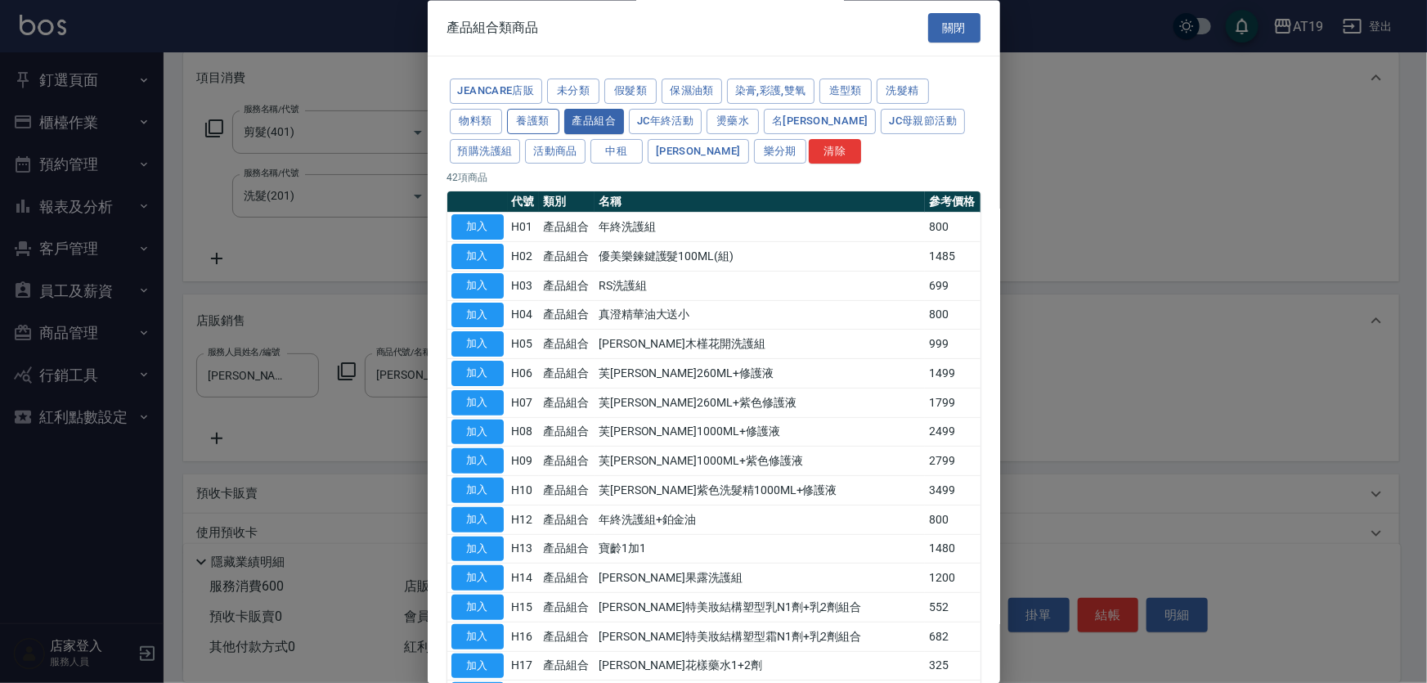
click at [535, 124] on button "養護類" at bounding box center [533, 121] width 52 height 25
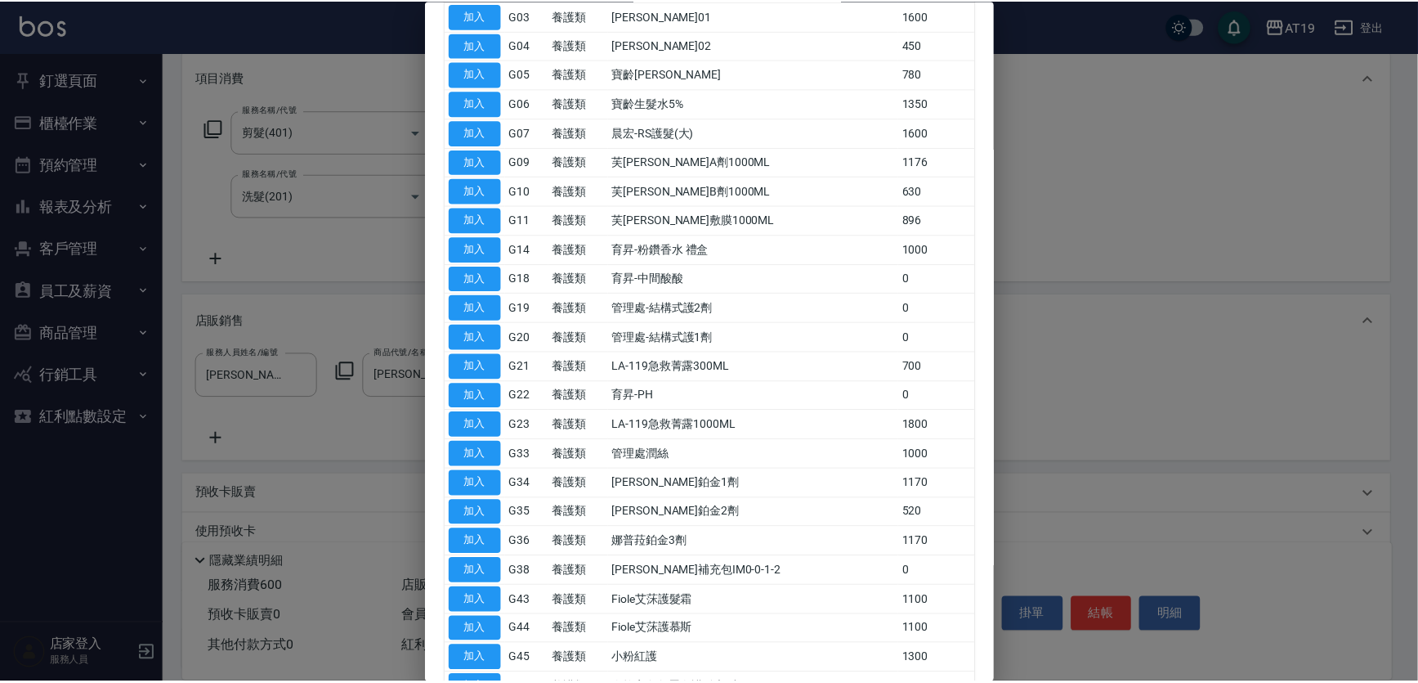
scroll to position [297, 0]
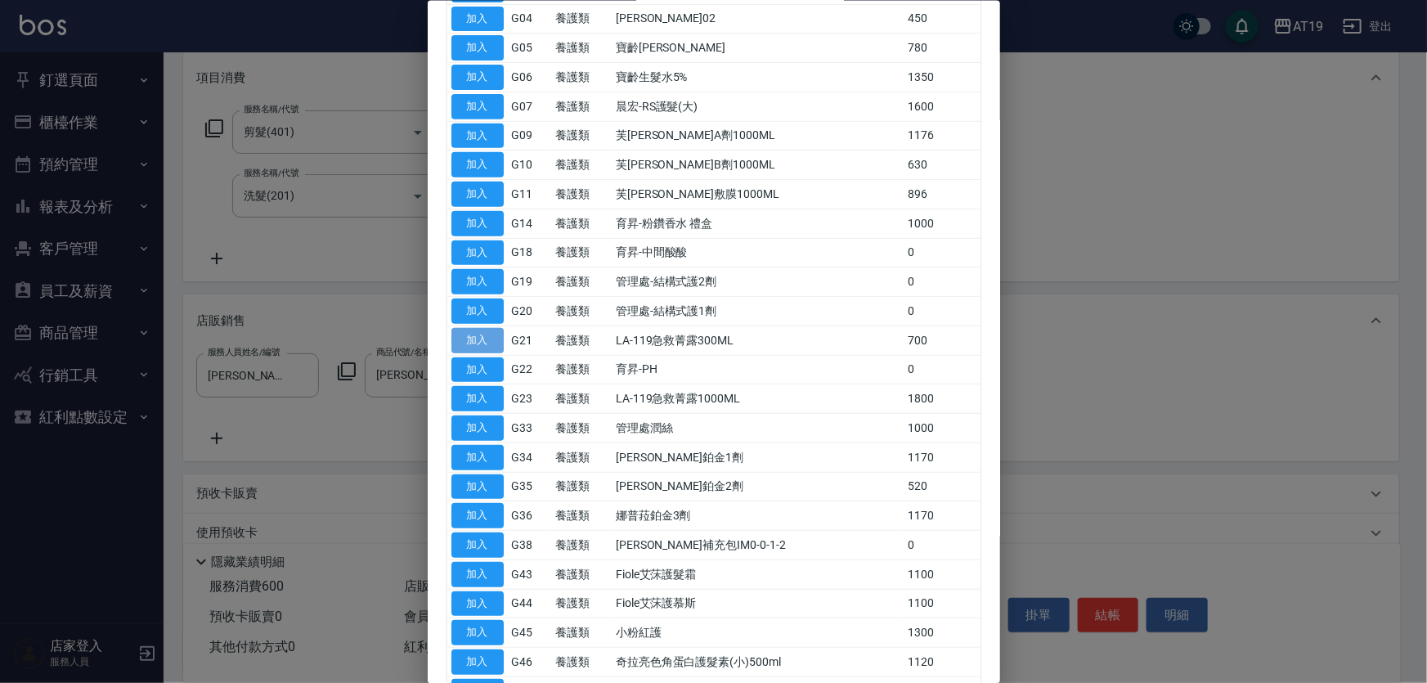
click at [459, 335] on button "加入" at bounding box center [477, 339] width 52 height 25
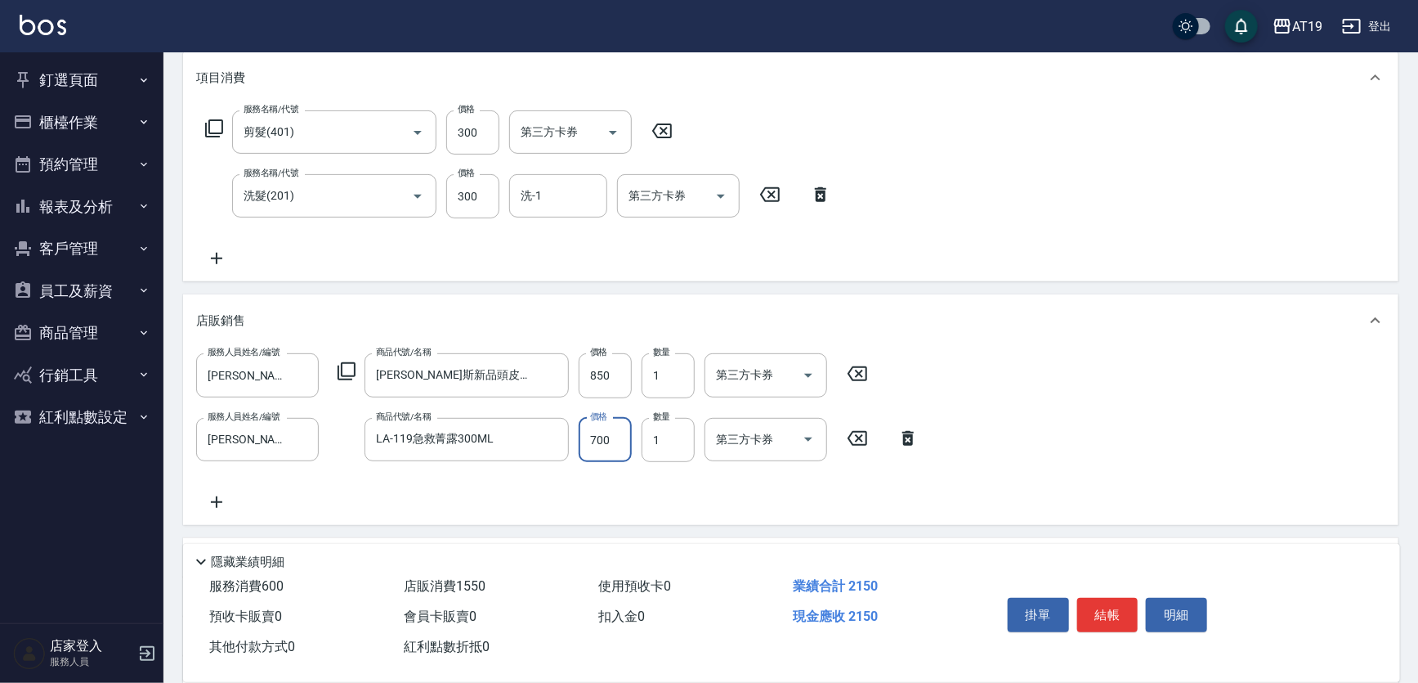
click at [620, 440] on input "700" at bounding box center [605, 440] width 53 height 44
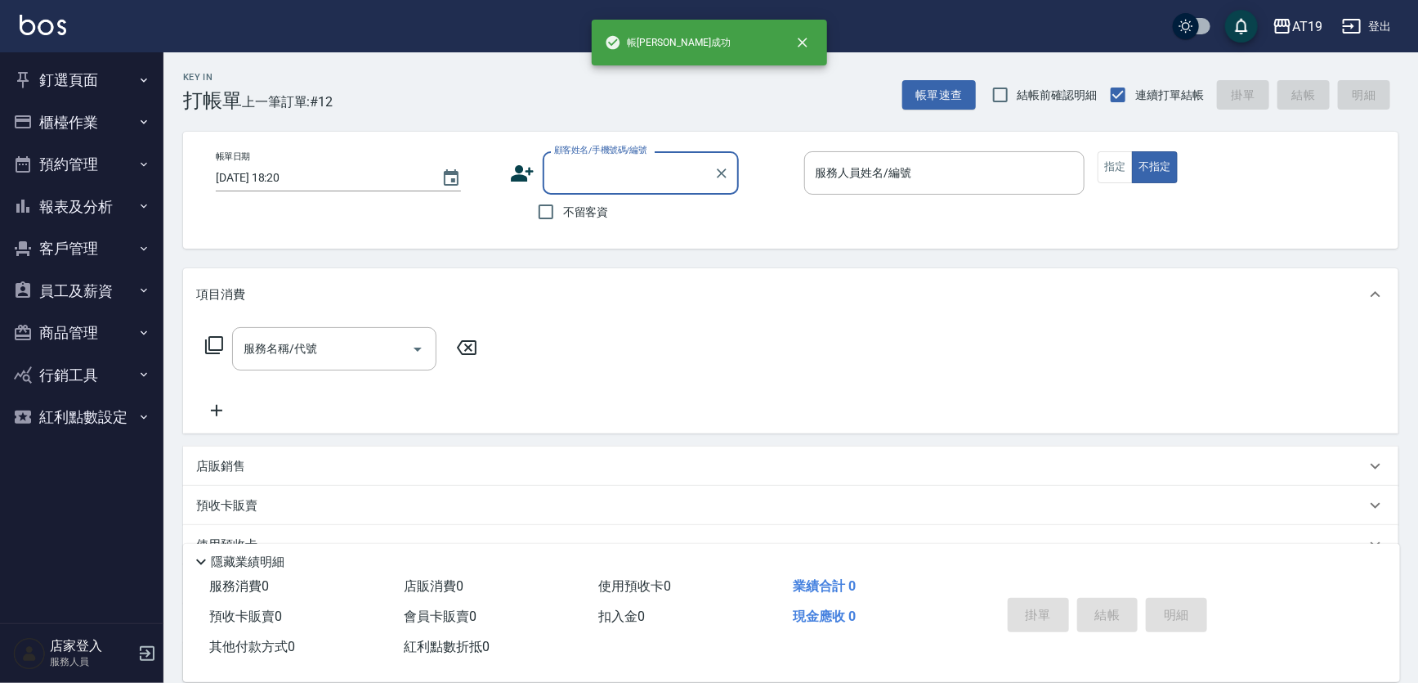
scroll to position [0, 0]
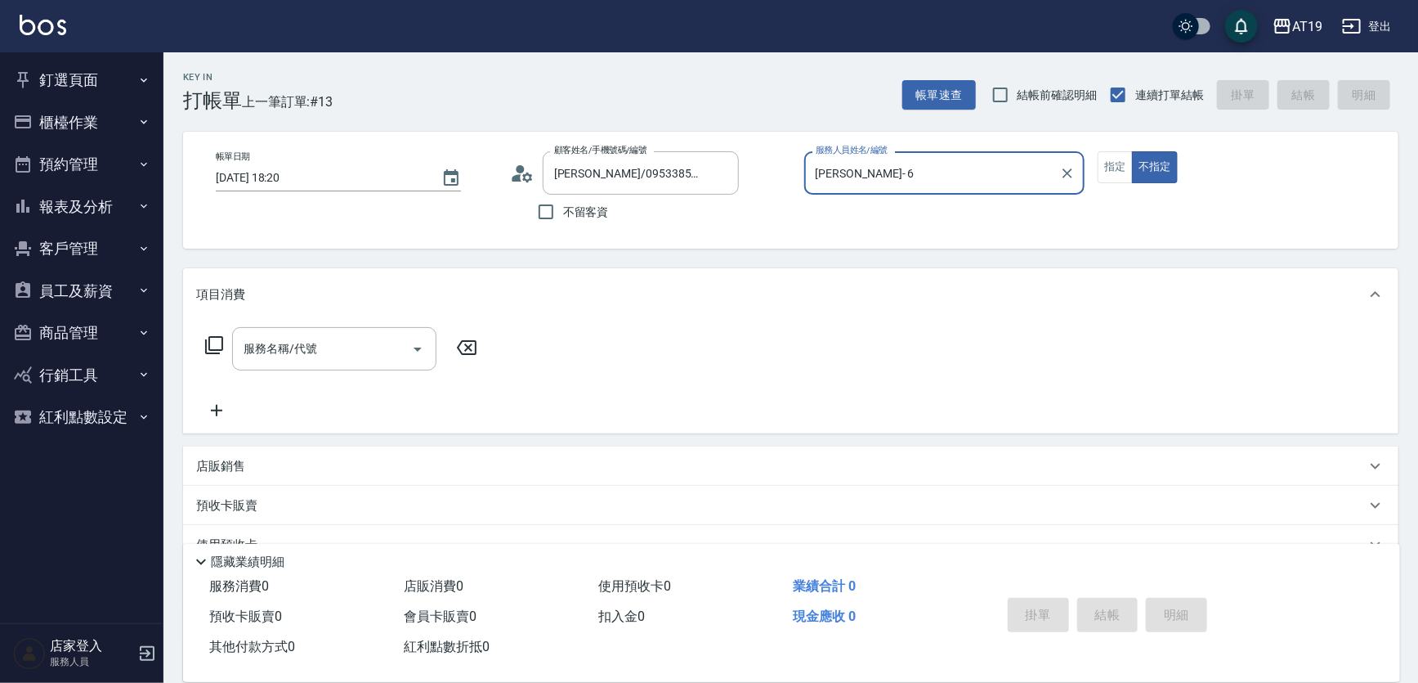
click at [1132, 151] on button "不指定" at bounding box center [1155, 167] width 46 height 32
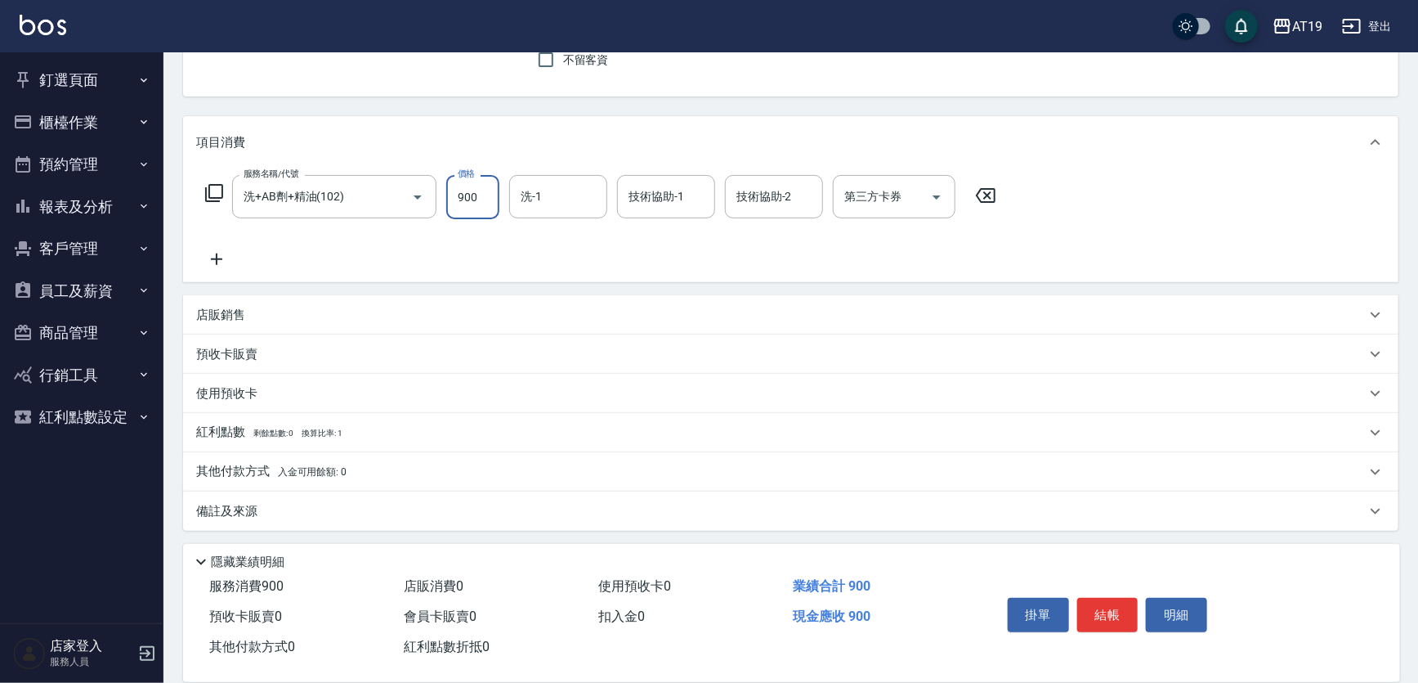
scroll to position [153, 0]
click at [233, 311] on p "店販銷售" at bounding box center [220, 314] width 49 height 17
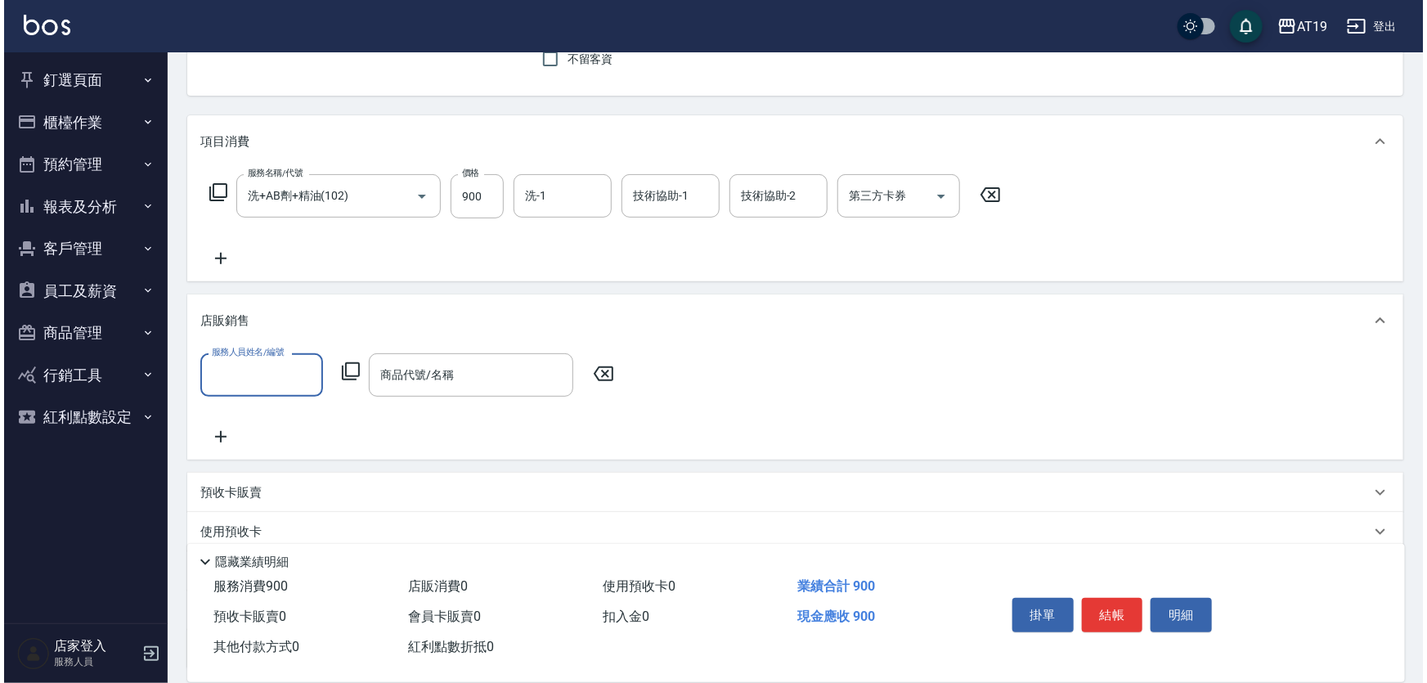
scroll to position [0, 0]
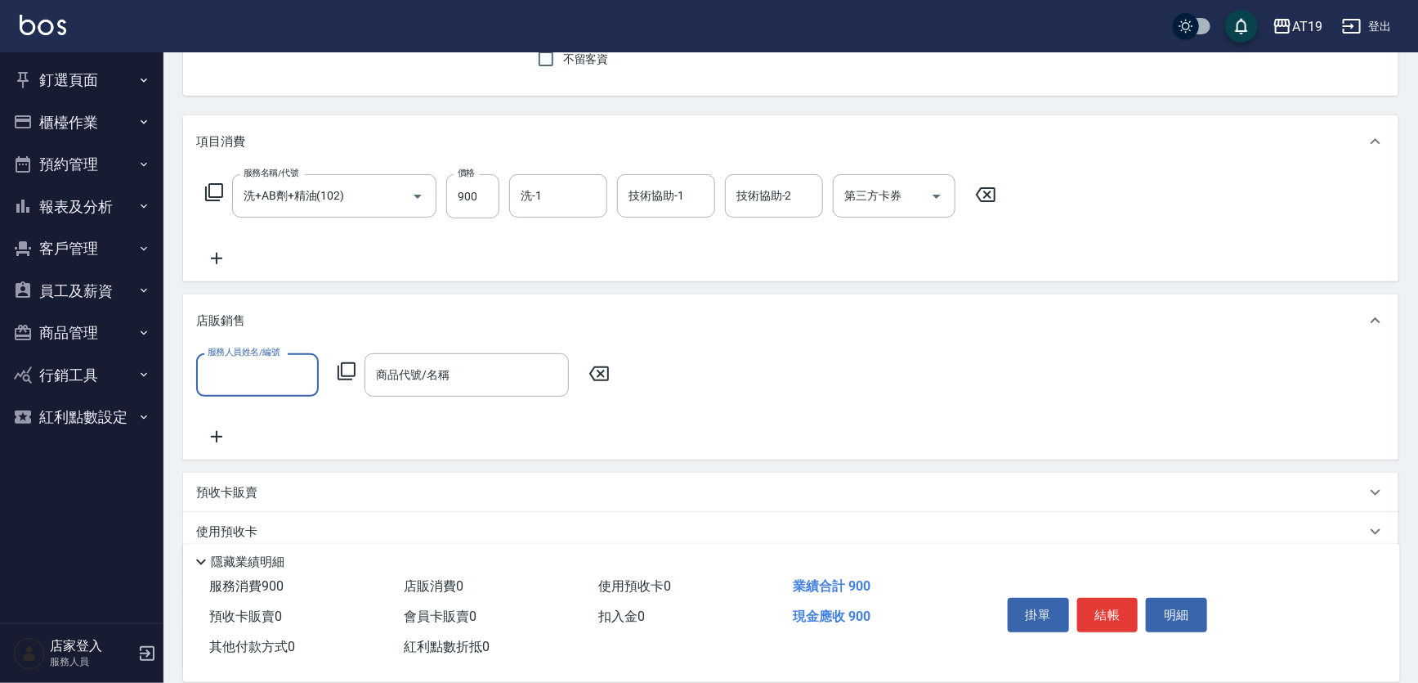
click at [277, 374] on input "服務人員姓名/編號" at bounding box center [258, 375] width 108 height 29
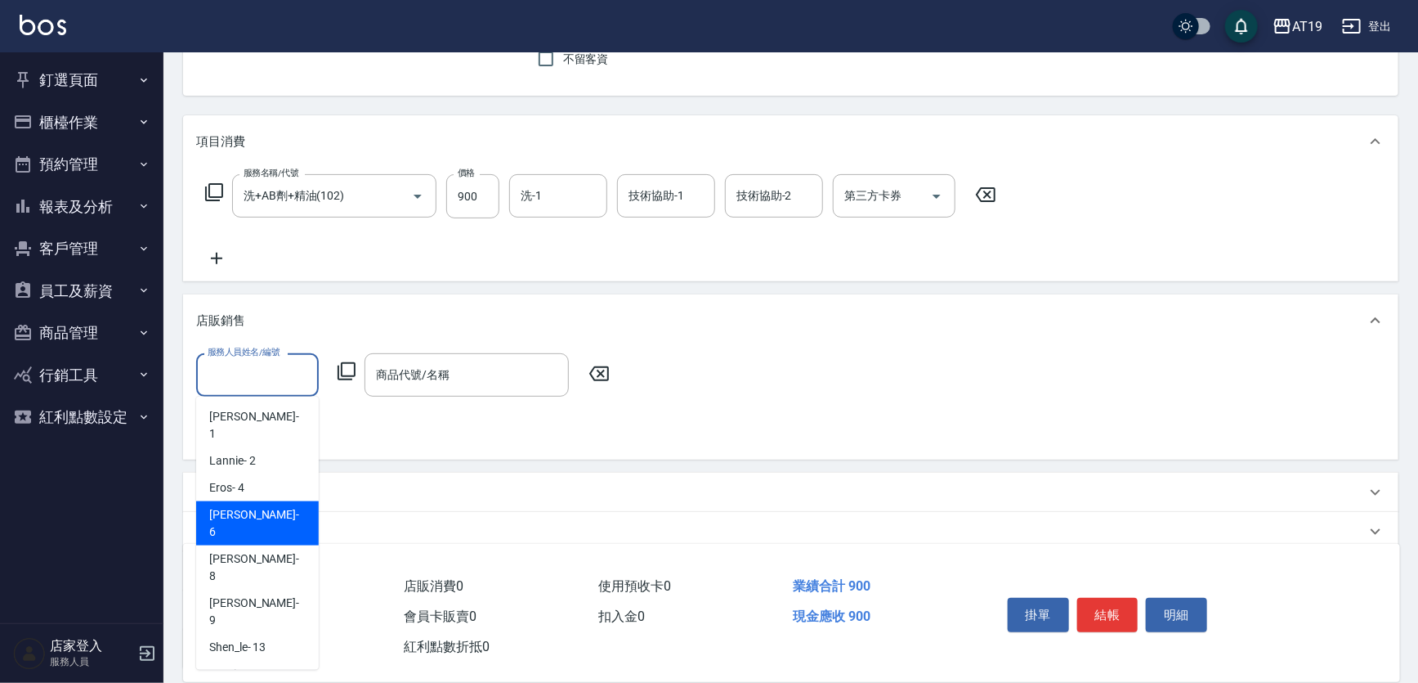
click at [260, 501] on div "Julie - 6" at bounding box center [257, 523] width 123 height 44
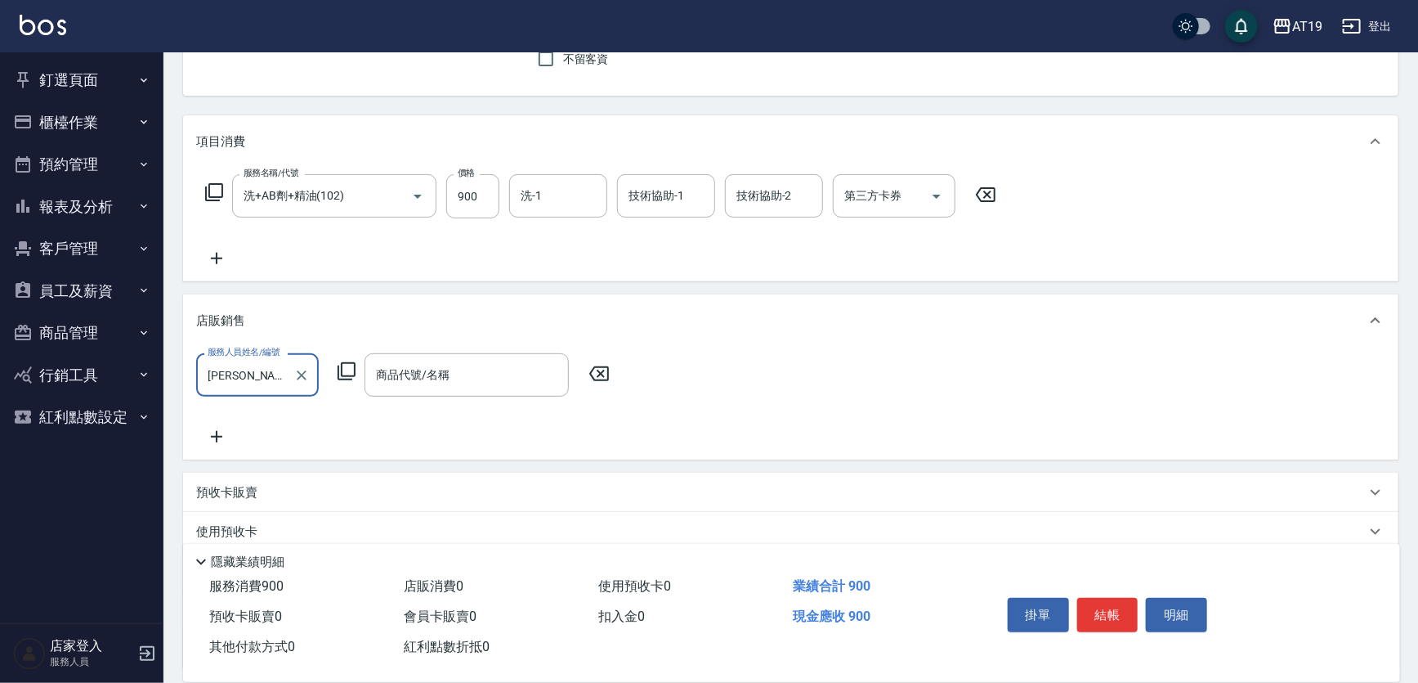
click at [352, 365] on icon at bounding box center [347, 371] width 20 height 20
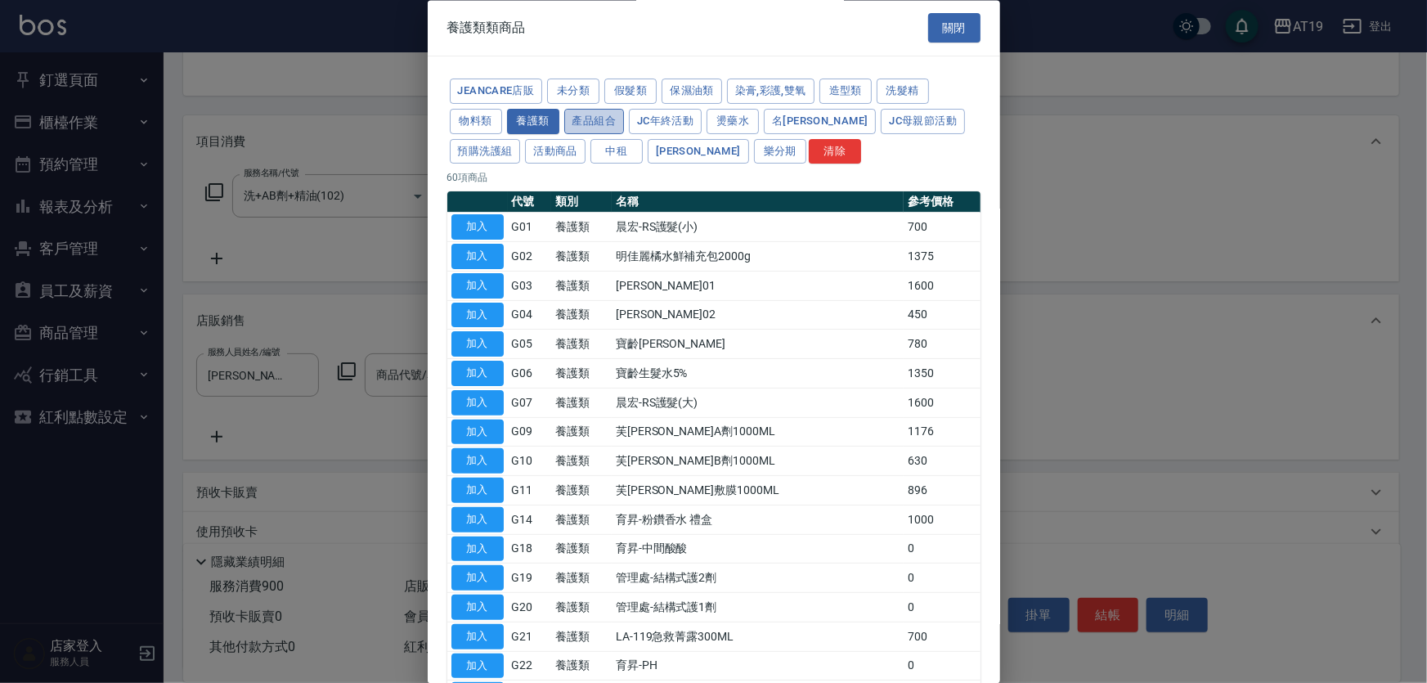
click at [598, 118] on button "產品組合" at bounding box center [594, 121] width 60 height 25
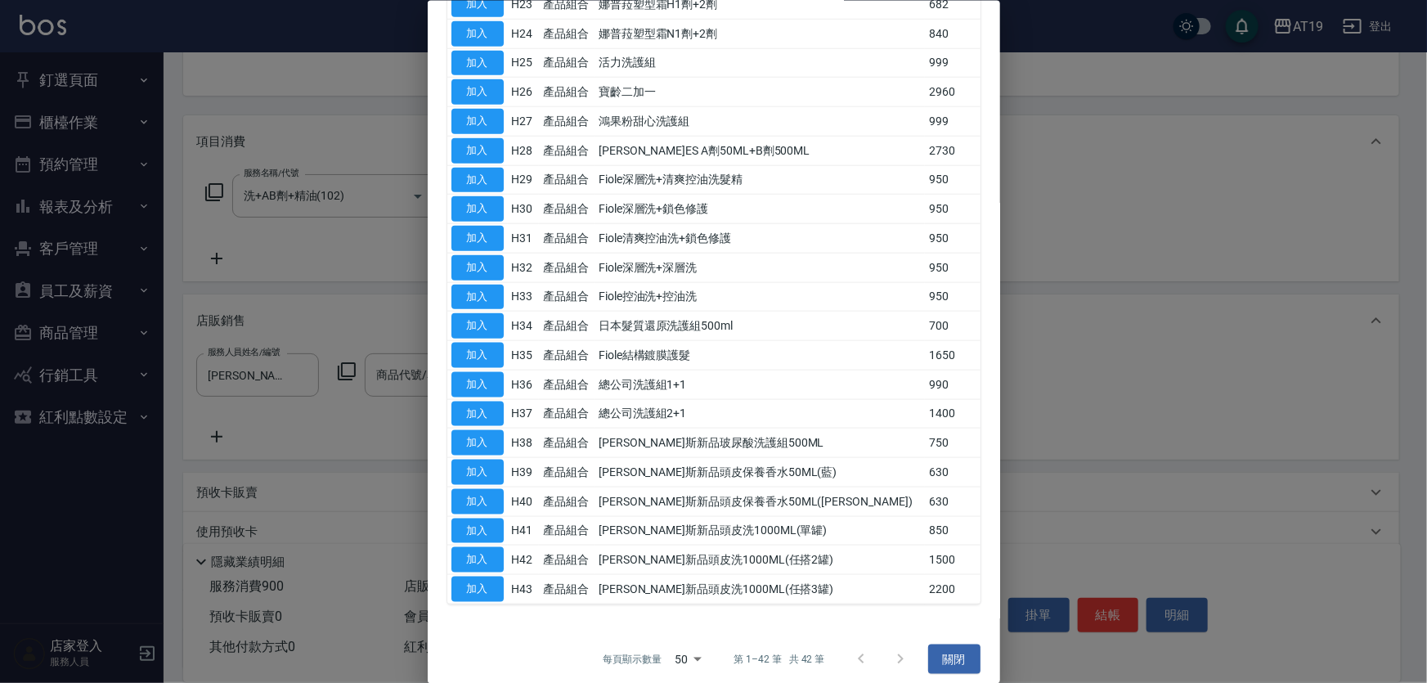
scroll to position [842, 0]
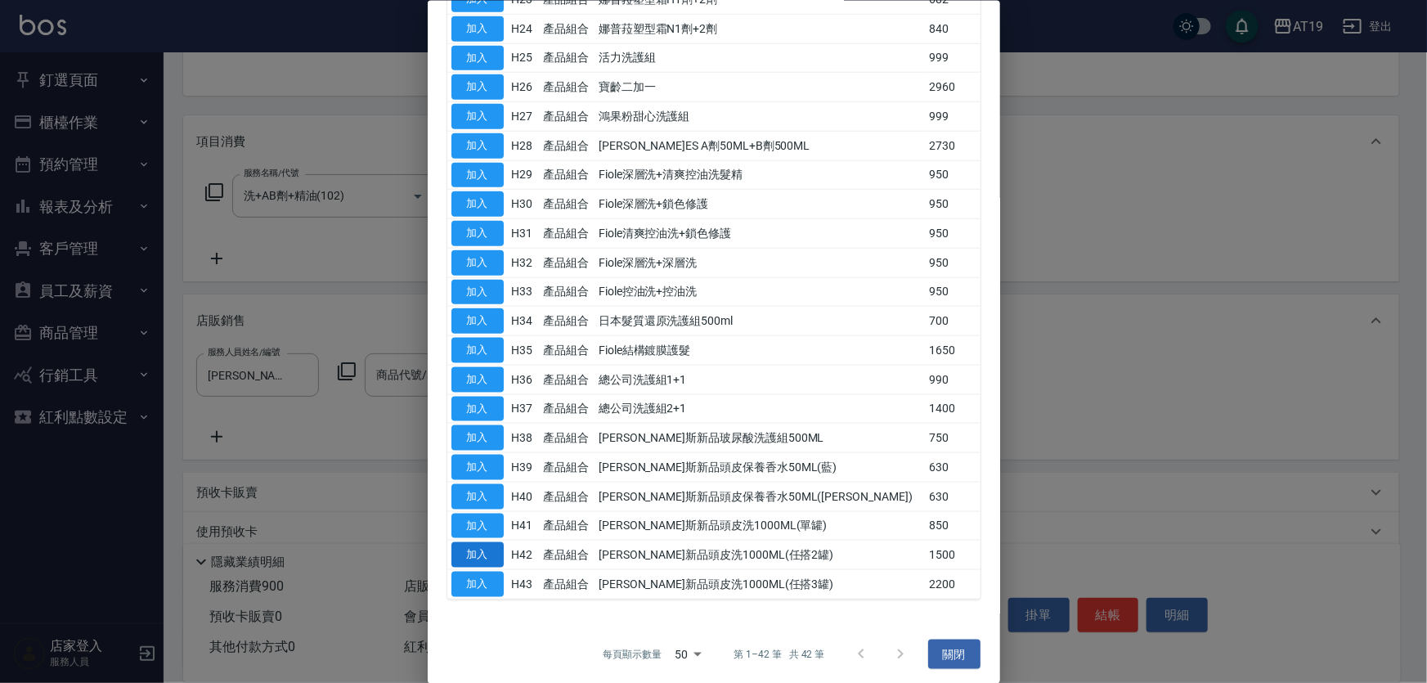
click at [481, 554] on button "加入" at bounding box center [477, 554] width 52 height 25
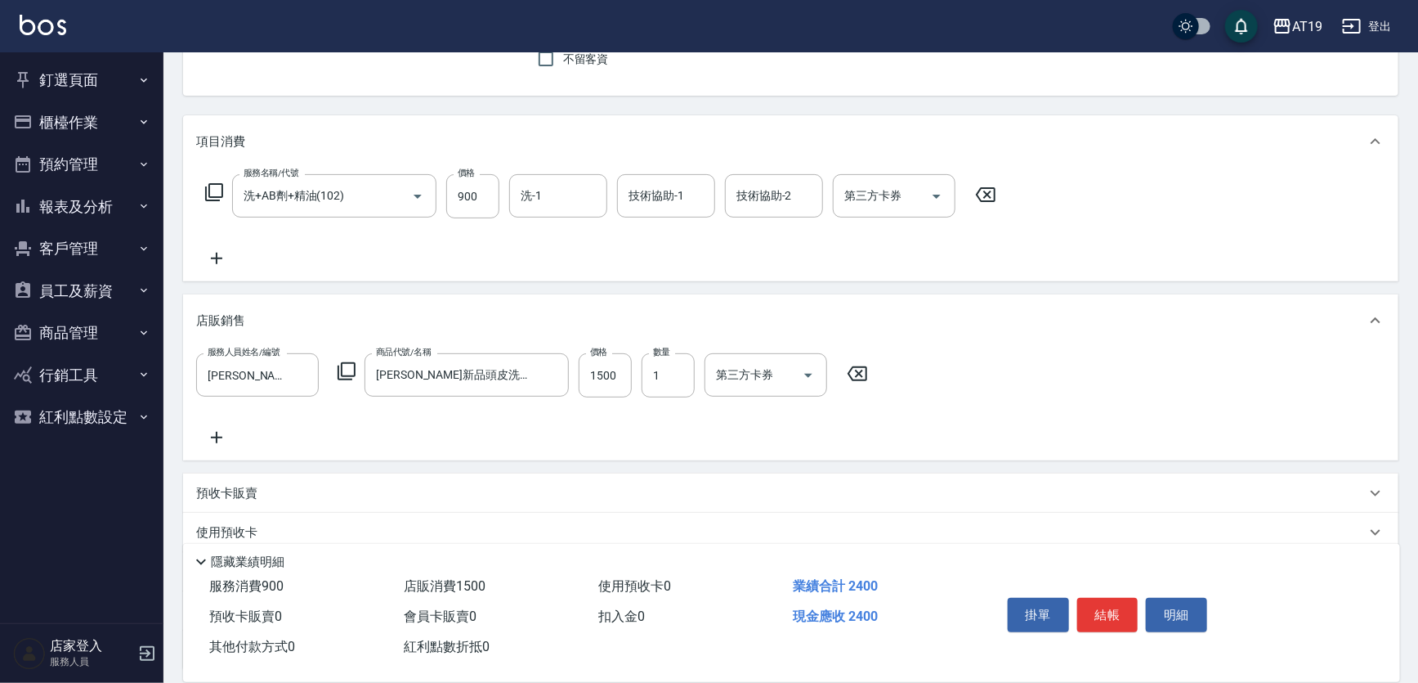
click at [343, 374] on icon at bounding box center [347, 371] width 20 height 20
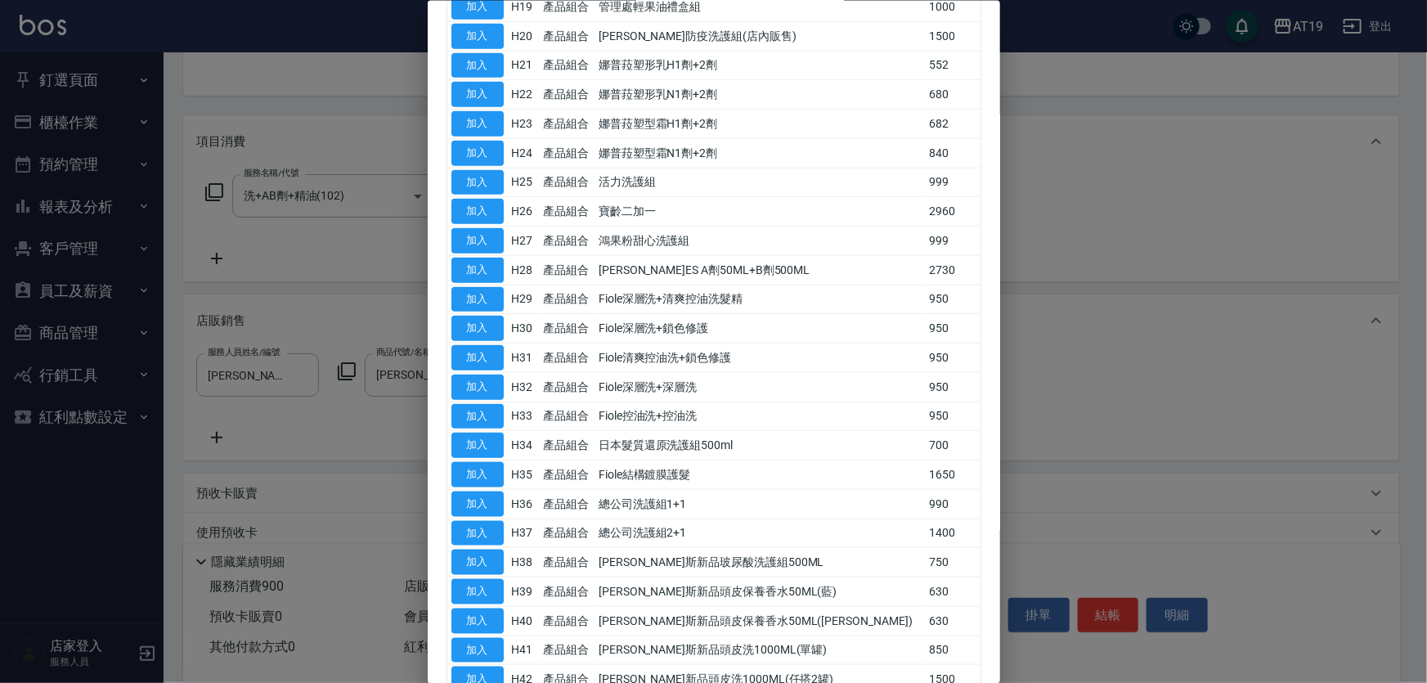
scroll to position [817, 0]
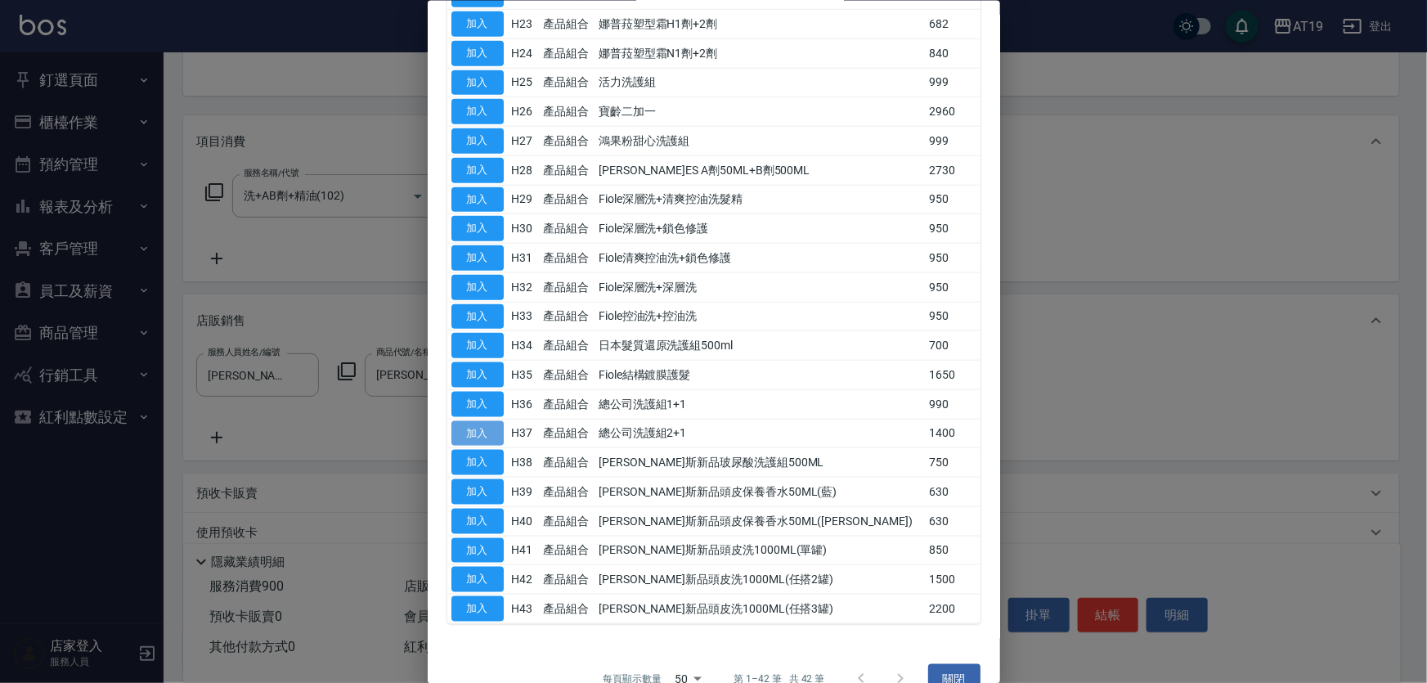
click at [466, 430] on button "加入" at bounding box center [477, 432] width 52 height 25
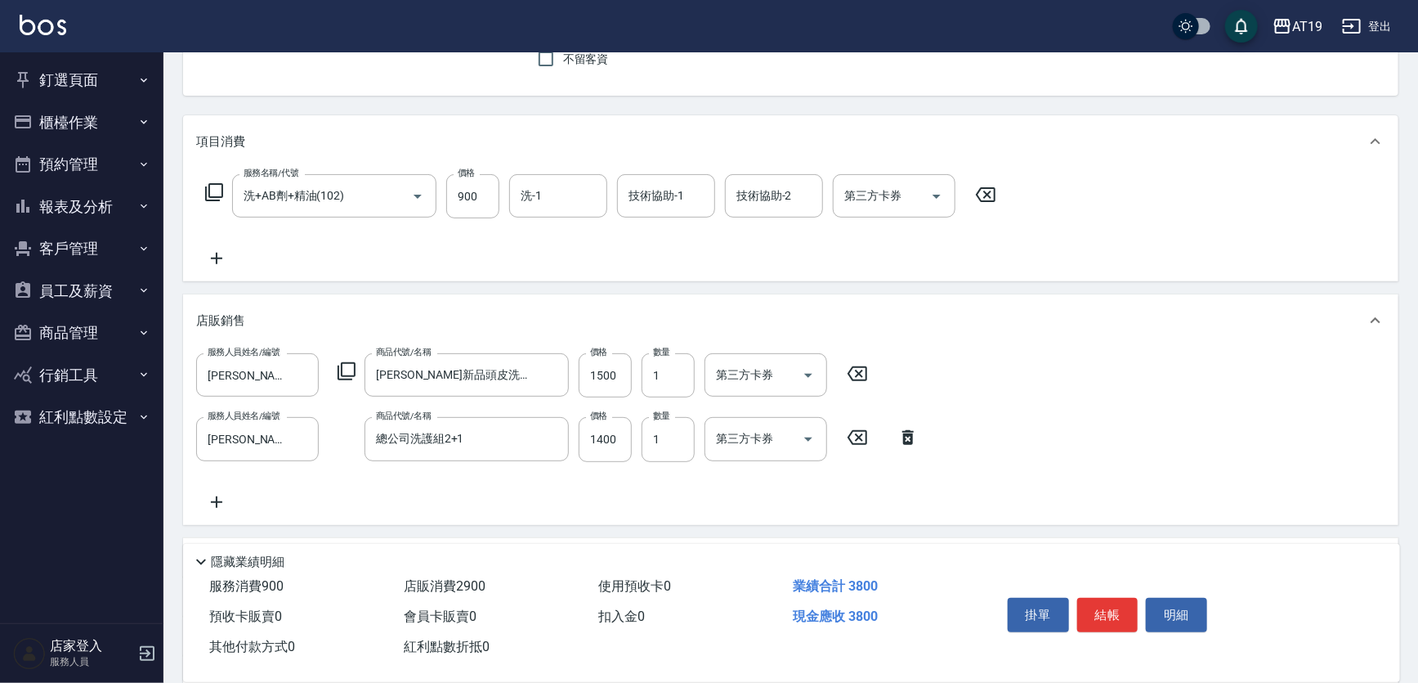
click at [903, 435] on icon at bounding box center [908, 437] width 11 height 15
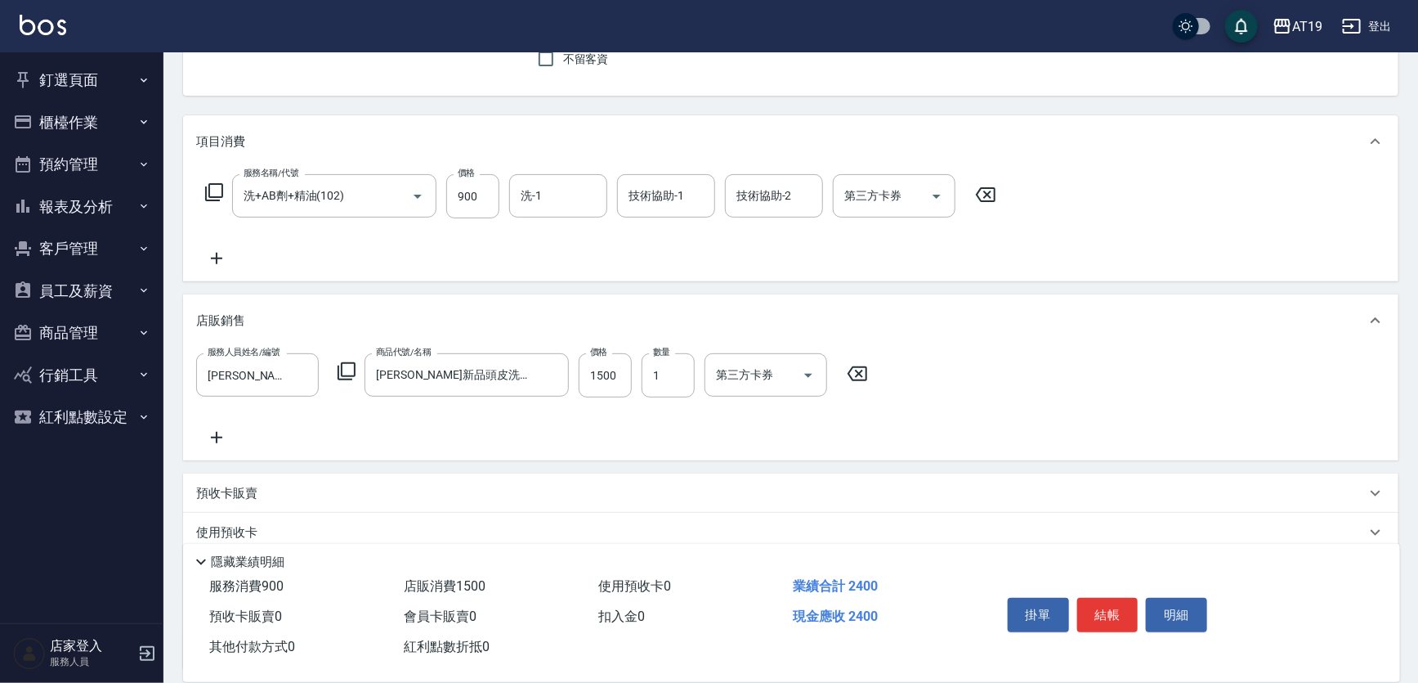
click at [347, 368] on icon at bounding box center [347, 371] width 20 height 20
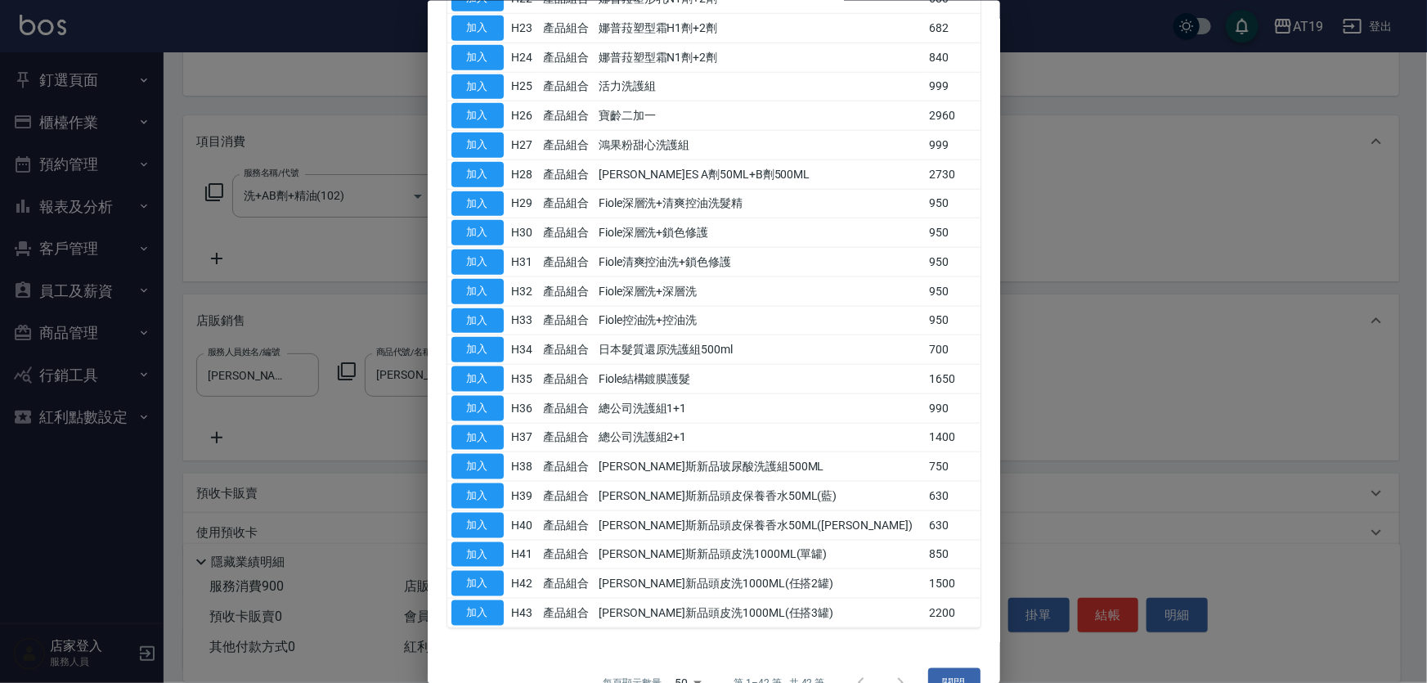
scroll to position [842, 0]
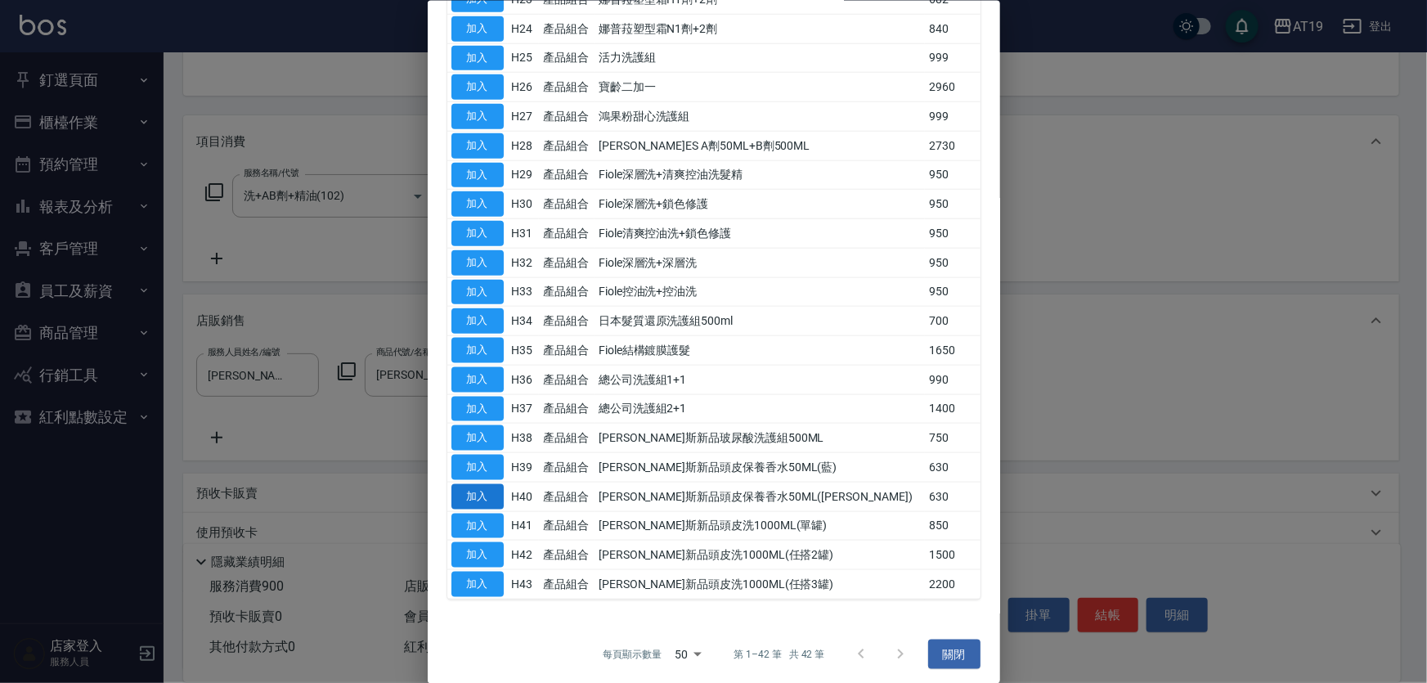
click at [486, 495] on button "加入" at bounding box center [477, 495] width 52 height 25
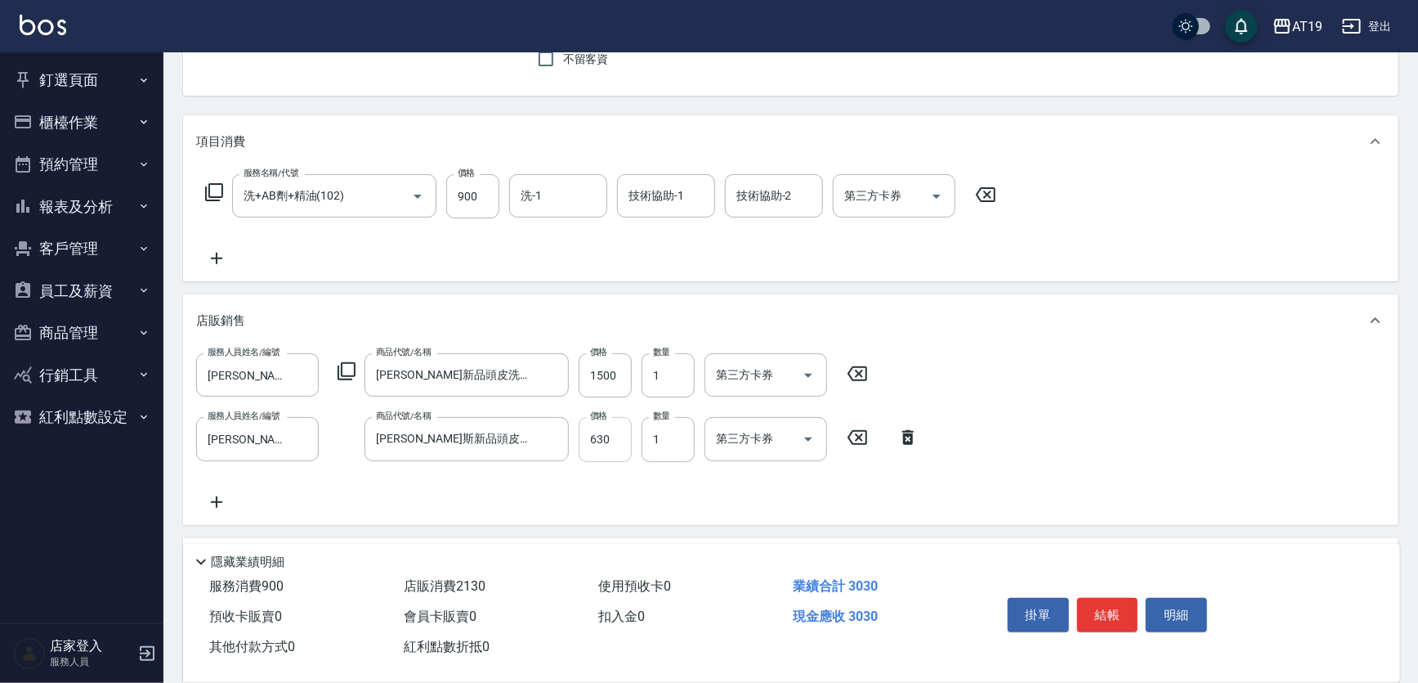
click at [613, 440] on input "630" at bounding box center [605, 439] width 53 height 44
click at [905, 438] on icon at bounding box center [908, 437] width 11 height 15
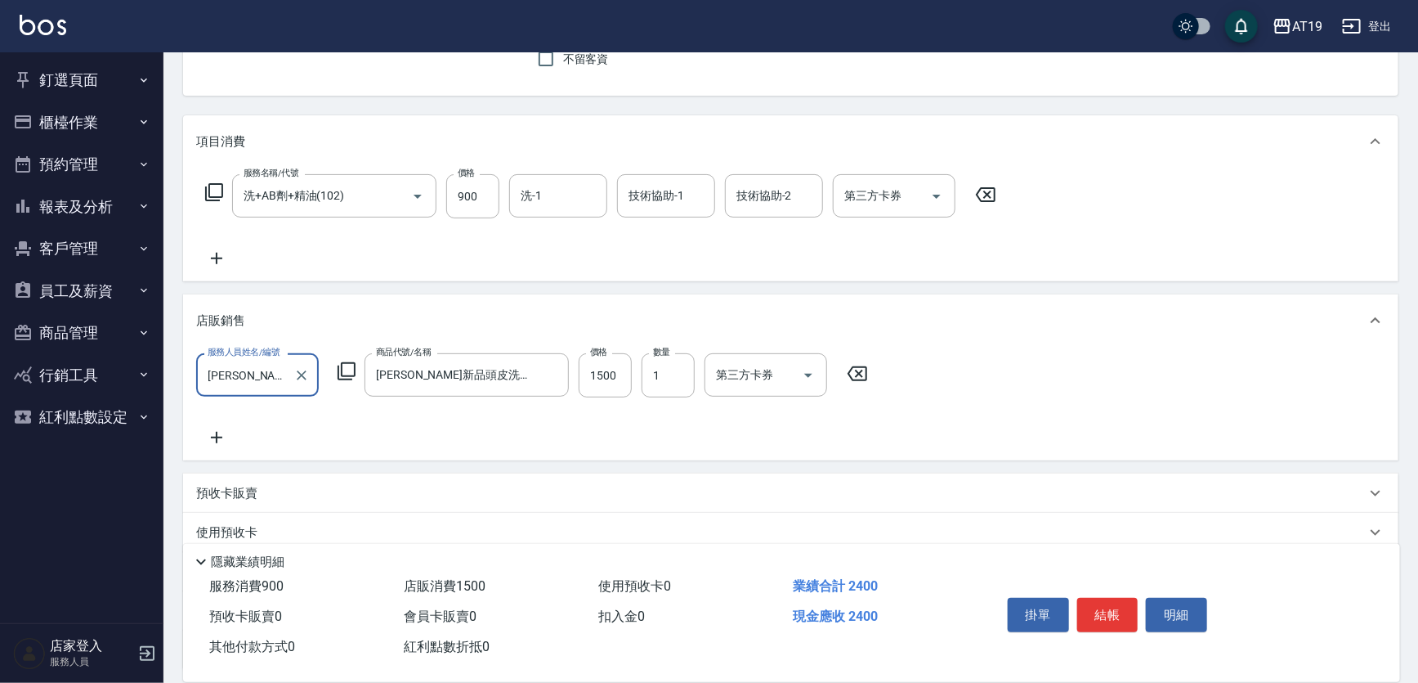
click at [352, 361] on icon at bounding box center [347, 371] width 20 height 20
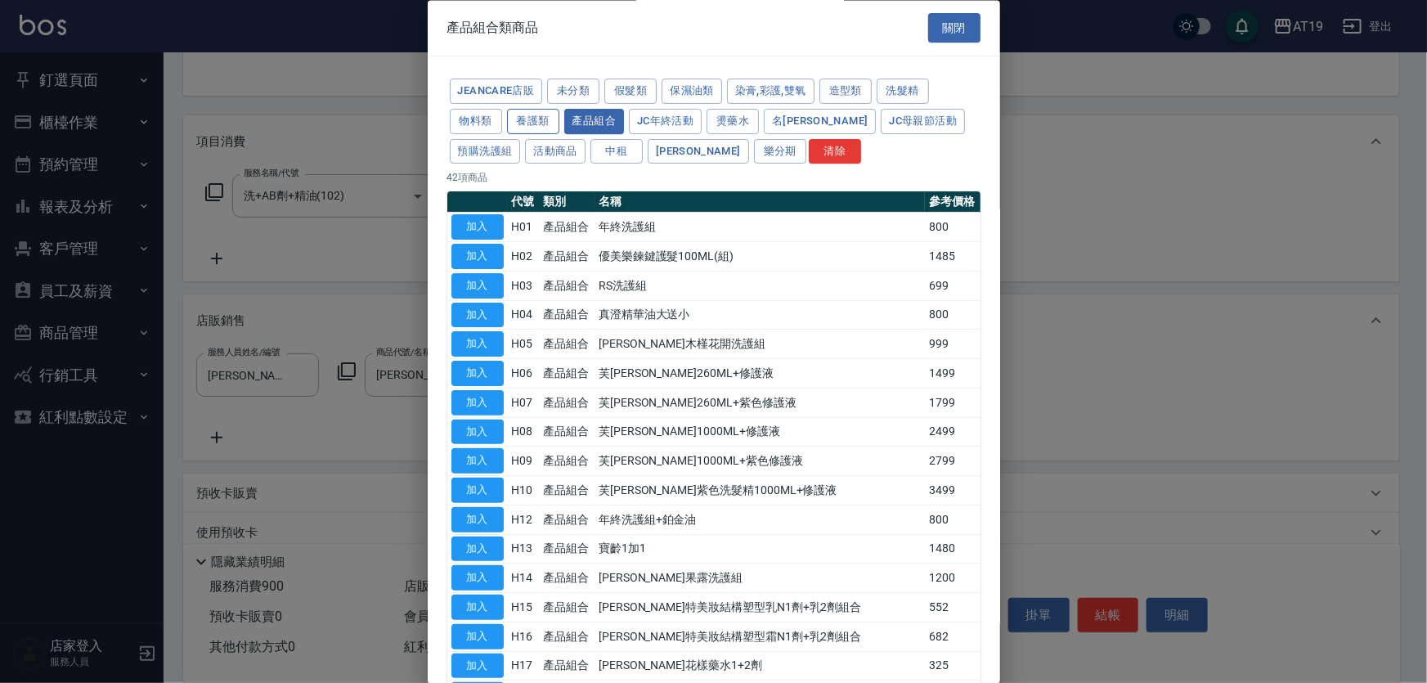
click at [537, 117] on button "養護類" at bounding box center [533, 121] width 52 height 25
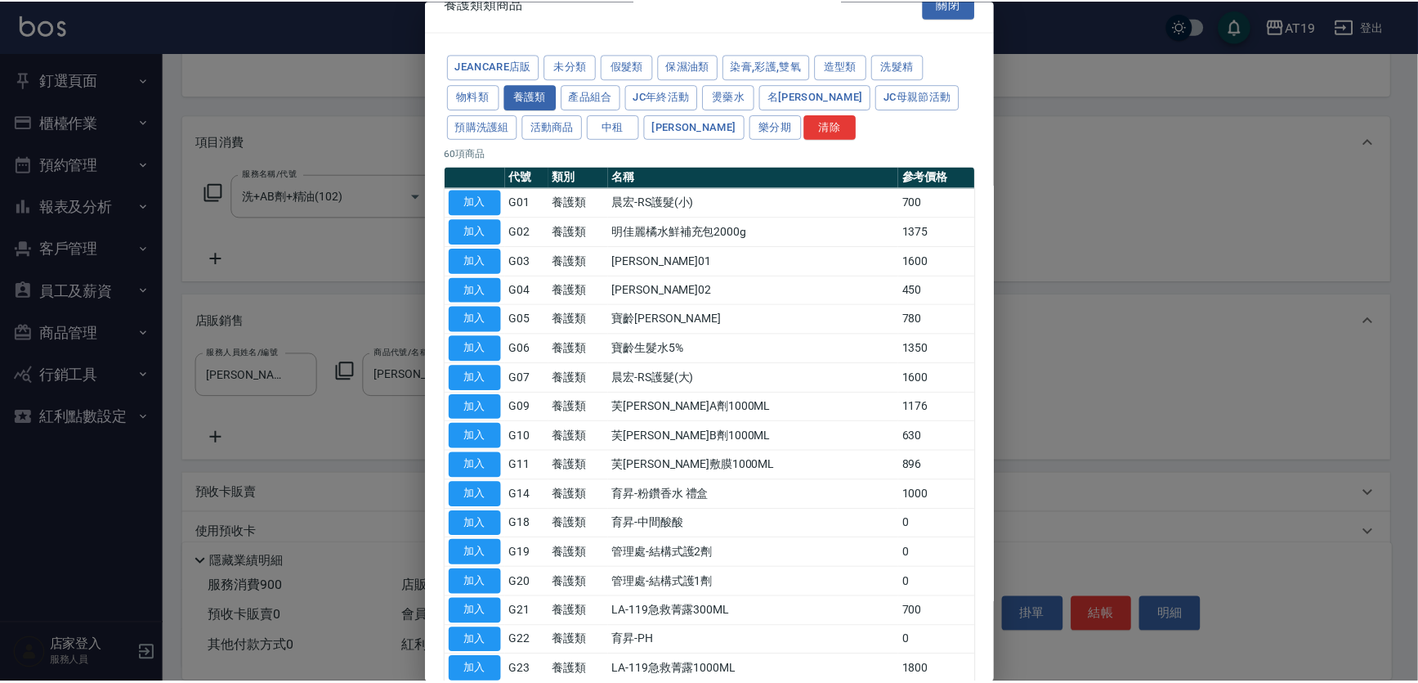
scroll to position [0, 0]
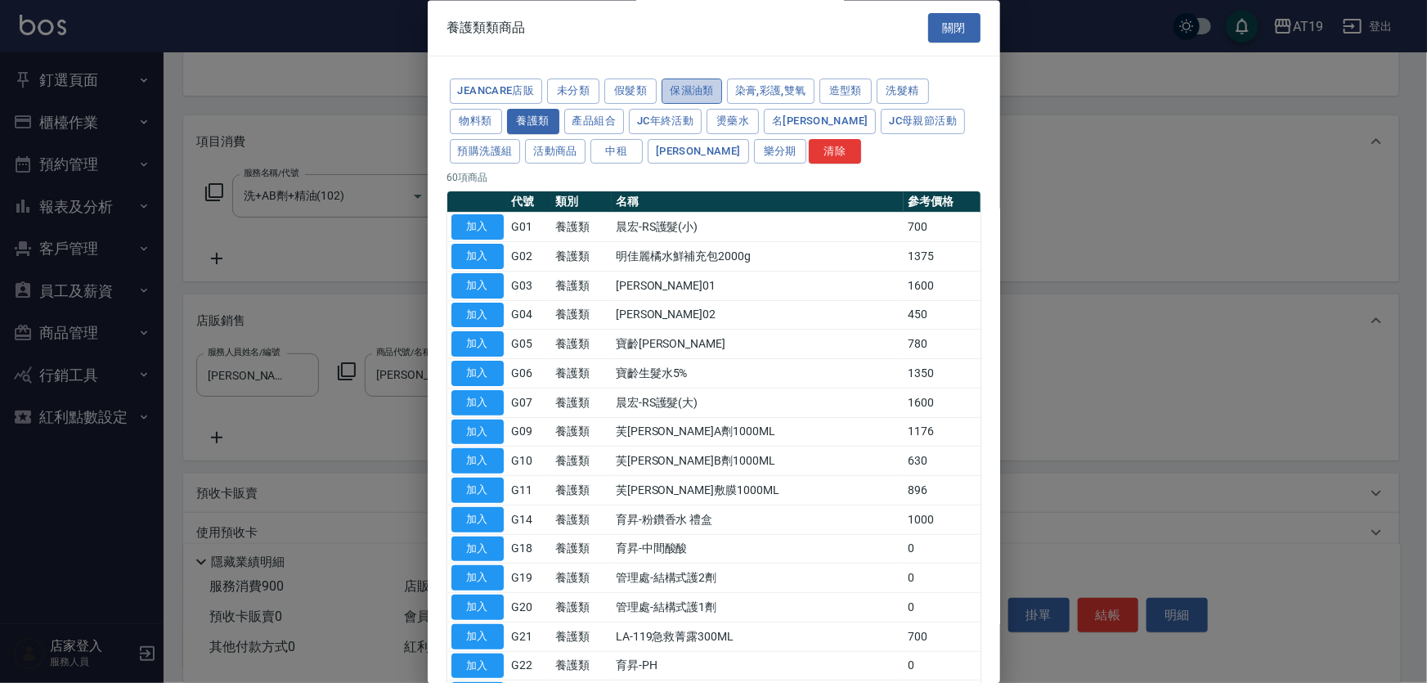
click at [681, 92] on button "保濕油類" at bounding box center [691, 91] width 60 height 25
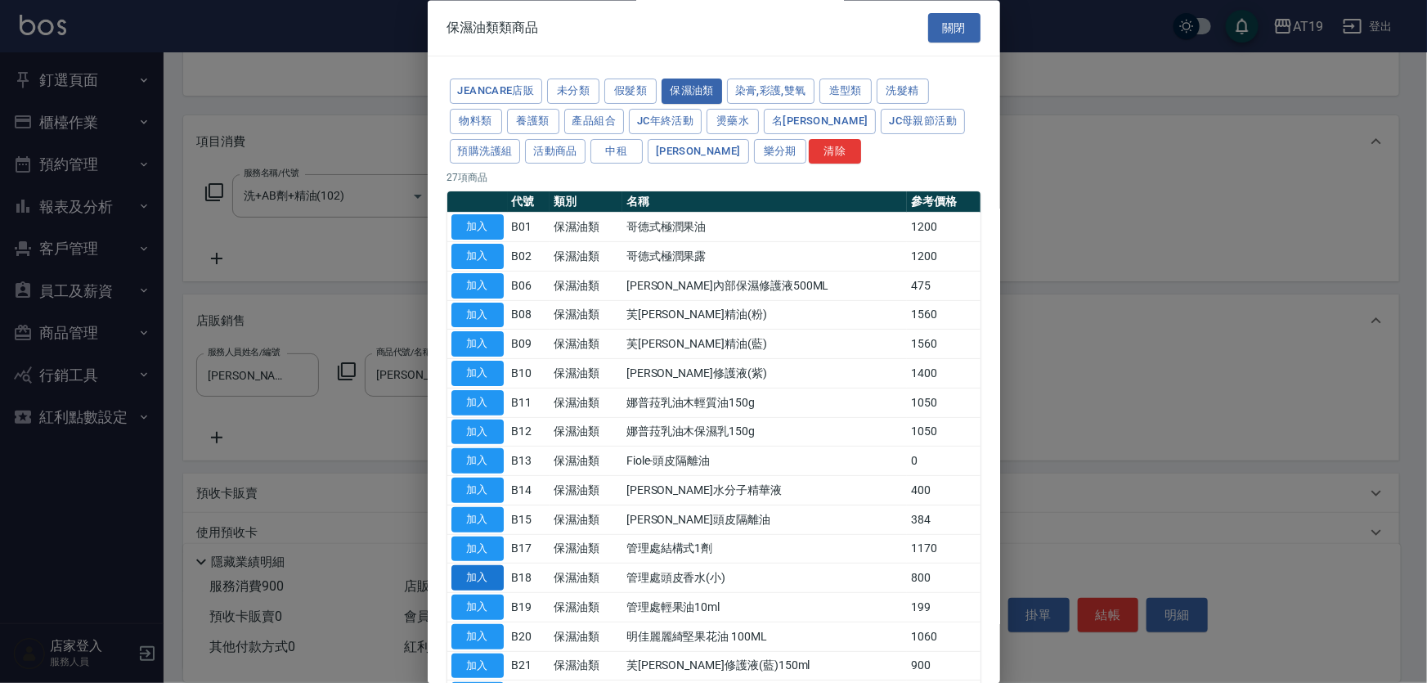
click at [492, 576] on button "加入" at bounding box center [477, 578] width 52 height 25
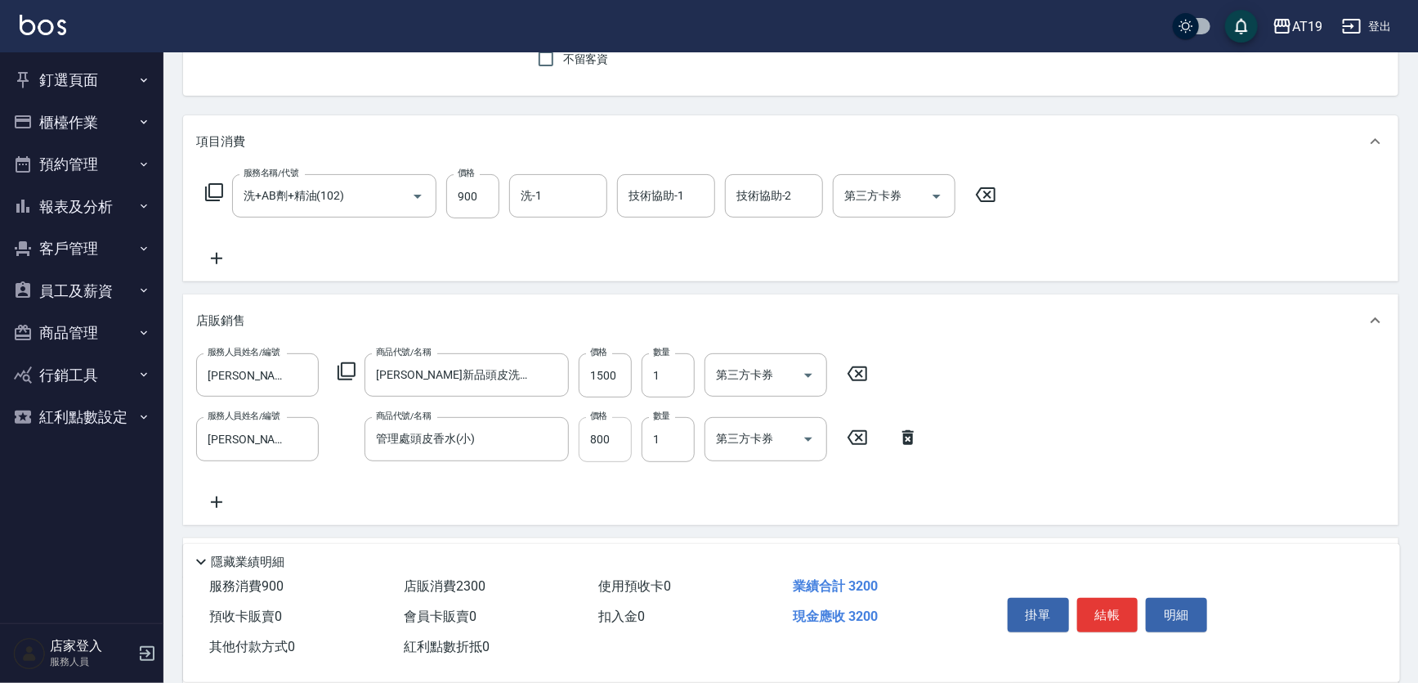
click at [615, 448] on input "800" at bounding box center [605, 439] width 53 height 44
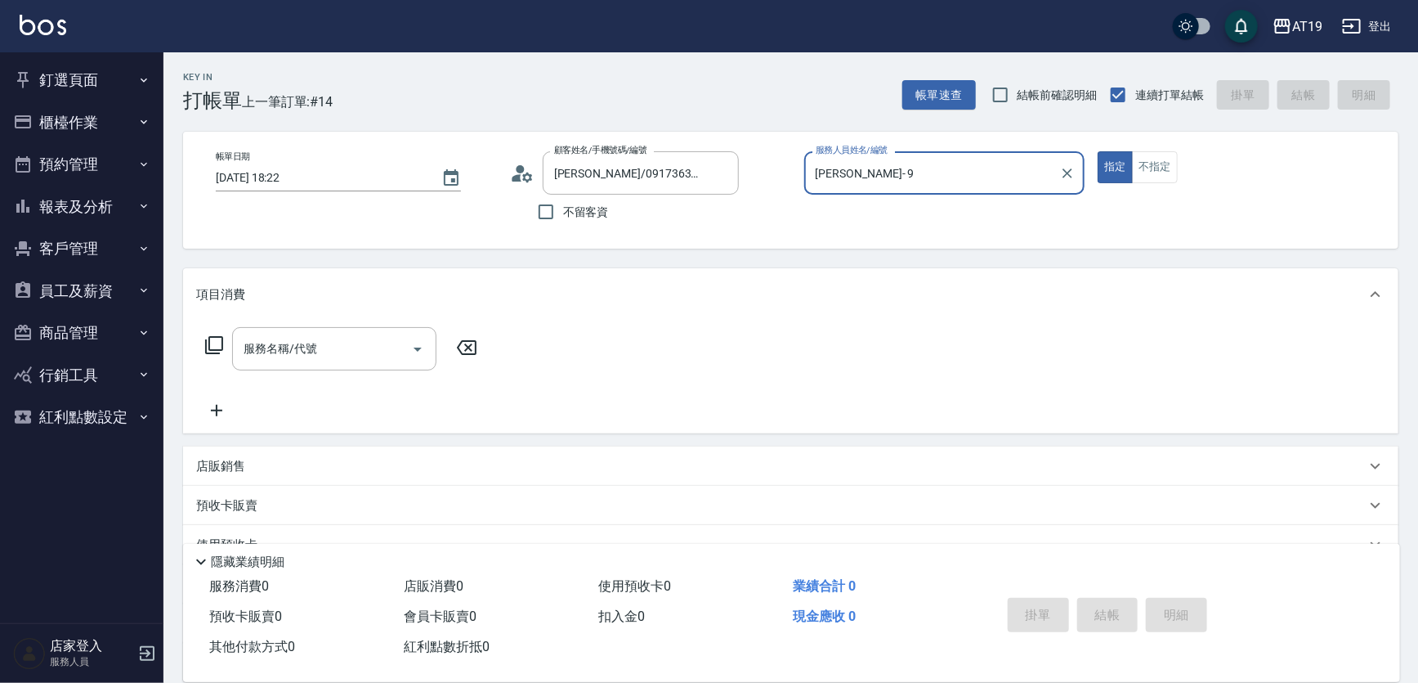
click at [1098, 151] on button "指定" at bounding box center [1115, 167] width 35 height 32
